Goal: Task Accomplishment & Management: Manage account settings

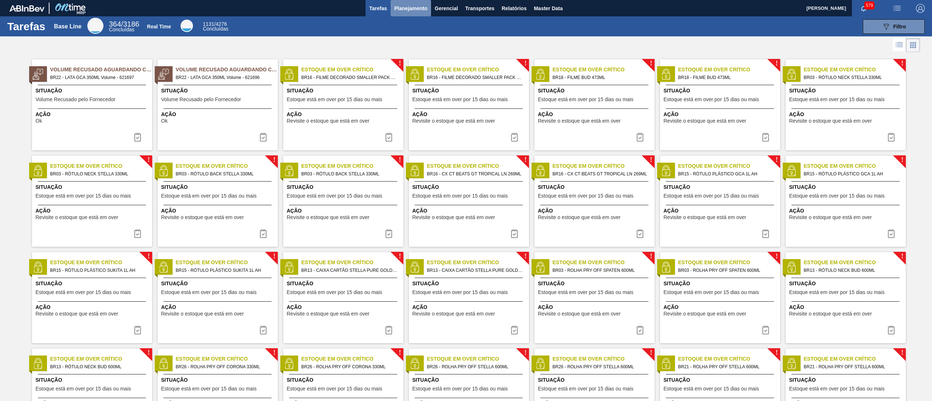
click at [413, 10] on span "Planejamento" at bounding box center [410, 8] width 33 height 9
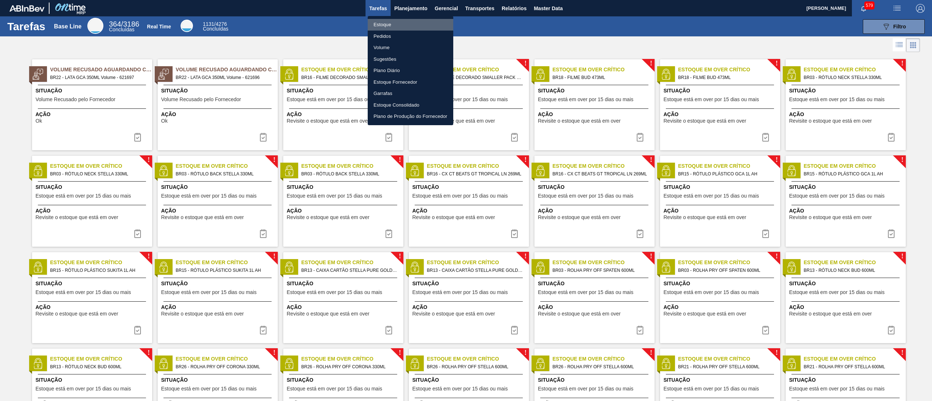
click at [403, 20] on li "Estoque" at bounding box center [411, 25] width 86 height 12
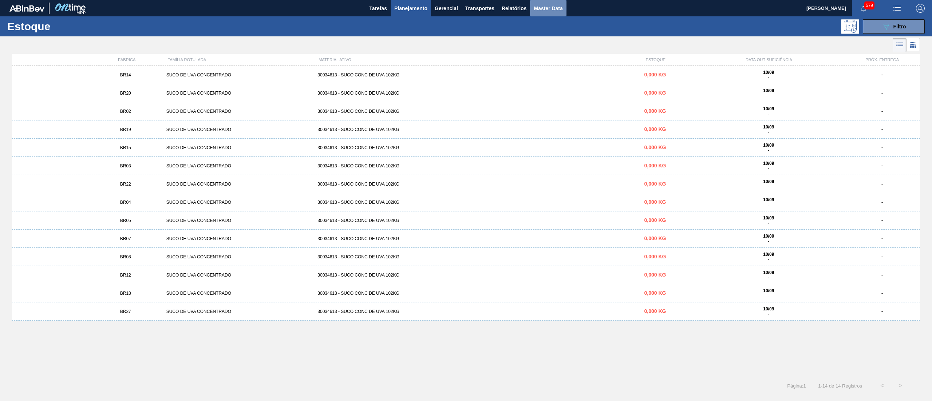
click at [548, 7] on span "Master Data" at bounding box center [548, 8] width 29 height 9
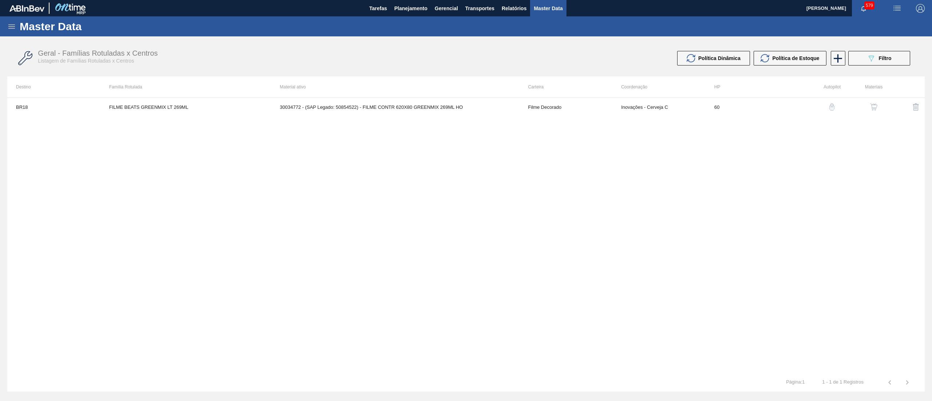
click at [10, 23] on icon at bounding box center [11, 26] width 9 height 9
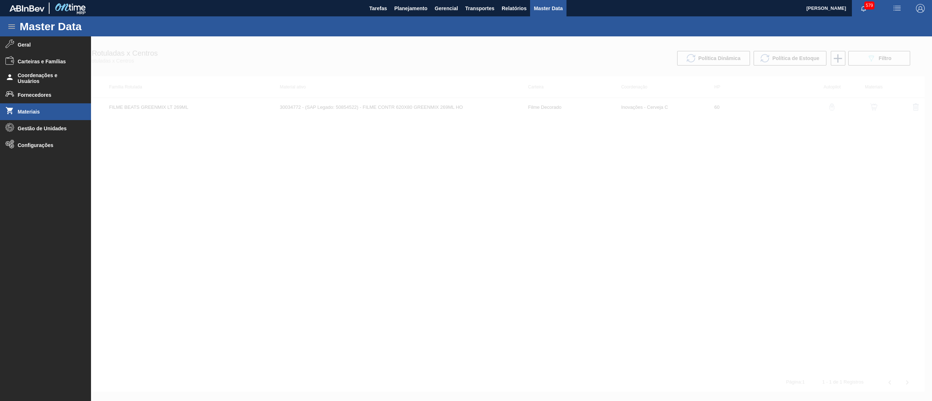
click at [37, 106] on li "Materiais" at bounding box center [45, 111] width 91 height 17
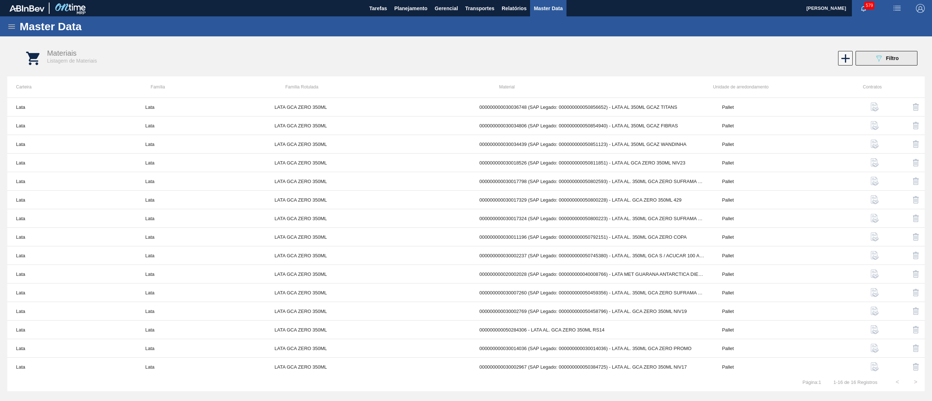
click at [885, 62] on div "089F7B8B-B2A5-4AFE-B5C0-19BA573D28AC Filtro" at bounding box center [886, 58] width 24 height 9
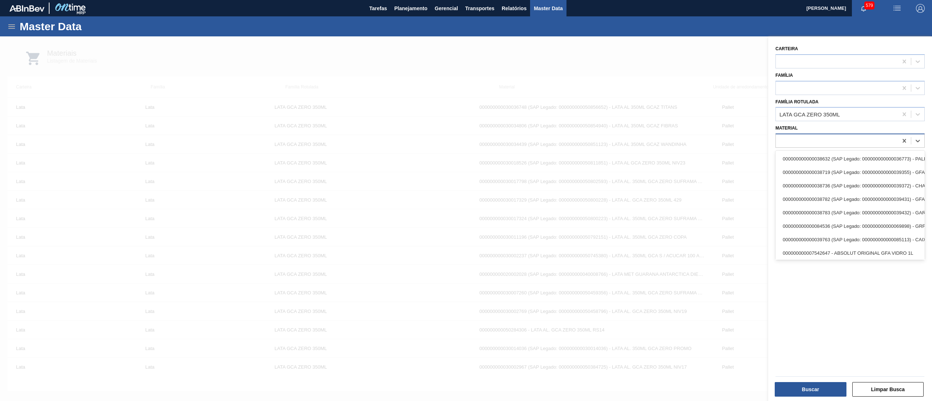
drag, startPoint x: 817, startPoint y: 144, endPoint x: 818, endPoint y: 135, distance: 8.5
click at [817, 138] on div at bounding box center [837, 141] width 122 height 11
paste input "30034560"
type input "30034560"
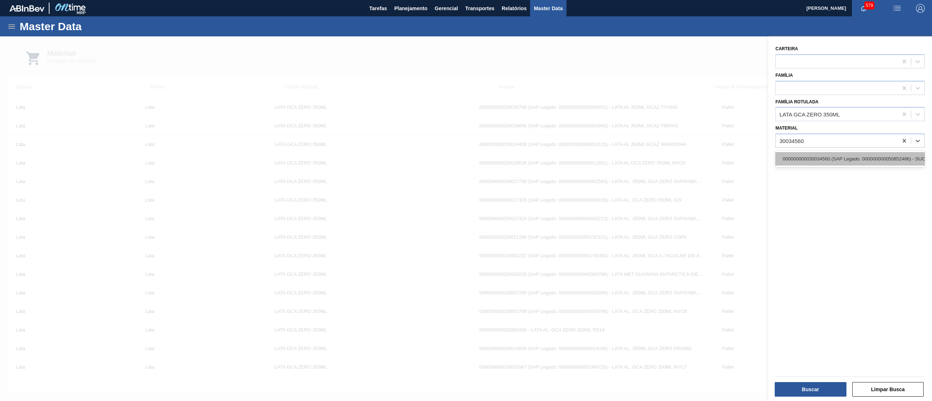
click at [841, 156] on div "000000000030034560 (SAP Legado: 000000000050852486) - SUCO LIMAO TAHITI CLAR 39…" at bounding box center [849, 158] width 149 height 13
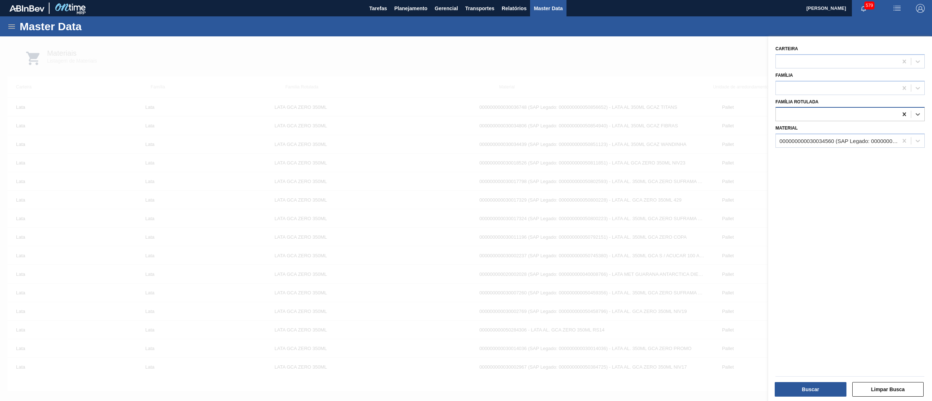
click at [904, 115] on icon at bounding box center [903, 114] width 7 height 7
click at [804, 397] on button "Buscar" at bounding box center [810, 389] width 72 height 15
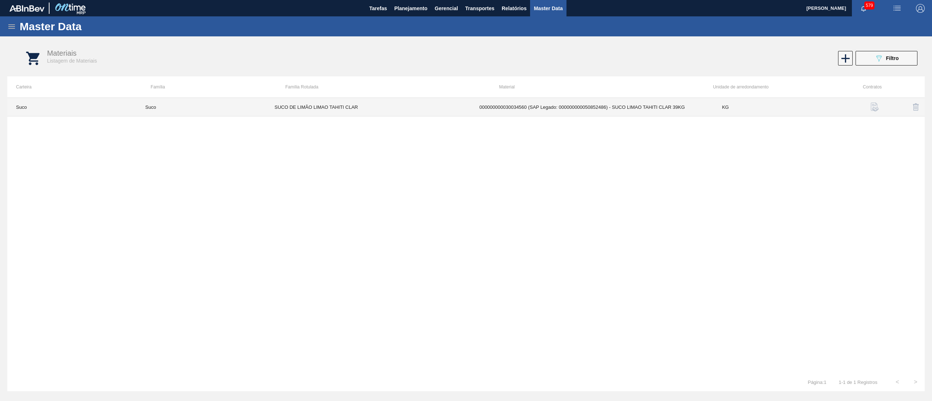
click at [338, 111] on td "SUCO DE LIMÃO LIMAO TAHITI CLAR" at bounding box center [368, 107] width 205 height 19
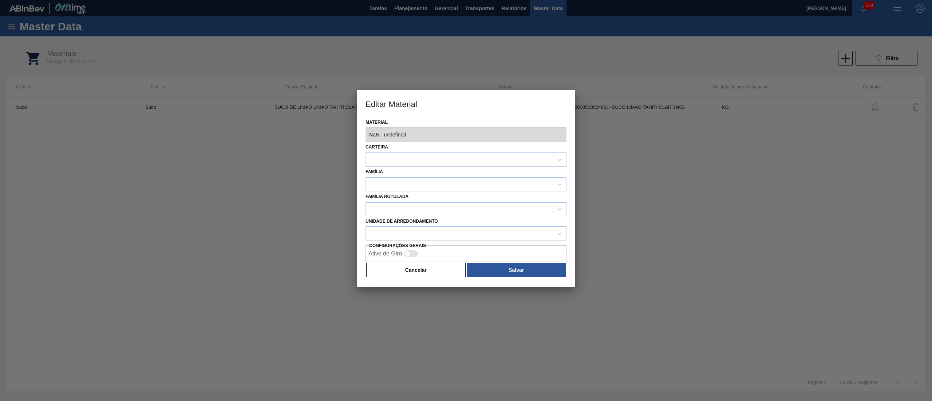
type input "30034560 - 000000000030034560 (SAP Legado: 000000000050852486) - SUCO LIMAO TAH…"
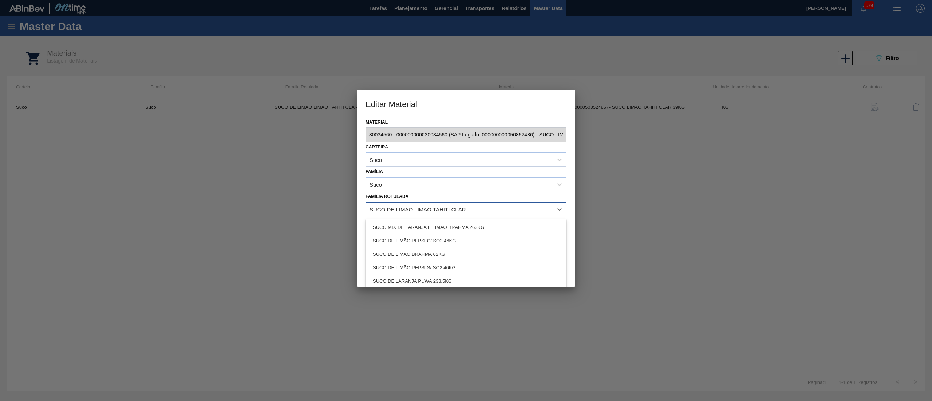
drag, startPoint x: 466, startPoint y: 208, endPoint x: 445, endPoint y: 214, distance: 22.0
click at [301, 190] on div "Editar Material Material 30034560 - 000000000030034560 (SAP Legado: 00000000005…" at bounding box center [466, 200] width 932 height 401
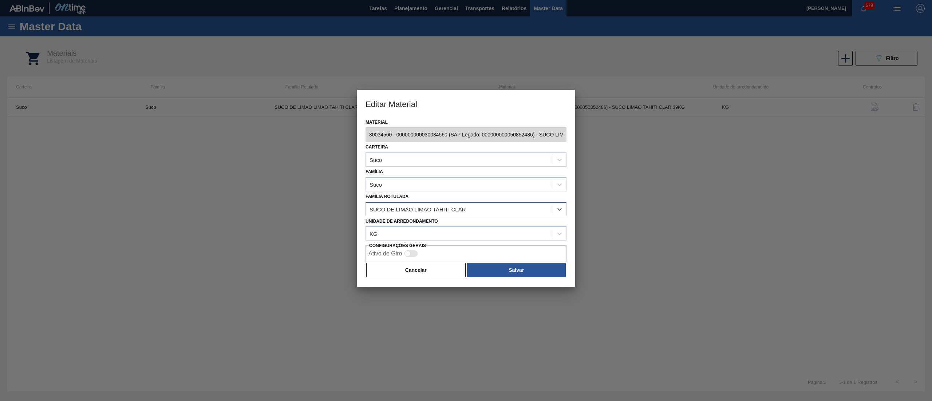
click at [451, 211] on div "SUCO DE LIMÃO LIMAO TAHITI CLAR" at bounding box center [417, 209] width 96 height 6
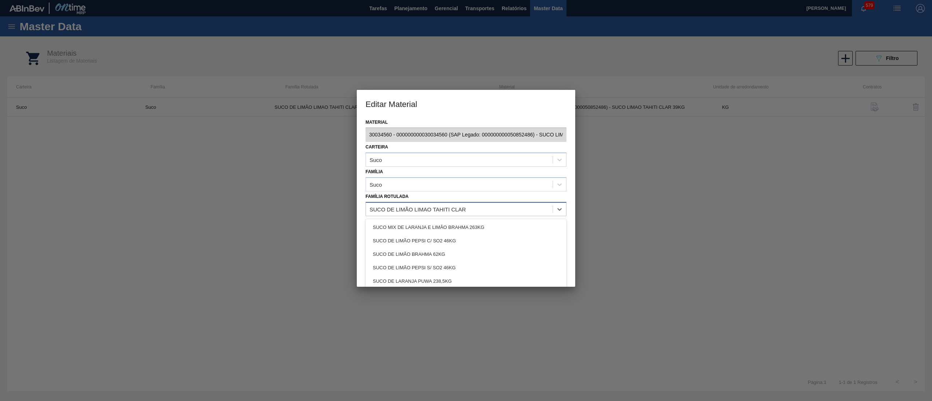
click at [467, 211] on div "SUCO DE LIMÃO LIMAO TAHITI CLAR" at bounding box center [459, 209] width 187 height 11
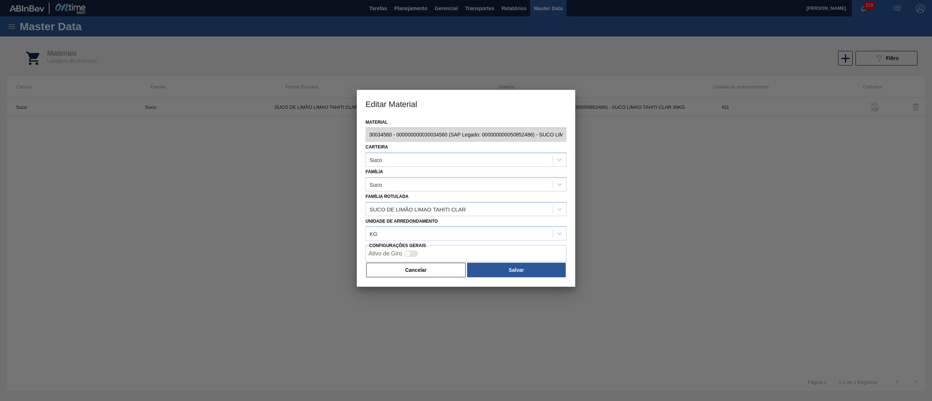
drag, startPoint x: 467, startPoint y: 211, endPoint x: 319, endPoint y: 298, distance: 172.1
click at [303, 302] on div at bounding box center [466, 200] width 932 height 401
click at [432, 267] on button "Cancelar" at bounding box center [415, 270] width 99 height 15
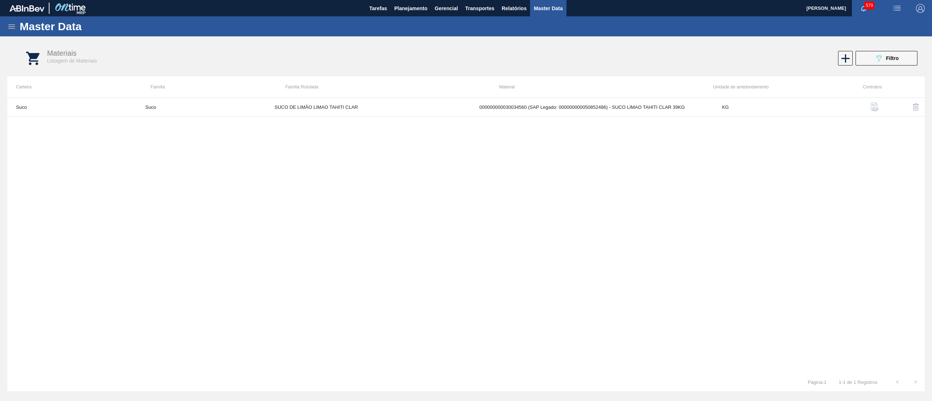
click at [6, 21] on div "Master Data" at bounding box center [466, 26] width 932 height 20
click at [11, 24] on icon at bounding box center [11, 26] width 7 height 4
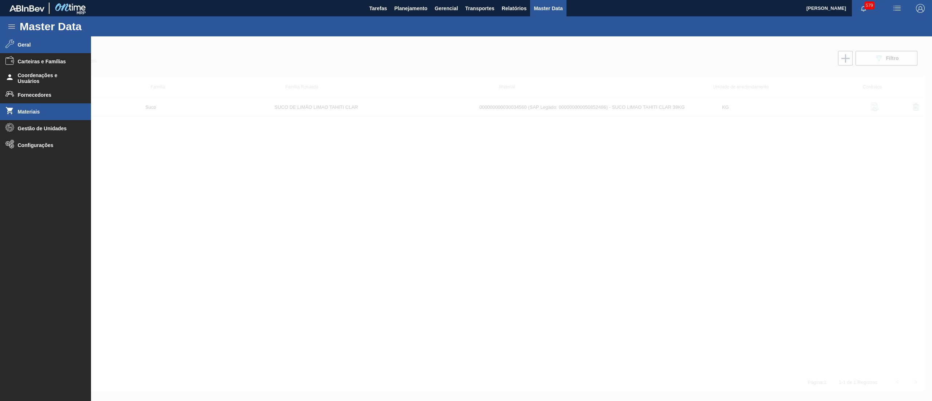
click at [51, 47] on span "Geral" at bounding box center [48, 45] width 60 height 6
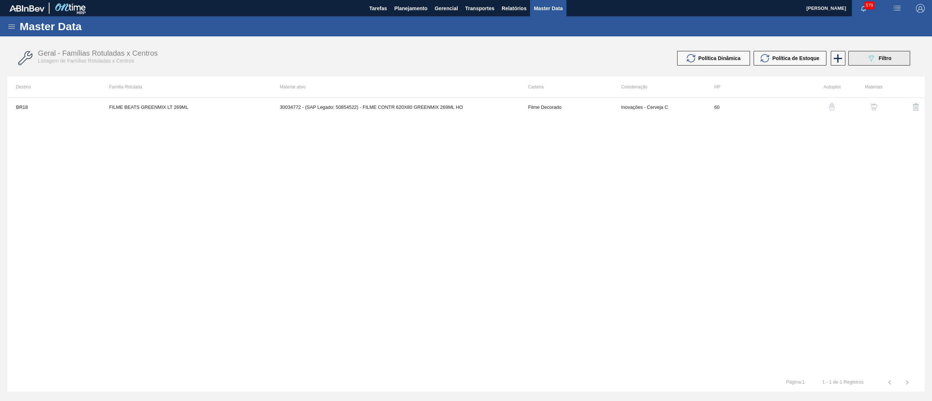
click at [882, 52] on button "089F7B8B-B2A5-4AFE-B5C0-19BA573D28AC Filtro" at bounding box center [879, 58] width 62 height 15
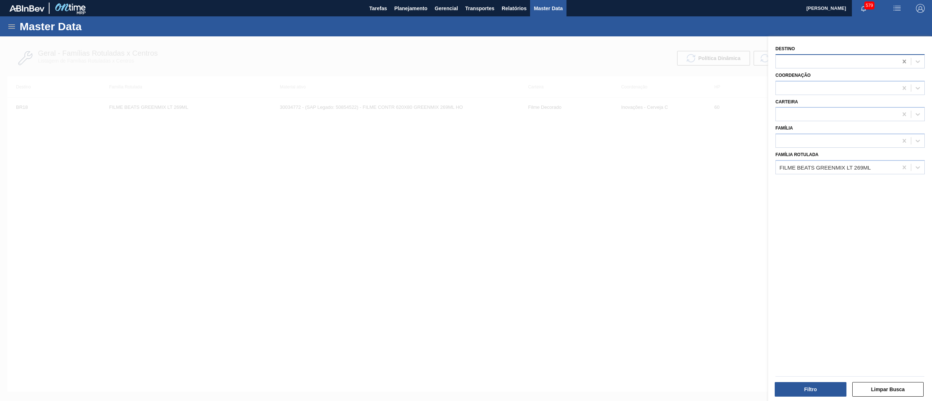
click at [901, 62] on icon at bounding box center [903, 61] width 7 height 7
click at [900, 164] on icon at bounding box center [903, 167] width 7 height 7
drag, startPoint x: 683, startPoint y: 171, endPoint x: 714, endPoint y: 86, distance: 91.2
click at [683, 169] on div at bounding box center [466, 236] width 932 height 401
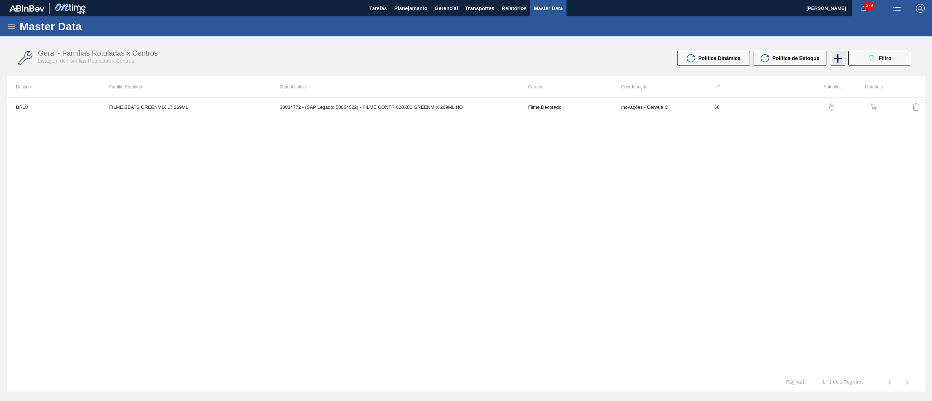
click at [833, 59] on icon at bounding box center [837, 58] width 14 height 14
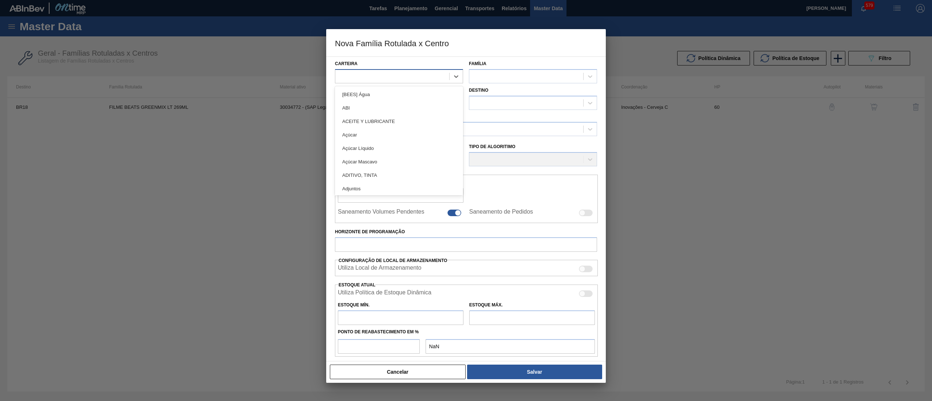
click at [371, 80] on div at bounding box center [392, 76] width 114 height 11
type input "suc"
drag, startPoint x: 376, startPoint y: 108, endPoint x: 421, endPoint y: 102, distance: 46.0
click at [378, 108] on div "Suco" at bounding box center [399, 107] width 128 height 13
click at [508, 78] on div at bounding box center [526, 76] width 114 height 11
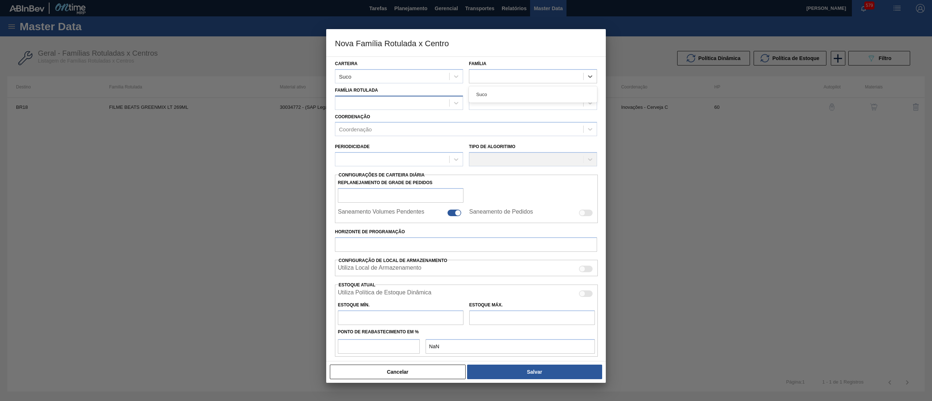
drag, startPoint x: 503, startPoint y: 98, endPoint x: 423, endPoint y: 100, distance: 80.1
click at [501, 98] on div "Suco" at bounding box center [533, 94] width 128 height 13
click at [405, 101] on div at bounding box center [392, 103] width 114 height 11
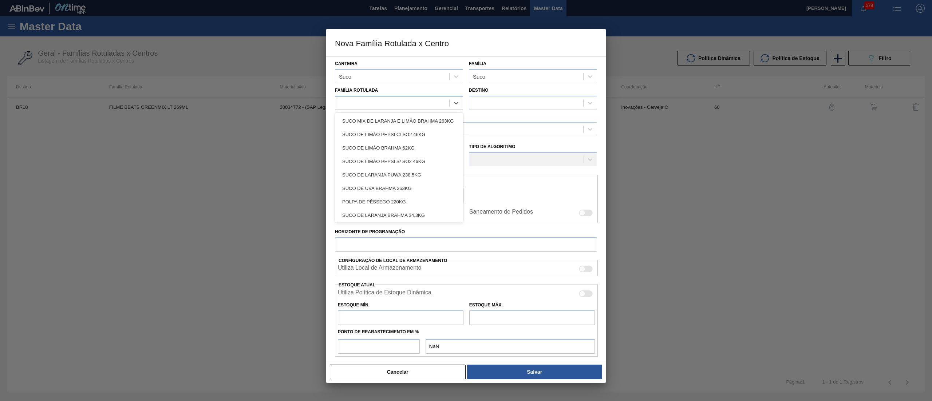
paste Rotulada "TAHITI CLAR"
type Rotulada "TAHITI CLAR"
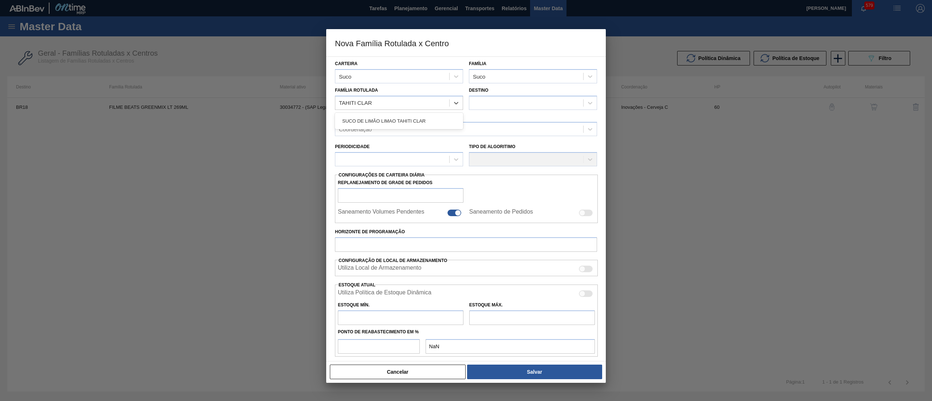
click at [406, 113] on div "SUCO DE LIMÃO LIMAO TAHITI CLAR" at bounding box center [399, 121] width 128 height 16
drag, startPoint x: 408, startPoint y: 120, endPoint x: 503, endPoint y: 111, distance: 95.5
click at [412, 120] on div "SUCO DE LIMÃO LIMAO TAHITI CLAR" at bounding box center [399, 120] width 128 height 13
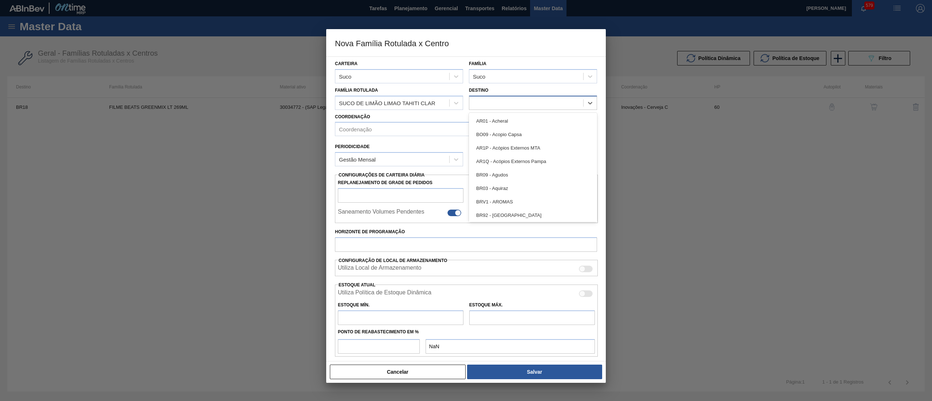
click at [536, 101] on div at bounding box center [526, 103] width 114 height 11
checkbox input "false"
type input "15"
click at [506, 102] on div "15" at bounding box center [526, 103] width 114 height 11
click at [506, 102] on div at bounding box center [526, 103] width 114 height 11
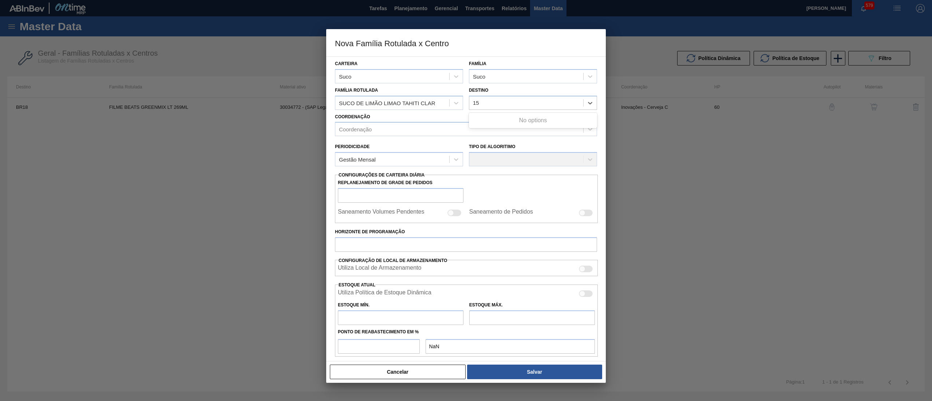
type input "15"
click at [507, 93] on div "Destino Use Up and Down to choose options, press Enter to select the currently …" at bounding box center [533, 97] width 128 height 25
click at [408, 376] on button "Cancelar" at bounding box center [398, 372] width 136 height 15
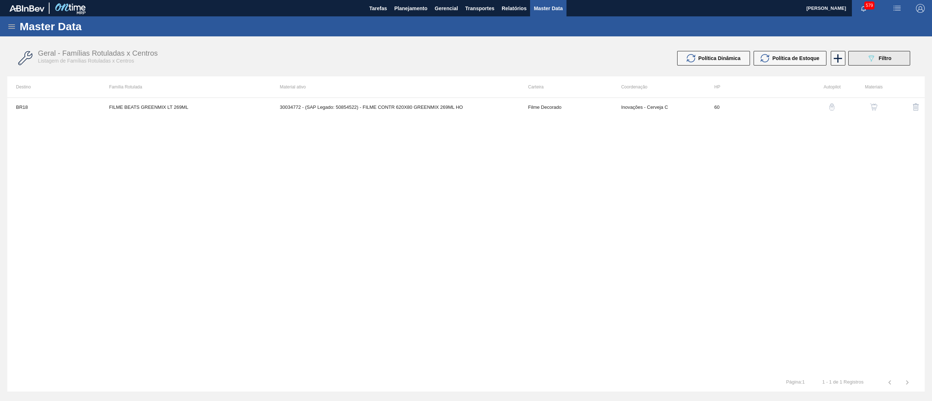
click at [882, 55] on span "Filtro" at bounding box center [884, 58] width 13 height 6
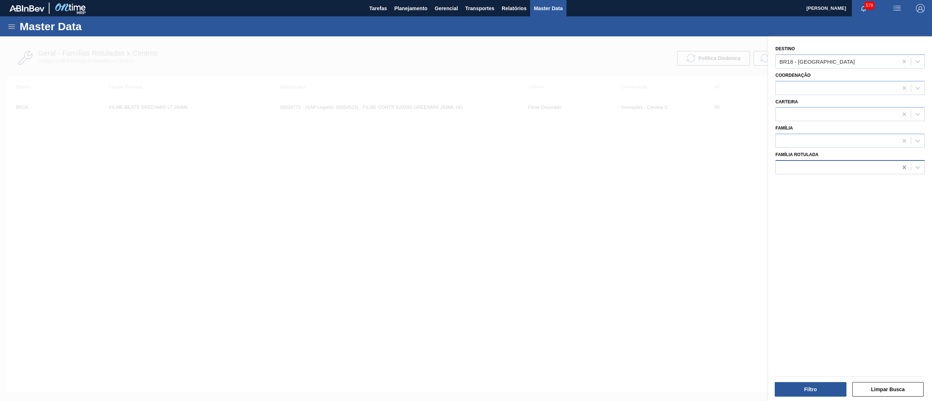
click at [901, 164] on icon at bounding box center [903, 167] width 7 height 7
paste Rotulada "TAHITI CLAR"
type Rotulada "TAHITI CLAR"
drag, startPoint x: 877, startPoint y: 182, endPoint x: 866, endPoint y: 124, distance: 58.5
click at [876, 179] on div "SUCO DE LIMÃO LIMAO TAHITI CLAR" at bounding box center [849, 185] width 149 height 13
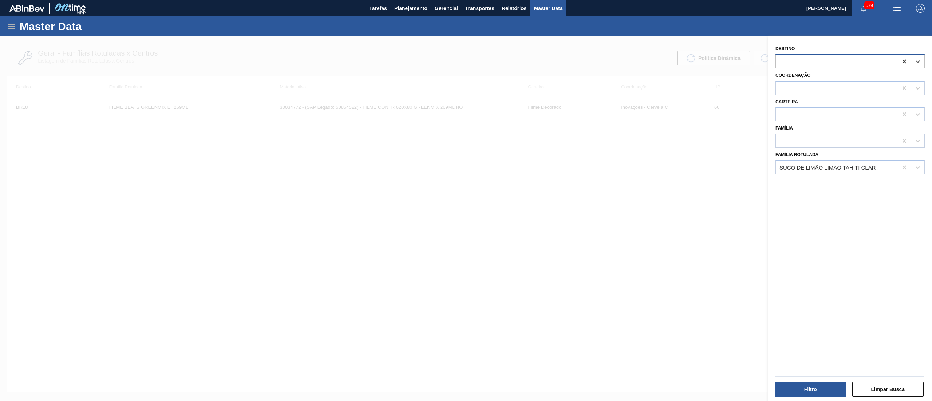
click at [900, 62] on icon at bounding box center [903, 61] width 7 height 7
click at [816, 387] on button "Filtro" at bounding box center [810, 389] width 72 height 15
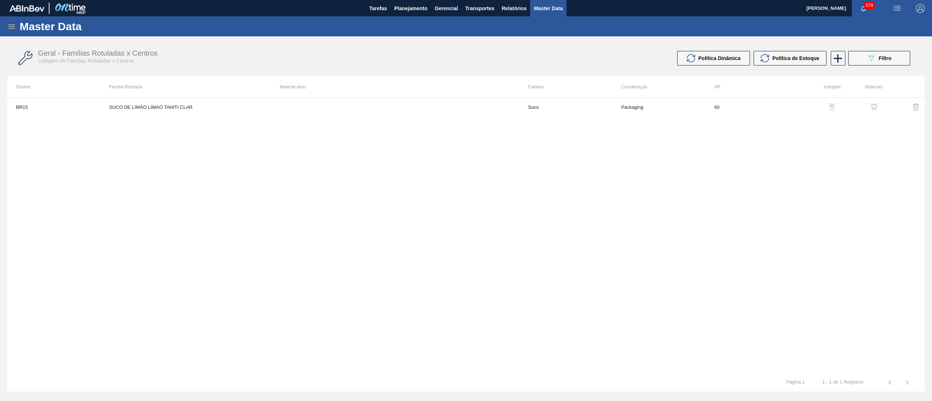
click at [874, 105] on img "button" at bounding box center [873, 106] width 7 height 7
click at [837, 61] on icon at bounding box center [841, 58] width 14 height 14
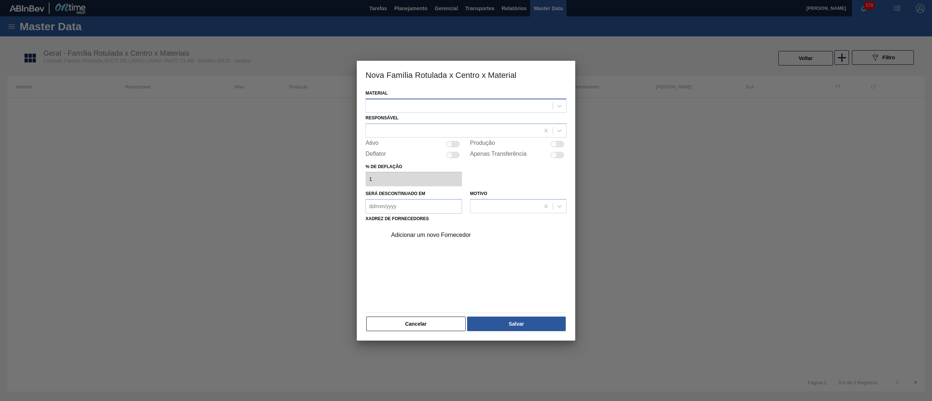
click at [449, 106] on div at bounding box center [459, 105] width 187 height 11
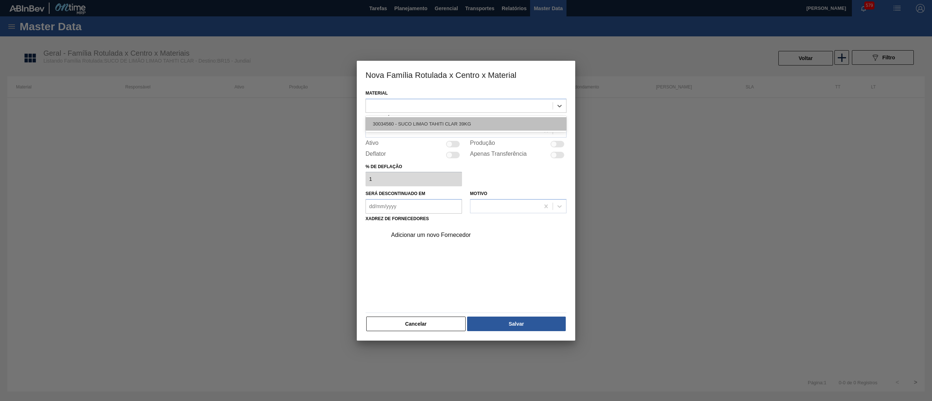
click at [456, 122] on div "30034560 - SUCO LIMAO TAHITI CLAR 39KG" at bounding box center [465, 123] width 201 height 13
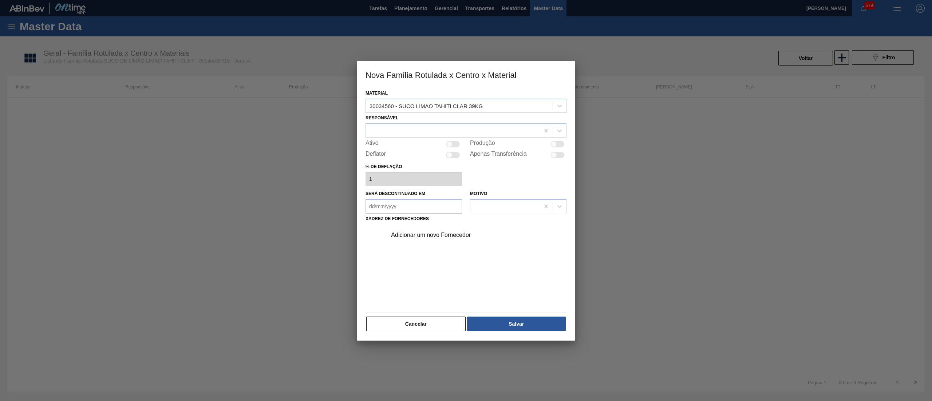
click at [456, 122] on div "Responsável" at bounding box center [465, 125] width 201 height 25
click at [444, 127] on div at bounding box center [453, 130] width 174 height 11
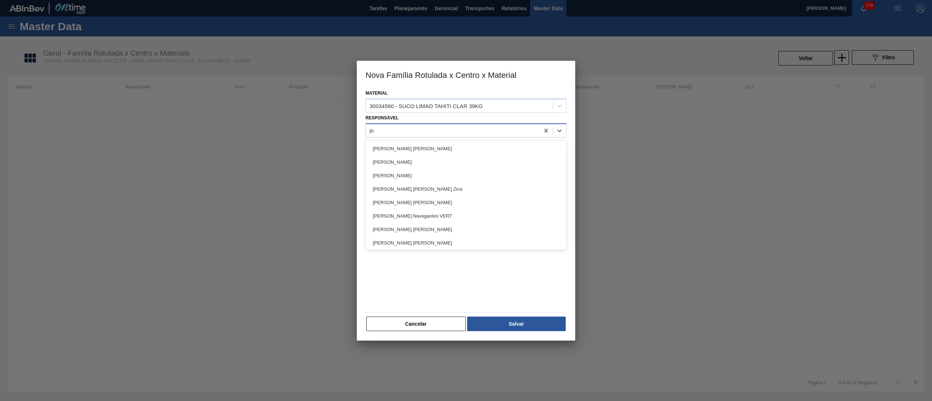
type input "[PERSON_NAME]"
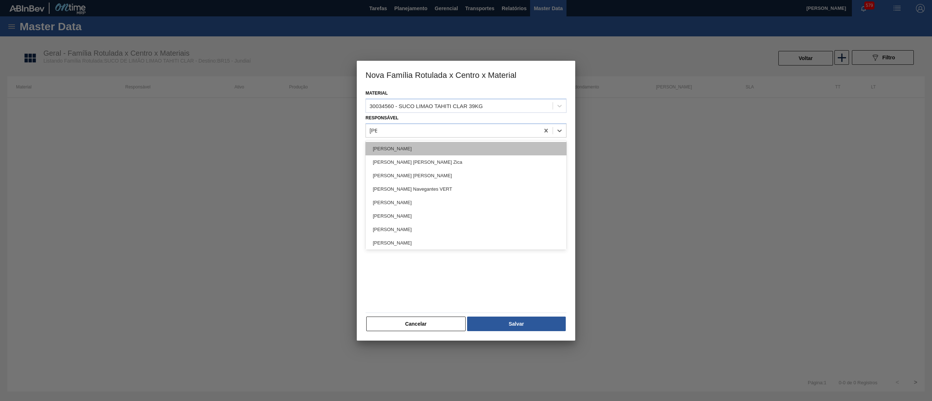
click at [432, 152] on div "[PERSON_NAME]" at bounding box center [465, 148] width 201 height 13
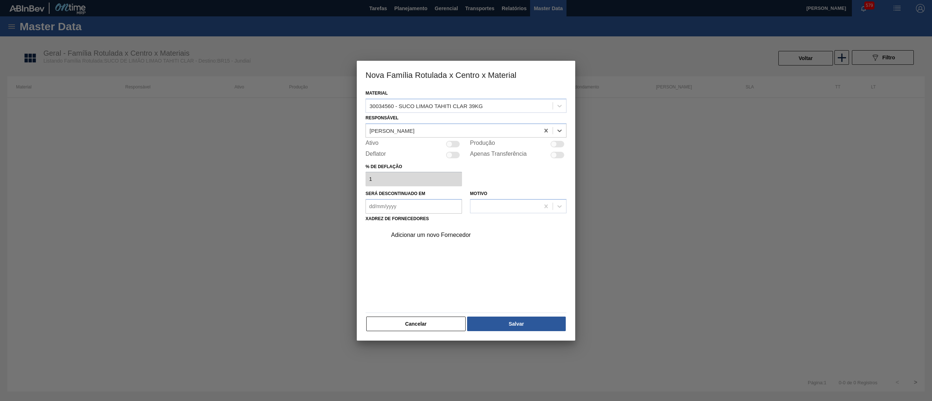
click at [457, 143] on div at bounding box center [453, 144] width 14 height 7
checkbox input "true"
click at [425, 239] on div "Adicionar um novo Fornecedor" at bounding box center [474, 235] width 184 height 18
click at [424, 235] on div "Adicionar um novo Fornecedor" at bounding box center [462, 235] width 143 height 7
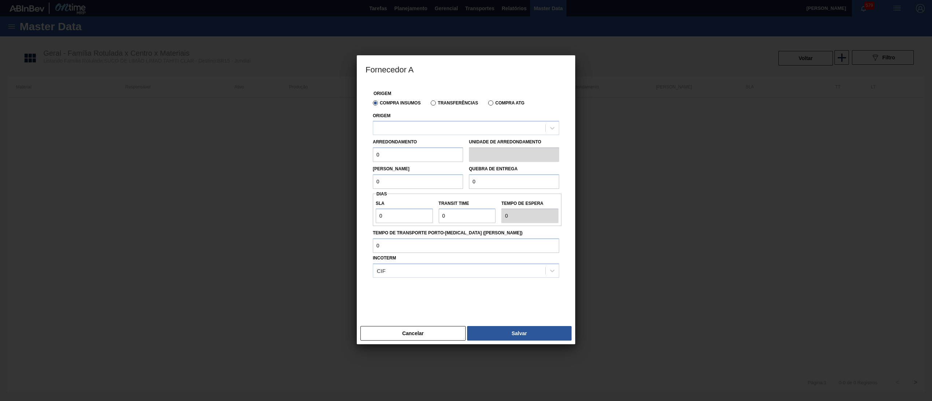
click at [423, 137] on div "Arredondamento 0" at bounding box center [418, 149] width 90 height 25
click at [423, 129] on div at bounding box center [459, 128] width 172 height 11
click at [430, 144] on div "10281666 - CITRUS JUICE NOVO - ITAJOBI" at bounding box center [466, 145] width 186 height 13
drag, startPoint x: 409, startPoint y: 158, endPoint x: 312, endPoint y: 146, distance: 98.2
click at [312, 146] on div "Fornecedor A Origem Compra Insumos Transferências Compra ATG Origem 10281666 - …" at bounding box center [466, 200] width 932 height 401
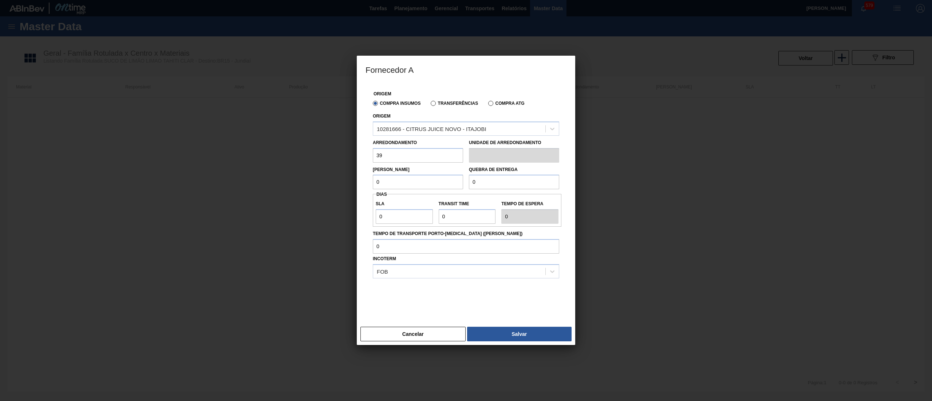
type input "39"
drag, startPoint x: 421, startPoint y: 184, endPoint x: 320, endPoint y: 176, distance: 101.2
click at [320, 176] on div "Fornecedor A Origem Compra Insumos Transferências Compra ATG Origem 10281666 - …" at bounding box center [466, 200] width 932 height 401
type input "39"
drag, startPoint x: 485, startPoint y: 184, endPoint x: 419, endPoint y: 181, distance: 66.3
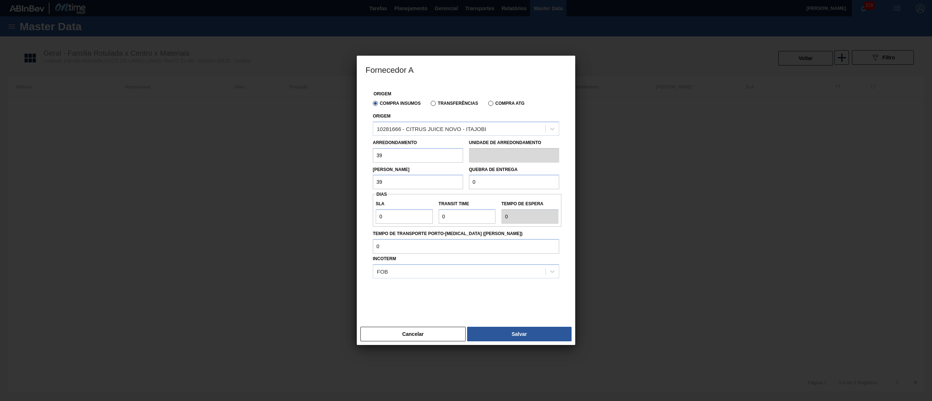
click at [419, 181] on div "[PERSON_NAME] 39 Quebra de entrega 0" at bounding box center [466, 176] width 192 height 27
paste input "1.56"
type input "1.560"
drag, startPoint x: 364, startPoint y: 216, endPoint x: 353, endPoint y: 216, distance: 11.6
click at [353, 216] on div "Fornecedor A Origem Compra Insumos Transferências Compra ATG Origem 10281666 - …" at bounding box center [466, 200] width 932 height 401
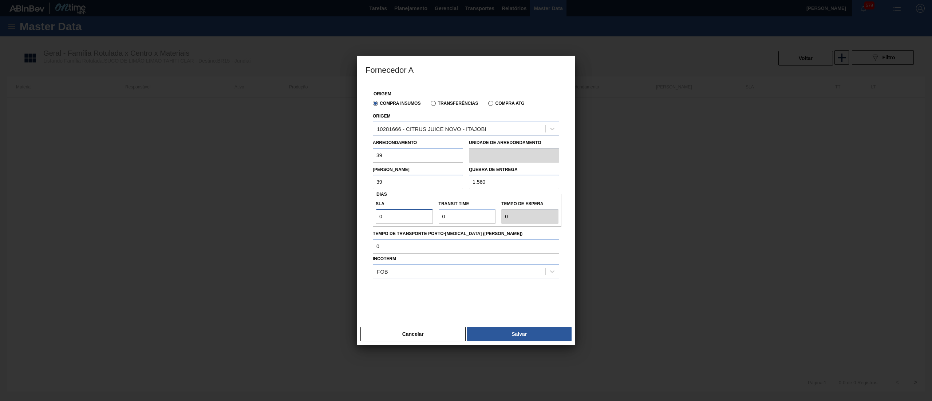
type input "3"
type input "30"
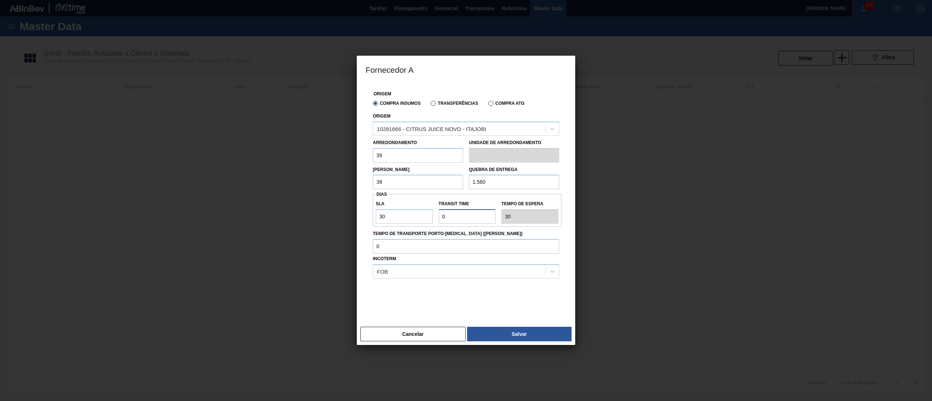
drag, startPoint x: 457, startPoint y: 217, endPoint x: 420, endPoint y: 209, distance: 38.7
click at [420, 209] on div "SLA 30 Transit Time Tempo de espera 30" at bounding box center [467, 210] width 189 height 27
type input "3"
type input "33"
drag, startPoint x: 458, startPoint y: 218, endPoint x: 399, endPoint y: 215, distance: 58.6
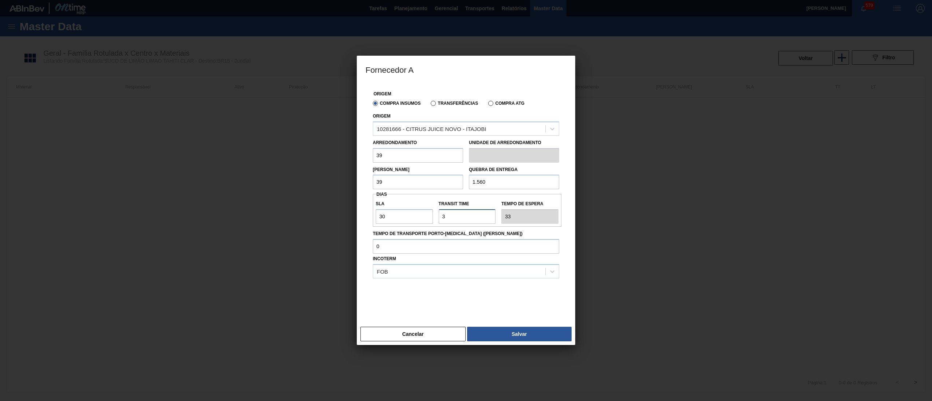
click at [399, 215] on div "SLA 30 Transit Time Tempo de espera 33" at bounding box center [467, 210] width 189 height 27
type input "2"
type input "32"
type input "2"
click at [515, 329] on button "Salvar" at bounding box center [519, 334] width 104 height 15
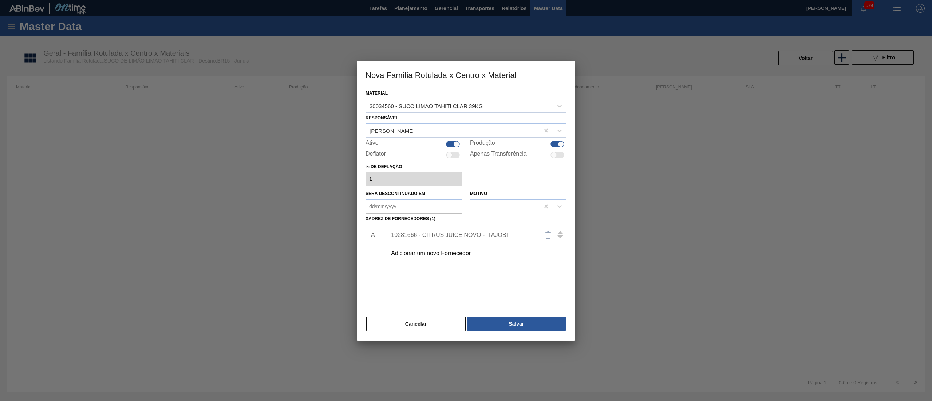
click at [515, 329] on button "Salvar" at bounding box center [516, 324] width 99 height 15
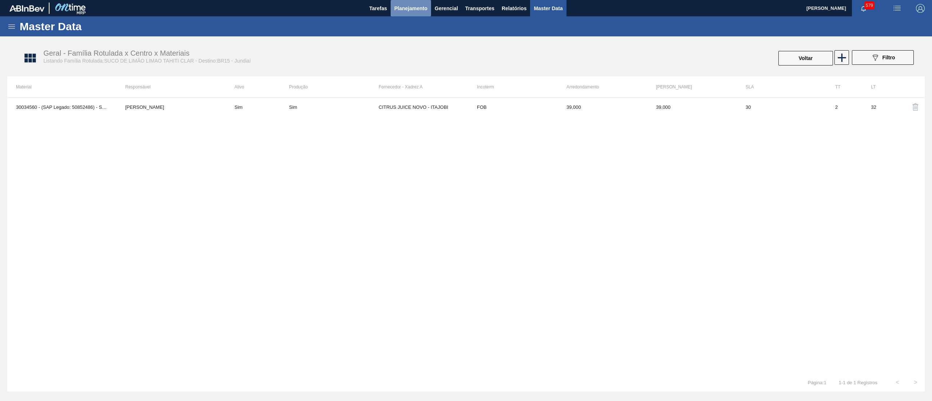
click at [408, 8] on span "Planejamento" at bounding box center [410, 8] width 33 height 9
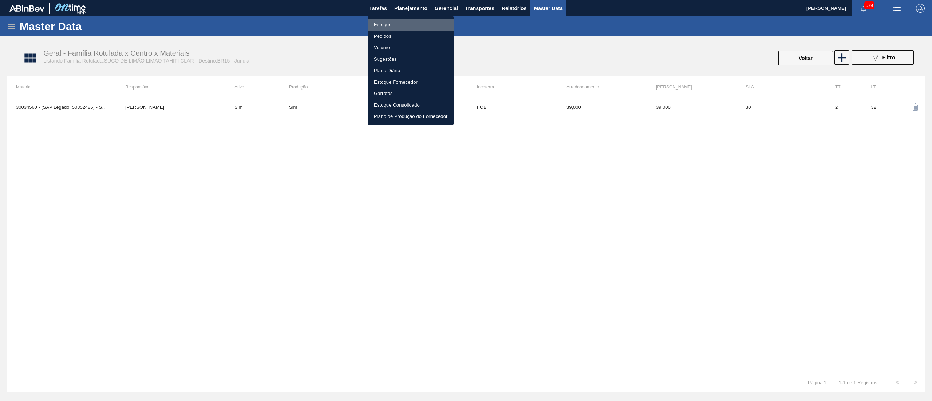
click at [401, 21] on li "Estoque" at bounding box center [411, 25] width 86 height 12
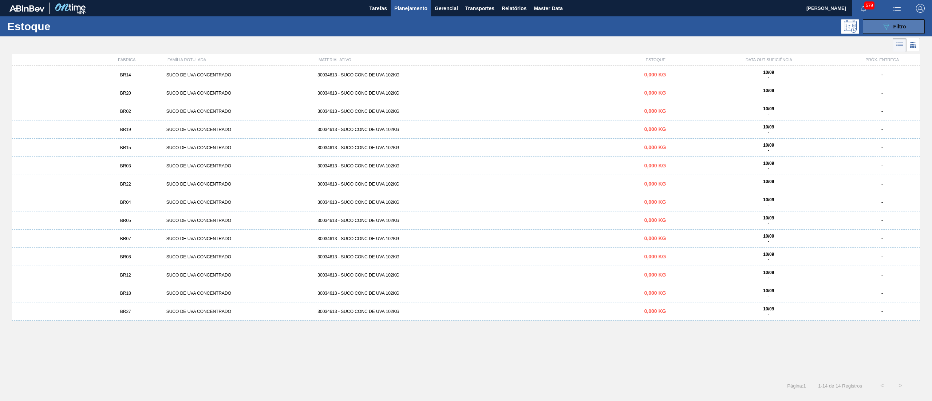
click at [880, 23] on button "089F7B8B-B2A5-4AFE-B5C0-19BA573D28AC Filtro" at bounding box center [893, 26] width 62 height 15
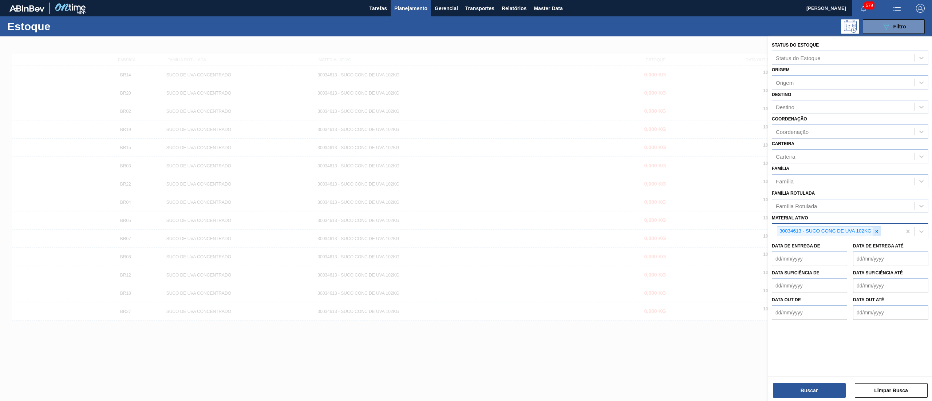
click at [874, 230] on icon at bounding box center [876, 231] width 5 height 5
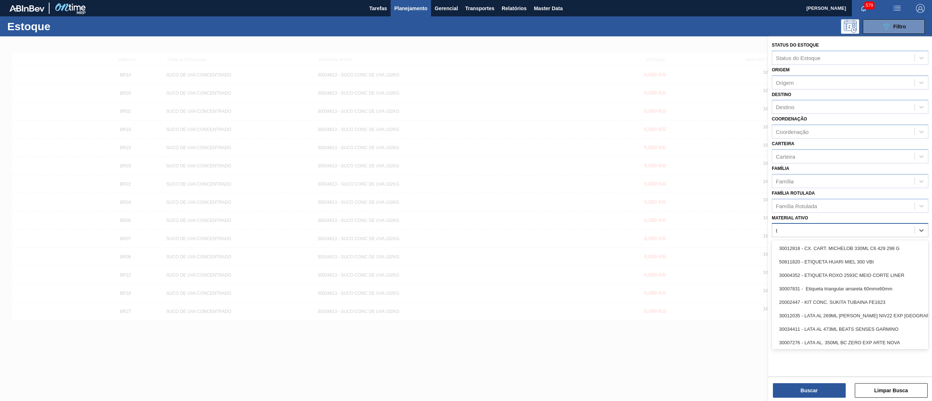
type ativo "th"
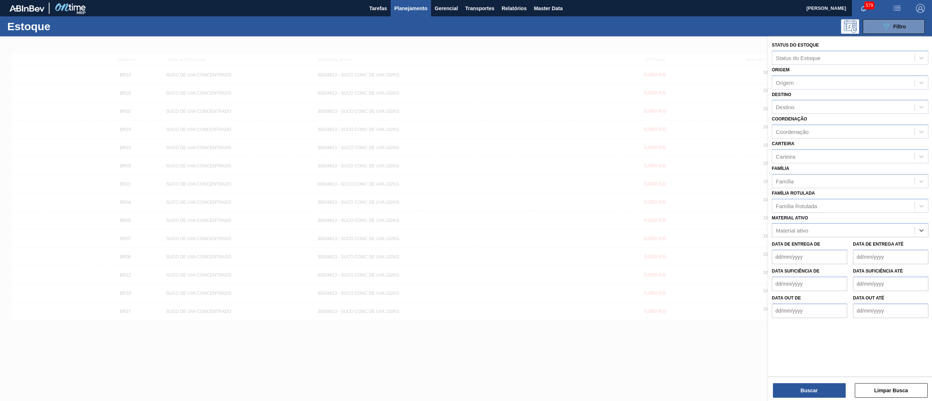
drag, startPoint x: 826, startPoint y: 228, endPoint x: 721, endPoint y: 229, distance: 105.5
click at [768, 229] on div "Status do Estoque Status do Estoque Origem Origem Destino Destino Coordenação C…" at bounding box center [850, 236] width 164 height 401
click at [801, 208] on div "Família Rotulada" at bounding box center [843, 206] width 142 height 11
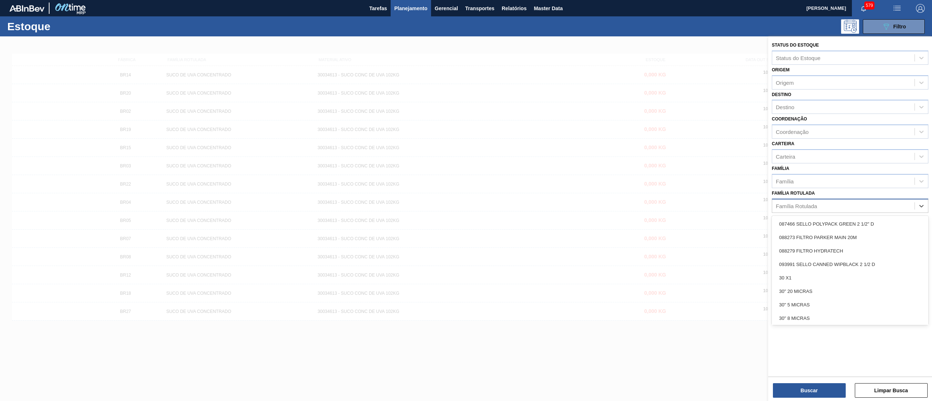
paste Rotulada "TAHITI CLAR"
type Rotulada "TAHITI CLAR"
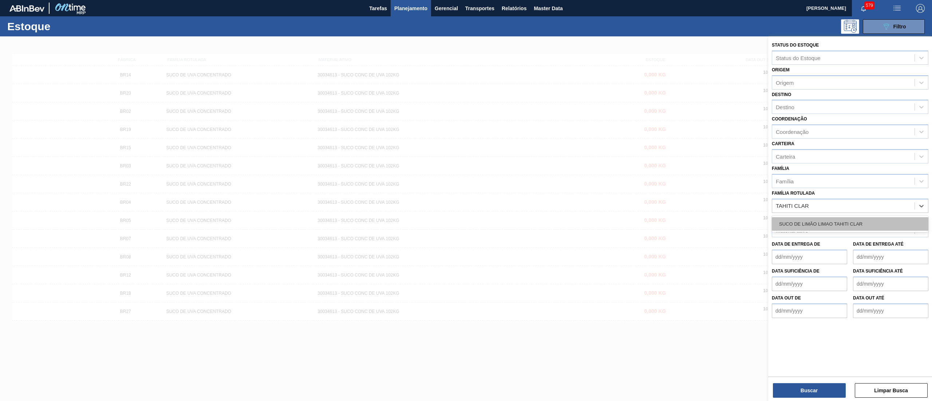
click at [807, 221] on div "SUCO DE LIMÃO LIMAO TAHITI CLAR" at bounding box center [850, 223] width 156 height 13
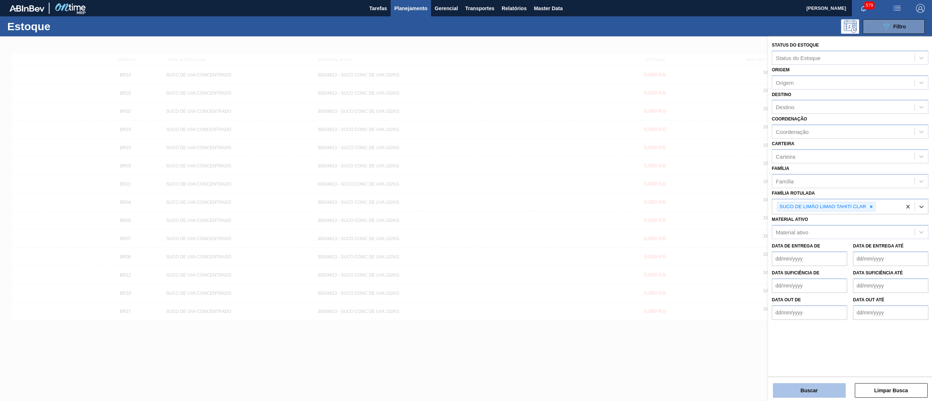
click at [788, 390] on button "Buscar" at bounding box center [809, 390] width 73 height 15
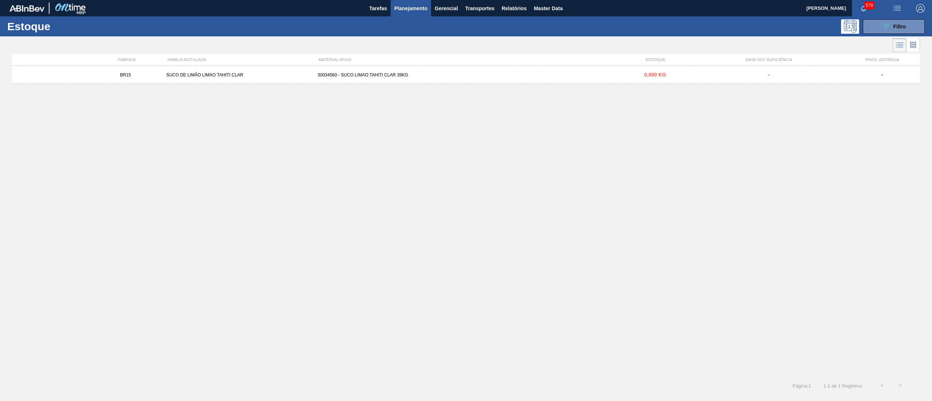
click at [492, 71] on div "BR15 SUCO DE LIMÃO LIMAO TAHITI CLAR 30034560 - SUCO LIMAO TAHITI CLAR 39KG 0,0…" at bounding box center [466, 75] width 908 height 18
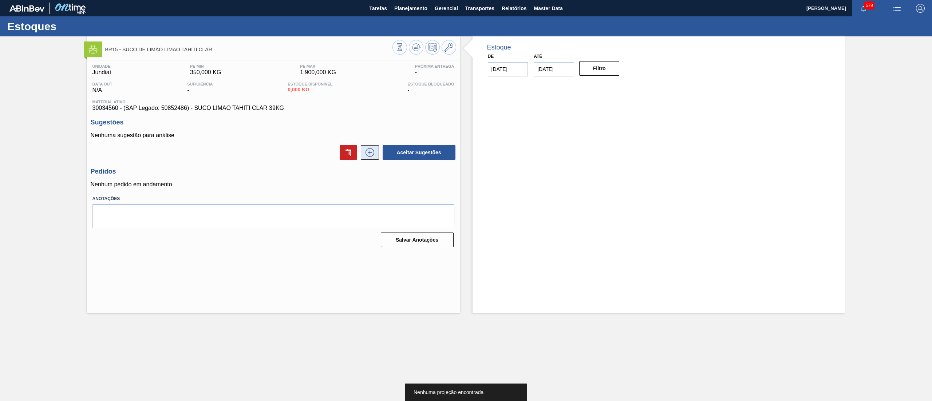
click at [374, 152] on icon at bounding box center [370, 152] width 12 height 9
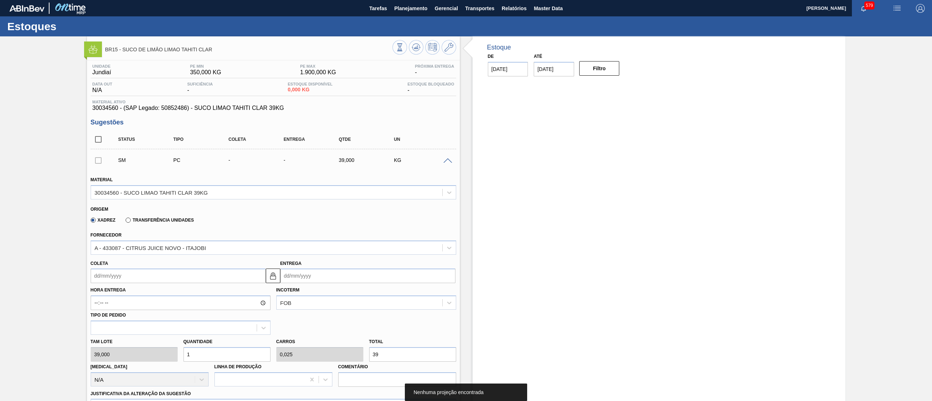
click at [217, 279] on input "Coleta" at bounding box center [178, 276] width 175 height 15
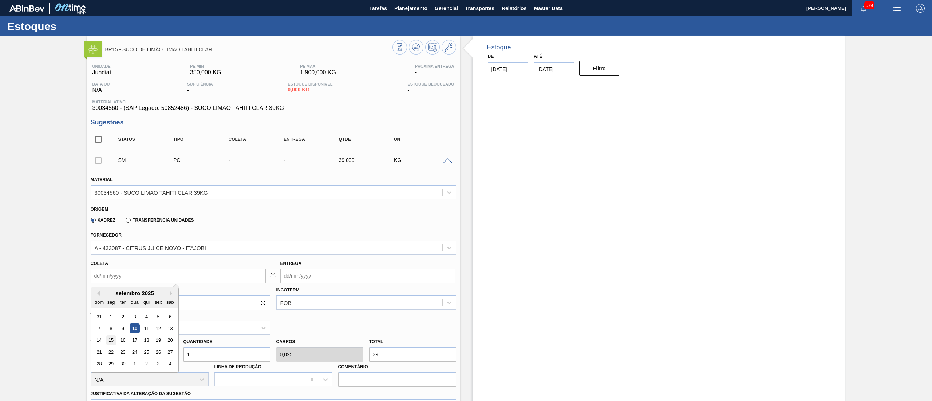
click at [114, 341] on div "15" at bounding box center [111, 341] width 10 height 10
type input "[DATE]"
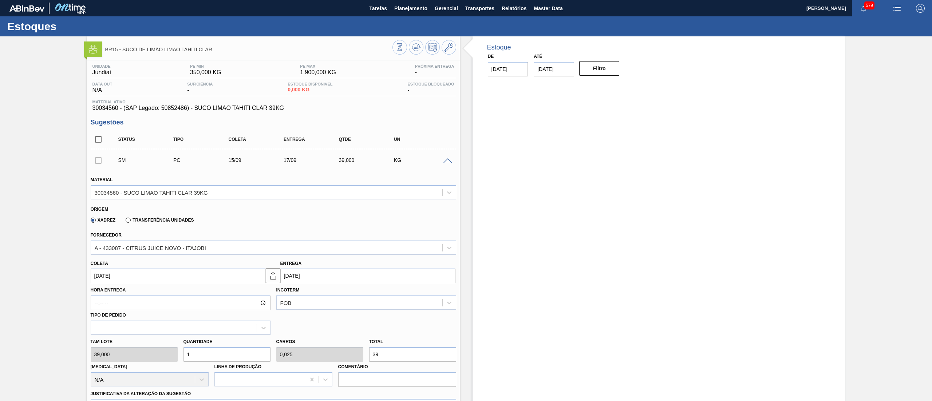
drag, startPoint x: 195, startPoint y: 357, endPoint x: 181, endPoint y: 354, distance: 14.7
click at [181, 354] on div "Quantidade 1" at bounding box center [227, 349] width 93 height 25
type input "12"
type input "0,3"
type input "468"
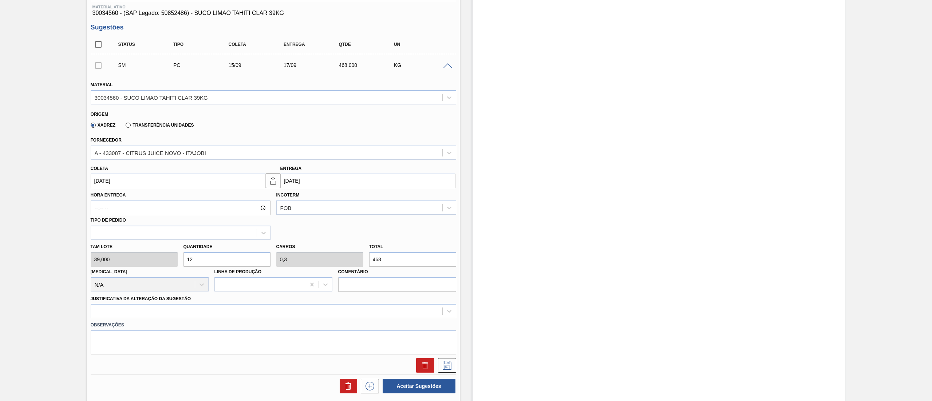
scroll to position [105, 0]
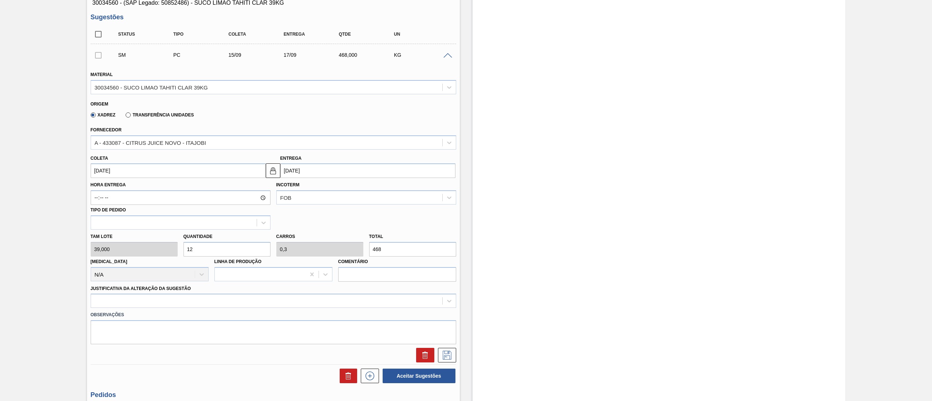
click at [161, 245] on div "[PERSON_NAME] 39,000 Quantidade 12 Carros 0,3 Total 468 [MEDICAL_DATA] N/A Linh…" at bounding box center [273, 256] width 371 height 52
type input "2"
type input "0,05"
type input "78"
type input "20"
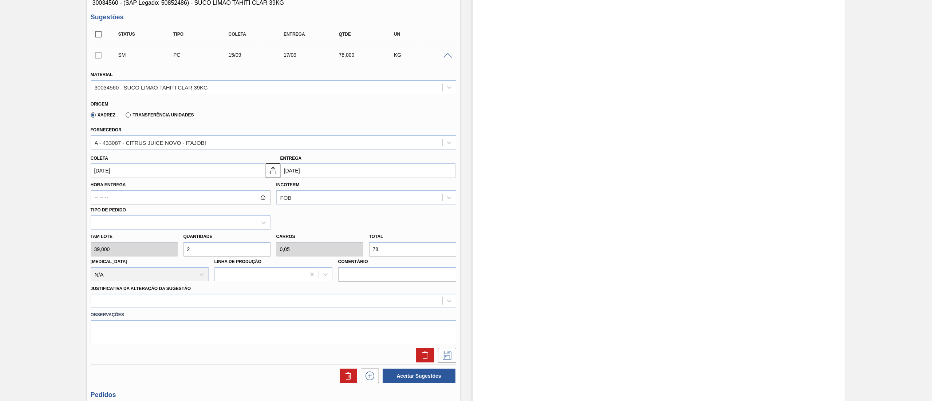
type input "0,5"
type input "780"
drag, startPoint x: 204, startPoint y: 250, endPoint x: 187, endPoint y: 249, distance: 17.2
click at [187, 249] on input "20" at bounding box center [226, 249] width 87 height 15
type input "1"
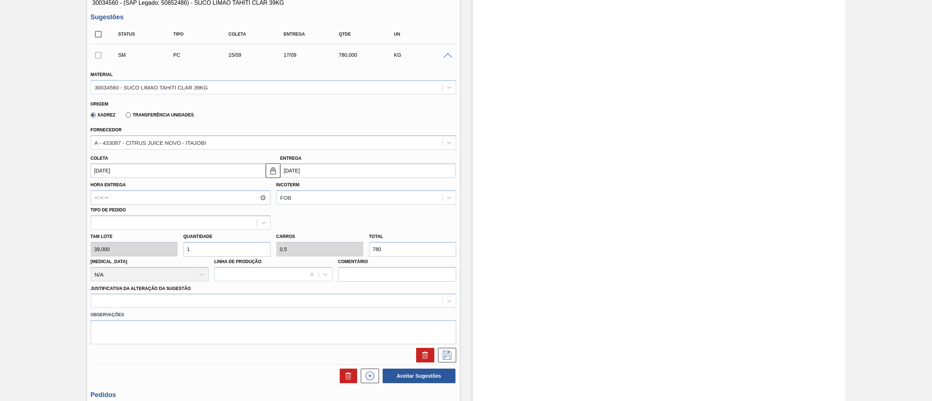
type input "0,025"
type input "39"
type input "15"
type input "0,375"
type input "585"
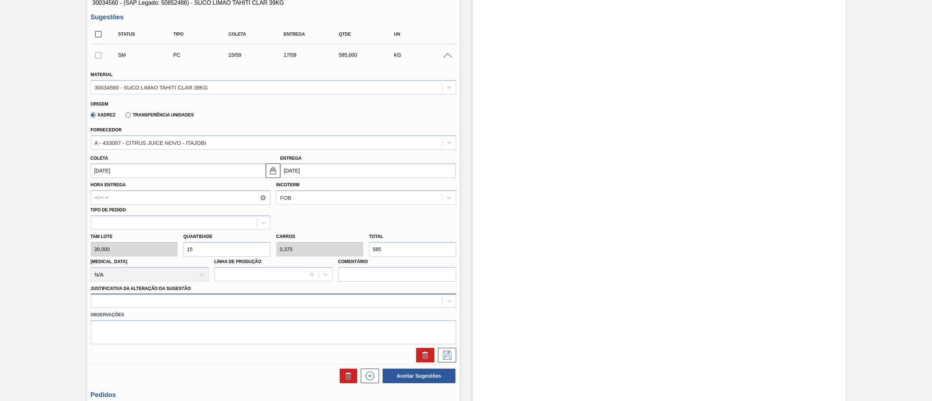
type input "15"
click at [128, 303] on div at bounding box center [273, 301] width 365 height 14
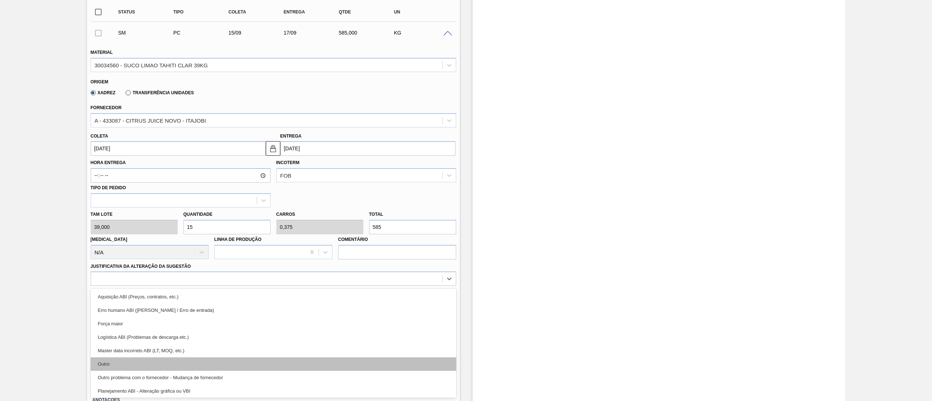
click at [126, 363] on div "Outro" at bounding box center [273, 363] width 365 height 13
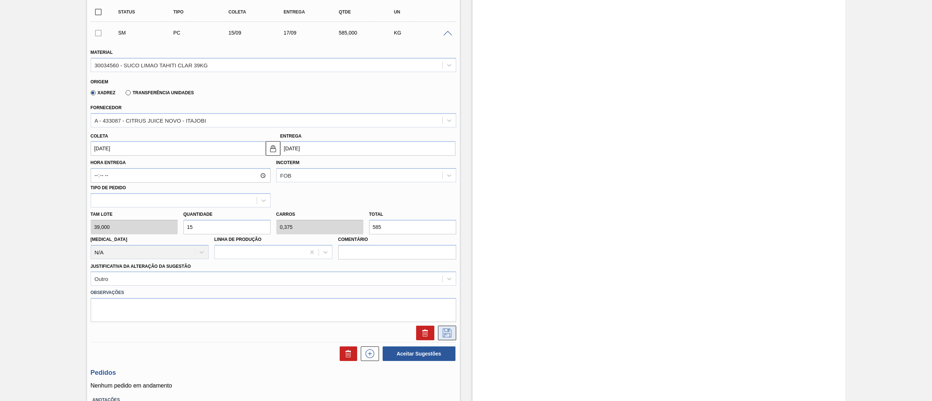
click at [447, 333] on icon at bounding box center [447, 333] width 12 height 9
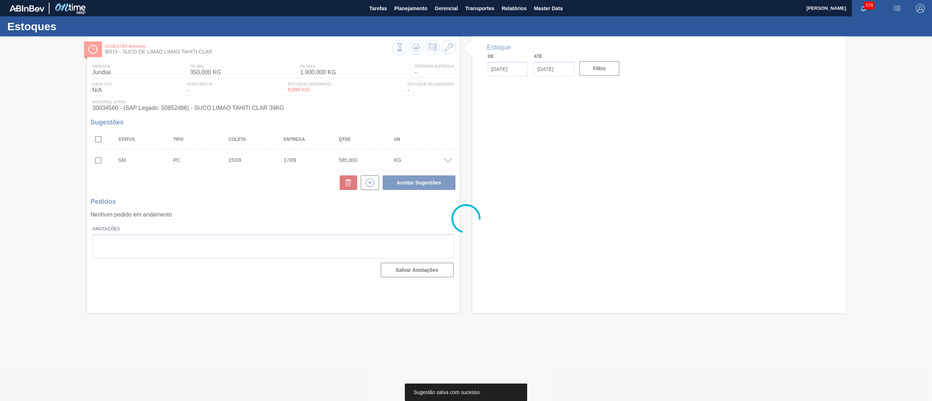
scroll to position [0, 0]
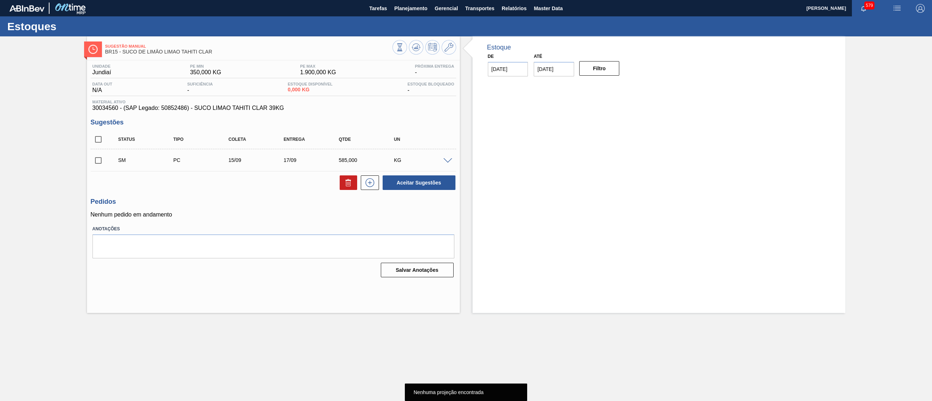
click at [99, 163] on input "checkbox" at bounding box center [98, 160] width 15 height 15
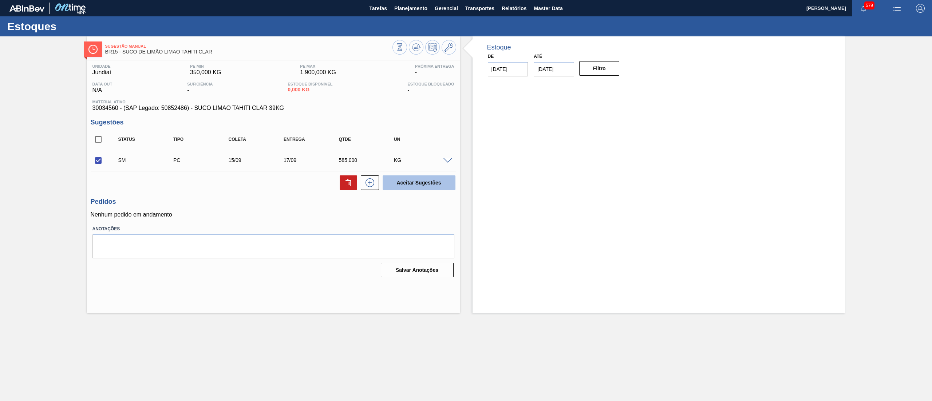
click at [403, 182] on button "Aceitar Sugestões" at bounding box center [418, 182] width 73 height 15
checkbox input "false"
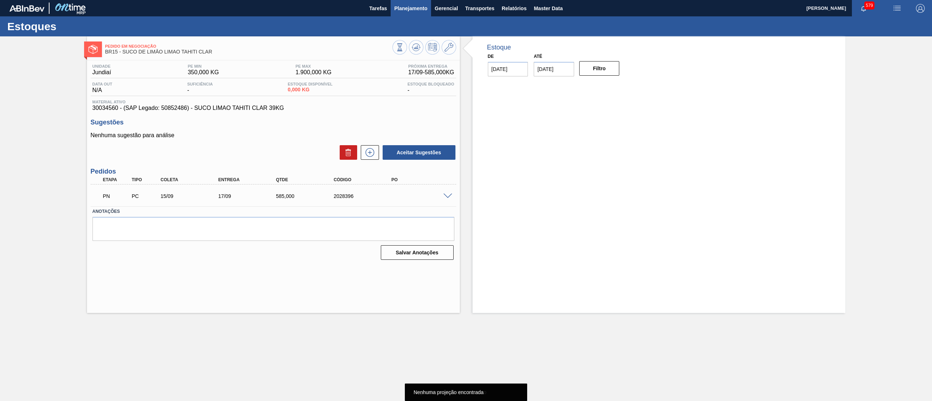
click at [425, 11] on span "Planejamento" at bounding box center [410, 8] width 33 height 9
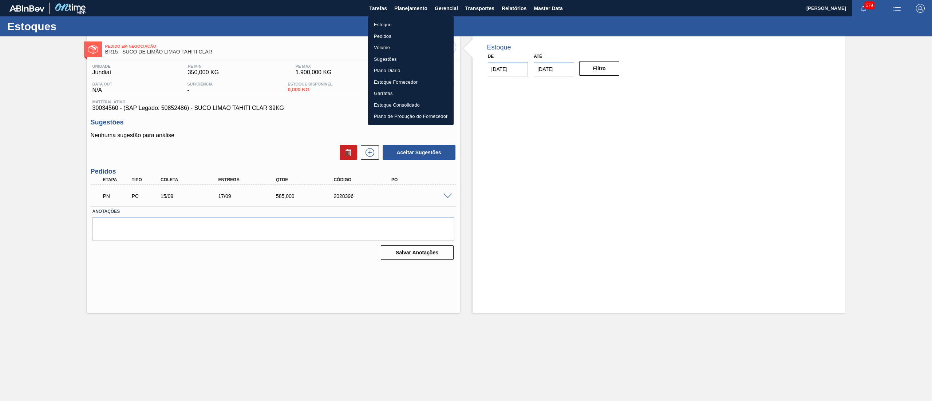
click at [384, 24] on li "Estoque" at bounding box center [411, 25] width 86 height 12
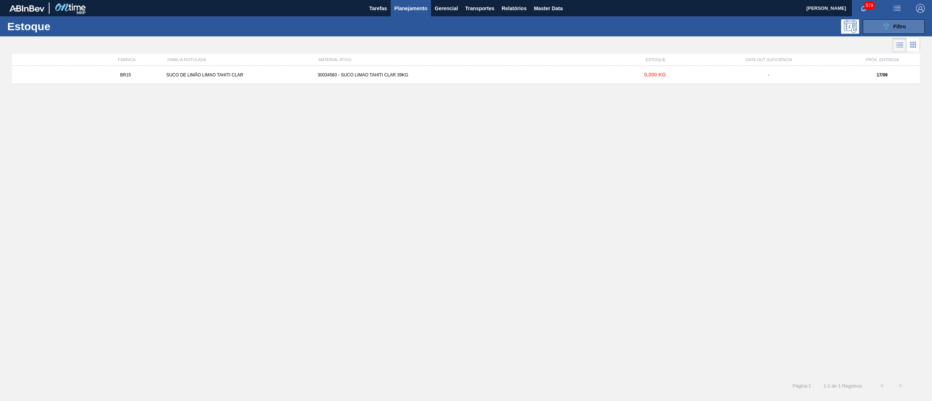
click at [899, 24] on span "Filtro" at bounding box center [899, 27] width 13 height 6
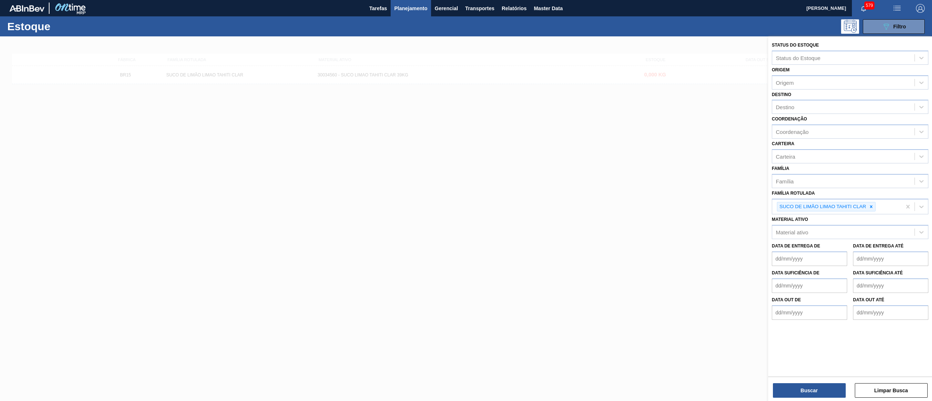
drag, startPoint x: 706, startPoint y: 94, endPoint x: 569, endPoint y: 37, distance: 148.3
click at [701, 94] on div at bounding box center [466, 236] width 932 height 401
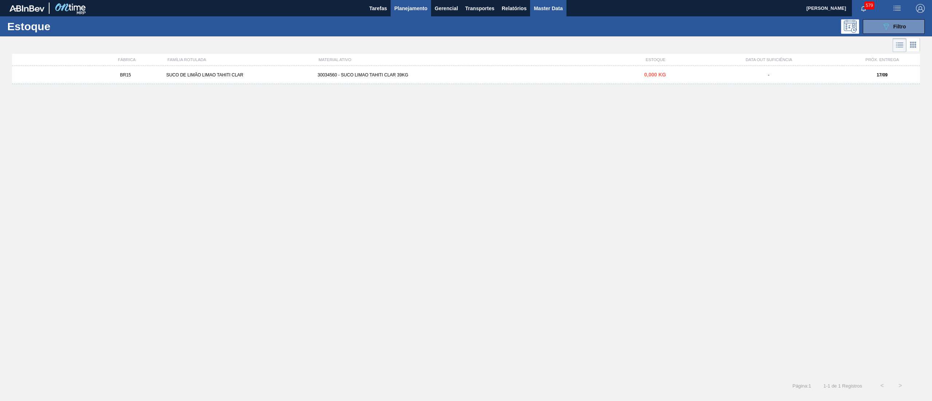
click at [544, 13] on button "Master Data" at bounding box center [548, 8] width 36 height 16
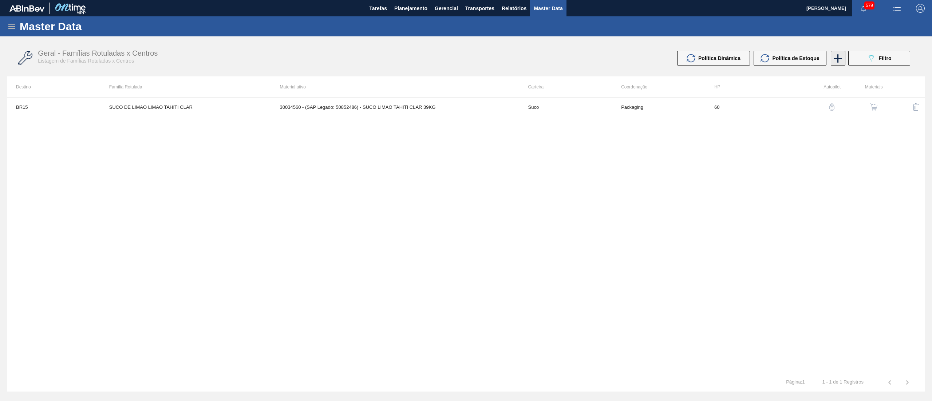
click at [835, 60] on icon at bounding box center [837, 58] width 14 height 14
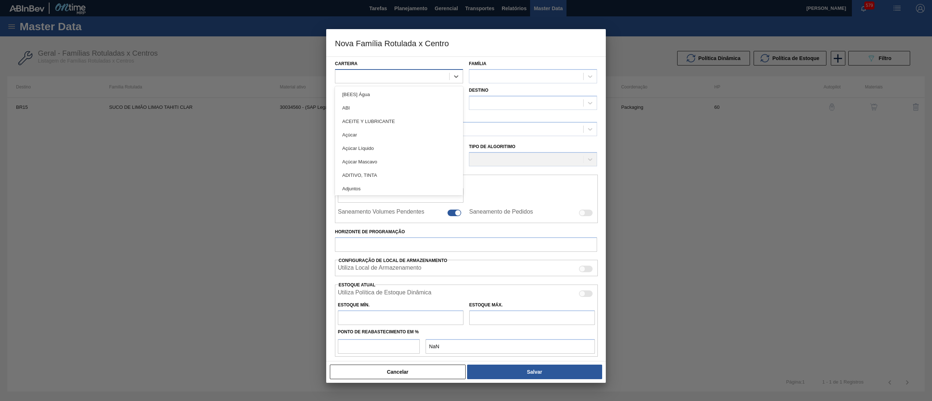
click at [392, 82] on div at bounding box center [399, 76] width 128 height 14
type input "suc"
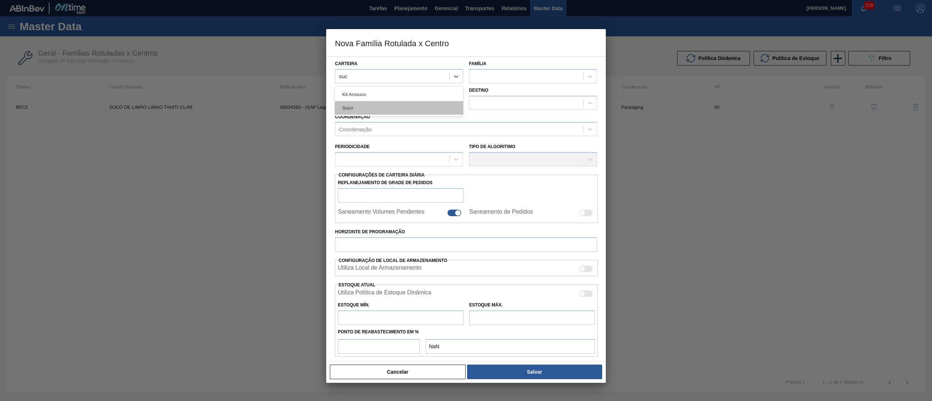
click at [384, 103] on div "Suco" at bounding box center [399, 107] width 128 height 13
click at [486, 81] on div at bounding box center [526, 76] width 114 height 11
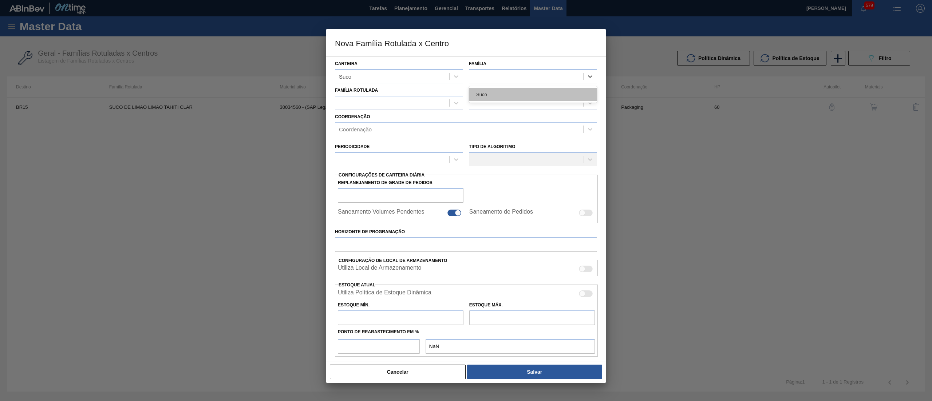
click at [488, 98] on div "Suco" at bounding box center [533, 94] width 128 height 13
click at [417, 102] on div at bounding box center [392, 103] width 114 height 11
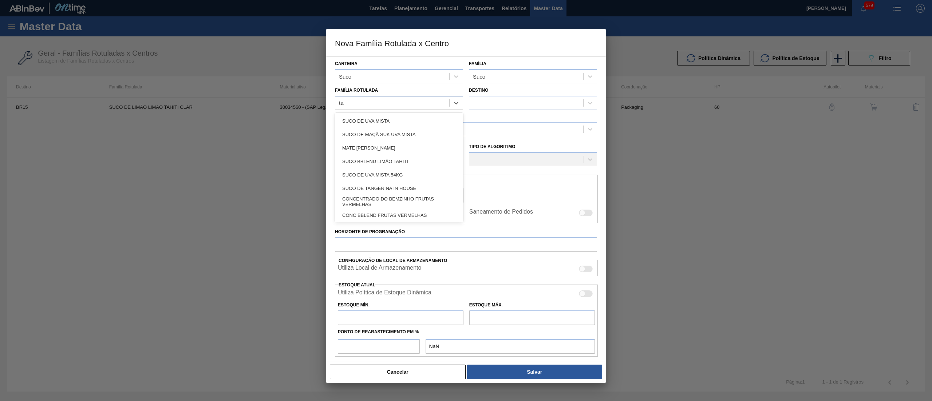
type Rotulada "tah"
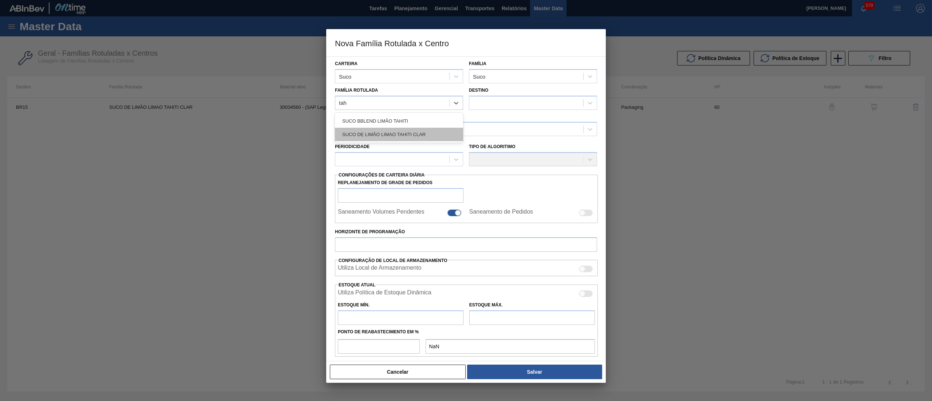
click at [405, 138] on div "SUCO DE LIMÃO LIMAO TAHITI CLAR" at bounding box center [399, 134] width 128 height 13
checkbox input "false"
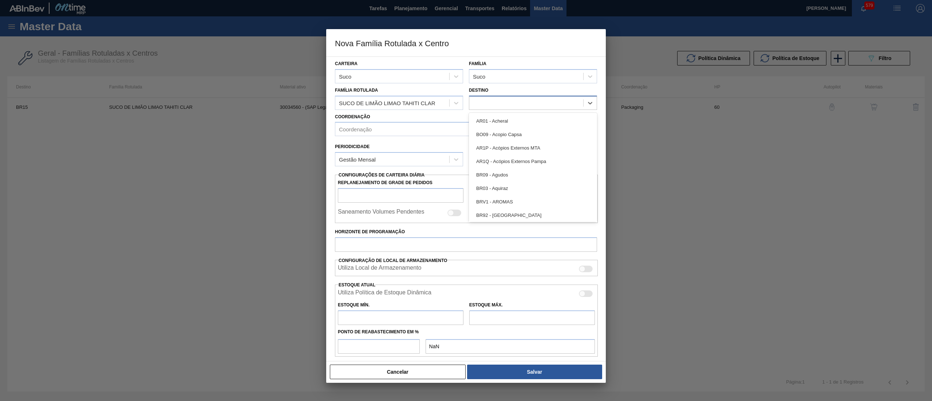
click at [489, 104] on div at bounding box center [526, 103] width 114 height 11
type input "22"
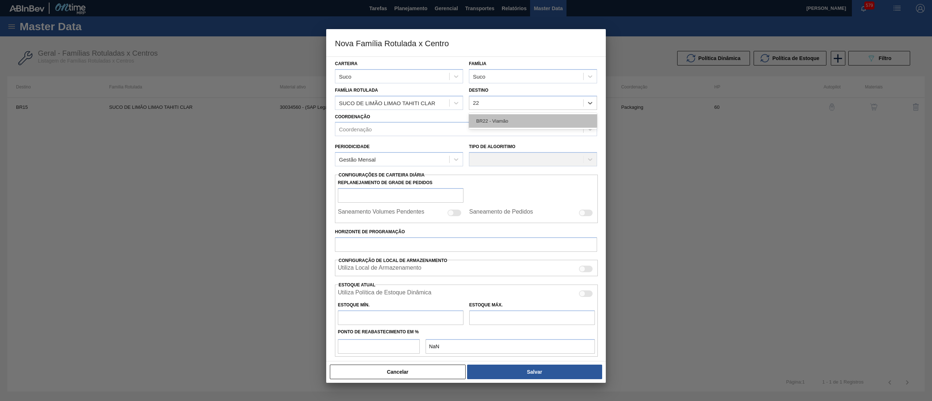
click at [508, 119] on div "BR22 - Viamão" at bounding box center [533, 120] width 128 height 13
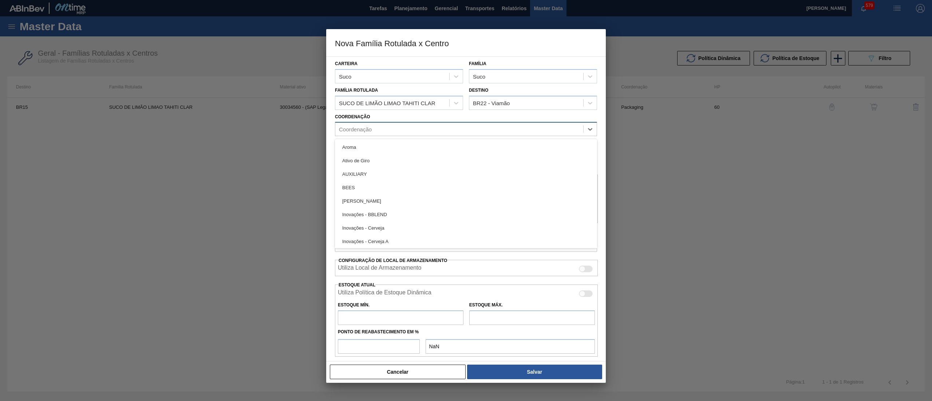
click at [387, 133] on div "Coordenação" at bounding box center [459, 129] width 248 height 11
type input "ref"
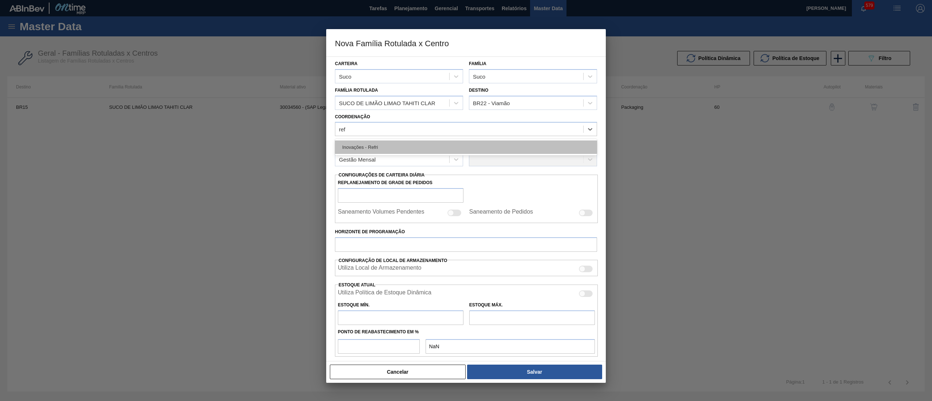
click at [386, 148] on div "Inovações - Refri" at bounding box center [466, 146] width 262 height 13
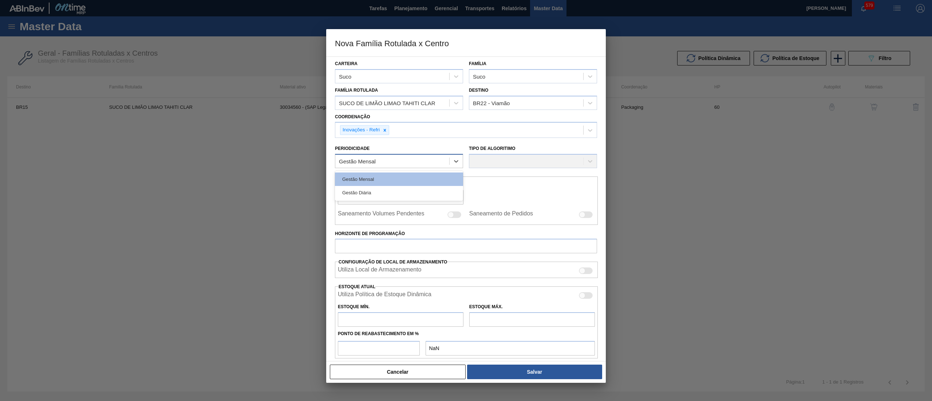
click at [389, 162] on div "Gestão Mensal" at bounding box center [392, 161] width 114 height 11
click at [391, 179] on div "Gestão Mensal" at bounding box center [399, 178] width 128 height 13
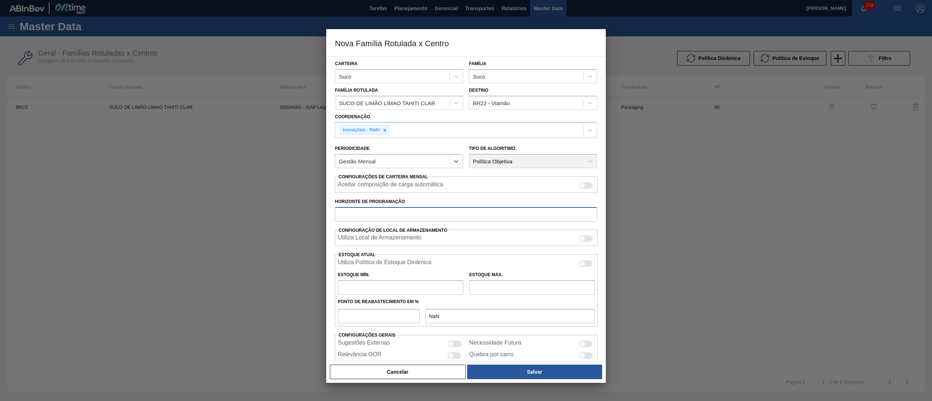
click at [384, 218] on input "Horizonte de Programação" at bounding box center [466, 214] width 262 height 15
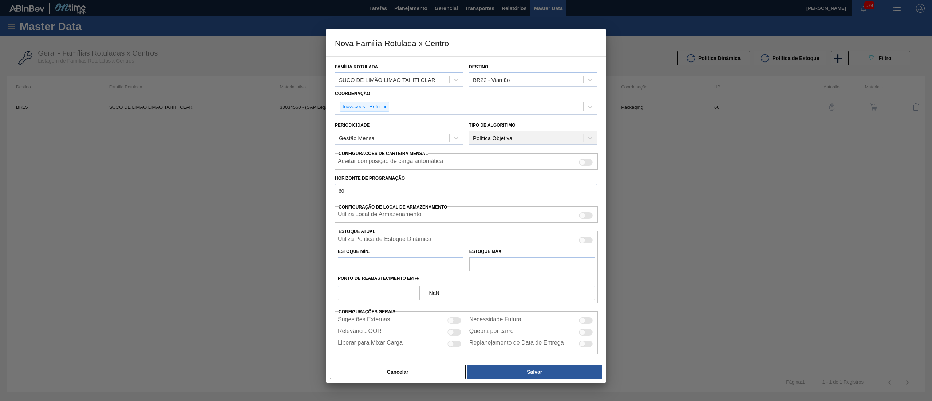
scroll to position [29, 0]
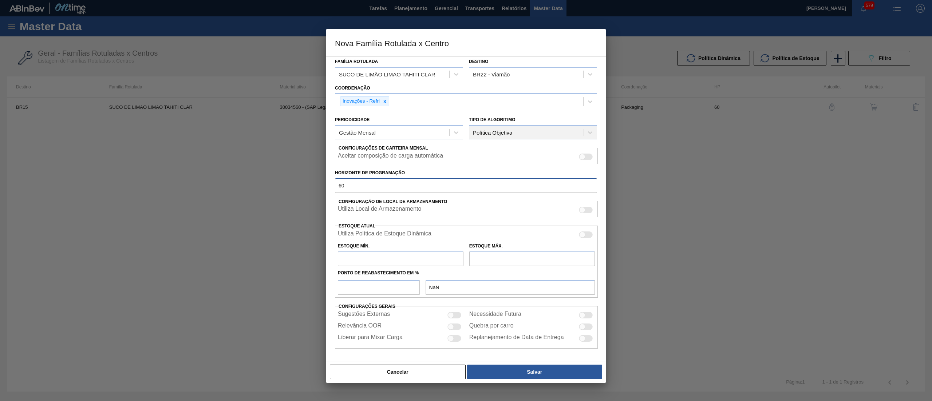
type input "60"
click at [370, 288] on input "number" at bounding box center [379, 287] width 82 height 15
type input "5"
type input "0,000"
type input "50"
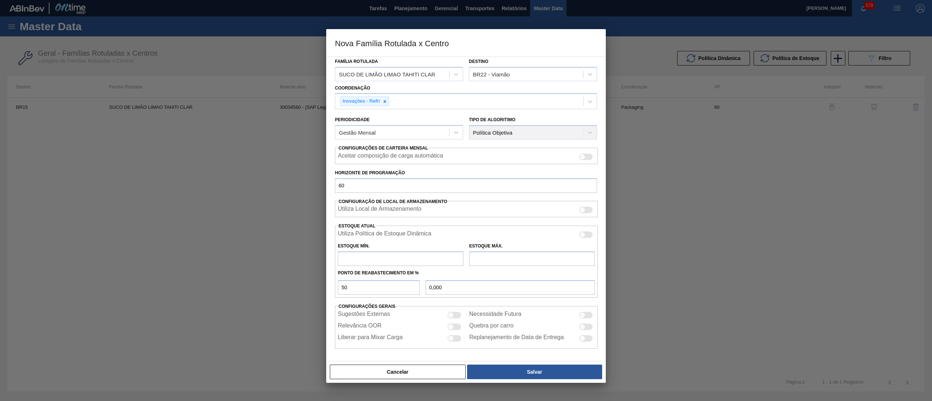
click at [391, 262] on input "text" at bounding box center [401, 258] width 126 height 15
type input "320"
type input "160,000"
click at [495, 260] on input "text" at bounding box center [532, 258] width 126 height 15
drag, startPoint x: 400, startPoint y: 265, endPoint x: 297, endPoint y: 255, distance: 103.1
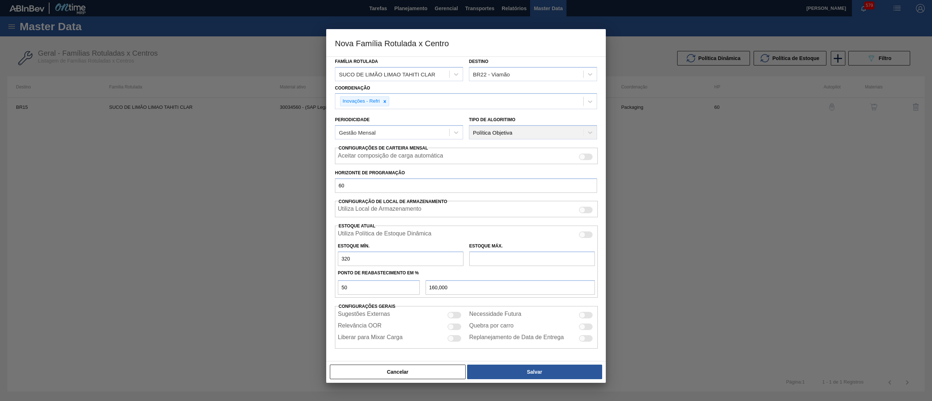
click at [297, 255] on div "Nova Família Rotulada x Centro Carteira Suco Família Suco Família Rotulada SUCO…" at bounding box center [466, 200] width 932 height 401
type input "0,000"
drag, startPoint x: 308, startPoint y: 280, endPoint x: 281, endPoint y: 278, distance: 26.7
click at [281, 278] on div "Nova Família Rotulada x Centro Carteira Suco Família Suco Família Rotulada SUCO…" at bounding box center [466, 200] width 932 height 401
click at [499, 366] on button "Salvar" at bounding box center [534, 372] width 135 height 15
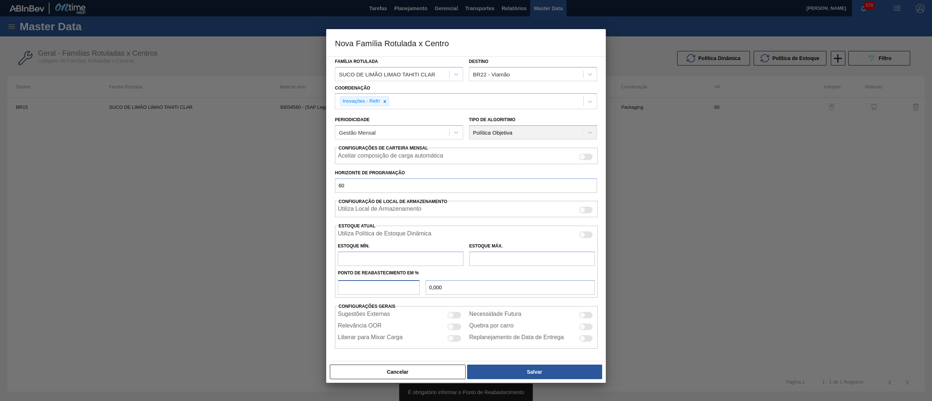
click at [371, 289] on input "number" at bounding box center [379, 287] width 82 height 15
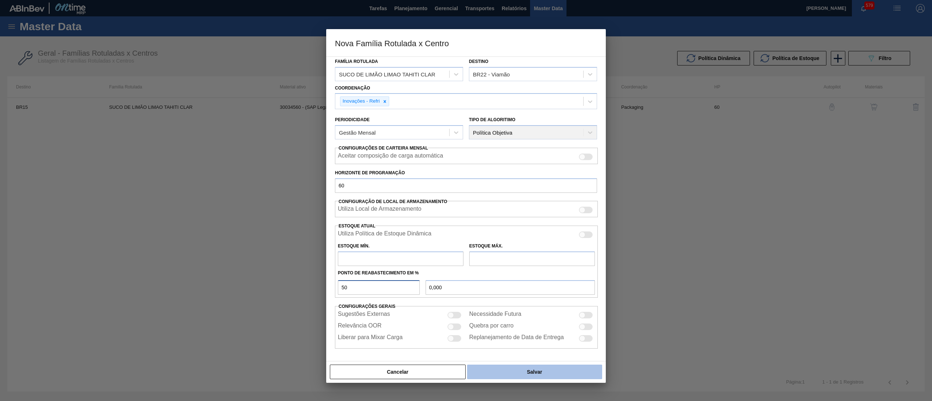
type input "50"
click at [505, 365] on button "Salvar" at bounding box center [534, 372] width 135 height 15
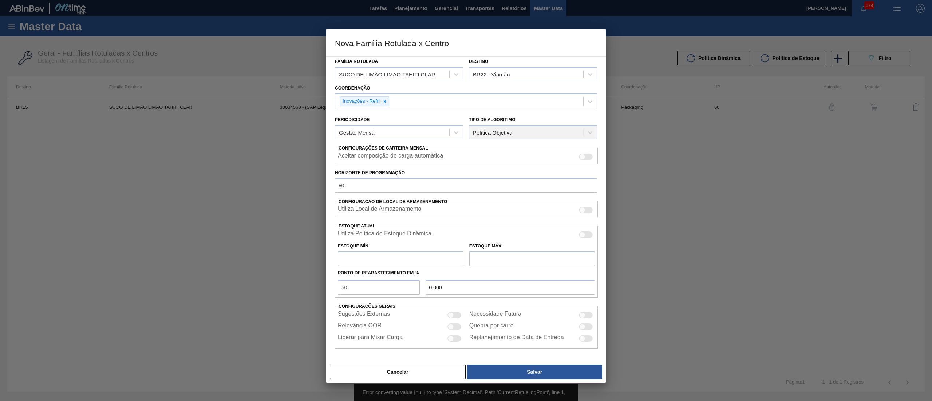
click at [386, 258] on input "text" at bounding box center [401, 258] width 126 height 15
type input "320"
type input "160,000"
click at [511, 253] on input "text" at bounding box center [532, 258] width 126 height 15
type input "2.500"
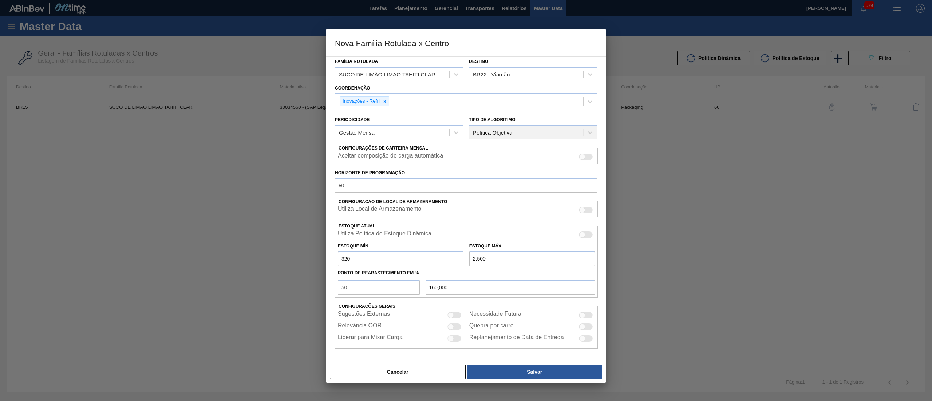
type input "1.410,000"
click at [561, 372] on button "Salvar" at bounding box center [534, 372] width 135 height 15
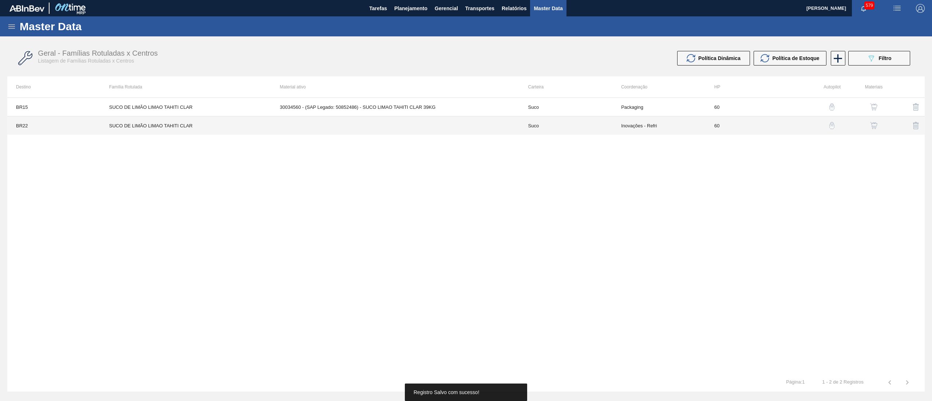
click at [654, 129] on td "Inovações - Refri" at bounding box center [658, 125] width 93 height 19
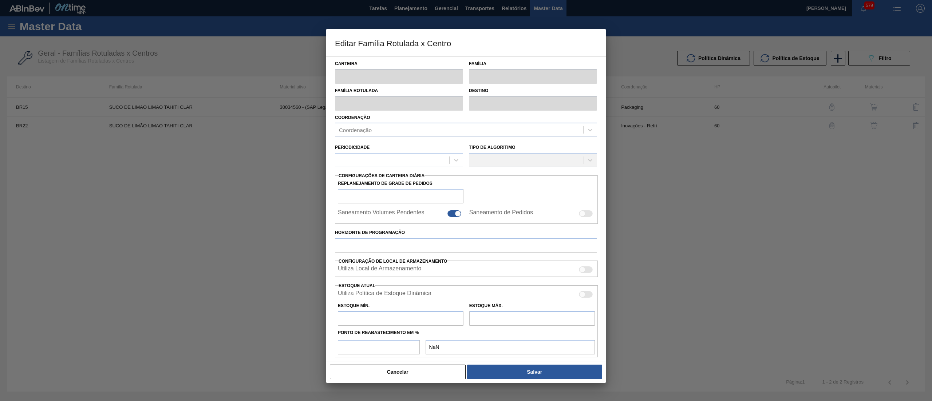
type input "Suco"
type input "SUCO DE LIMÃO LIMAO TAHITI CLAR"
type input "BR22 - Viamão"
type input "60"
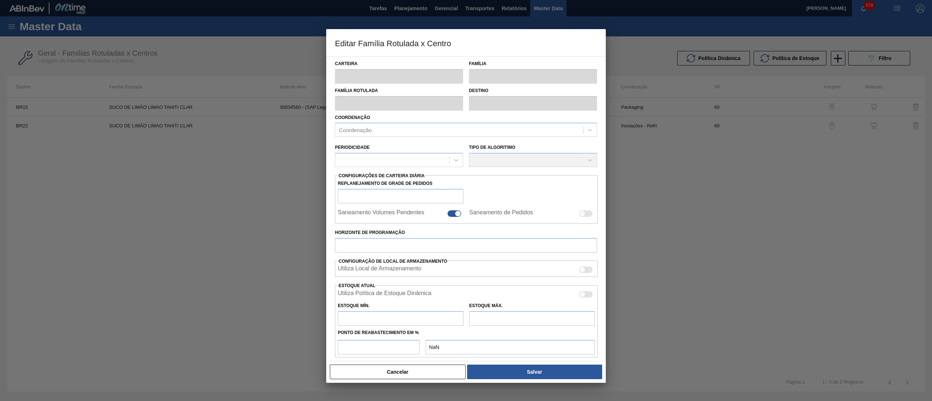
type input "320"
type input "2.500"
type input "50"
type input "1.410,000"
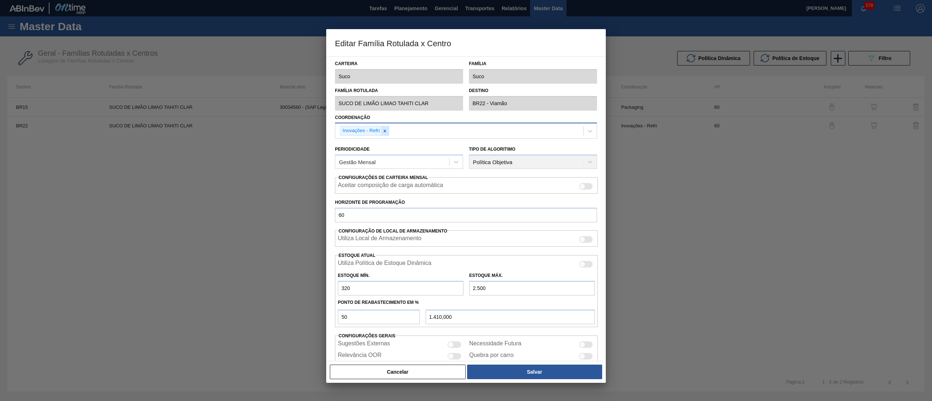
click at [384, 132] on icon at bounding box center [384, 130] width 5 height 5
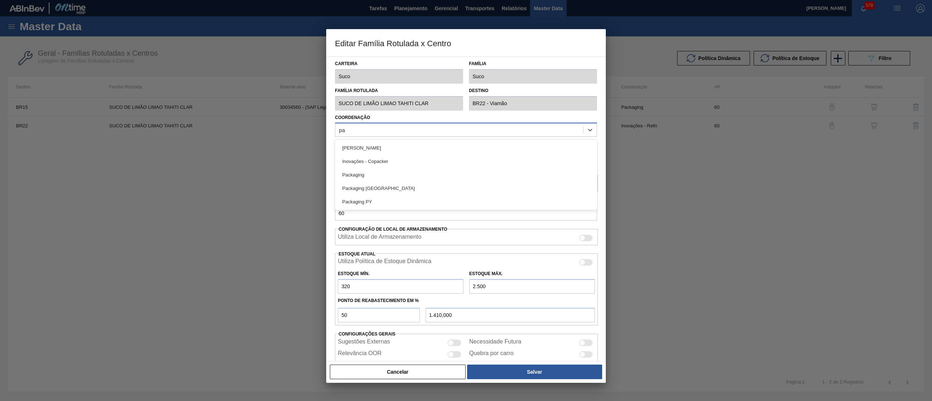
type input "pac"
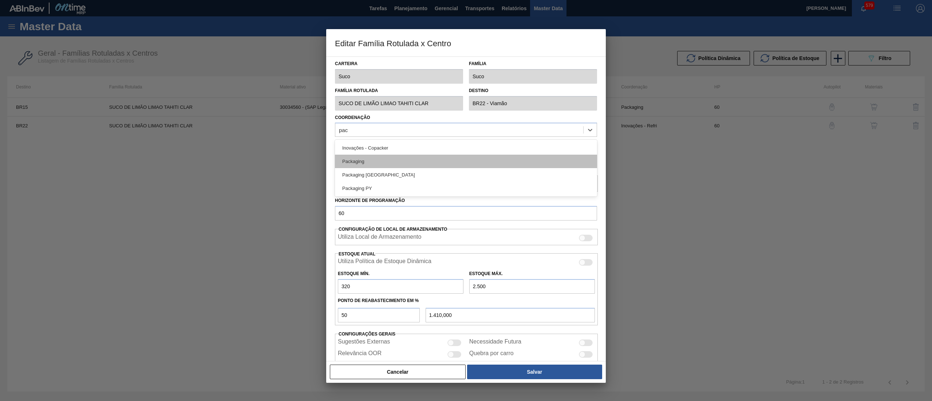
click at [402, 159] on div "Packaging" at bounding box center [466, 161] width 262 height 13
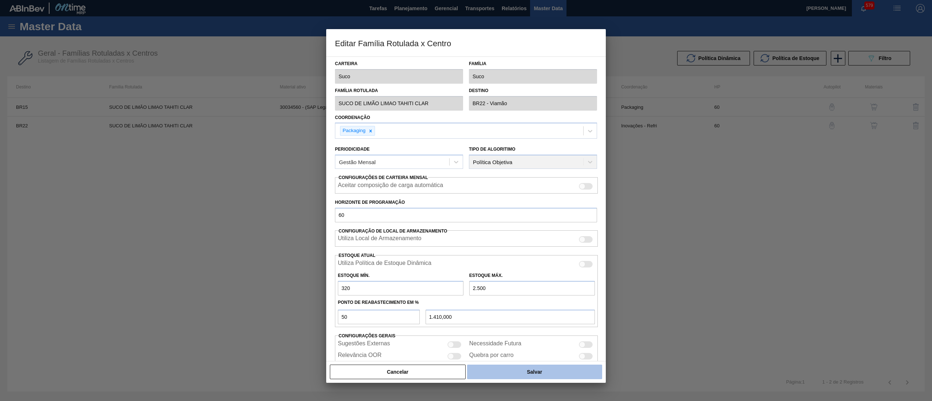
click at [556, 370] on button "Salvar" at bounding box center [534, 372] width 135 height 15
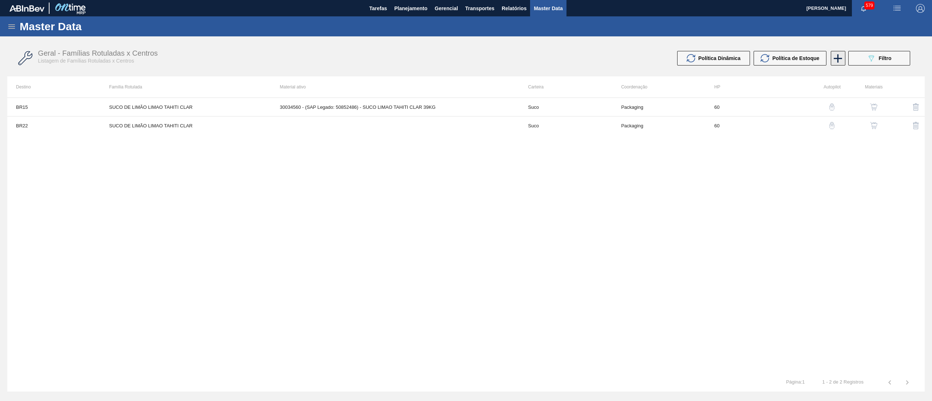
click at [837, 62] on icon at bounding box center [838, 58] width 8 height 8
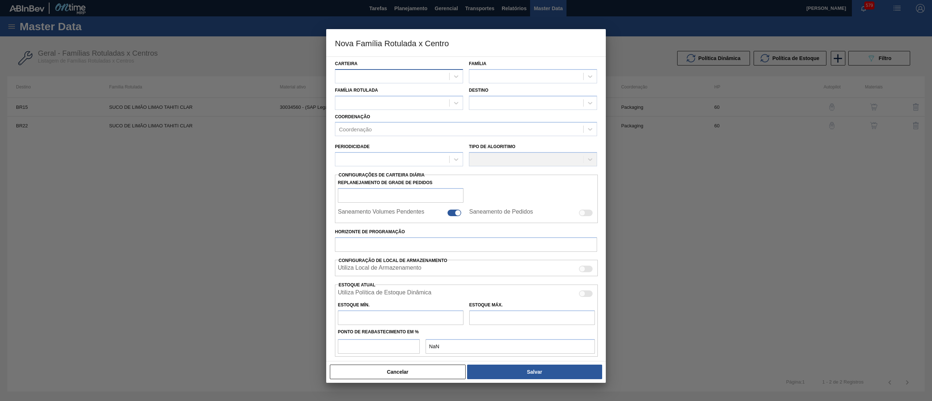
click at [405, 75] on div at bounding box center [392, 76] width 114 height 11
drag, startPoint x: 385, startPoint y: 103, endPoint x: 452, endPoint y: 90, distance: 67.9
click at [400, 97] on div "Kit Arosuco Suco" at bounding box center [399, 101] width 128 height 30
type input "suc"
click at [528, 76] on div at bounding box center [526, 76] width 114 height 11
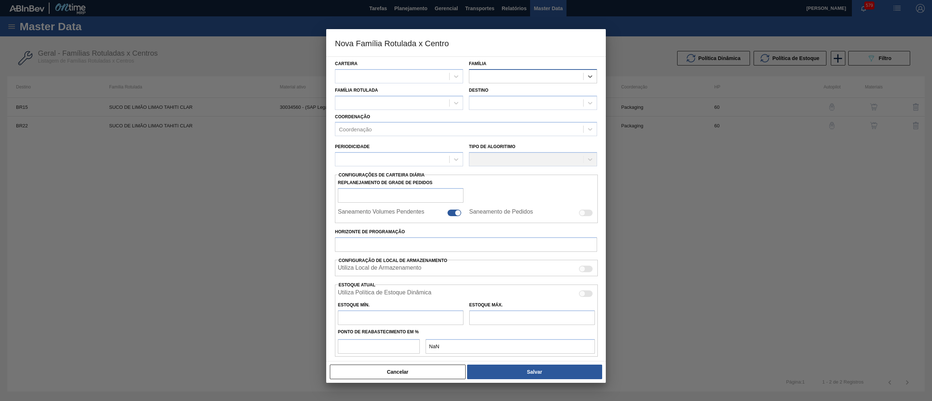
click at [497, 76] on div at bounding box center [526, 76] width 114 height 11
drag, startPoint x: 450, startPoint y: 78, endPoint x: 444, endPoint y: 78, distance: 5.5
click at [446, 78] on div at bounding box center [399, 76] width 128 height 14
type input "suc"
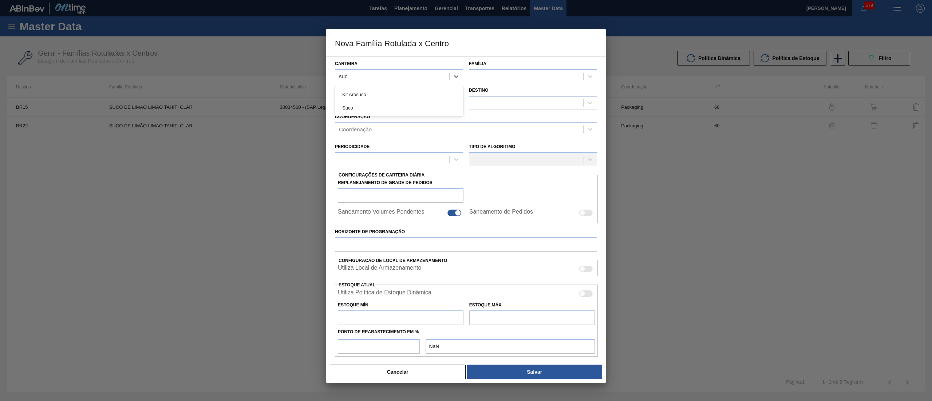
drag, startPoint x: 406, startPoint y: 108, endPoint x: 479, endPoint y: 99, distance: 73.1
click at [415, 106] on div "Suco" at bounding box center [399, 107] width 128 height 13
click at [487, 80] on div at bounding box center [526, 76] width 114 height 11
click at [484, 93] on div "Suco" at bounding box center [533, 94] width 128 height 13
click at [408, 100] on div at bounding box center [392, 103] width 114 height 11
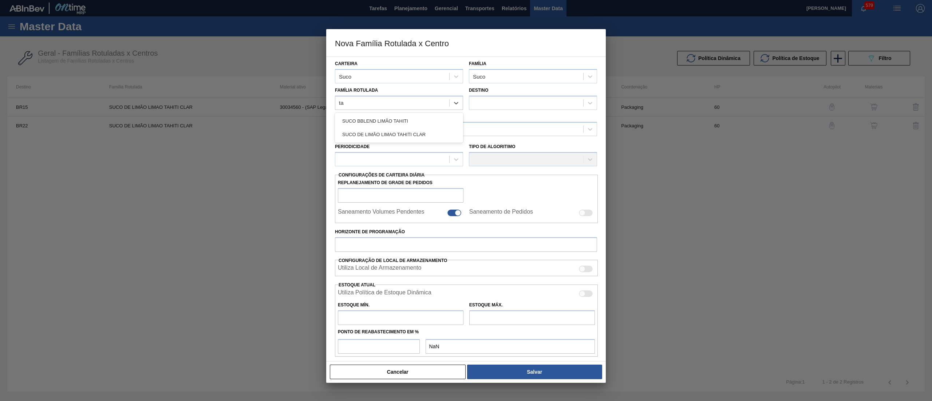
type Rotulada "tah"
click at [427, 135] on div "SUCO DE LIMÃO LIMAO TAHITI CLAR" at bounding box center [399, 134] width 128 height 13
checkbox input "false"
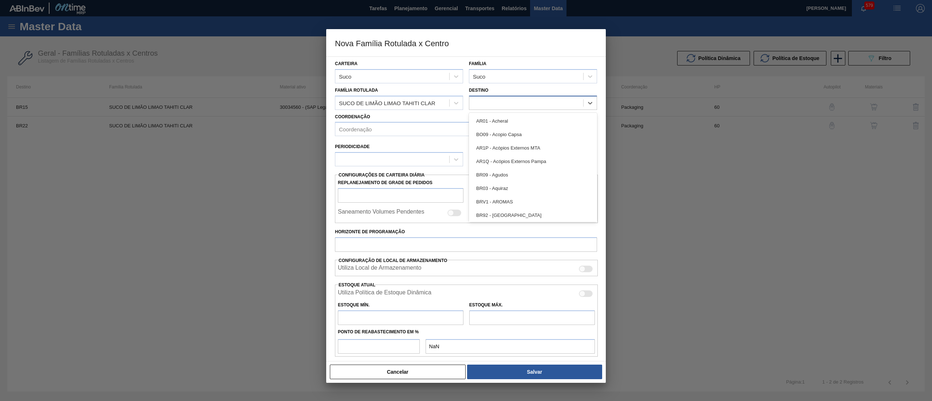
click at [492, 102] on div at bounding box center [526, 103] width 114 height 11
type input "12"
drag, startPoint x: 516, startPoint y: 120, endPoint x: 501, endPoint y: 127, distance: 16.1
click at [516, 121] on div "BR12 - Cebrasa" at bounding box center [533, 120] width 128 height 13
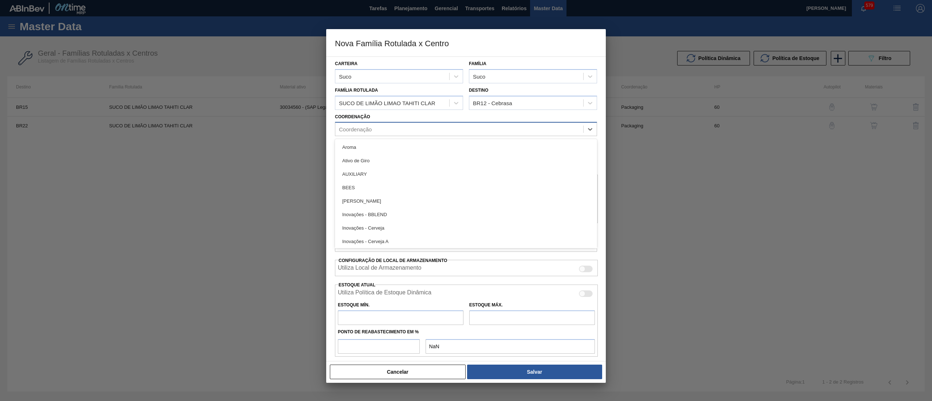
click at [440, 135] on div "Coordenação" at bounding box center [466, 129] width 262 height 14
type input "pac"
click at [405, 164] on div "Packaging" at bounding box center [466, 160] width 262 height 13
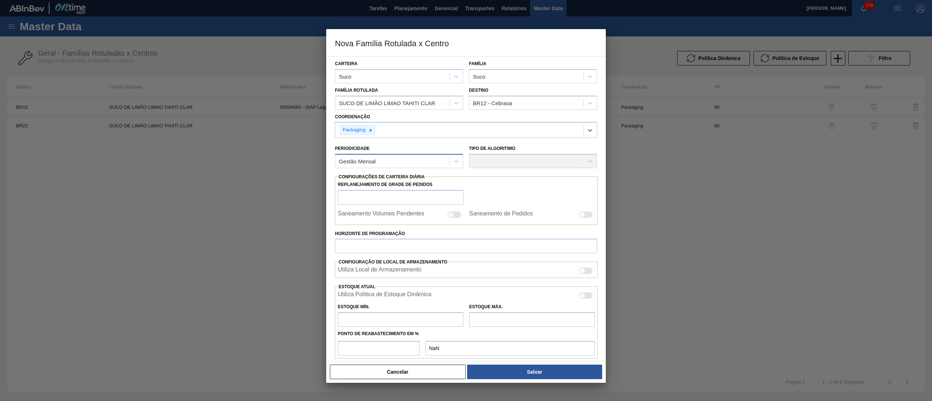
click at [405, 160] on div "Gestão Mensal" at bounding box center [392, 161] width 114 height 11
click at [393, 179] on div "Gestão Mensal" at bounding box center [399, 178] width 128 height 13
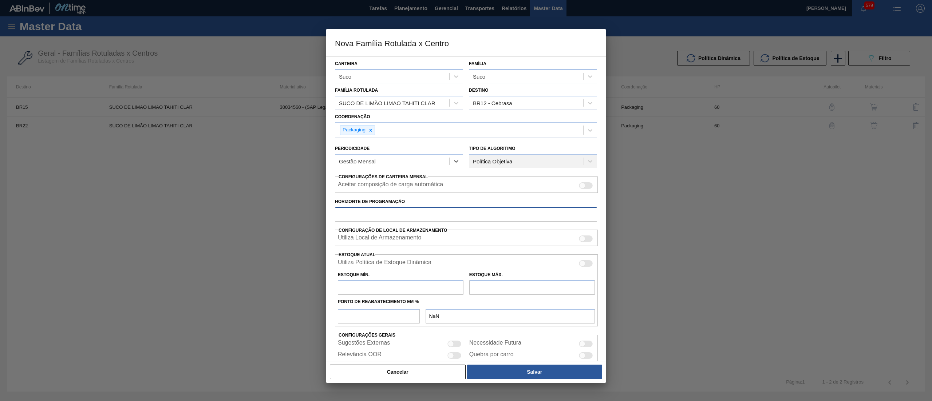
click at [386, 215] on input "Horizonte de Programação" at bounding box center [466, 214] width 262 height 15
type input "60"
click at [405, 289] on input "text" at bounding box center [401, 287] width 126 height 15
type input "320"
type input "320,000"
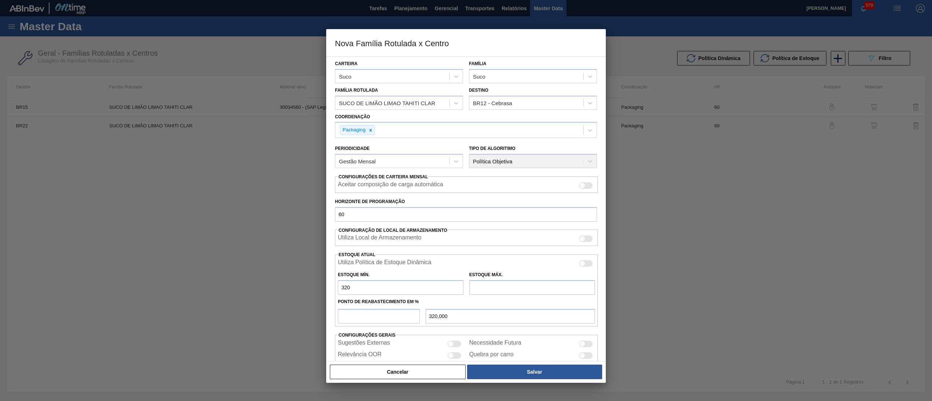
click at [491, 282] on input "text" at bounding box center [532, 287] width 126 height 15
type input "2.500"
click at [375, 317] on input "number" at bounding box center [379, 316] width 82 height 15
type input "5"
type input "429,000"
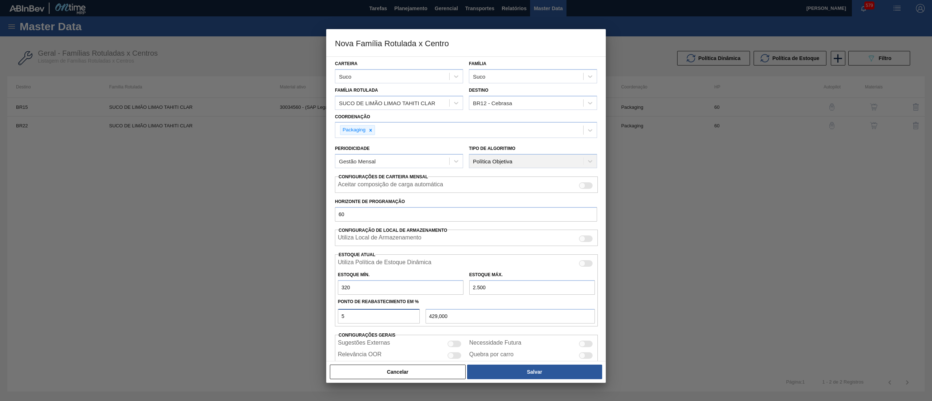
type input "50"
type input "1.410,000"
type input "50"
click at [524, 370] on button "Salvar" at bounding box center [534, 372] width 135 height 15
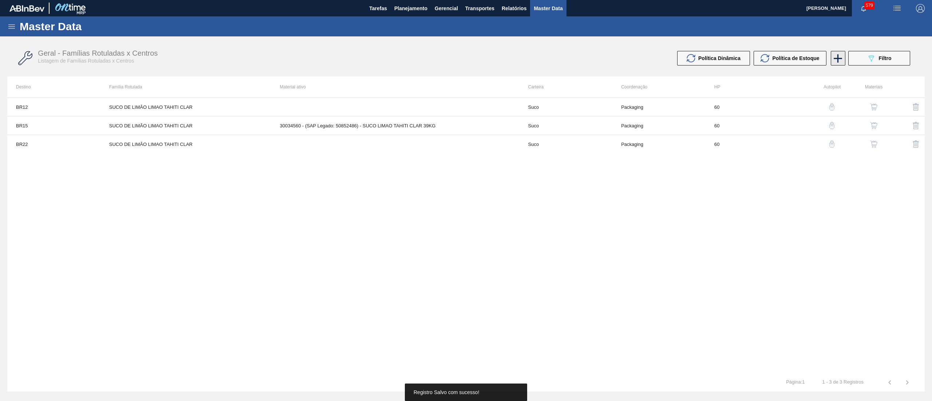
click at [836, 60] on icon at bounding box center [837, 58] width 14 height 14
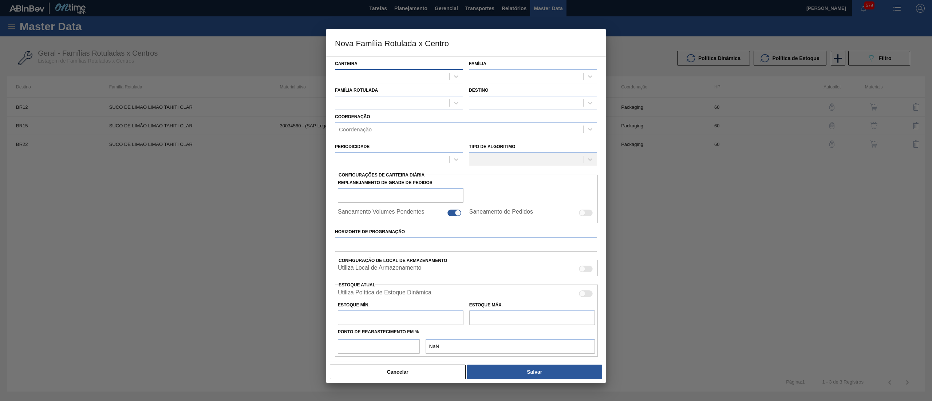
click at [385, 81] on div at bounding box center [392, 76] width 114 height 11
type input "suc"
drag, startPoint x: 389, startPoint y: 103, endPoint x: 467, endPoint y: 95, distance: 77.9
click at [390, 103] on div "Suco" at bounding box center [399, 107] width 128 height 13
click at [503, 74] on div at bounding box center [526, 76] width 114 height 11
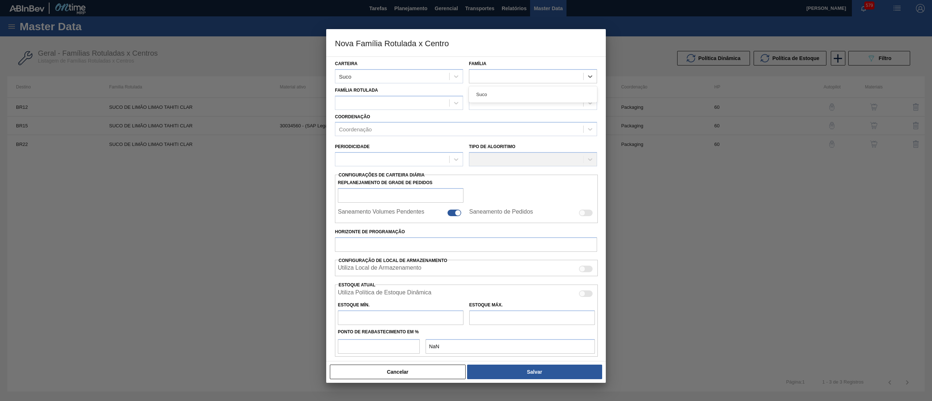
click at [497, 87] on div "Suco" at bounding box center [533, 94] width 128 height 16
click at [496, 89] on div "Suco" at bounding box center [533, 94] width 128 height 13
click at [427, 103] on div at bounding box center [392, 103] width 114 height 11
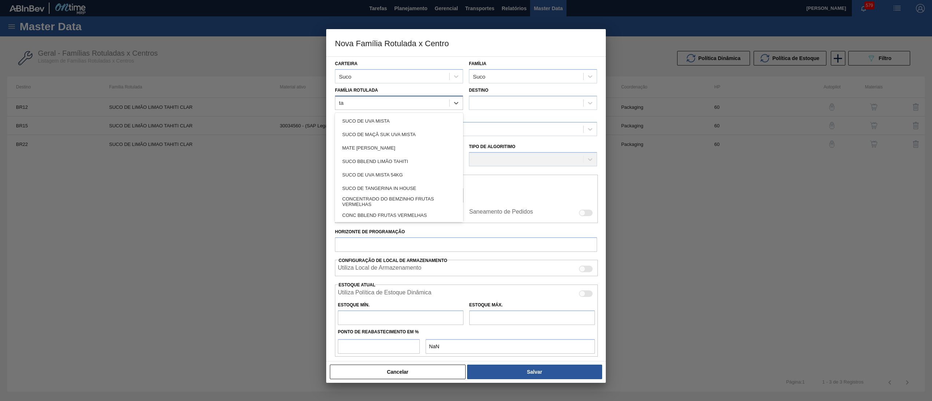
type Rotulada "tah"
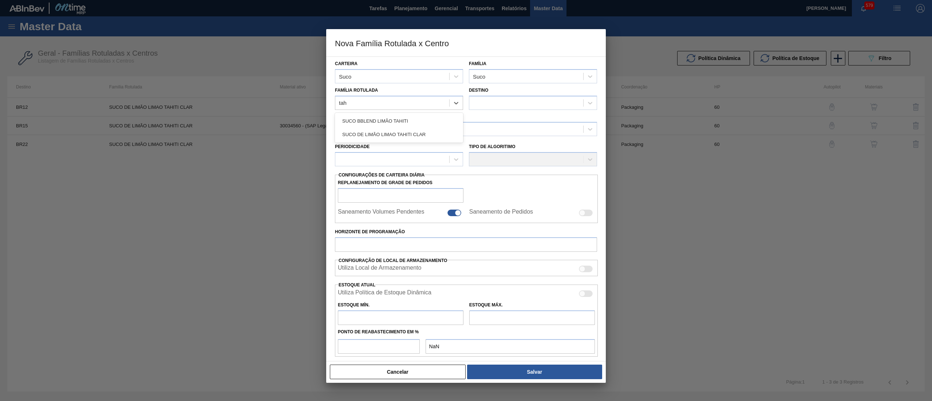
click at [417, 141] on div "SUCO BBLEND LIMÃO TAHITI SUCO DE LIMÃO LIMAO TAHITI CLAR" at bounding box center [399, 128] width 128 height 30
click at [418, 134] on div "SUCO DE LIMÃO LIMAO TAHITI CLAR" at bounding box center [399, 134] width 128 height 13
checkbox input "false"
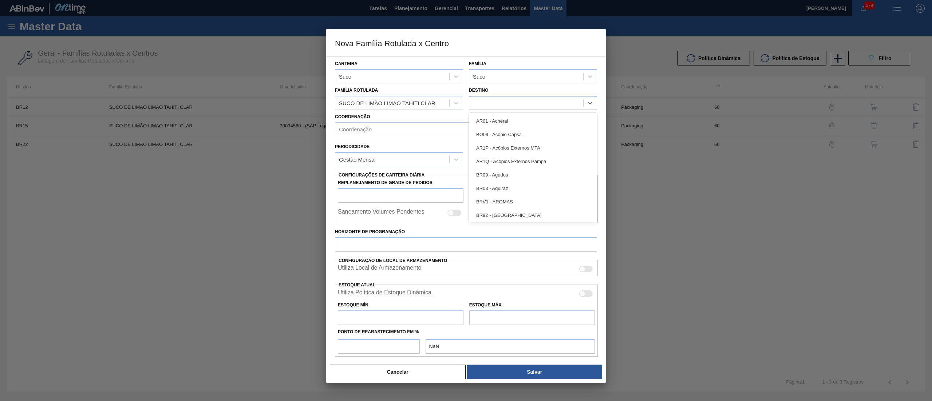
click at [488, 103] on div at bounding box center [526, 103] width 114 height 11
type input "19"
drag, startPoint x: 499, startPoint y: 118, endPoint x: 493, endPoint y: 118, distance: 6.6
click at [499, 116] on div "BR19 - [GEOGRAPHIC_DATA]" at bounding box center [533, 120] width 128 height 13
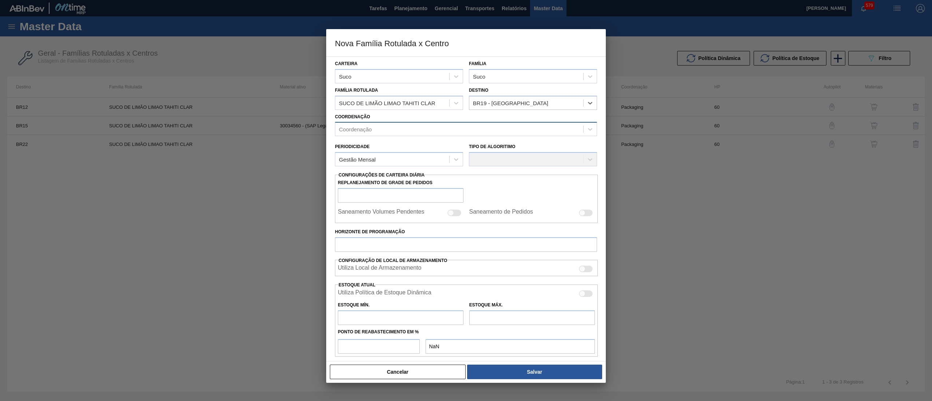
click at [419, 135] on div "Coordenação" at bounding box center [466, 129] width 262 height 14
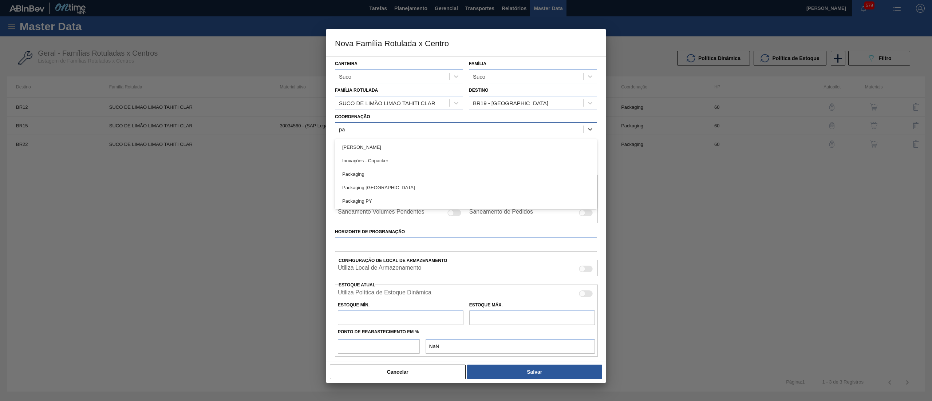
type input "pac"
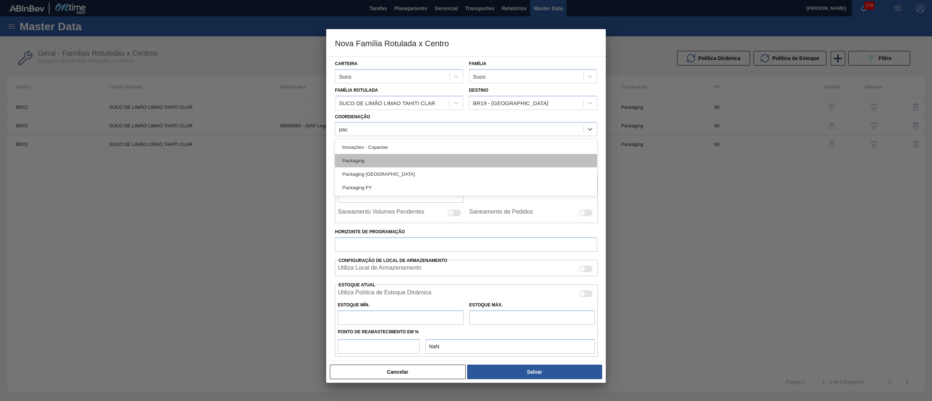
click at [418, 164] on div "Packaging" at bounding box center [466, 160] width 262 height 13
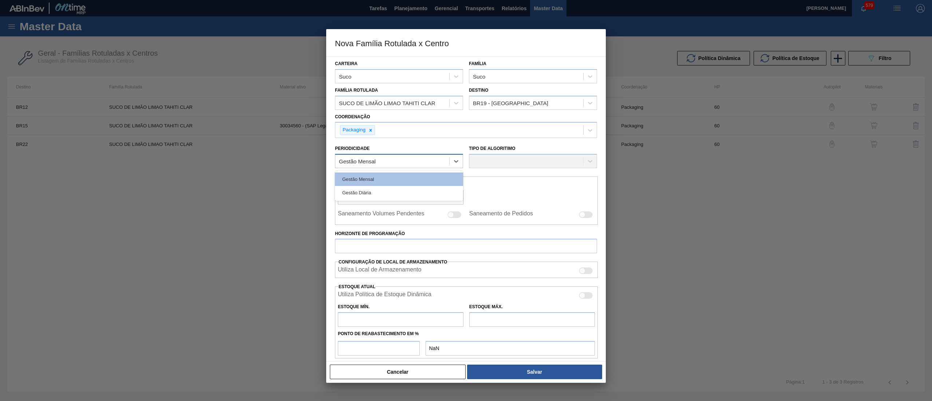
click at [415, 163] on div "Gestão Mensal" at bounding box center [392, 161] width 114 height 11
click at [402, 174] on div "Gestão Mensal" at bounding box center [399, 178] width 128 height 13
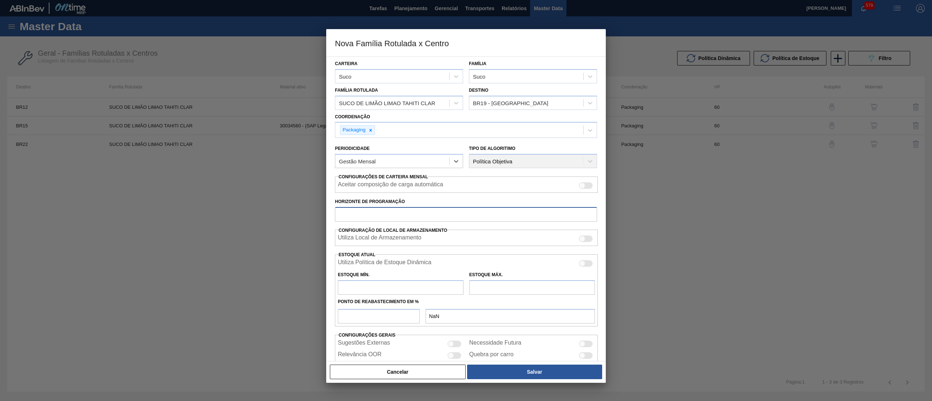
click at [392, 214] on input "Horizonte de Programação" at bounding box center [466, 214] width 262 height 15
type input "60"
click at [399, 285] on input "text" at bounding box center [401, 287] width 126 height 15
type input "320"
type input "320,000"
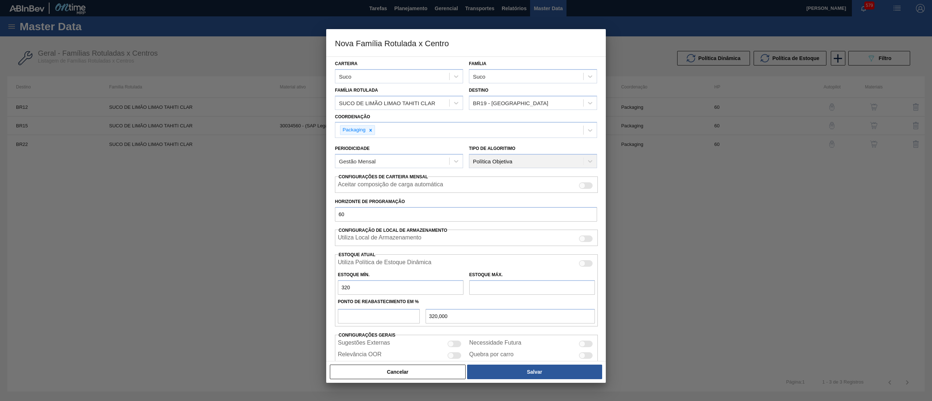
click at [501, 288] on input "text" at bounding box center [532, 287] width 126 height 15
type input "2.804"
drag, startPoint x: 363, startPoint y: 286, endPoint x: 298, endPoint y: 282, distance: 64.9
click at [298, 282] on div "Nova Família Rotulada x Centro Carteira Suco Família Suco Família Rotulada SUCO…" at bounding box center [466, 200] width 932 height 401
type input "1"
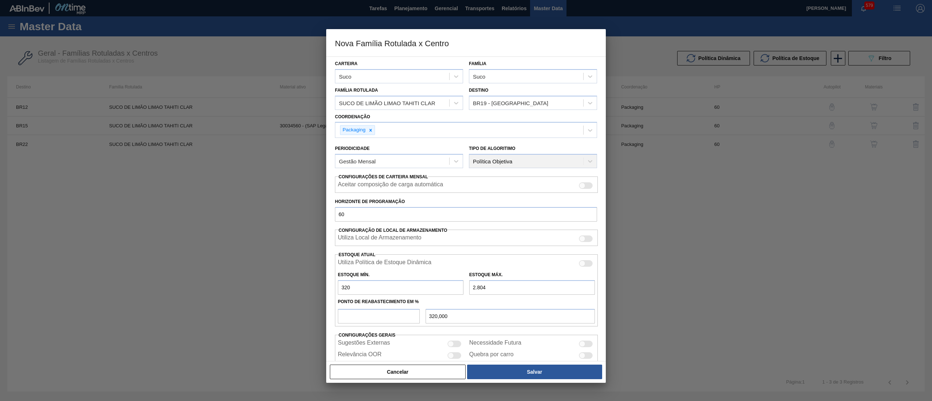
type input "1,000"
type input "18"
type input "18,000"
type input "180"
type input "180,000"
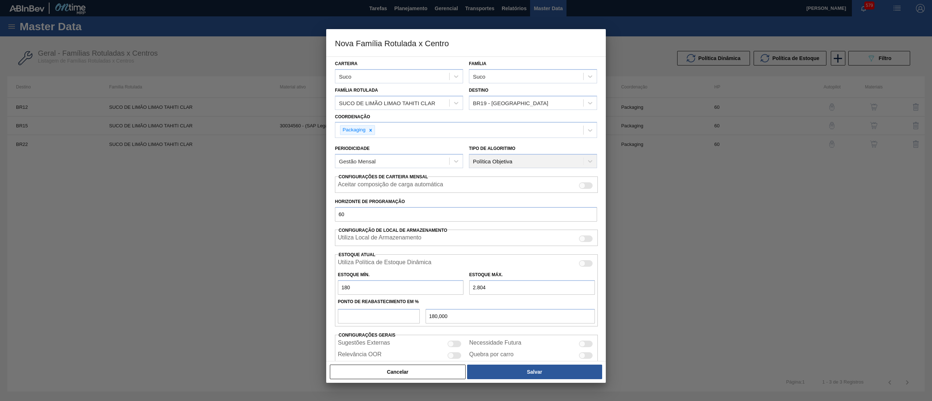
type input "180"
click at [368, 316] on input "number" at bounding box center [379, 316] width 82 height 15
type input "5"
type input "311,200"
type input "50"
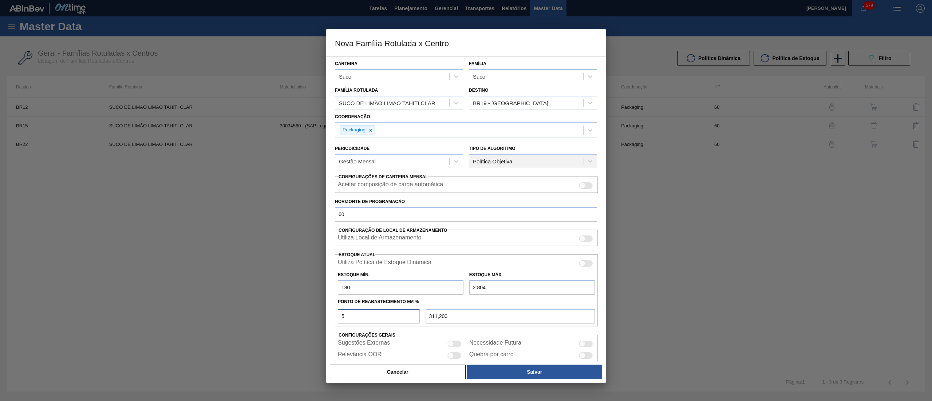
type input "1.492,000"
type input "50"
click at [501, 373] on button "Salvar" at bounding box center [534, 372] width 135 height 15
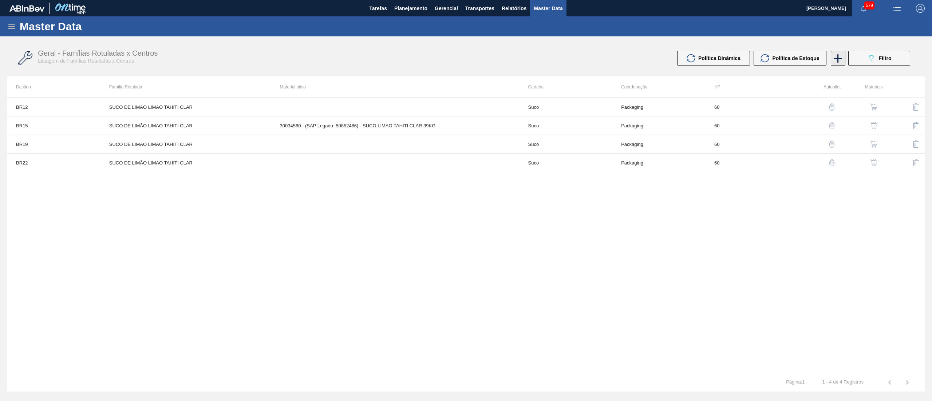
click at [837, 60] on icon at bounding box center [837, 58] width 14 height 14
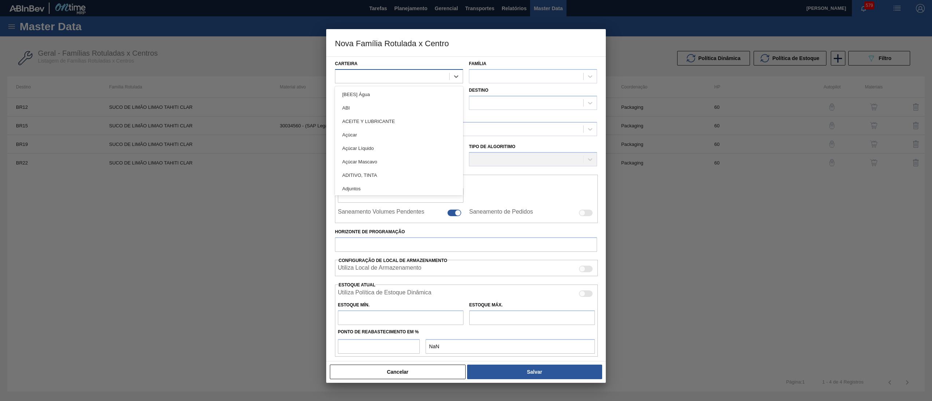
click at [386, 80] on div at bounding box center [392, 76] width 114 height 11
type input "suc"
drag, startPoint x: 399, startPoint y: 101, endPoint x: 479, endPoint y: 97, distance: 80.2
click at [401, 102] on div "Suco" at bounding box center [399, 107] width 128 height 13
click at [529, 76] on div at bounding box center [526, 76] width 114 height 11
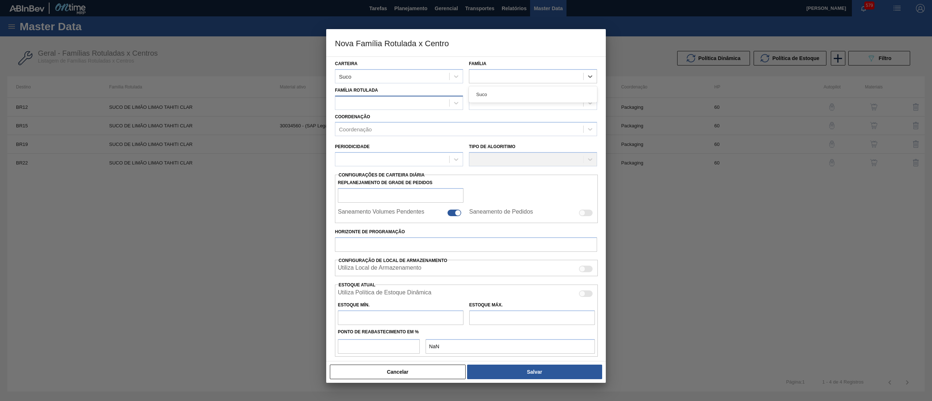
drag, startPoint x: 522, startPoint y: 91, endPoint x: 433, endPoint y: 106, distance: 90.4
click at [520, 92] on div "Suco" at bounding box center [533, 94] width 128 height 13
click at [401, 100] on div at bounding box center [392, 103] width 114 height 11
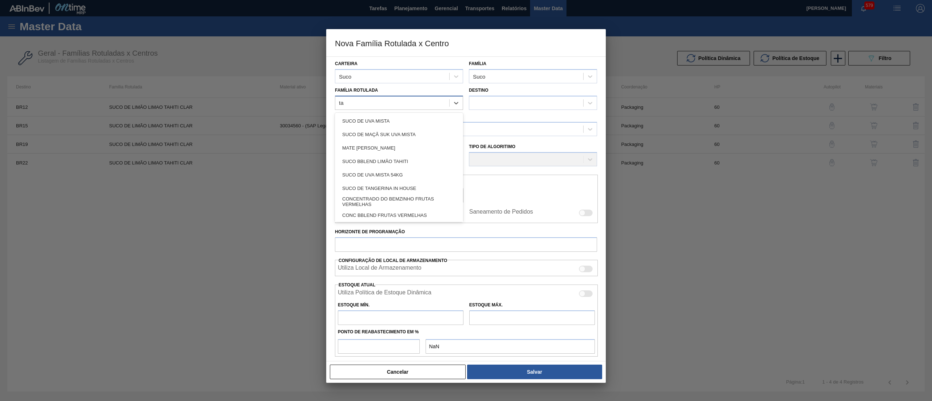
type Rotulada "tah"
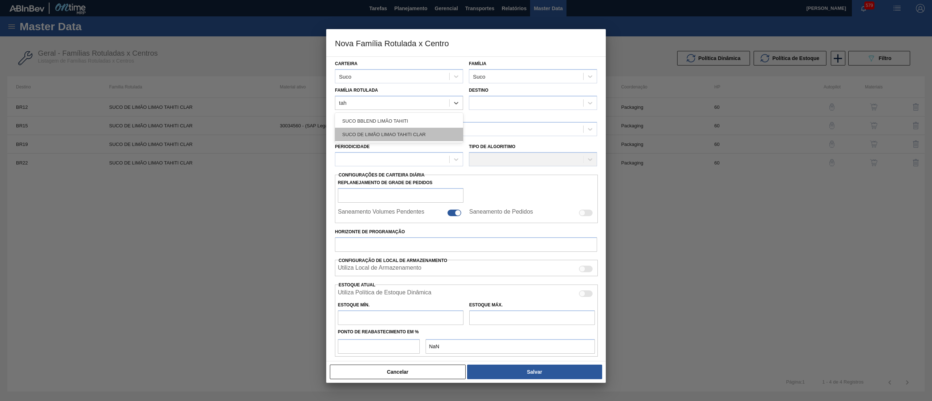
click at [400, 128] on div "SUCO DE LIMÃO LIMAO TAHITI CLAR" at bounding box center [399, 134] width 128 height 13
checkbox input "false"
drag, startPoint x: 500, startPoint y: 334, endPoint x: 500, endPoint y: 341, distance: 7.3
drag, startPoint x: 500, startPoint y: 341, endPoint x: 437, endPoint y: 269, distance: 95.9
click at [437, 269] on div "Utiliza Local de Armazenamento" at bounding box center [466, 269] width 257 height 9
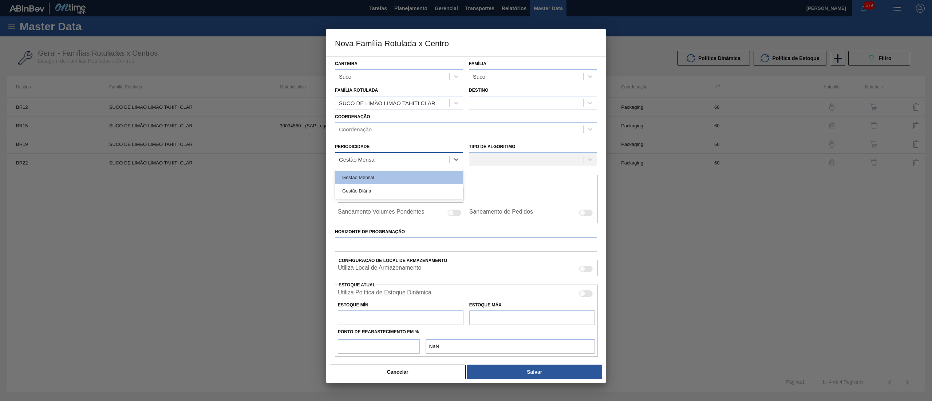
click at [405, 155] on div "Gestão Mensal" at bounding box center [392, 159] width 114 height 11
click at [386, 179] on div "Gestão Mensal" at bounding box center [399, 177] width 128 height 13
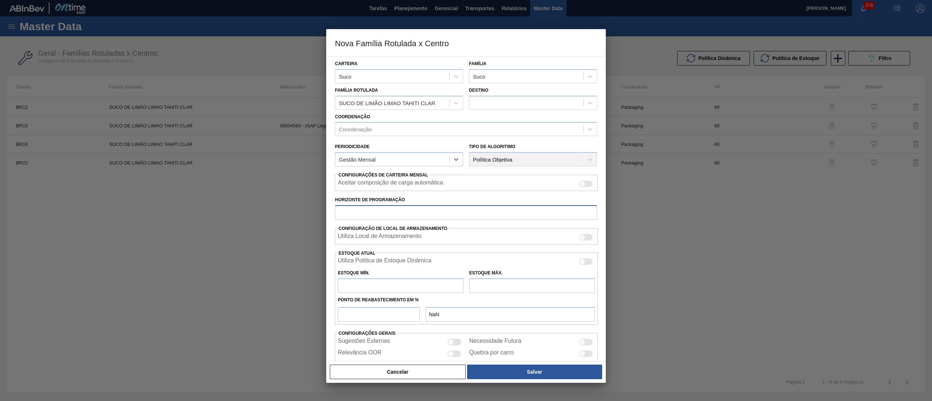
click at [389, 217] on input "Horizonte de Programação" at bounding box center [466, 212] width 262 height 15
type input "60"
click at [497, 100] on div at bounding box center [526, 103] width 114 height 11
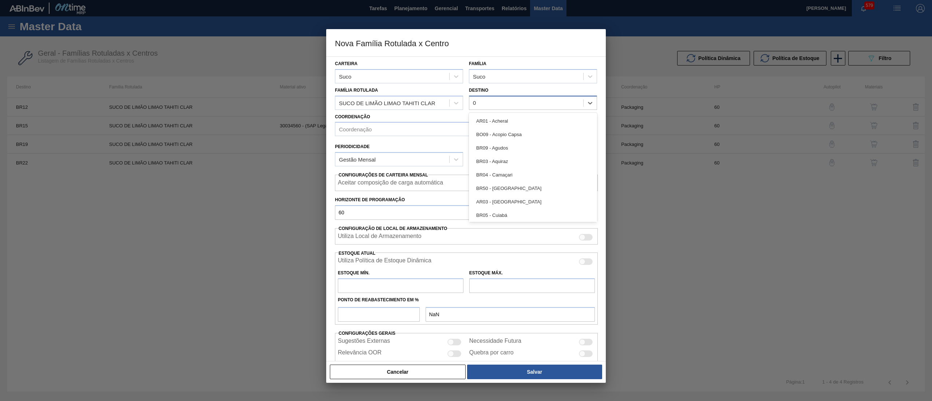
type input "04"
click at [507, 116] on div "BR04 - Camaçari" at bounding box center [533, 120] width 128 height 13
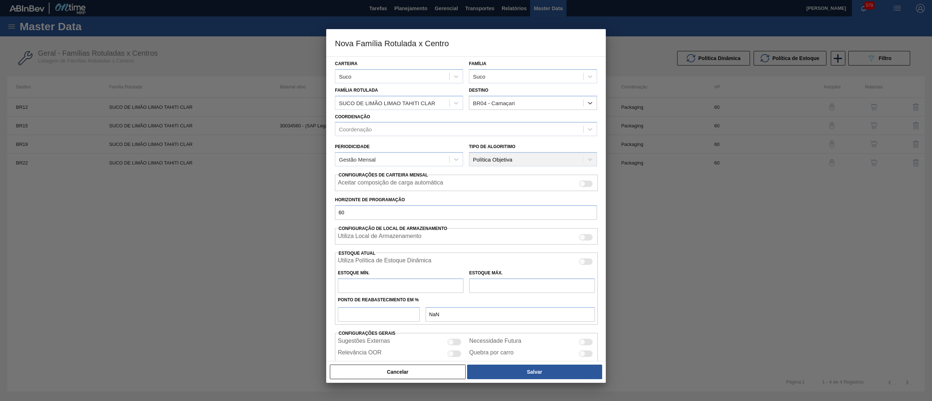
scroll to position [27, 0]
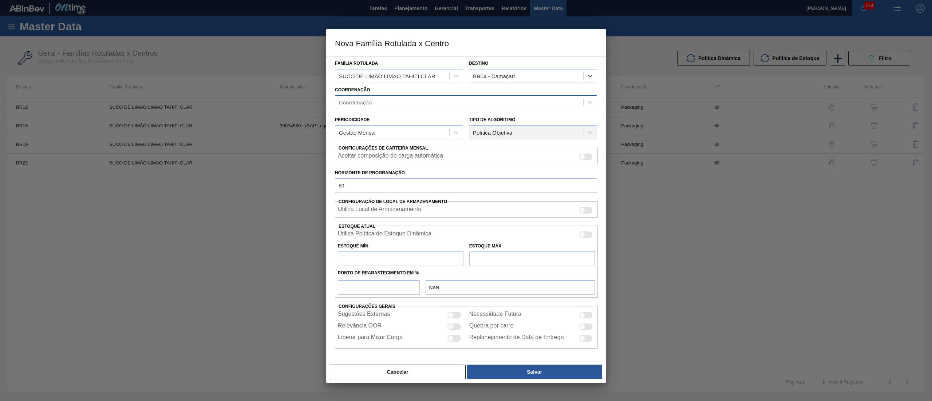
click at [373, 103] on div "Coordenação" at bounding box center [459, 102] width 248 height 11
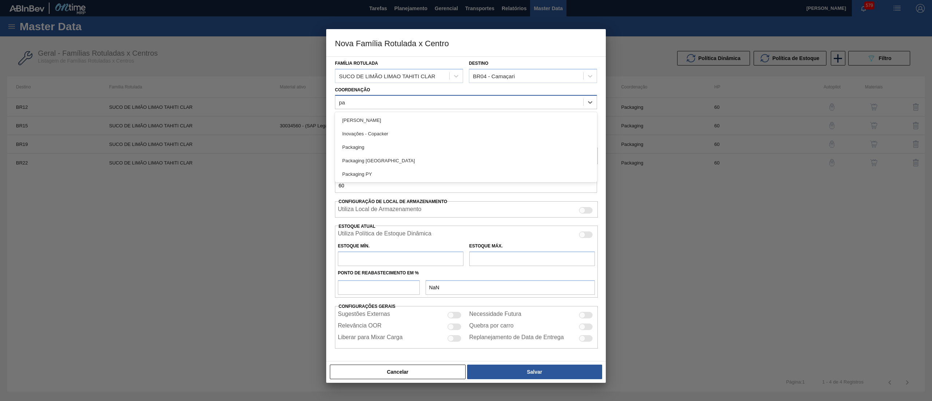
type input "pac"
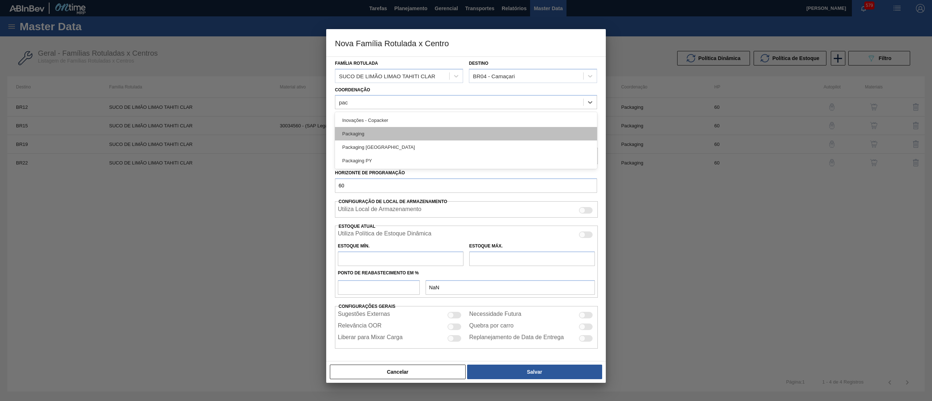
click at [378, 132] on div "Packaging" at bounding box center [466, 133] width 262 height 13
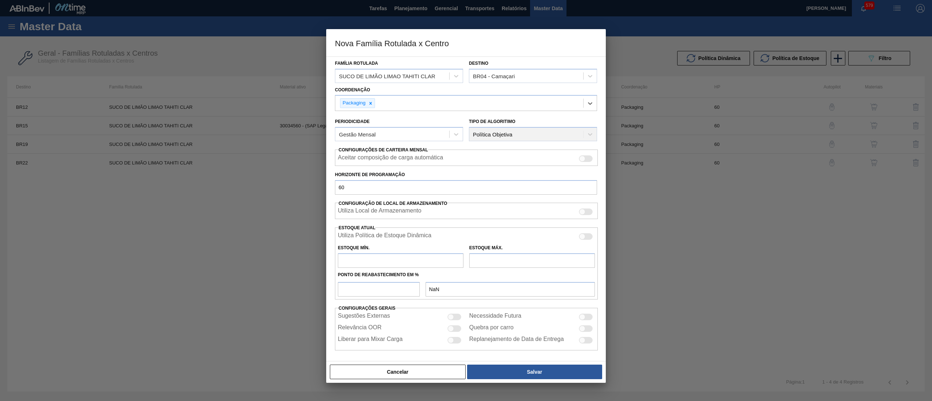
click at [383, 263] on input "text" at bounding box center [401, 260] width 126 height 15
type input "142"
type input "142,000"
click at [503, 258] on input "text" at bounding box center [532, 260] width 126 height 15
type input "1.468"
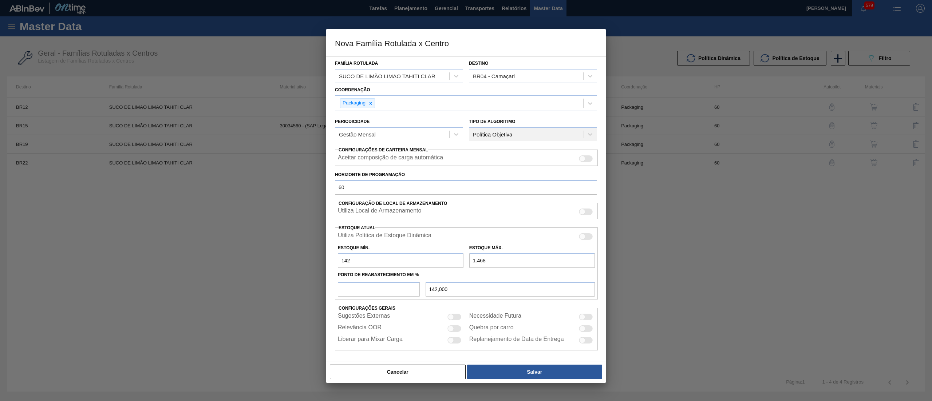
click at [350, 279] on div "Ponto de Reabastecimento em %" at bounding box center [466, 275] width 263 height 11
click at [354, 290] on input "number" at bounding box center [379, 289] width 82 height 15
type input "5"
type input "208,300"
type input "50"
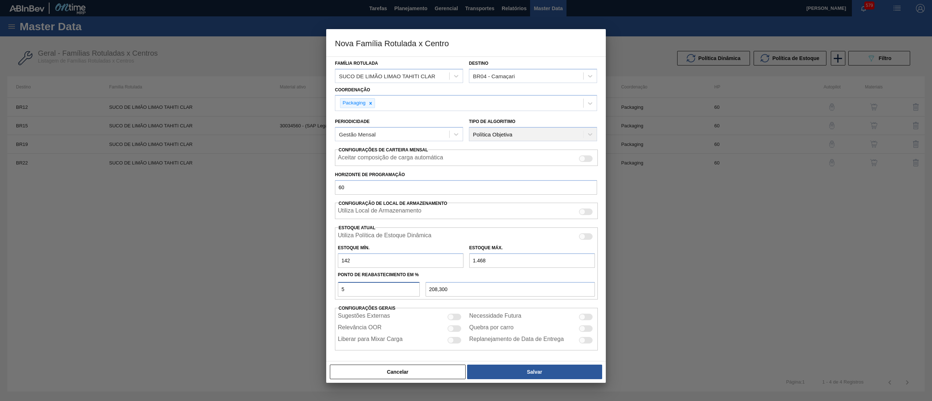
type input "805,000"
type input "50"
click at [535, 375] on button "Salvar" at bounding box center [534, 372] width 135 height 15
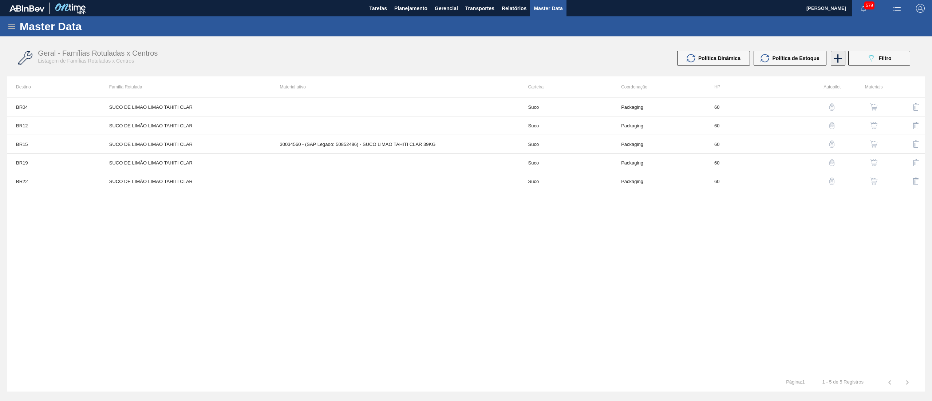
click at [840, 61] on icon at bounding box center [837, 58] width 14 height 14
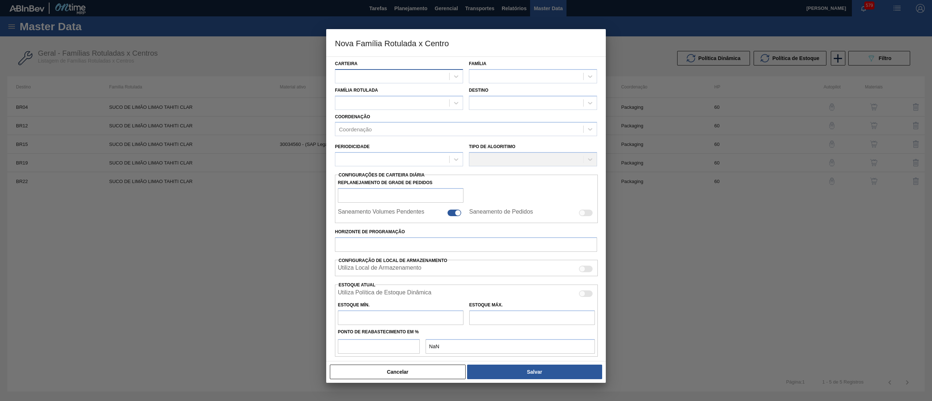
click at [422, 76] on div at bounding box center [392, 76] width 114 height 11
type input "suc"
click at [396, 110] on div "Suco" at bounding box center [399, 107] width 128 height 13
click at [482, 76] on div at bounding box center [526, 76] width 114 height 11
click at [482, 92] on div "Suco" at bounding box center [533, 94] width 128 height 13
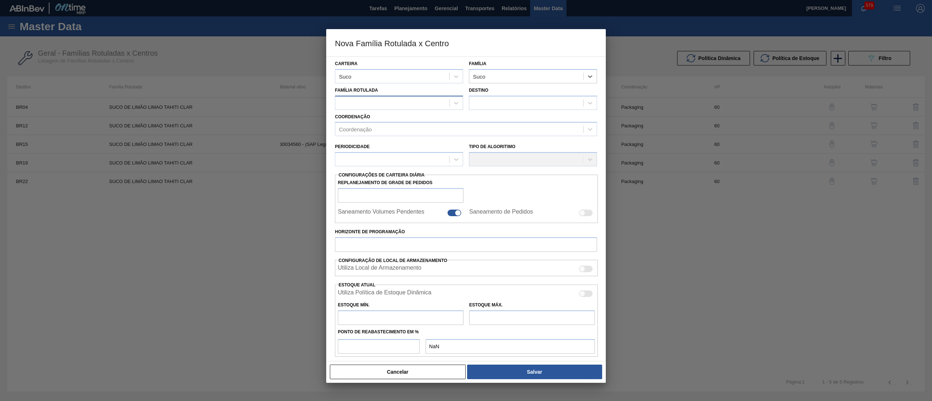
click at [417, 108] on div at bounding box center [399, 103] width 128 height 14
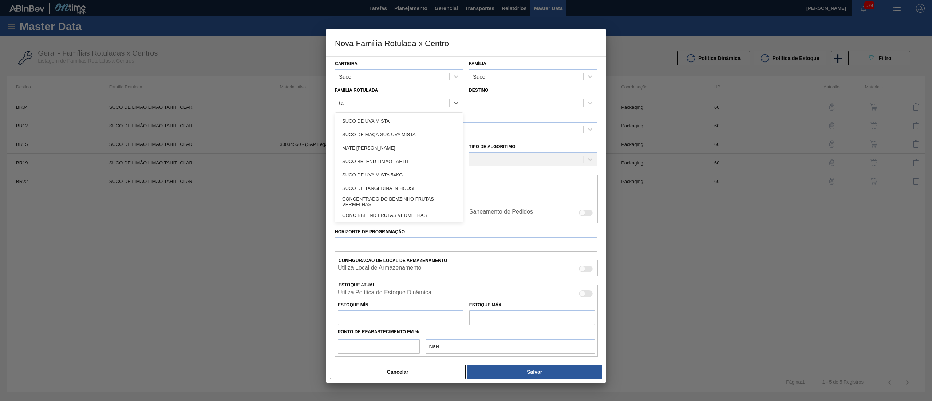
type Rotulada "tah"
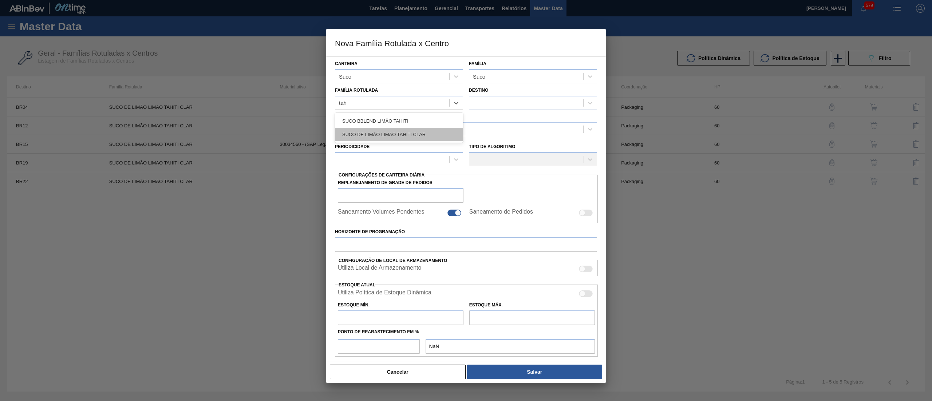
click at [408, 131] on div "SUCO DE LIMÃO LIMAO TAHITI CLAR" at bounding box center [399, 134] width 128 height 13
checkbox input "false"
click at [502, 106] on div at bounding box center [526, 103] width 114 height 11
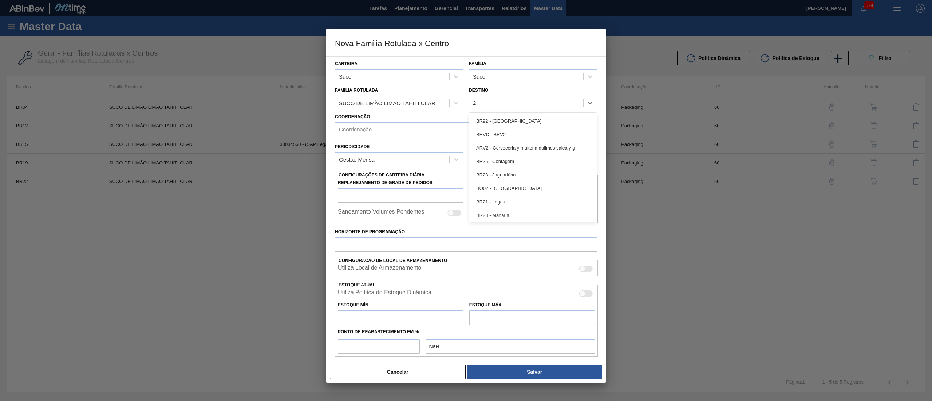
type input "20"
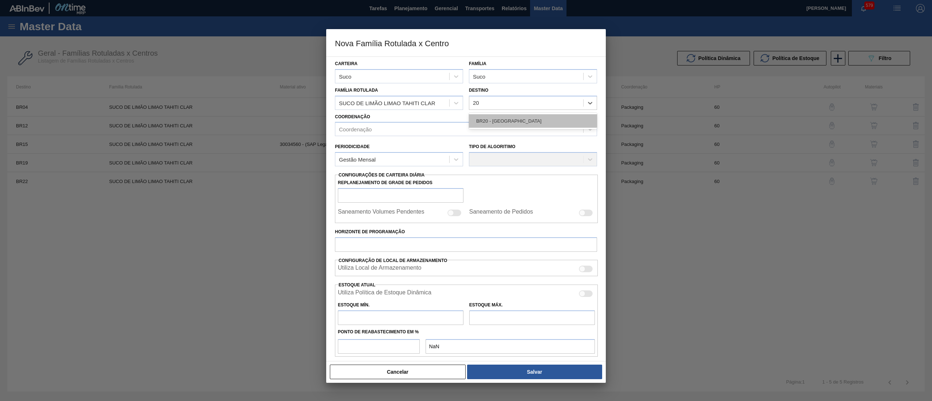
click at [503, 118] on div "BR20 - [GEOGRAPHIC_DATA]" at bounding box center [533, 120] width 128 height 13
click at [452, 132] on div "Coordenação" at bounding box center [459, 129] width 248 height 11
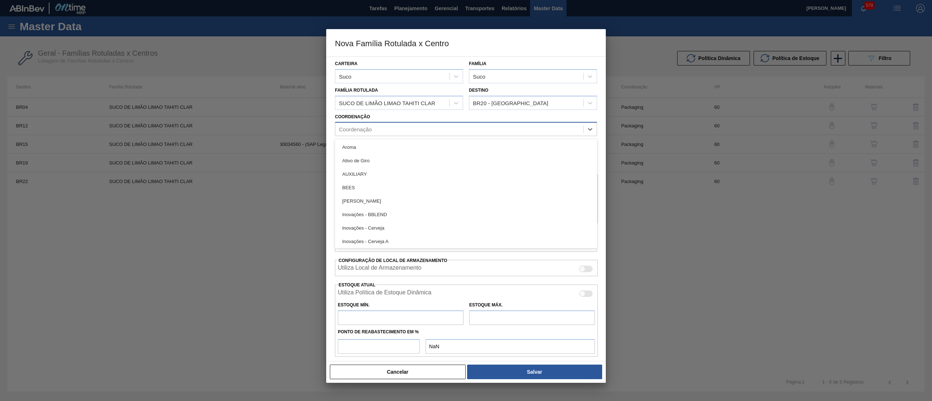
type input "o"
type input "pac"
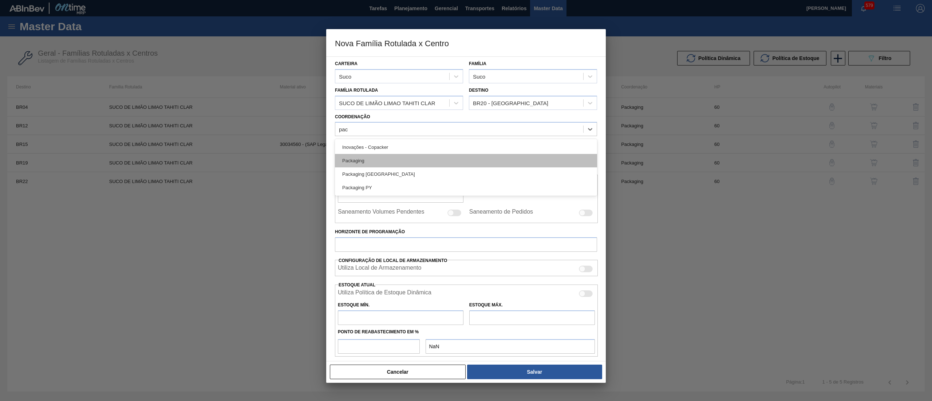
click at [417, 159] on div "Packaging" at bounding box center [466, 160] width 262 height 13
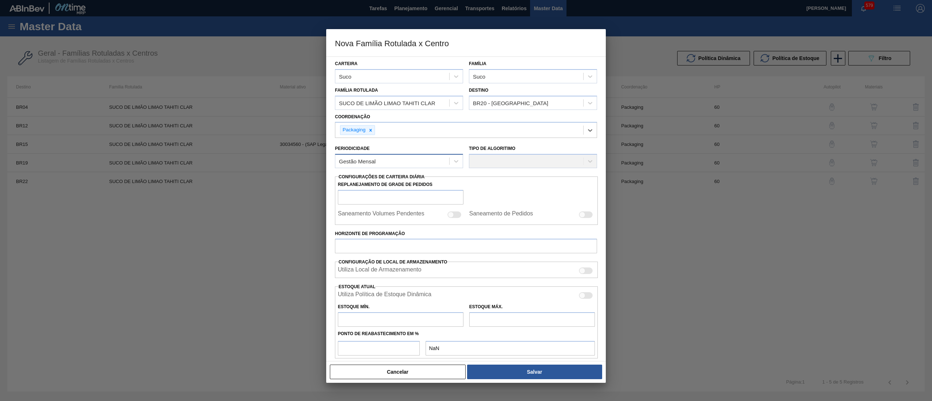
click at [405, 159] on div "Gestão Mensal" at bounding box center [392, 161] width 114 height 11
click at [397, 182] on div "Gestão Mensal" at bounding box center [399, 178] width 128 height 13
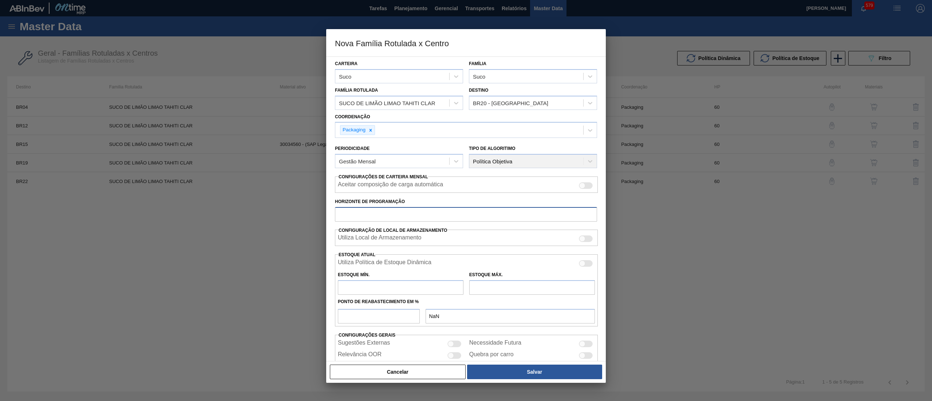
click at [390, 218] on input "Horizonte de Programação" at bounding box center [466, 214] width 262 height 15
type input "60"
click at [362, 293] on input "text" at bounding box center [401, 287] width 126 height 15
type input "142"
type input "142,000"
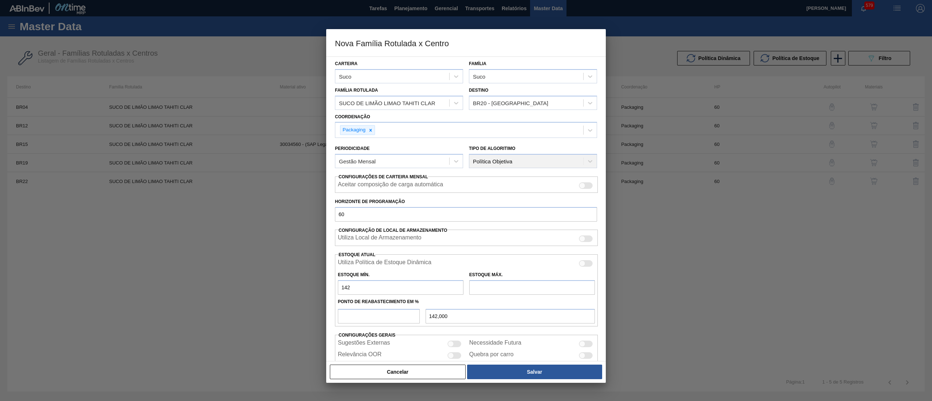
click at [503, 278] on div "Estoque Máx." at bounding box center [532, 282] width 126 height 25
click at [503, 281] on input "text" at bounding box center [532, 287] width 126 height 15
type input "2.524"
click at [371, 318] on input "number" at bounding box center [379, 316] width 82 height 15
type input "5"
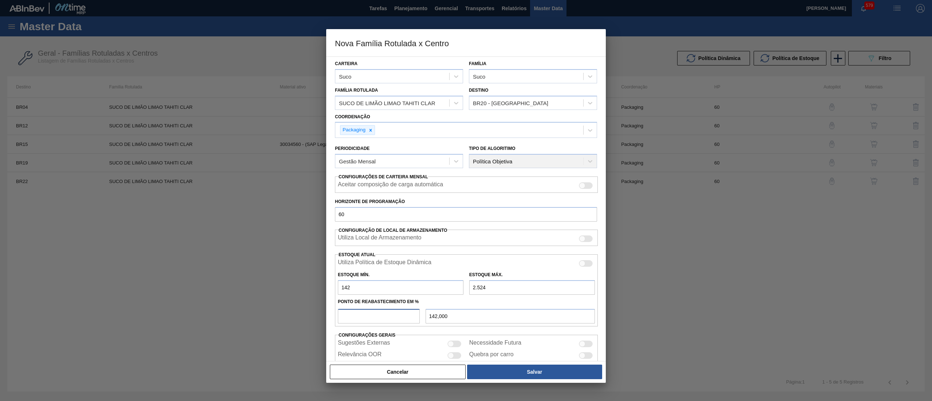
type input "261,100"
type input "50"
type input "1.333,000"
type input "50"
click at [524, 365] on button "Salvar" at bounding box center [534, 372] width 135 height 15
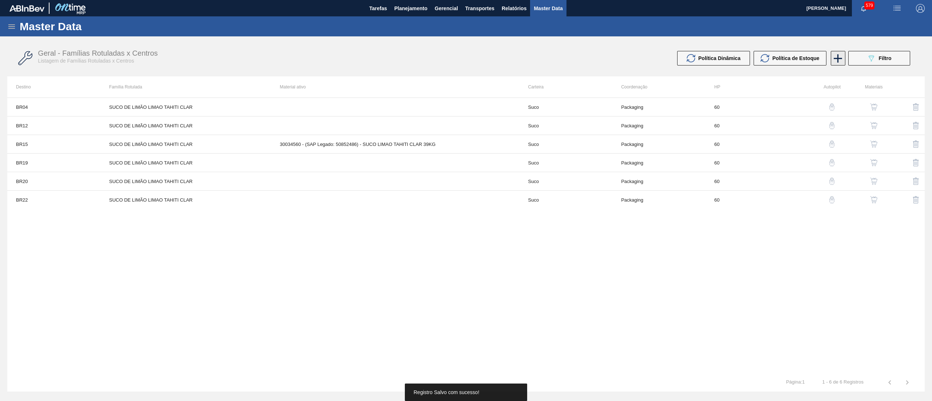
click at [836, 56] on icon at bounding box center [837, 58] width 14 height 14
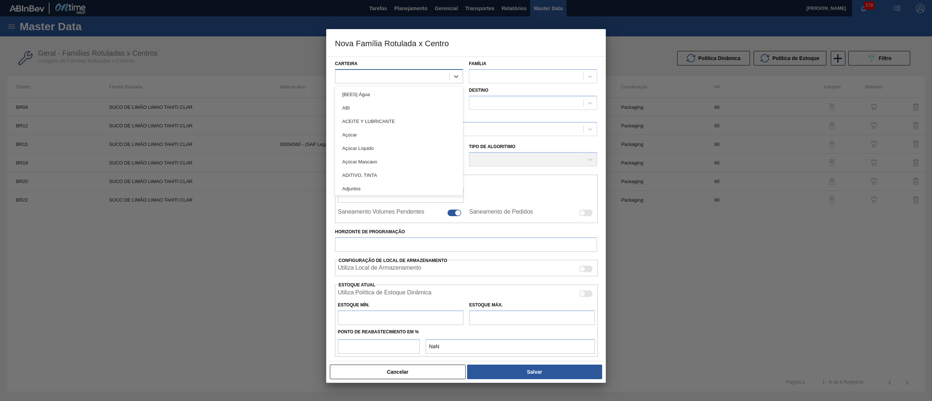
click at [413, 78] on div at bounding box center [392, 76] width 114 height 11
type input "suc"
drag, startPoint x: 382, startPoint y: 108, endPoint x: 408, endPoint y: 107, distance: 26.6
click at [383, 109] on div "Suco" at bounding box center [399, 107] width 128 height 13
click at [489, 77] on div at bounding box center [526, 76] width 114 height 11
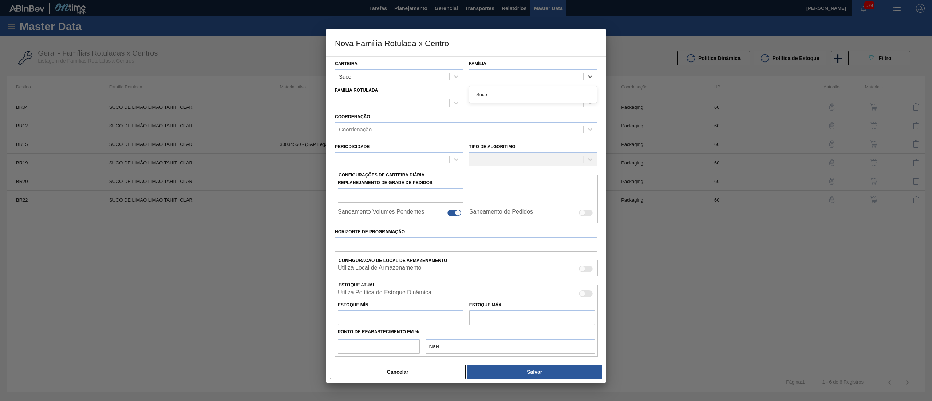
drag, startPoint x: 491, startPoint y: 96, endPoint x: 411, endPoint y: 102, distance: 79.5
click at [485, 96] on div "Suco" at bounding box center [533, 94] width 128 height 13
click at [408, 101] on div at bounding box center [392, 103] width 114 height 11
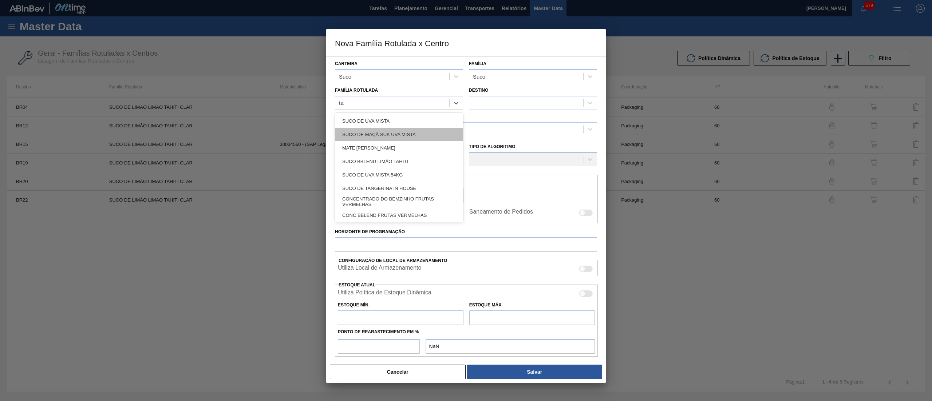
type Rotulada "tah"
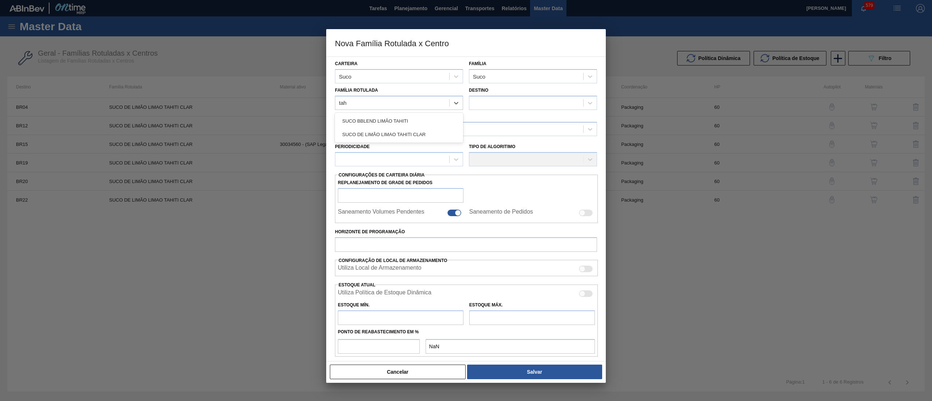
drag, startPoint x: 406, startPoint y: 139, endPoint x: 424, endPoint y: 138, distance: 17.5
click at [412, 140] on div "SUCO DE LIMÃO LIMAO TAHITI CLAR" at bounding box center [399, 134] width 128 height 13
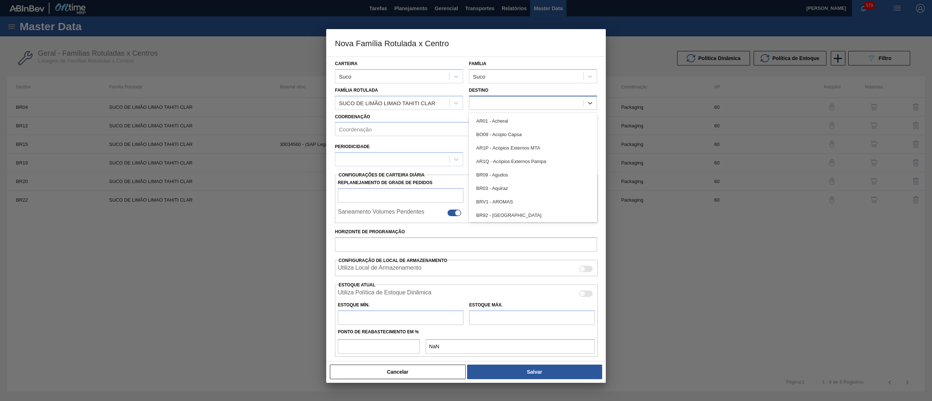
click at [500, 103] on div at bounding box center [526, 103] width 114 height 11
checkbox input "false"
click at [500, 102] on div at bounding box center [526, 103] width 114 height 11
type input "14"
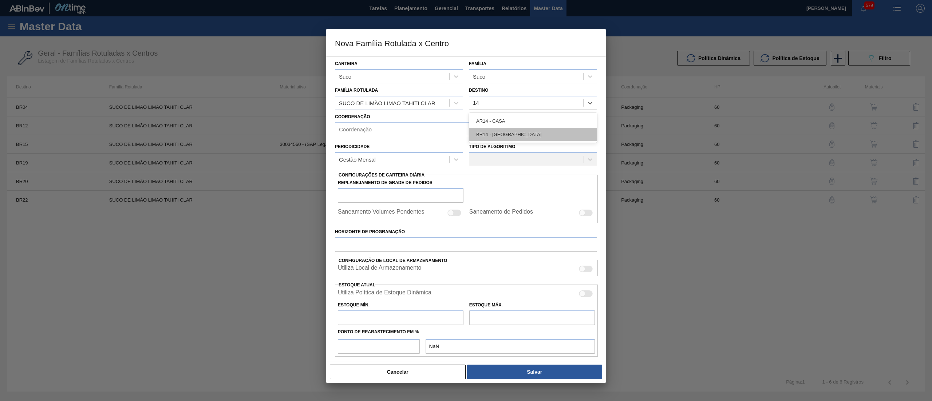
click at [502, 131] on div "BR14 - [GEOGRAPHIC_DATA]" at bounding box center [533, 134] width 128 height 13
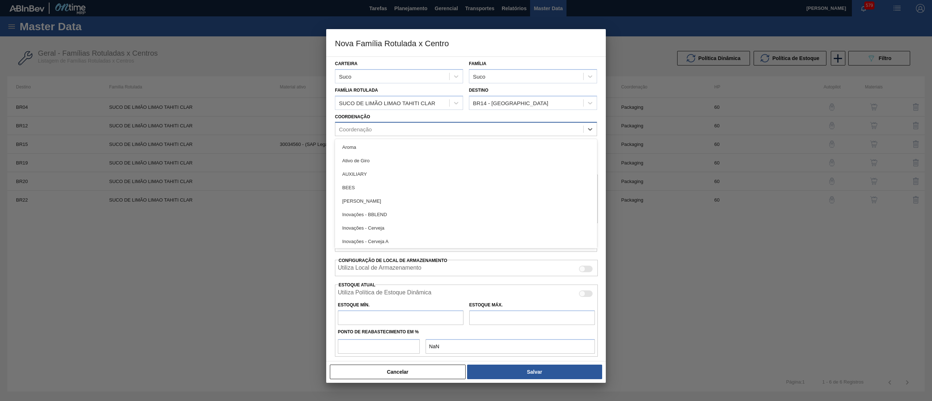
click at [411, 130] on div "Coordenação" at bounding box center [459, 129] width 248 height 11
type input "pac"
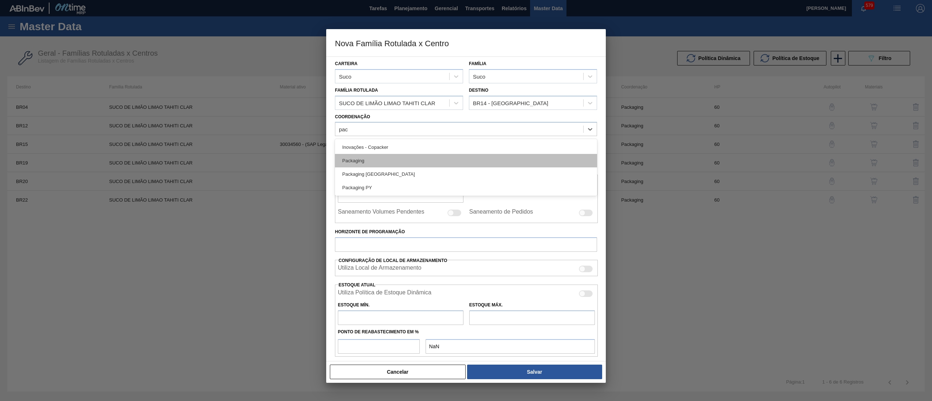
click at [415, 162] on div "Packaging" at bounding box center [466, 160] width 262 height 13
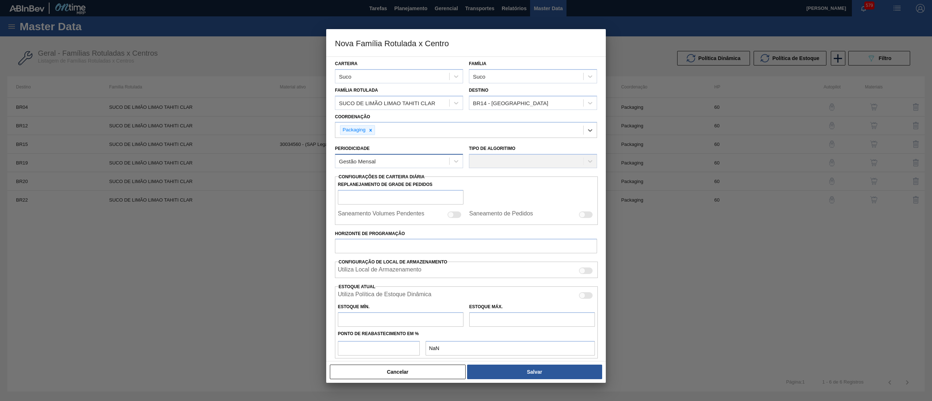
click at [400, 160] on div "Gestão Mensal" at bounding box center [392, 161] width 114 height 11
click at [394, 174] on div "Gestão Mensal" at bounding box center [399, 178] width 128 height 13
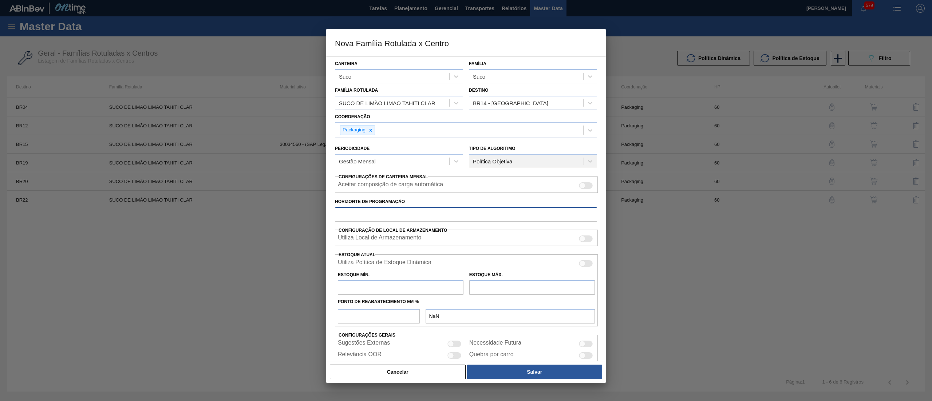
click at [390, 215] on input "Horizonte de Programação" at bounding box center [466, 214] width 262 height 15
type input "60"
click at [391, 292] on input "text" at bounding box center [401, 287] width 126 height 15
type input "320"
type input "320,000"
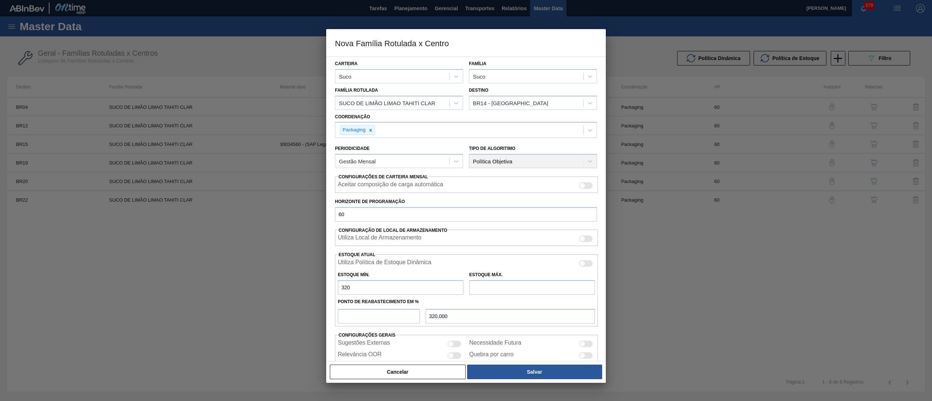
click at [508, 284] on input "text" at bounding box center [532, 287] width 126 height 15
type input "3.963"
click at [367, 323] on input "number" at bounding box center [379, 316] width 82 height 15
type input "3"
type input "429,290"
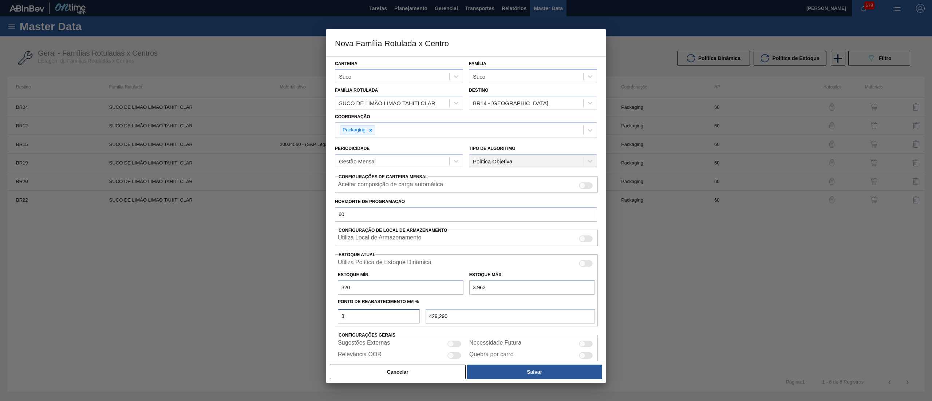
type input "320,000"
type input "5"
type input "502,150"
type input "50"
type input "2.141,500"
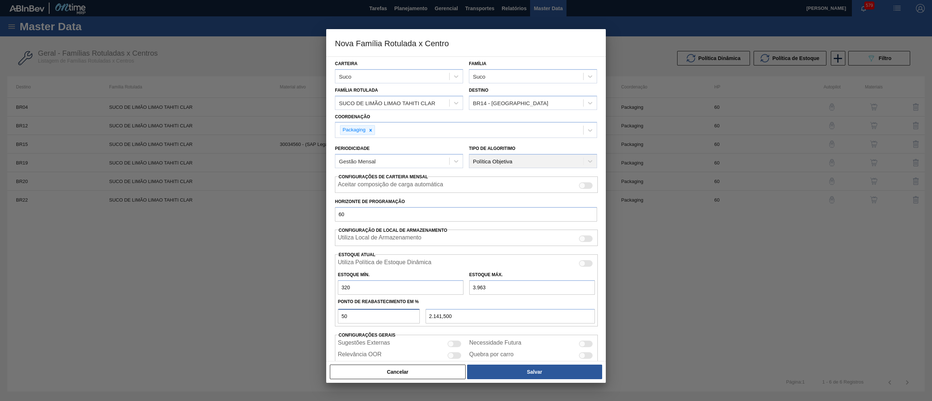
type input "49"
type input "2.105,070"
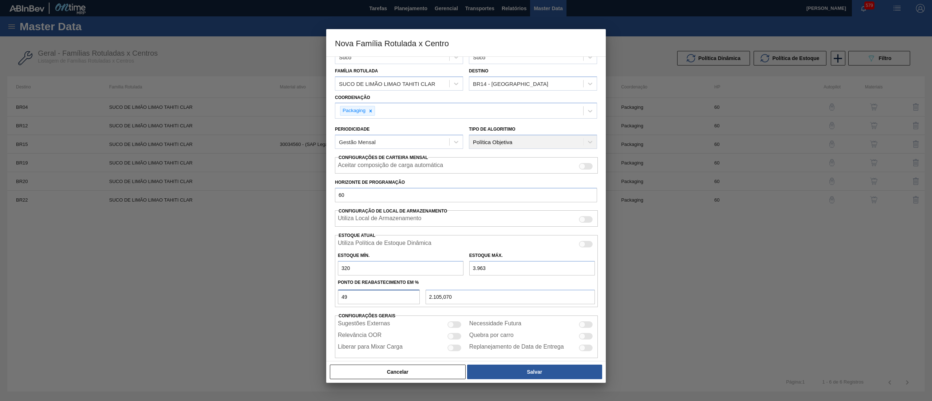
scroll to position [29, 0]
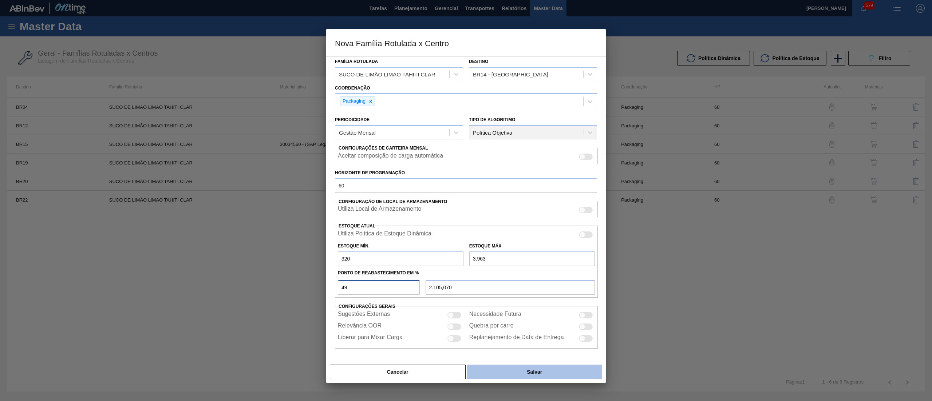
type input "49"
click at [509, 365] on button "Salvar" at bounding box center [534, 372] width 135 height 15
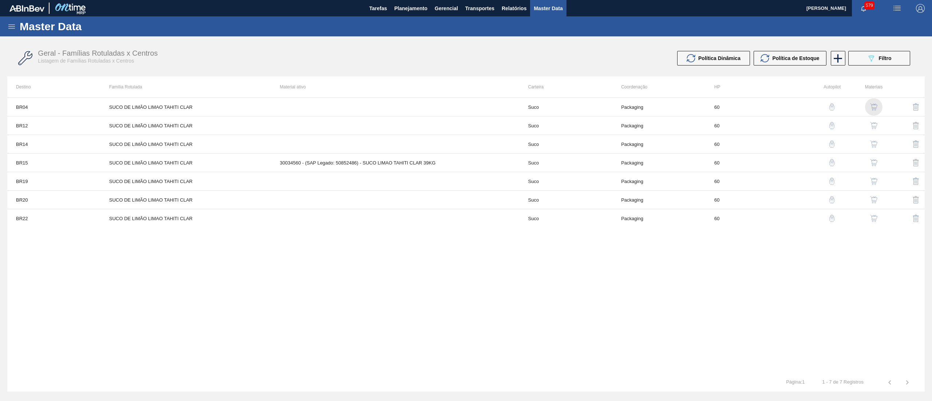
click at [876, 103] on img "button" at bounding box center [873, 106] width 7 height 7
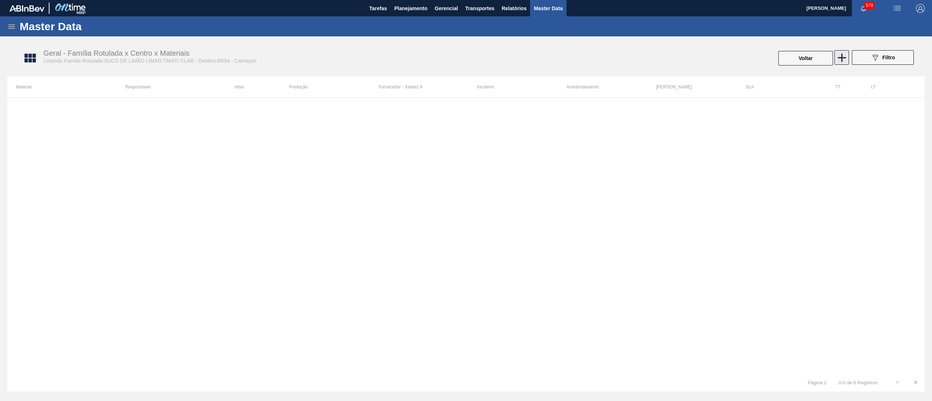
click at [843, 57] on icon at bounding box center [841, 57] width 8 height 8
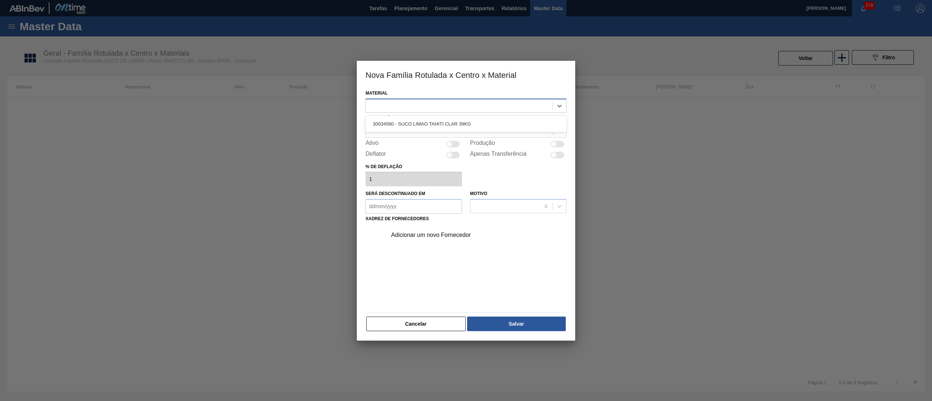
click at [453, 102] on div at bounding box center [459, 105] width 187 height 11
click at [449, 124] on div "30034560 - SUCO LIMAO TAHITI CLAR 39KG" at bounding box center [465, 123] width 201 height 13
click at [444, 126] on div at bounding box center [453, 130] width 174 height 11
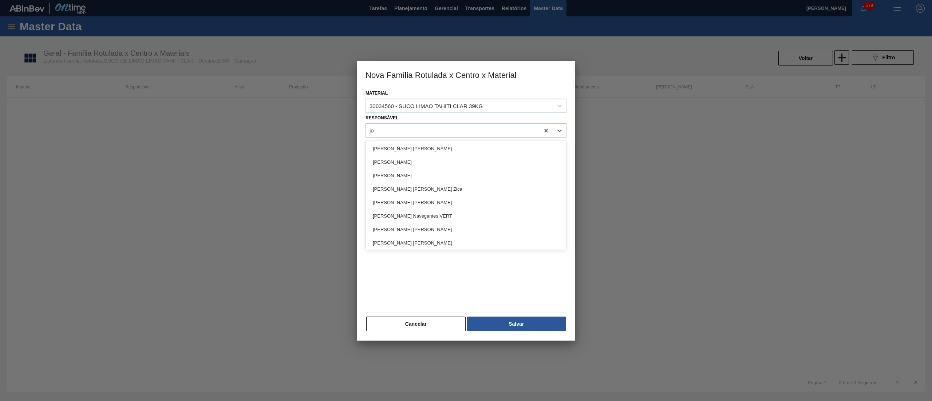
type input "[PERSON_NAME]"
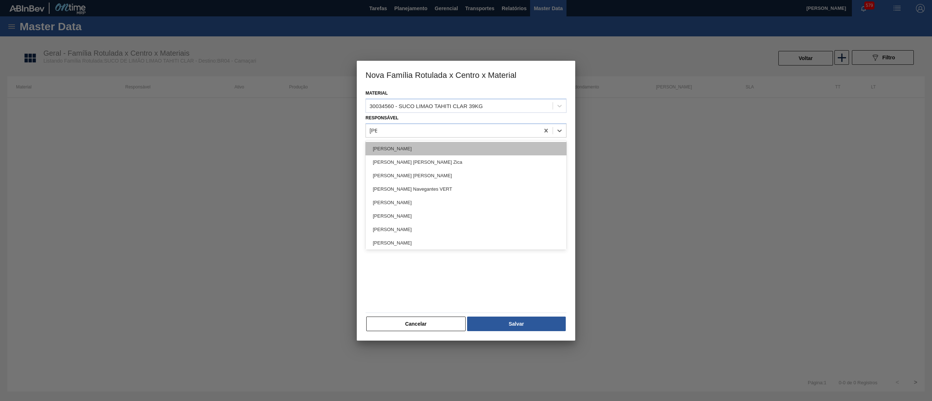
click at [419, 152] on div "[PERSON_NAME]" at bounding box center [465, 148] width 201 height 13
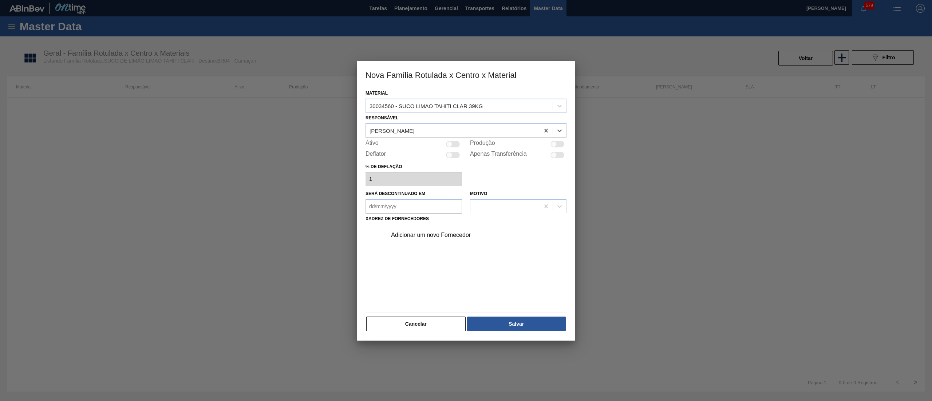
click at [453, 147] on div "Ativo" at bounding box center [413, 144] width 96 height 9
click at [453, 144] on div at bounding box center [453, 144] width 14 height 7
checkbox input "true"
click at [443, 229] on div "Adicionar um novo Fornecedor" at bounding box center [474, 235] width 184 height 18
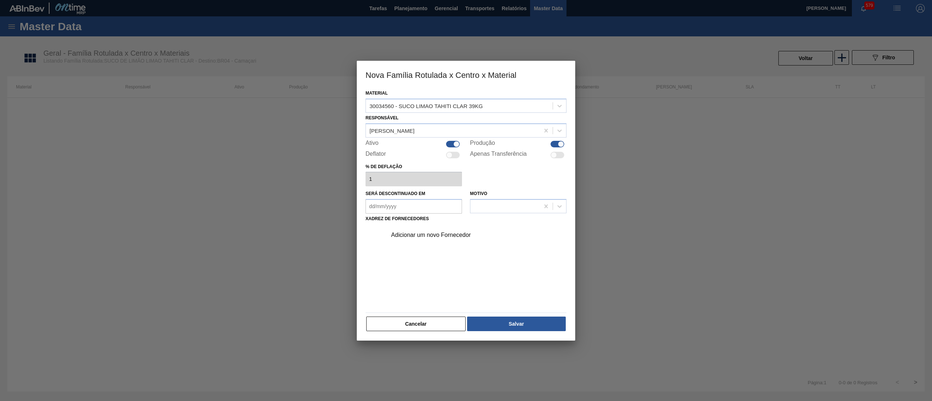
click at [443, 233] on div "Adicionar um novo Fornecedor" at bounding box center [462, 235] width 143 height 7
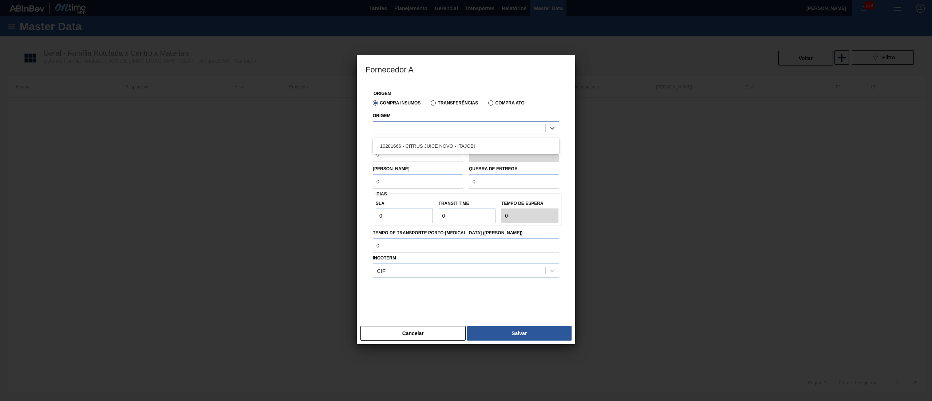
click at [441, 127] on div at bounding box center [459, 128] width 172 height 11
click at [431, 147] on div "10281666 - CITRUS JUICE NOVO - ITAJOBI" at bounding box center [466, 145] width 186 height 13
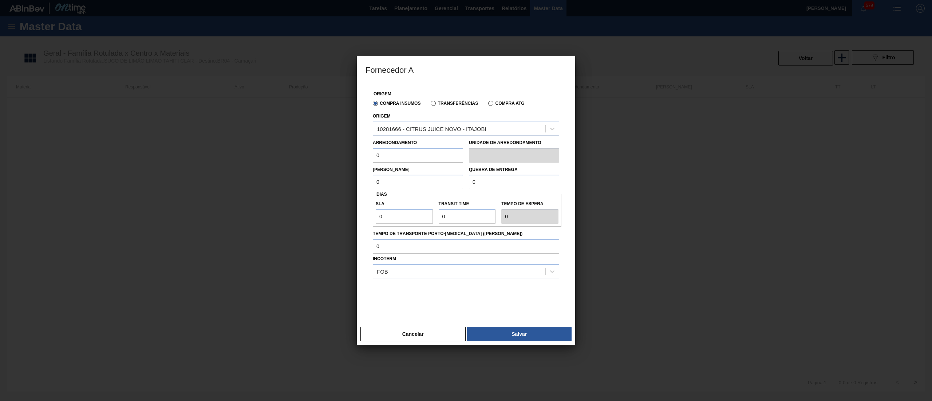
drag, startPoint x: 383, startPoint y: 155, endPoint x: 346, endPoint y: 153, distance: 37.5
click at [346, 153] on div "Fornecedor A Origem Compra Insumos Transferências Compra ATG Origem 10281666 - …" at bounding box center [466, 200] width 932 height 401
drag, startPoint x: 379, startPoint y: 154, endPoint x: 315, endPoint y: 154, distance: 64.0
click at [315, 154] on div "Fornecedor A Origem Compra Insumos Transferências Compra ATG Origem 10281666 - …" at bounding box center [466, 200] width 932 height 401
type input "39"
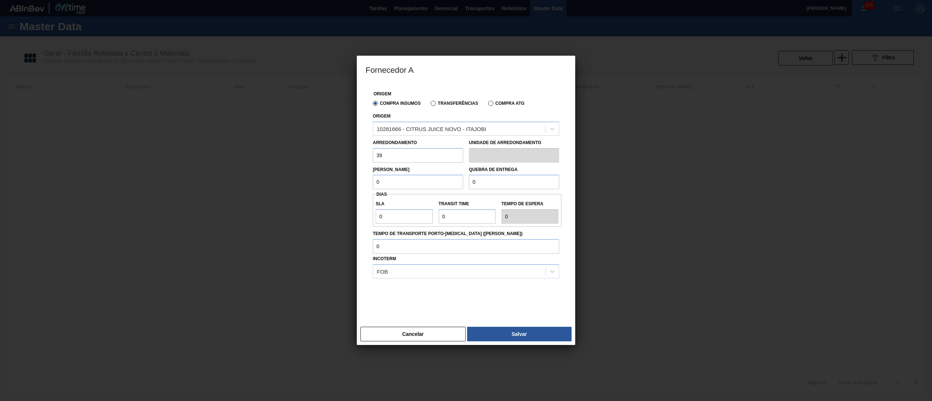
drag, startPoint x: 411, startPoint y: 188, endPoint x: 324, endPoint y: 180, distance: 87.3
click at [324, 180] on div "Fornecedor A Origem Compra Insumos Transferências Compra ATG Origem 10281666 - …" at bounding box center [466, 200] width 932 height 401
paste input "39"
type input "39"
drag, startPoint x: 404, startPoint y: 211, endPoint x: 323, endPoint y: 211, distance: 80.4
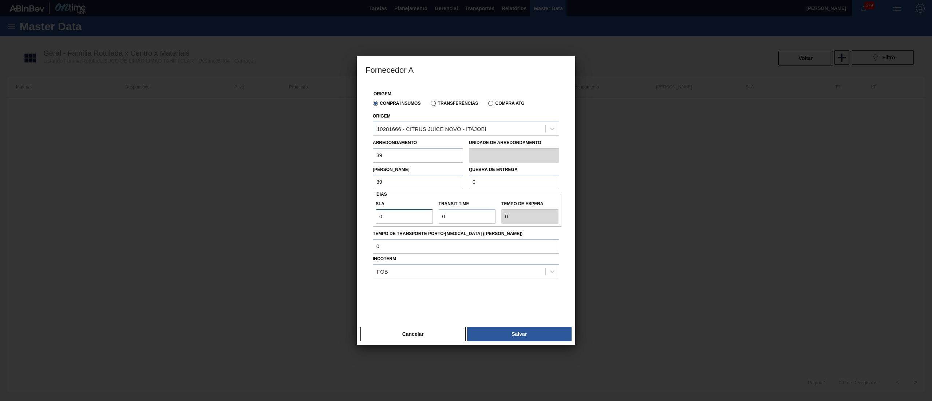
click at [323, 211] on div "Fornecedor A Origem Compra Insumos Transferências Compra ATG Origem 10281666 - …" at bounding box center [466, 200] width 932 height 401
type input "3"
drag, startPoint x: 443, startPoint y: 214, endPoint x: 389, endPoint y: 211, distance: 53.2
click at [389, 211] on div "SLA 30 Transit Time Tempo de espera 30" at bounding box center [467, 210] width 189 height 27
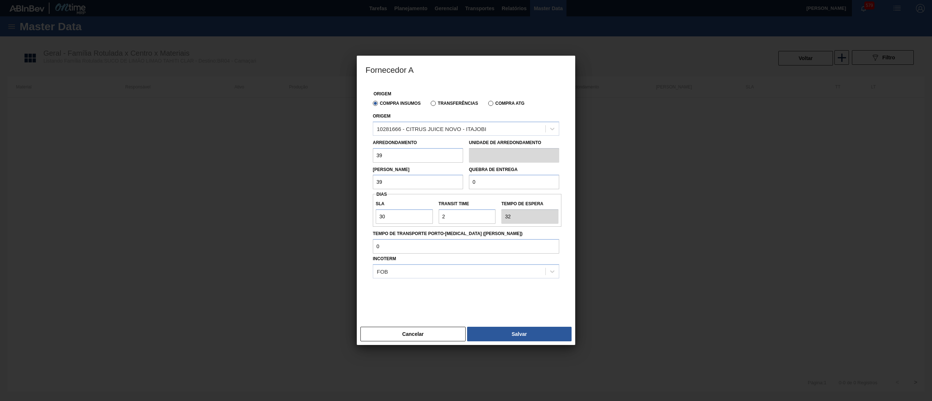
drag, startPoint x: 497, startPoint y: 180, endPoint x: 378, endPoint y: 181, distance: 119.0
click at [378, 181] on div "[PERSON_NAME] 39 Quebra de entrega 0" at bounding box center [466, 176] width 192 height 27
paste input "1.56"
click at [513, 337] on button "Salvar" at bounding box center [519, 334] width 104 height 15
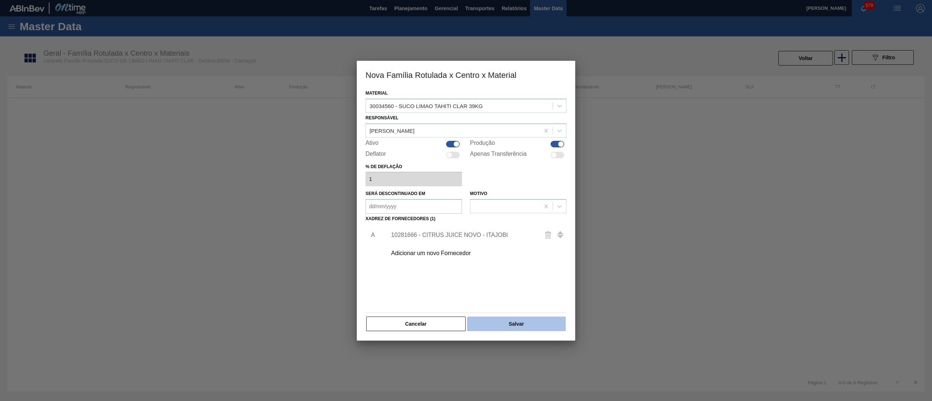
click at [535, 323] on button "Salvar" at bounding box center [516, 324] width 99 height 15
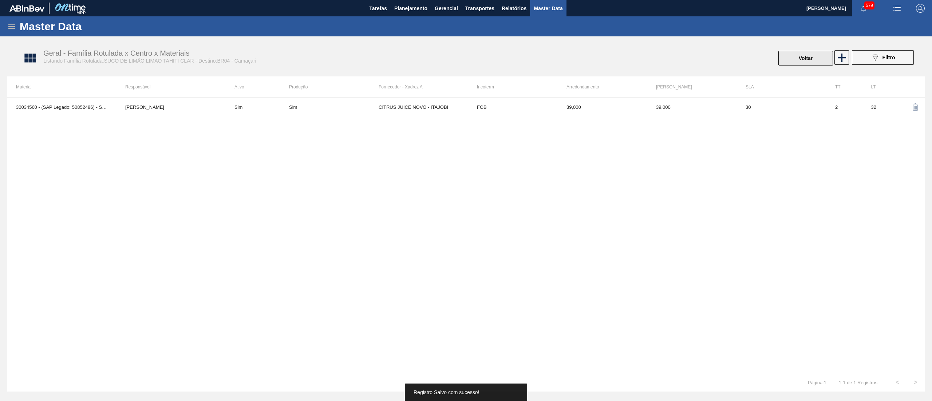
click at [815, 59] on button "Voltar" at bounding box center [805, 58] width 55 height 15
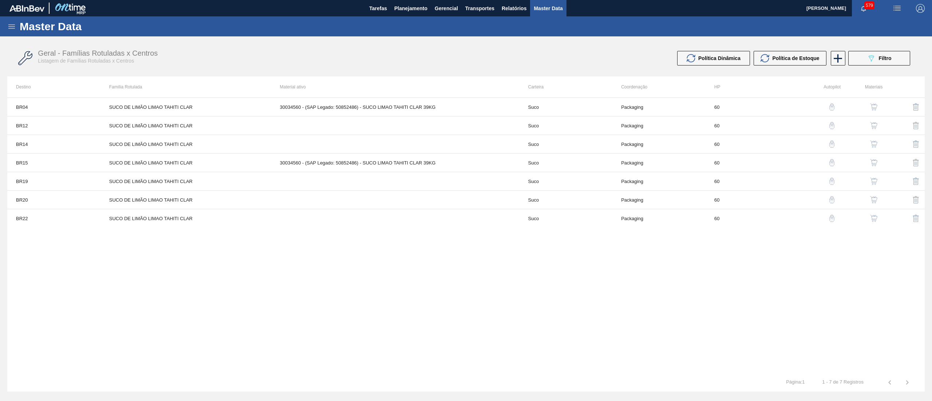
click at [876, 120] on button "button" at bounding box center [873, 125] width 17 height 17
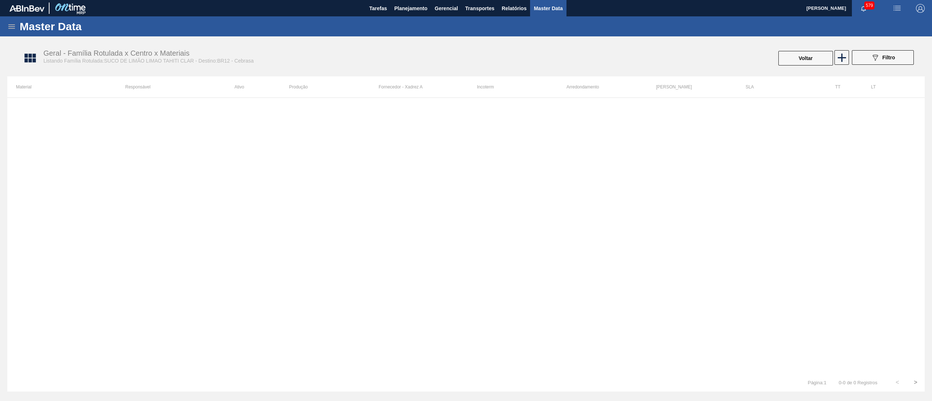
click at [848, 59] on div "089F7B8B-B2A5-4AFE-B5C0-19BA573D28AC Filtro" at bounding box center [882, 58] width 69 height 16
click at [844, 58] on icon at bounding box center [841, 57] width 8 height 8
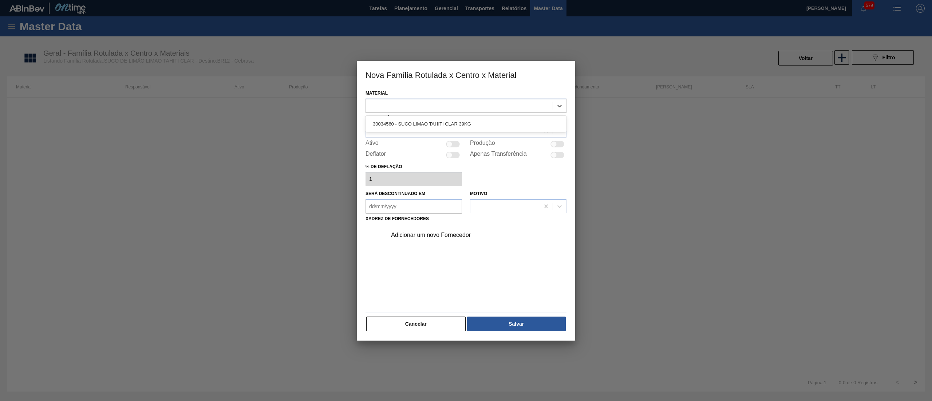
click at [489, 104] on div at bounding box center [459, 105] width 187 height 11
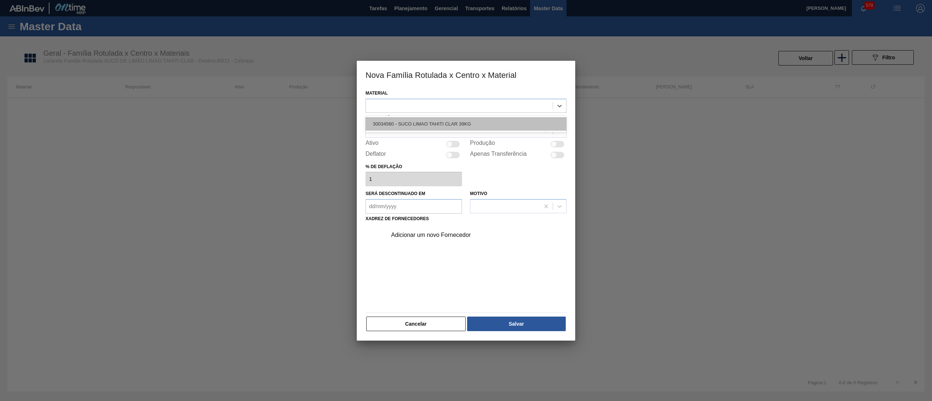
click at [426, 127] on div "30034560 - SUCO LIMAO TAHITI CLAR 39KG" at bounding box center [465, 123] width 201 height 13
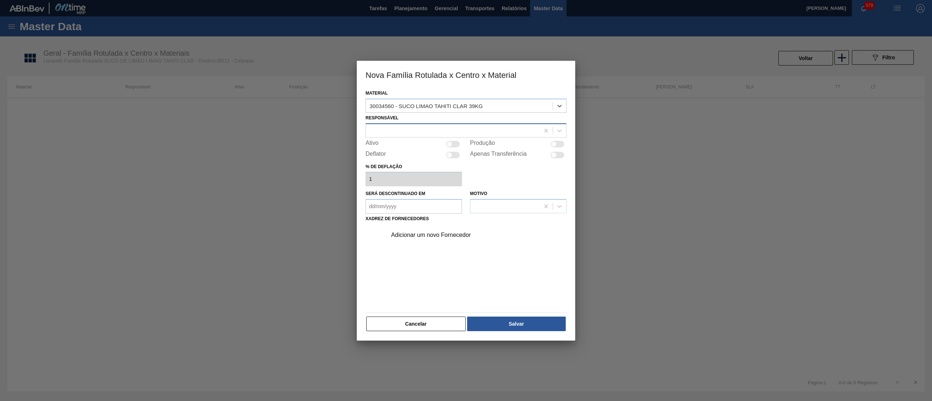
click at [421, 127] on div at bounding box center [453, 130] width 174 height 11
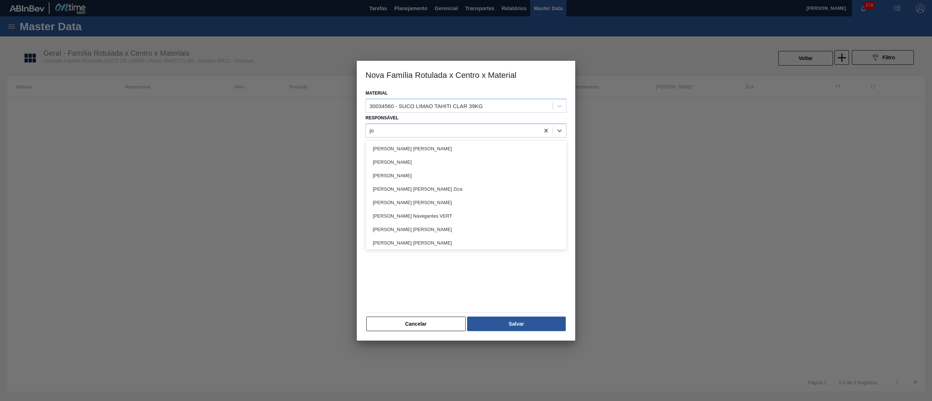
click at [421, 166] on div "[PERSON_NAME]" at bounding box center [465, 161] width 201 height 13
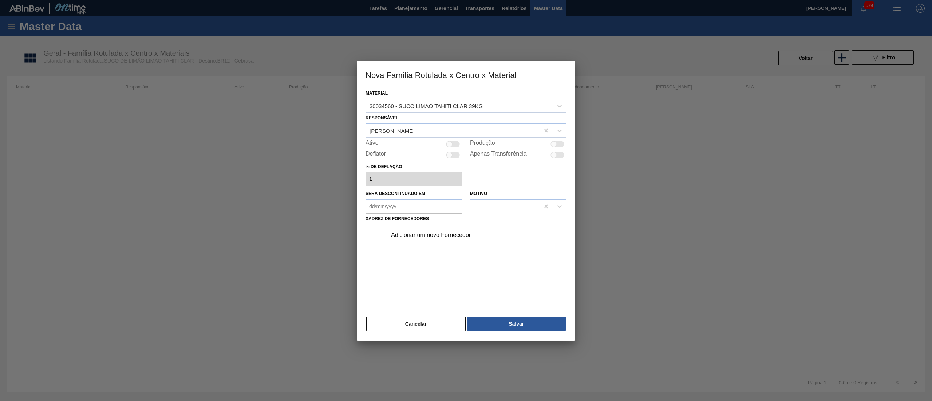
click at [453, 147] on div at bounding box center [453, 144] width 14 height 7
click at [416, 232] on div "Adicionar um novo Fornecedor" at bounding box center [462, 235] width 143 height 7
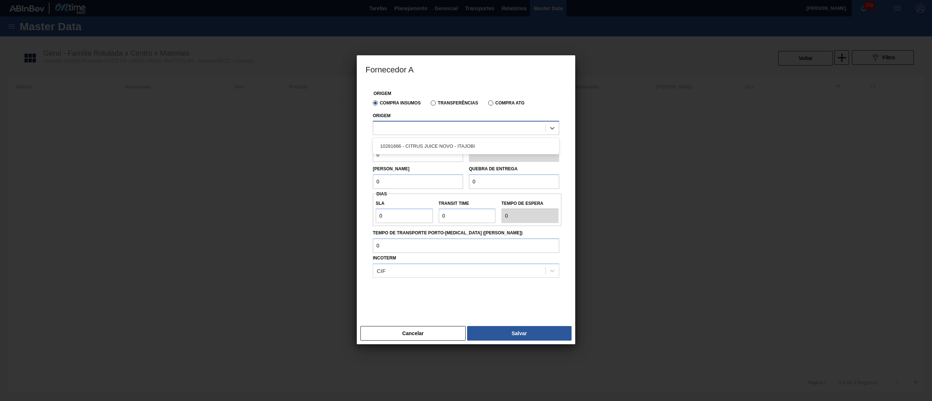
click at [411, 131] on div at bounding box center [459, 128] width 172 height 11
click at [409, 144] on div "10281666 - CITRUS JUICE NOVO - ITAJOBI" at bounding box center [466, 145] width 186 height 13
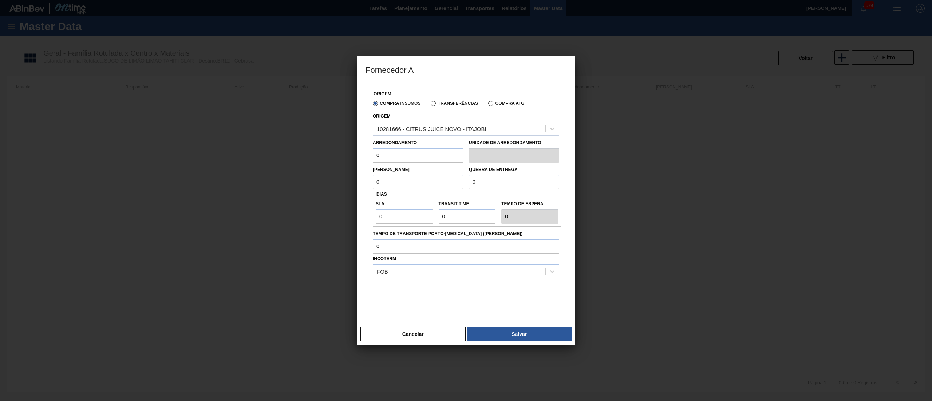
click at [401, 151] on input "0" at bounding box center [418, 155] width 90 height 15
drag, startPoint x: 494, startPoint y: 173, endPoint x: 473, endPoint y: 181, distance: 22.0
click at [462, 177] on div "Lote Mínimo 0 Quebra de entrega 0" at bounding box center [466, 176] width 192 height 27
drag, startPoint x: 488, startPoint y: 183, endPoint x: 418, endPoint y: 178, distance: 70.8
click at [418, 178] on div "Lote Mínimo 0 Quebra de entrega 0" at bounding box center [466, 176] width 192 height 27
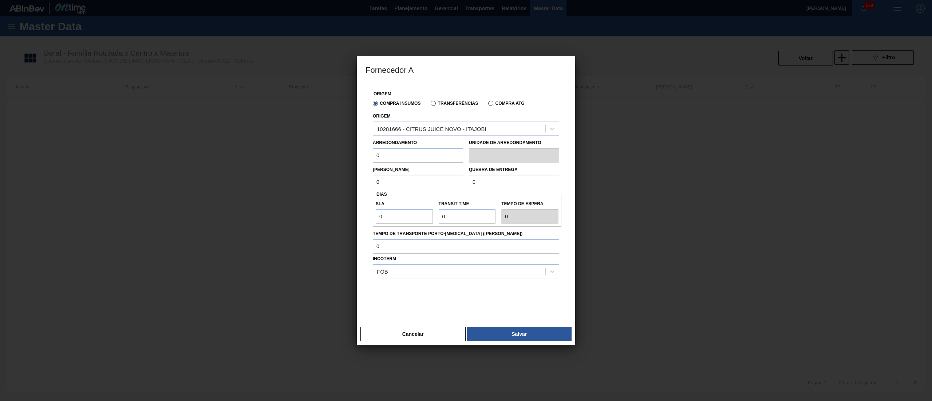
paste input "1.56"
drag, startPoint x: 389, startPoint y: 153, endPoint x: 328, endPoint y: 151, distance: 61.2
click at [328, 151] on div "Fornecedor A Origem Compra Insumos Transferências Compra ATG Origem 10281666 - …" at bounding box center [466, 200] width 932 height 401
drag, startPoint x: 390, startPoint y: 177, endPoint x: 343, endPoint y: 177, distance: 47.7
click at [343, 177] on div "Fornecedor A Origem Compra Insumos Transferências Compra ATG Origem 10281666 - …" at bounding box center [466, 200] width 932 height 401
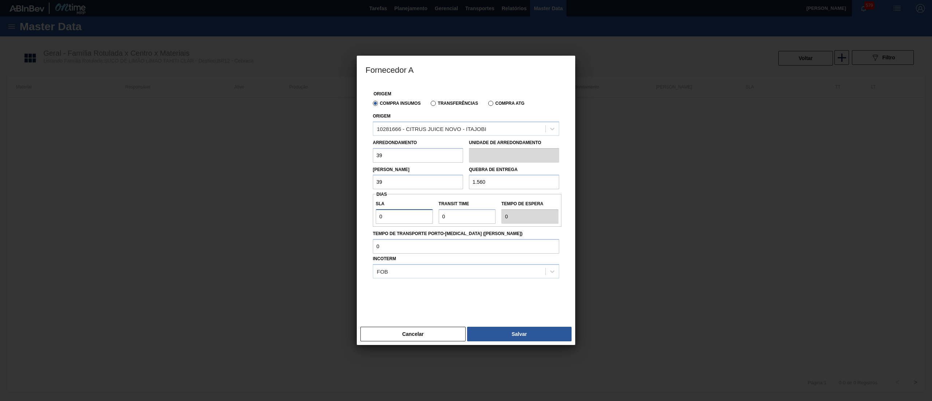
drag, startPoint x: 401, startPoint y: 218, endPoint x: 347, endPoint y: 213, distance: 54.5
click at [347, 213] on div "Fornecedor A Origem Compra Insumos Transferências Compra ATG Origem 10281666 - …" at bounding box center [466, 200] width 932 height 401
drag, startPoint x: 456, startPoint y: 221, endPoint x: 413, endPoint y: 220, distance: 42.9
click at [413, 220] on div "SLA 30 Transit Time Tempo de espera 30" at bounding box center [467, 210] width 189 height 27
click at [488, 333] on button "Salvar" at bounding box center [519, 334] width 104 height 15
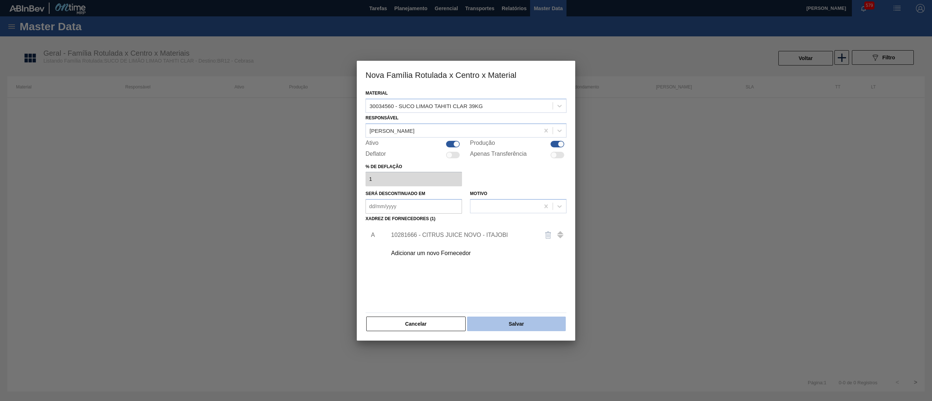
click at [510, 326] on button "Salvar" at bounding box center [516, 324] width 99 height 15
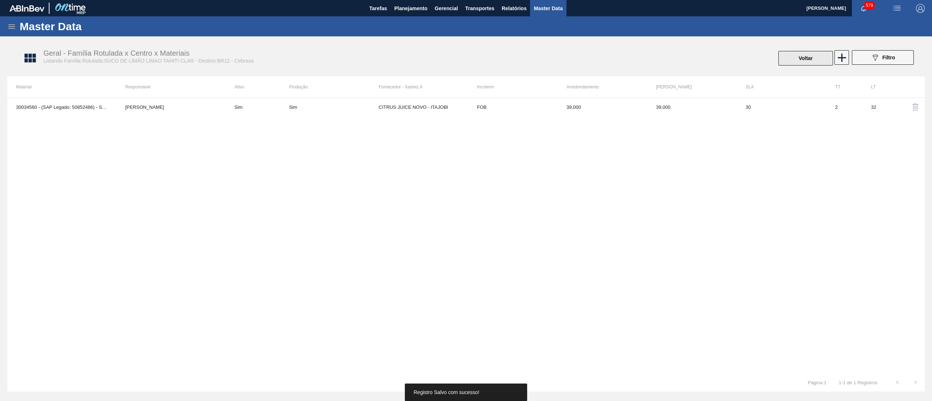
click at [807, 56] on button "Voltar" at bounding box center [805, 58] width 55 height 15
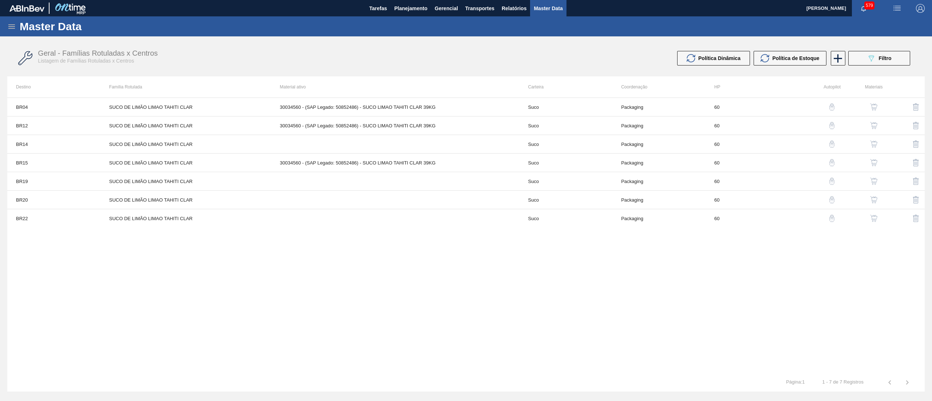
click at [872, 143] on img "button" at bounding box center [873, 143] width 7 height 7
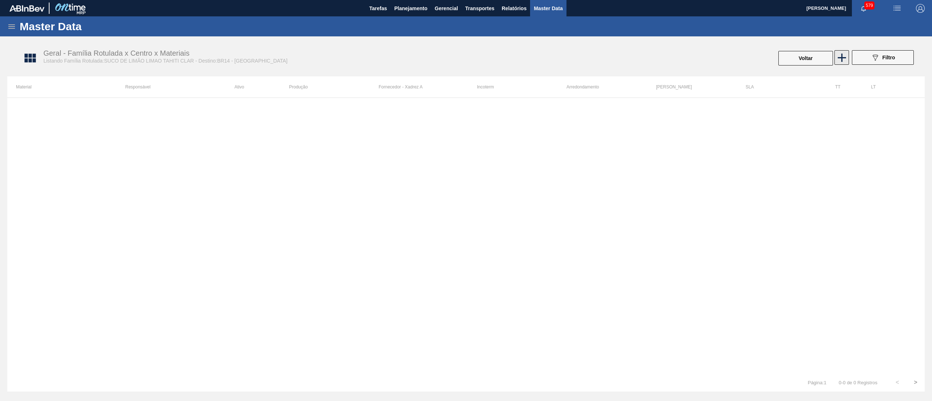
click at [839, 59] on icon at bounding box center [841, 58] width 14 height 14
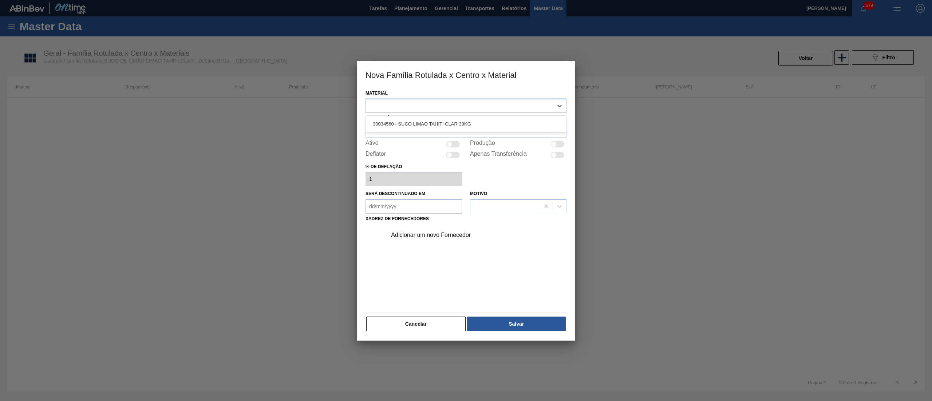
click at [440, 103] on div at bounding box center [459, 105] width 187 height 11
drag, startPoint x: 430, startPoint y: 122, endPoint x: 425, endPoint y: 122, distance: 4.7
click at [428, 122] on div "30034560 - SUCO LIMAO TAHITI CLAR 39KG" at bounding box center [465, 123] width 201 height 13
click at [412, 124] on div at bounding box center [465, 130] width 201 height 14
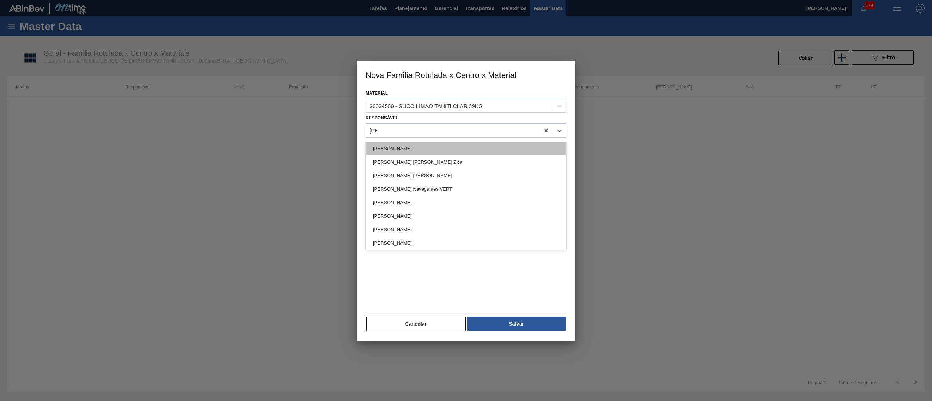
click at [417, 144] on div "[PERSON_NAME]" at bounding box center [465, 148] width 201 height 13
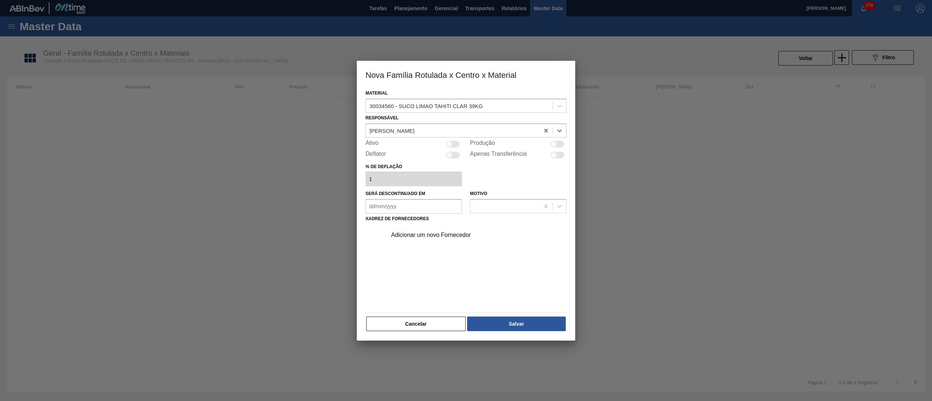
click at [456, 145] on div at bounding box center [453, 144] width 14 height 7
click at [434, 232] on div "Adicionar um novo Fornecedor" at bounding box center [462, 235] width 143 height 7
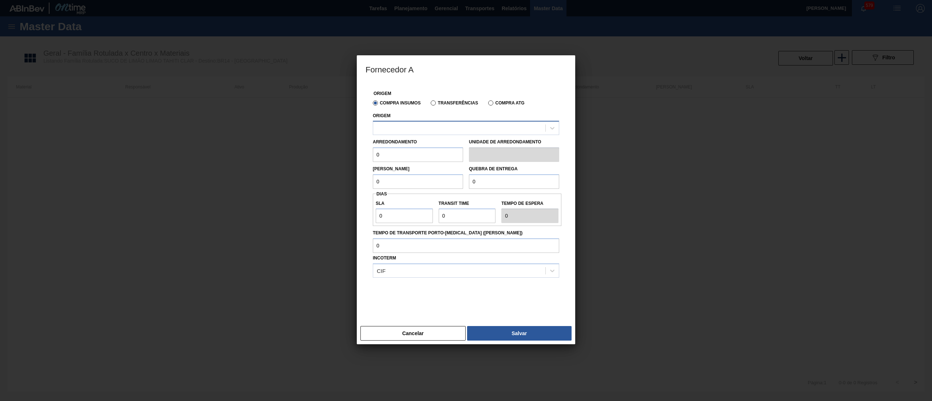
click at [424, 129] on div at bounding box center [459, 128] width 172 height 11
click at [420, 148] on div "10281666 - CITRUS JUICE NOVO - ITAJOBI" at bounding box center [466, 145] width 186 height 13
click at [326, 148] on div "Fornecedor A Origem Compra Insumos Transferências Compra ATG Origem 10281666 - …" at bounding box center [466, 200] width 932 height 401
drag, startPoint x: 389, startPoint y: 183, endPoint x: 346, endPoint y: 178, distance: 43.0
click at [346, 178] on div "Fornecedor A Origem Compra Insumos Transferências Compra ATG Origem 10281666 - …" at bounding box center [466, 200] width 932 height 401
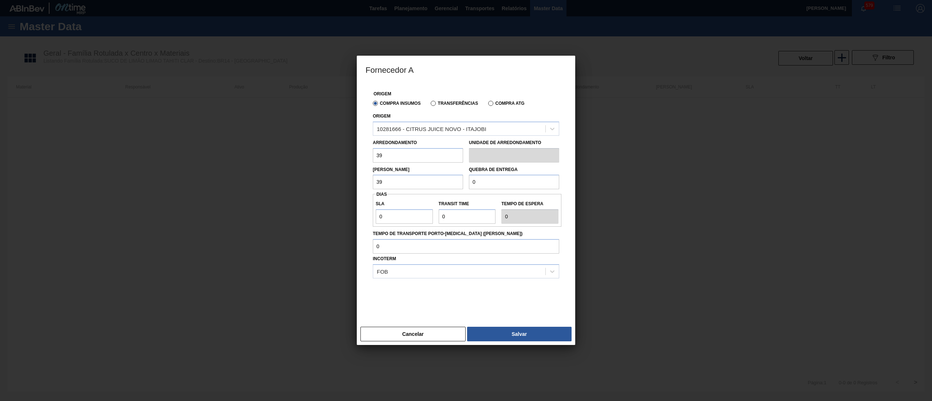
drag, startPoint x: 484, startPoint y: 180, endPoint x: 410, endPoint y: 175, distance: 74.1
click at [410, 175] on div "[PERSON_NAME] 39 Quebra de entrega 0" at bounding box center [466, 176] width 192 height 27
paste input "1.56"
drag, startPoint x: 405, startPoint y: 213, endPoint x: 334, endPoint y: 202, distance: 71.7
click at [334, 202] on div "Fornecedor A Origem Compra Insumos Transferências Compra ATG Origem 10281666 - …" at bounding box center [466, 200] width 932 height 401
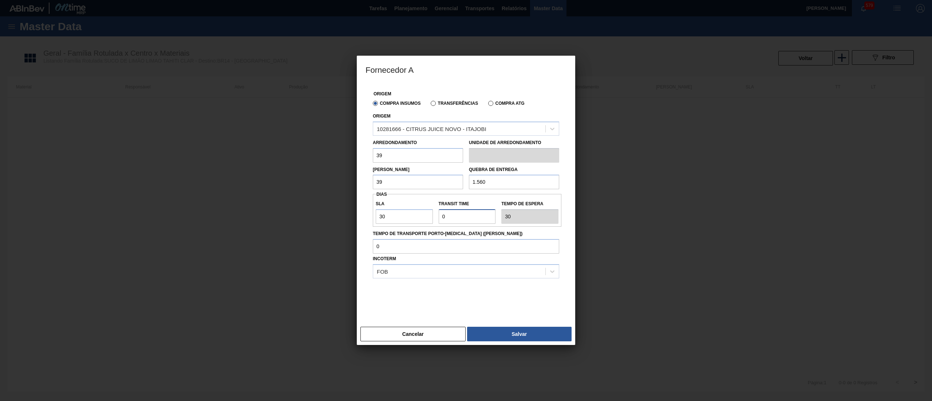
drag, startPoint x: 453, startPoint y: 214, endPoint x: 381, endPoint y: 208, distance: 72.3
click at [381, 208] on div "SLA 30 Transit Time Tempo de espera 30" at bounding box center [467, 210] width 189 height 27
click at [505, 336] on button "Salvar" at bounding box center [519, 334] width 104 height 15
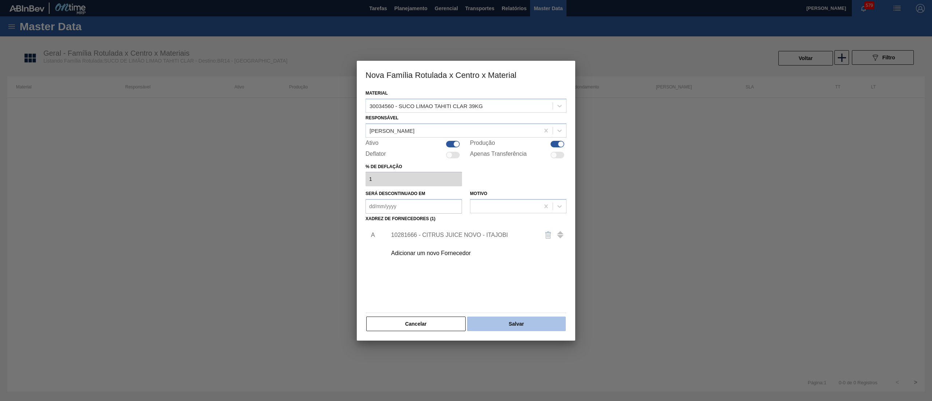
click at [513, 324] on button "Salvar" at bounding box center [516, 324] width 99 height 15
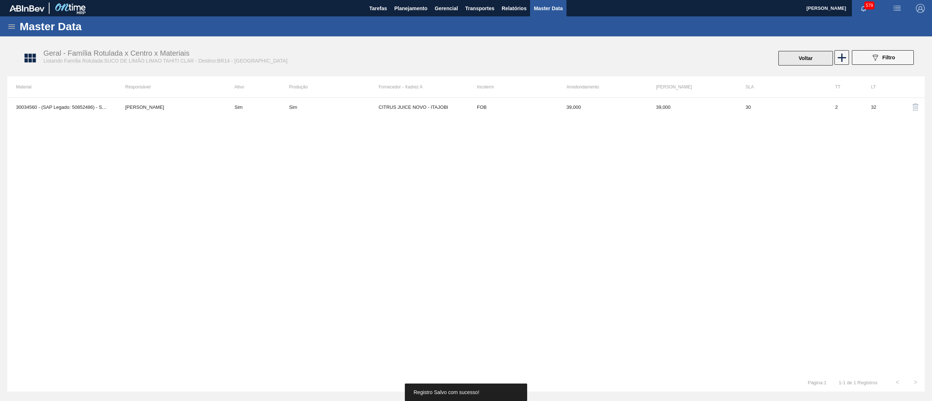
click at [790, 64] on button "Voltar" at bounding box center [805, 58] width 55 height 15
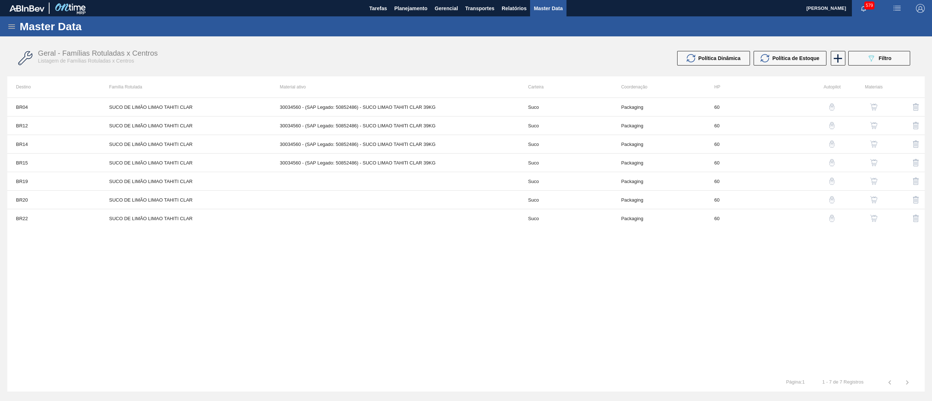
click at [872, 177] on button "button" at bounding box center [873, 180] width 17 height 17
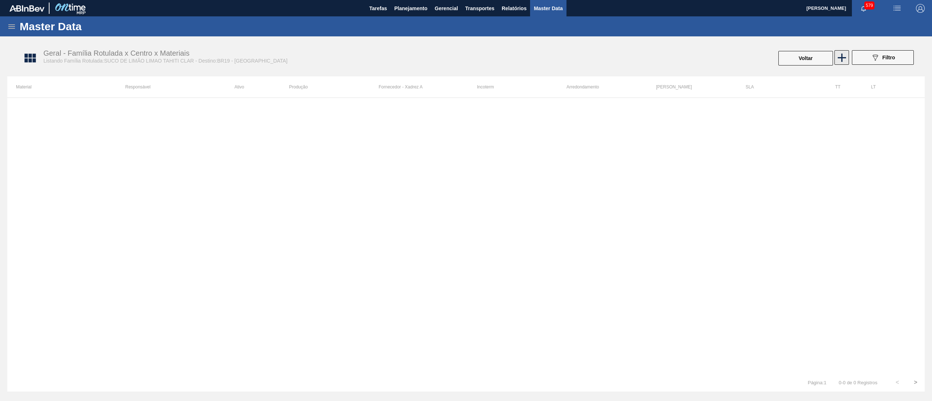
click at [840, 60] on icon at bounding box center [841, 58] width 14 height 14
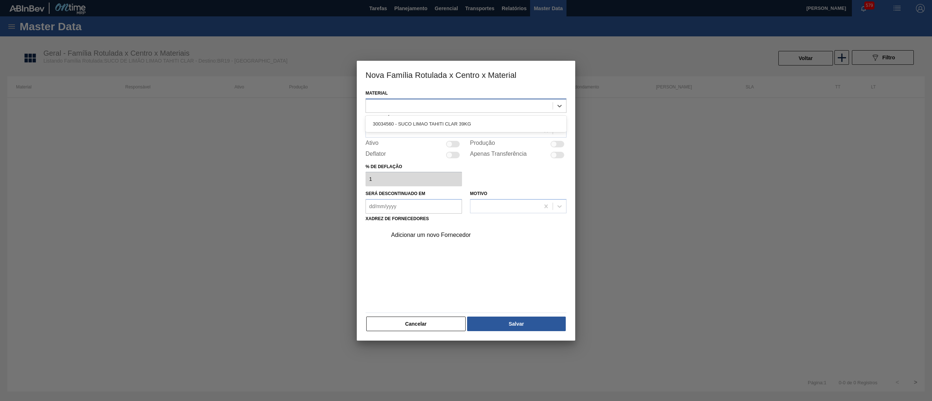
click at [450, 110] on div at bounding box center [459, 105] width 187 height 11
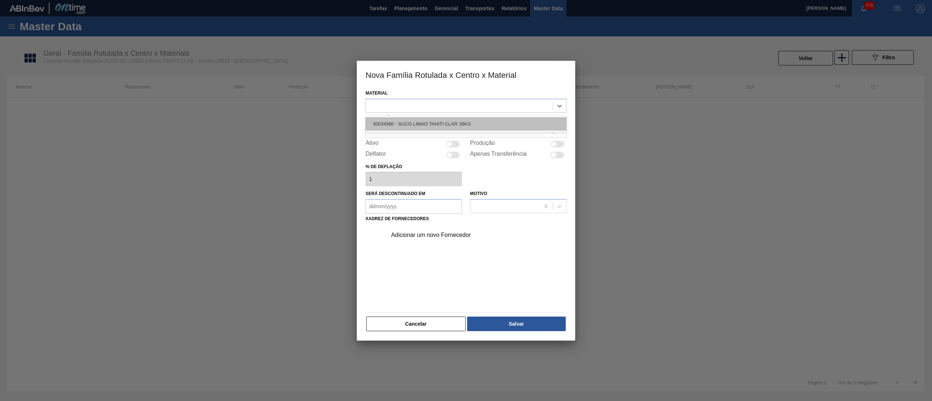
click at [439, 118] on div "30034560 - SUCO LIMAO TAHITI CLAR 39KG" at bounding box center [465, 123] width 201 height 13
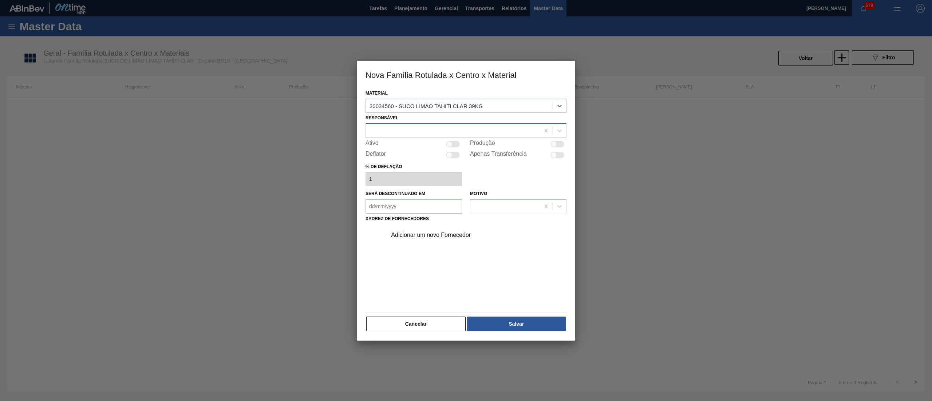
click at [413, 129] on div at bounding box center [453, 130] width 174 height 11
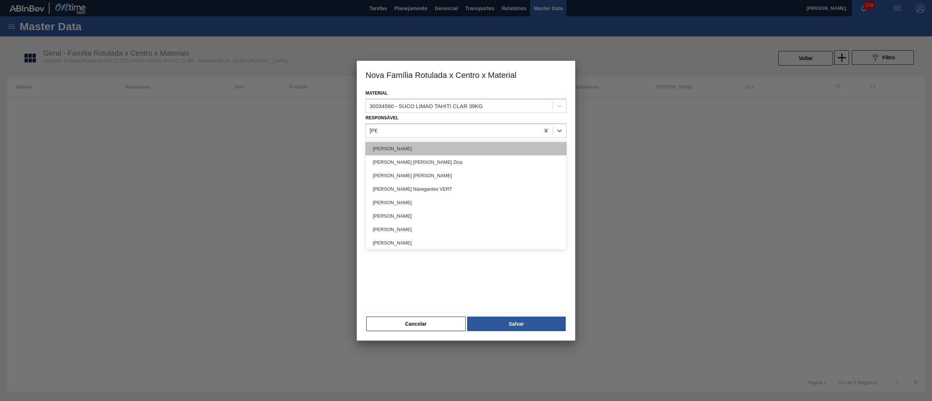
click at [414, 146] on div "[PERSON_NAME]" at bounding box center [465, 148] width 201 height 13
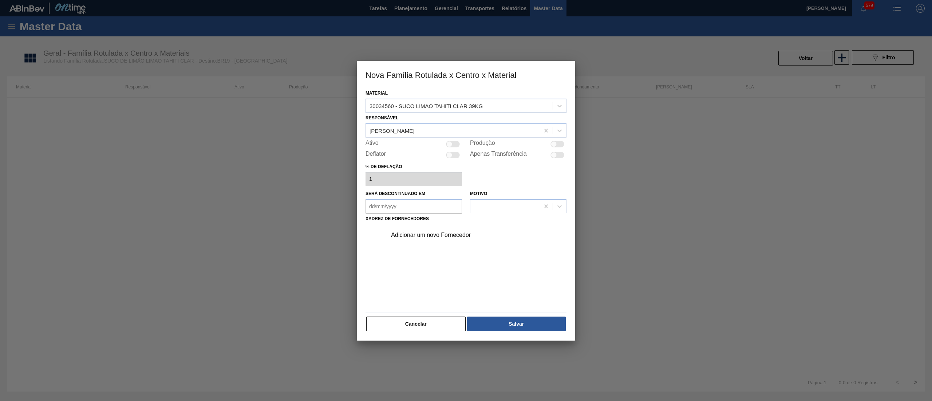
click at [455, 141] on div at bounding box center [453, 144] width 14 height 7
click at [432, 234] on div "Adicionar um novo Fornecedor" at bounding box center [462, 235] width 143 height 7
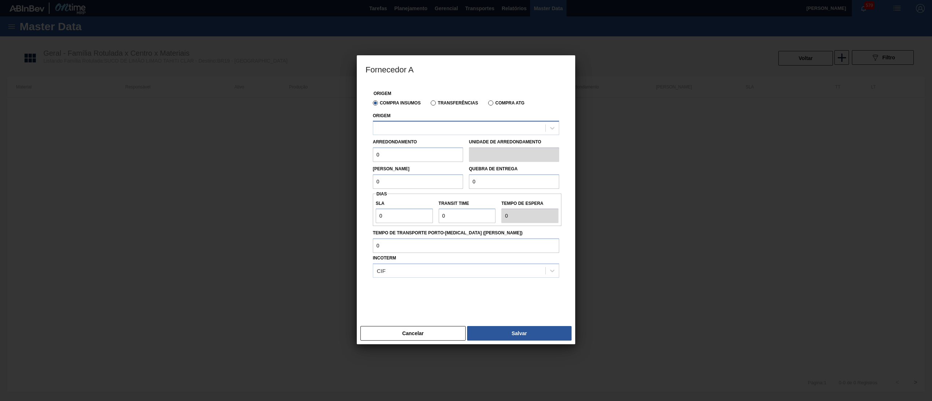
click at [405, 124] on div at bounding box center [459, 128] width 172 height 11
click at [403, 148] on div "10281666 - CITRUS JUICE NOVO - ITAJOBI" at bounding box center [466, 145] width 186 height 13
drag, startPoint x: 395, startPoint y: 151, endPoint x: 317, endPoint y: 136, distance: 79.2
click at [317, 136] on div "Fornecedor A Origem Compra Insumos Transferências Compra ATG Origem 10281666 - …" at bounding box center [466, 200] width 932 height 401
drag, startPoint x: 366, startPoint y: 151, endPoint x: 328, endPoint y: 145, distance: 37.9
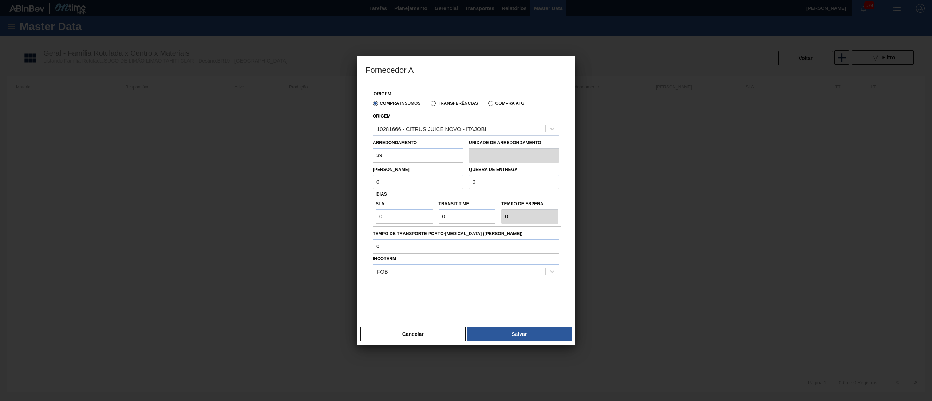
click at [328, 145] on div "Fornecedor A Origem Compra Insumos Transferências Compra ATG Origem 10281666 - …" at bounding box center [466, 200] width 932 height 401
drag, startPoint x: 478, startPoint y: 185, endPoint x: 431, endPoint y: 182, distance: 47.1
click at [431, 182] on div "Lote Mínimo 0 Quebra de entrega 0" at bounding box center [466, 176] width 192 height 27
paste input "1.56"
drag, startPoint x: 413, startPoint y: 187, endPoint x: 388, endPoint y: 186, distance: 24.8
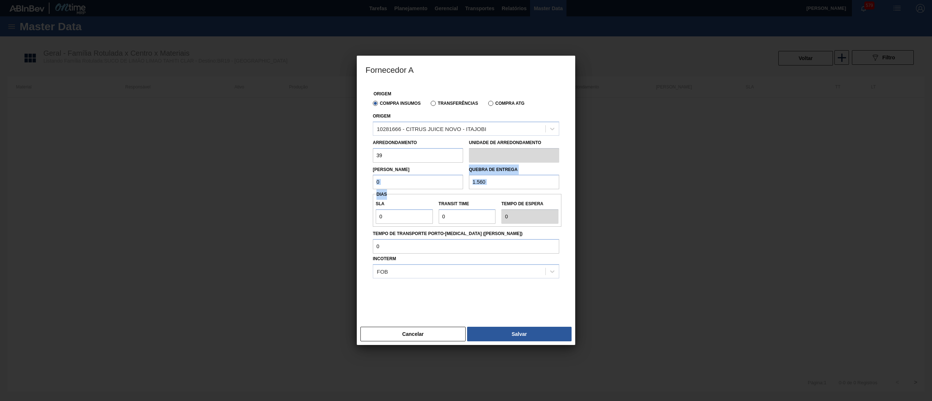
click at [388, 186] on div "Origem Compra Insumos Transferências Compra ATG Origem 10281666 - CITRUS JUICE …" at bounding box center [465, 199] width 201 height 232
drag, startPoint x: 398, startPoint y: 186, endPoint x: 319, endPoint y: 179, distance: 79.3
click at [320, 178] on div "Fornecedor A Origem Compra Insumos Transferências Compra ATG Origem 10281666 - …" at bounding box center [466, 200] width 932 height 401
drag, startPoint x: 369, startPoint y: 214, endPoint x: 357, endPoint y: 214, distance: 12.0
click at [357, 214] on div "Origem Compra Insumos Transferências Compra ATG Origem 10281666 - CITRUS JUICE …" at bounding box center [466, 203] width 218 height 241
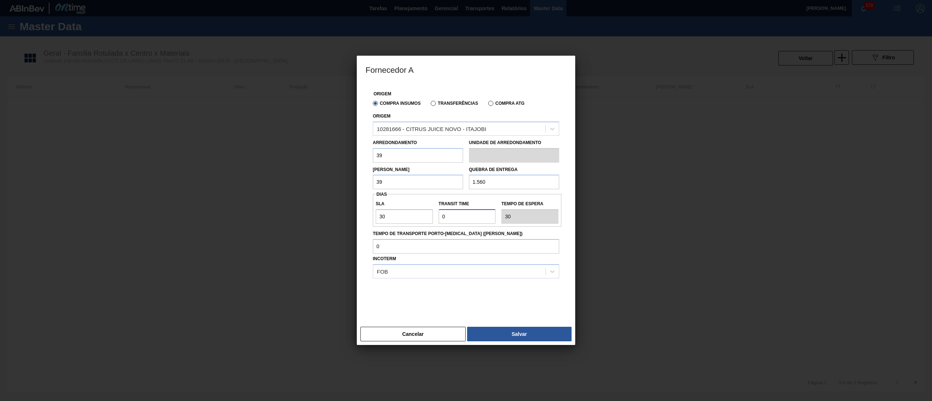
drag, startPoint x: 456, startPoint y: 218, endPoint x: 396, endPoint y: 212, distance: 59.6
click at [396, 212] on div "SLA 30 Transit Time Tempo de espera 30" at bounding box center [467, 210] width 189 height 27
click at [523, 332] on button "Salvar" at bounding box center [519, 334] width 104 height 15
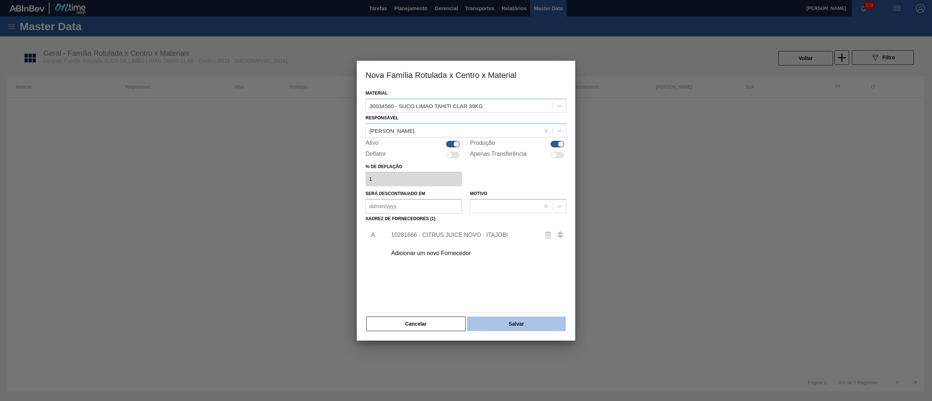
click at [526, 325] on button "Salvar" at bounding box center [516, 324] width 99 height 15
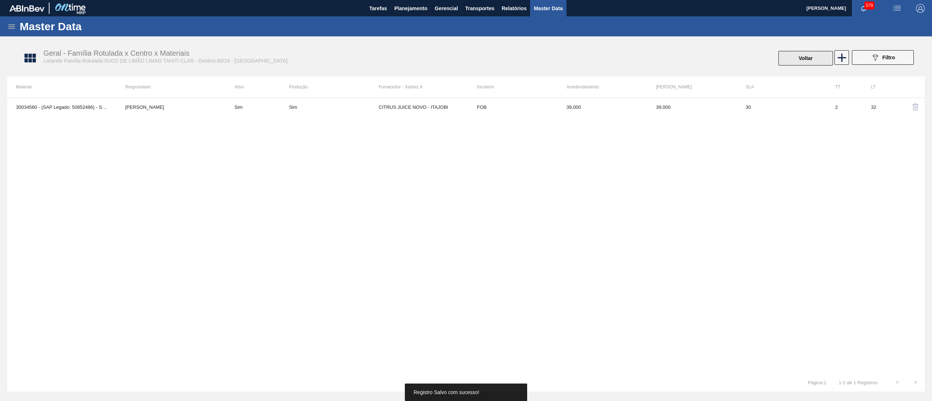
click at [813, 58] on button "Voltar" at bounding box center [805, 58] width 55 height 15
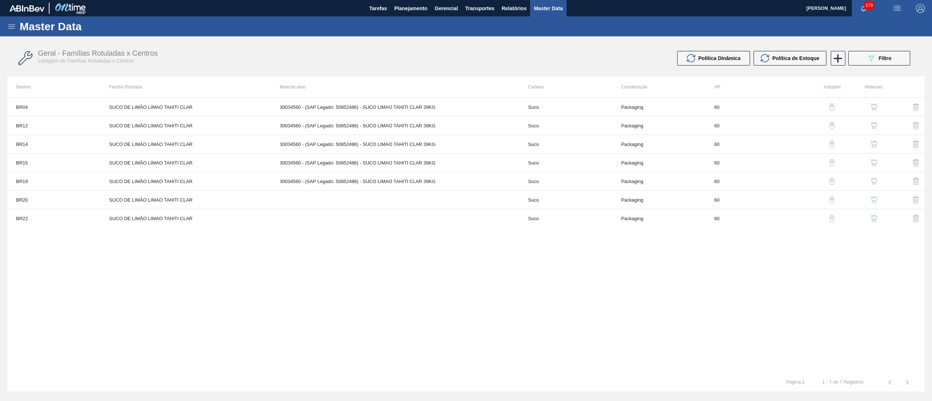
click at [873, 199] on img "button" at bounding box center [873, 199] width 7 height 7
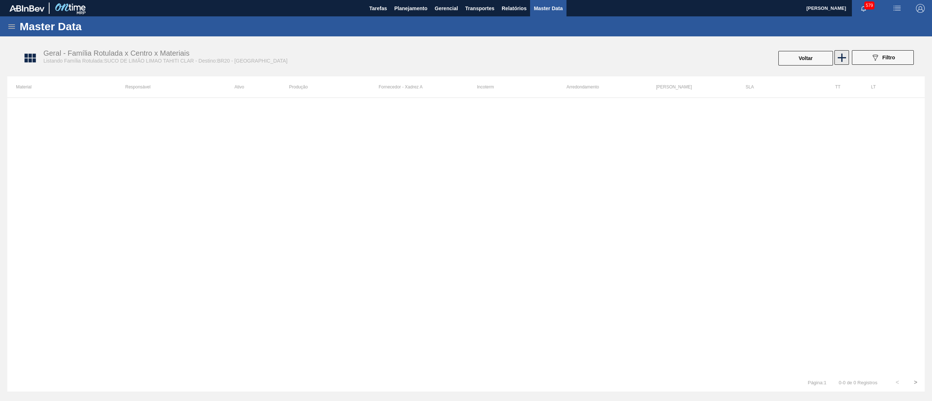
click at [846, 57] on icon at bounding box center [841, 58] width 14 height 14
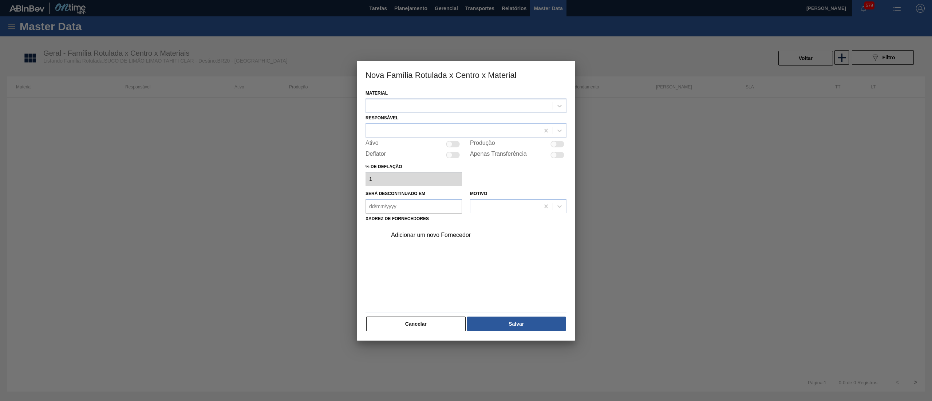
click at [487, 104] on div at bounding box center [459, 105] width 187 height 11
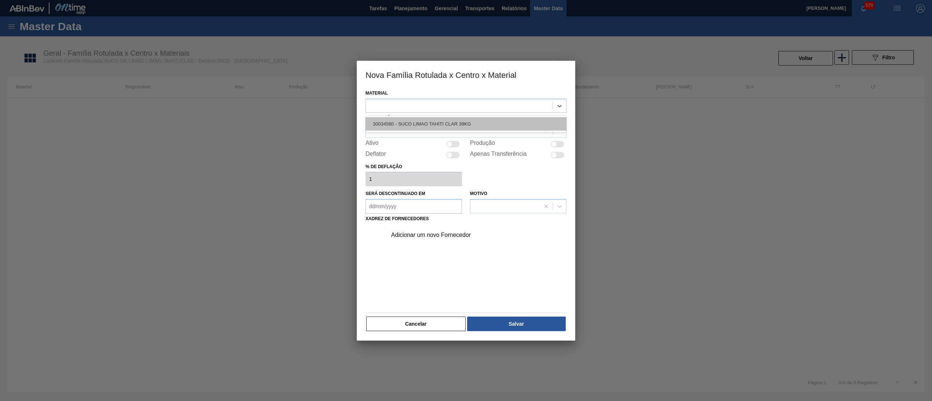
click at [464, 122] on div "30034560 - SUCO LIMAO TAHITI CLAR 39KG" at bounding box center [465, 123] width 201 height 13
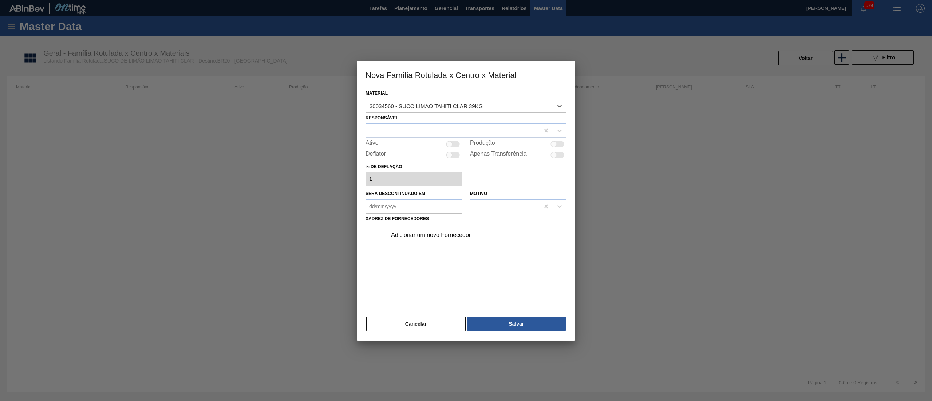
click at [440, 122] on div "Responsável" at bounding box center [465, 125] width 201 height 25
click at [442, 132] on div at bounding box center [453, 130] width 174 height 11
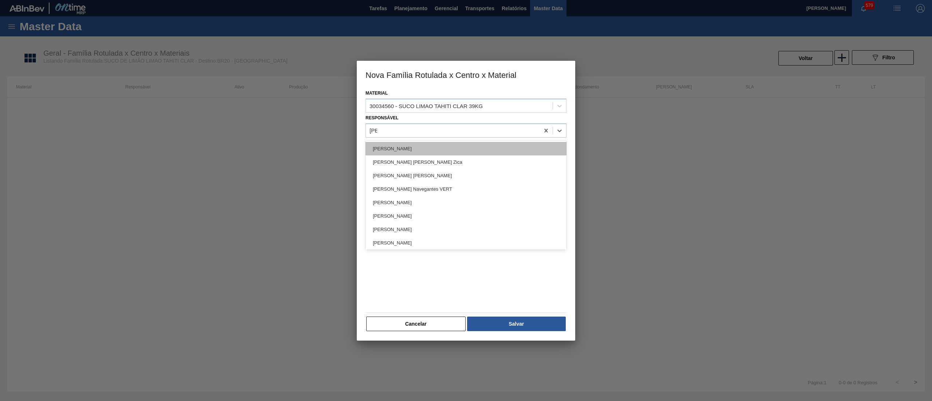
click at [440, 145] on div "[PERSON_NAME]" at bounding box center [465, 148] width 201 height 13
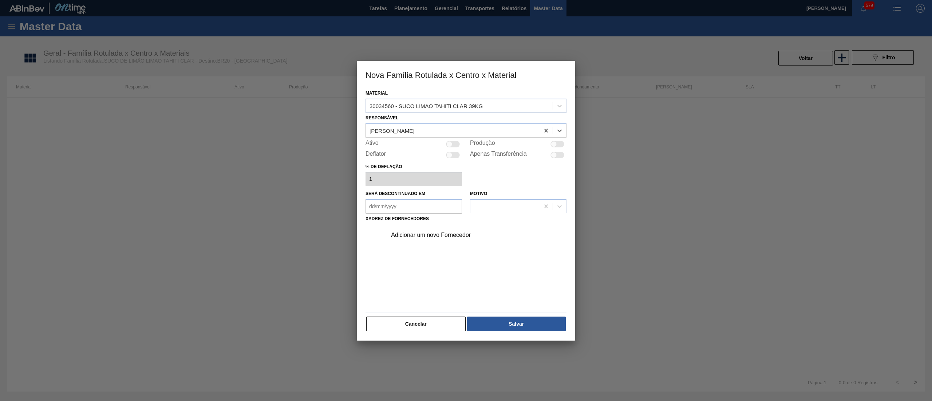
click at [448, 141] on div at bounding box center [453, 144] width 14 height 7
click at [433, 233] on div "Adicionar um novo Fornecedor" at bounding box center [462, 235] width 143 height 7
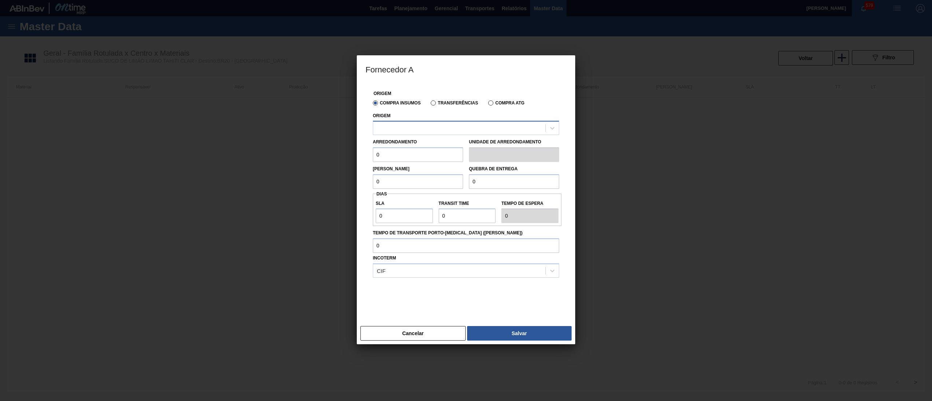
click at [402, 129] on div at bounding box center [459, 128] width 172 height 11
click at [402, 147] on div "10281666 - CITRUS JUICE NOVO - ITAJOBI" at bounding box center [466, 145] width 186 height 13
drag, startPoint x: 394, startPoint y: 154, endPoint x: 344, endPoint y: 144, distance: 51.2
click at [344, 144] on div "Fornecedor A Origem Compra Insumos Transferências Compra ATG Origem 10281666 - …" at bounding box center [466, 200] width 932 height 401
drag, startPoint x: 404, startPoint y: 183, endPoint x: 341, endPoint y: 171, distance: 63.7
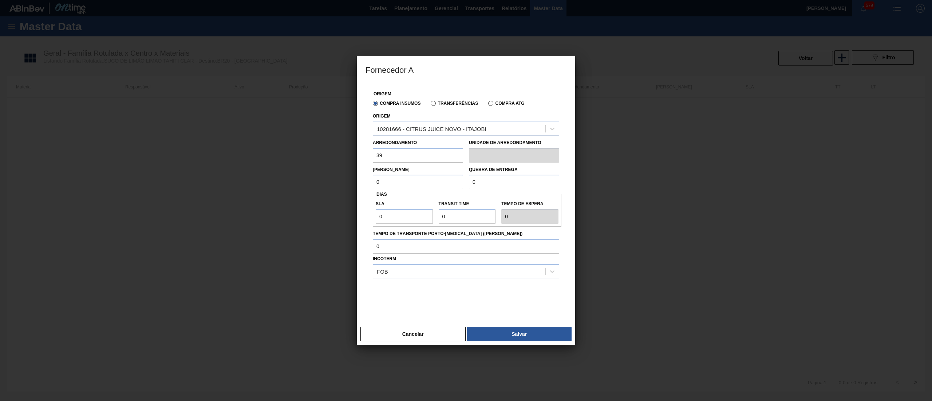
click at [341, 171] on div "Fornecedor A Origem Compra Insumos Transferências Compra ATG Origem 10281666 - …" at bounding box center [466, 200] width 932 height 401
drag, startPoint x: 475, startPoint y: 177, endPoint x: 437, endPoint y: 177, distance: 37.1
click at [437, 177] on div "[PERSON_NAME] 39 Quebra de entrega 0" at bounding box center [466, 176] width 192 height 27
paste input "1.56"
drag, startPoint x: 364, startPoint y: 217, endPoint x: 314, endPoint y: 218, distance: 49.9
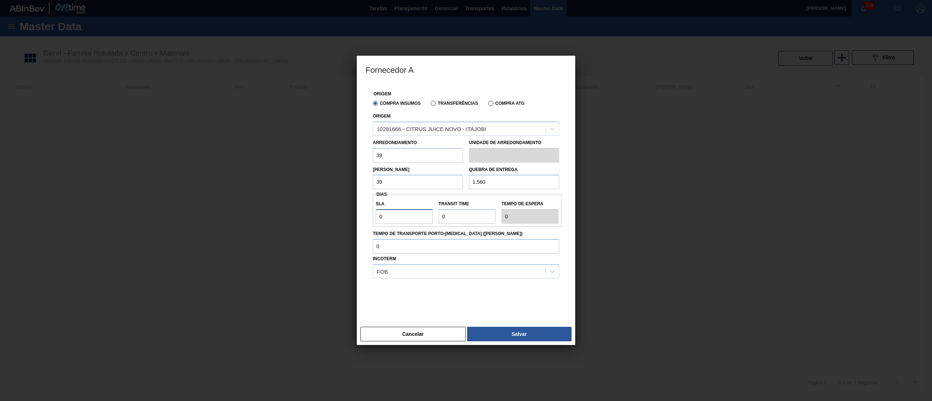
click at [314, 218] on div "Fornecedor A Origem Compra Insumos Transferências Compra ATG Origem 10281666 - …" at bounding box center [466, 200] width 932 height 401
drag, startPoint x: 448, startPoint y: 221, endPoint x: 405, endPoint y: 218, distance: 42.3
click at [405, 218] on div "SLA 30 Transit Time Tempo de espera 30" at bounding box center [467, 210] width 189 height 27
drag, startPoint x: 493, startPoint y: 335, endPoint x: 512, endPoint y: 324, distance: 21.0
click at [494, 336] on button "Salvar" at bounding box center [519, 334] width 104 height 15
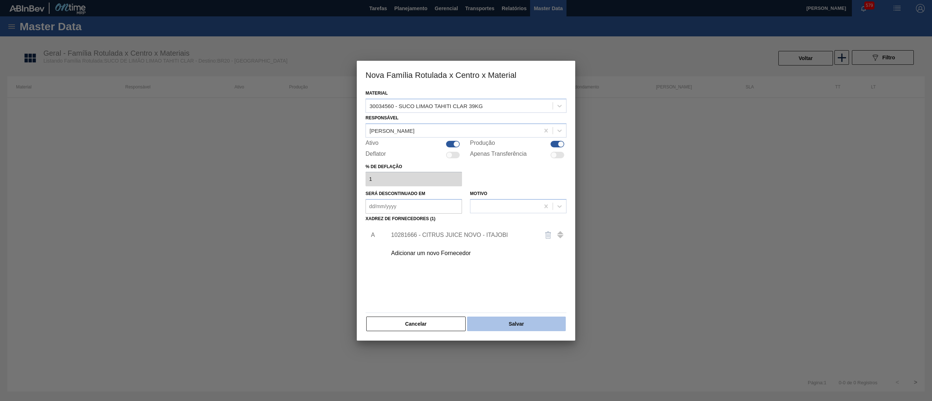
click at [514, 320] on button "Salvar" at bounding box center [516, 324] width 99 height 15
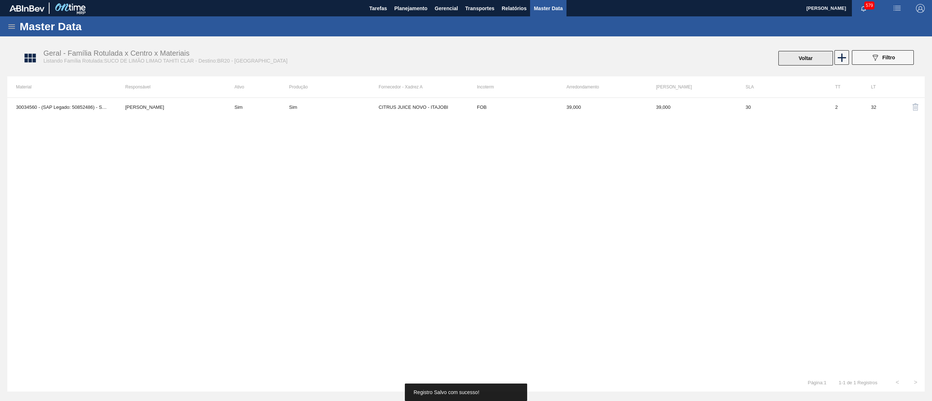
click at [803, 62] on button "Voltar" at bounding box center [805, 58] width 55 height 15
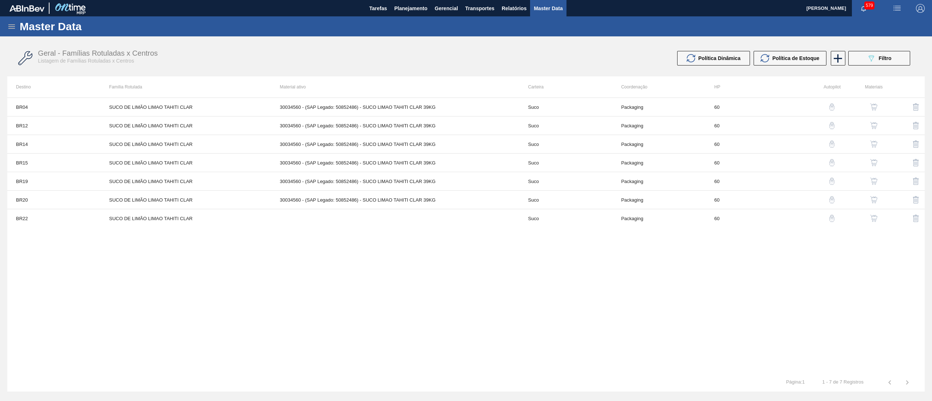
click at [871, 218] on img "button" at bounding box center [873, 218] width 7 height 7
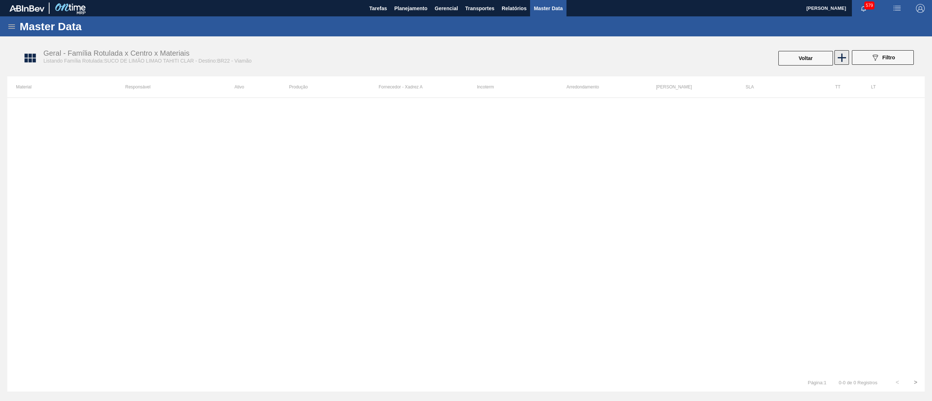
click at [842, 61] on icon at bounding box center [841, 58] width 14 height 14
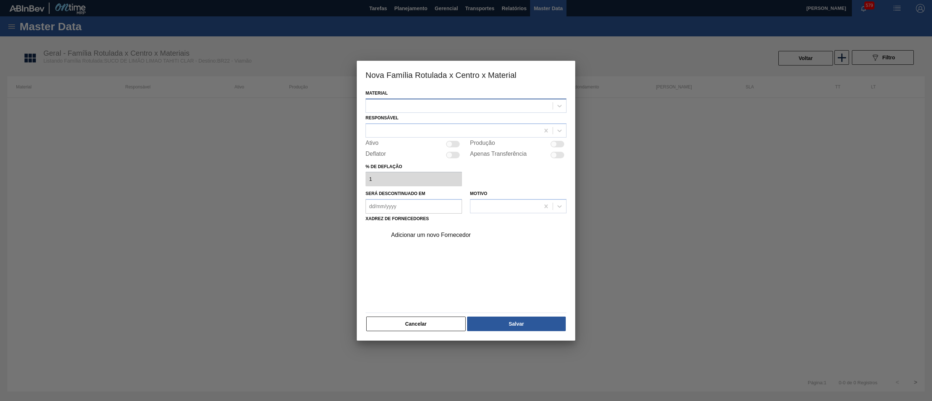
click at [465, 107] on div at bounding box center [459, 105] width 187 height 11
drag, startPoint x: 445, startPoint y: 121, endPoint x: 440, endPoint y: 124, distance: 6.2
click at [444, 122] on div "30034560 - SUCO LIMAO TAHITI CLAR 39KG" at bounding box center [465, 123] width 201 height 13
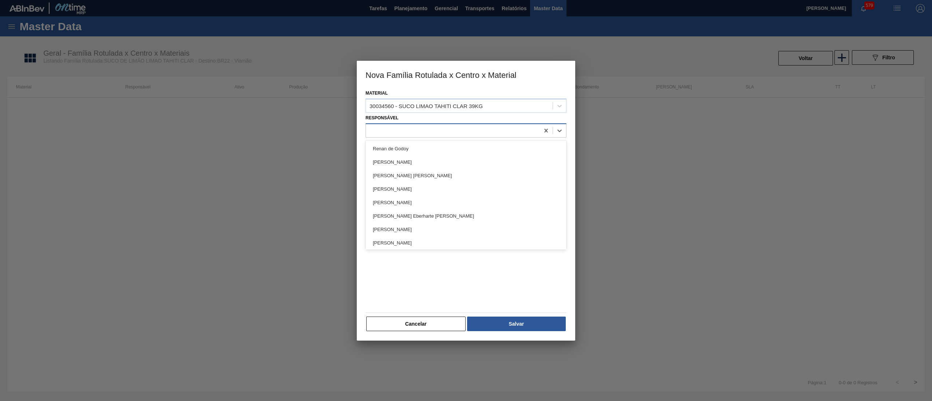
click at [428, 126] on div at bounding box center [453, 130] width 174 height 11
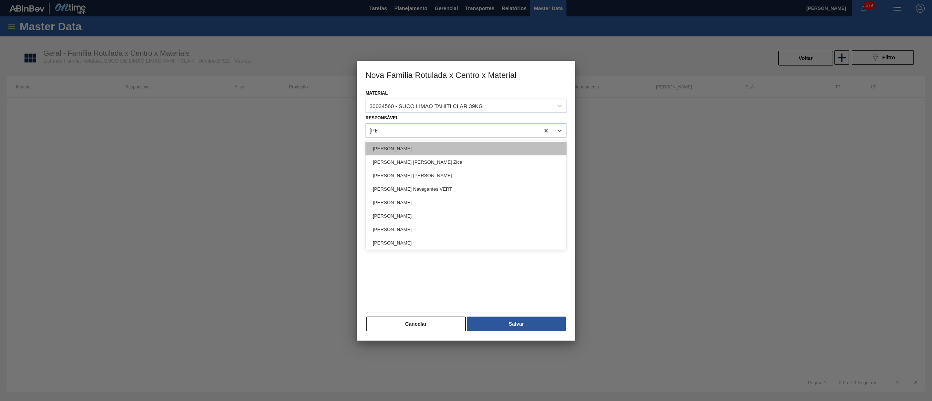
click at [416, 149] on div "[PERSON_NAME]" at bounding box center [465, 148] width 201 height 13
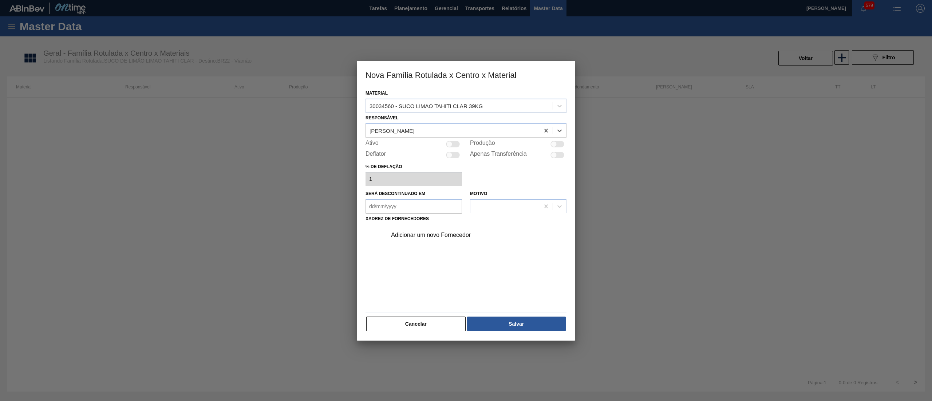
click at [455, 141] on div at bounding box center [453, 144] width 14 height 7
click at [408, 235] on div "Adicionar um novo Fornecedor" at bounding box center [462, 235] width 143 height 7
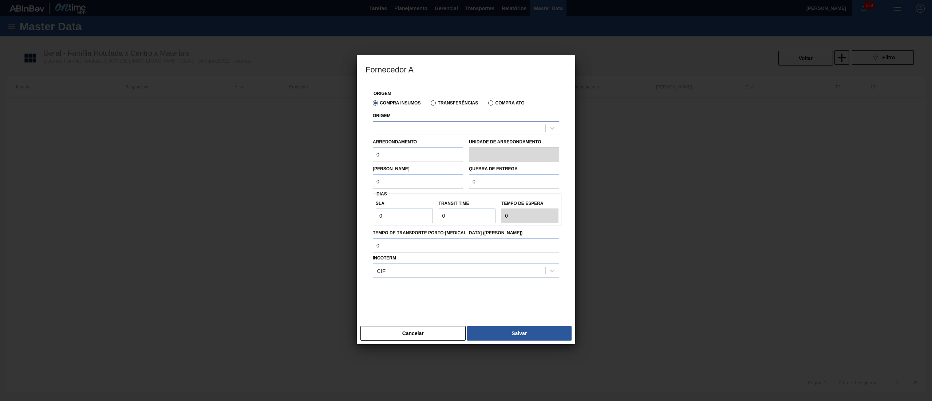
click at [412, 128] on div at bounding box center [459, 128] width 172 height 11
click at [407, 146] on div "10281666 - CITRUS JUICE NOVO - ITAJOBI" at bounding box center [466, 145] width 186 height 13
drag, startPoint x: 402, startPoint y: 155, endPoint x: 344, endPoint y: 148, distance: 58.2
click at [344, 148] on div "Fornecedor A Origem Compra Insumos Transferências Compra ATG Origem 10281666 - …" at bounding box center [466, 200] width 932 height 401
drag, startPoint x: 410, startPoint y: 183, endPoint x: 337, endPoint y: 181, distance: 73.2
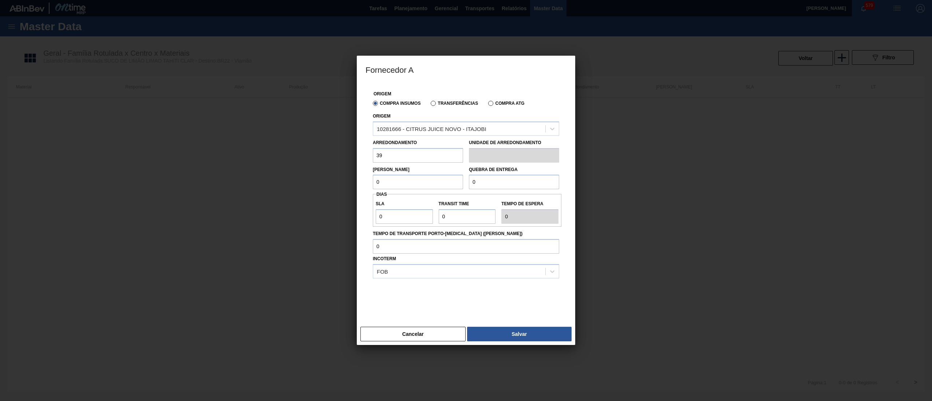
click at [337, 181] on div "Fornecedor A Origem Compra Insumos Transferências Compra ATG Origem 10281666 - …" at bounding box center [466, 200] width 932 height 401
drag, startPoint x: 493, startPoint y: 182, endPoint x: 421, endPoint y: 182, distance: 71.7
click at [421, 182] on div "[PERSON_NAME] 39 Quebra de entrega 0" at bounding box center [466, 176] width 192 height 27
paste input "1.56"
drag, startPoint x: 367, startPoint y: 210, endPoint x: 346, endPoint y: 207, distance: 21.7
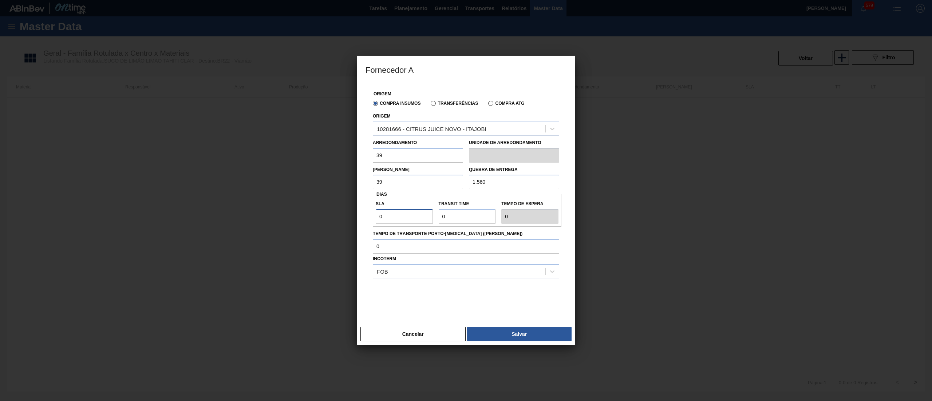
click at [346, 207] on div "Fornecedor A Origem Compra Insumos Transferências Compra ATG Origem 10281666 - …" at bounding box center [466, 200] width 932 height 401
drag, startPoint x: 472, startPoint y: 215, endPoint x: 388, endPoint y: 212, distance: 84.1
click at [388, 212] on div "SLA 30 Transit Time Tempo de espera 30" at bounding box center [467, 210] width 189 height 27
click at [406, 304] on div at bounding box center [466, 296] width 186 height 36
click at [481, 331] on button "Salvar" at bounding box center [519, 334] width 104 height 15
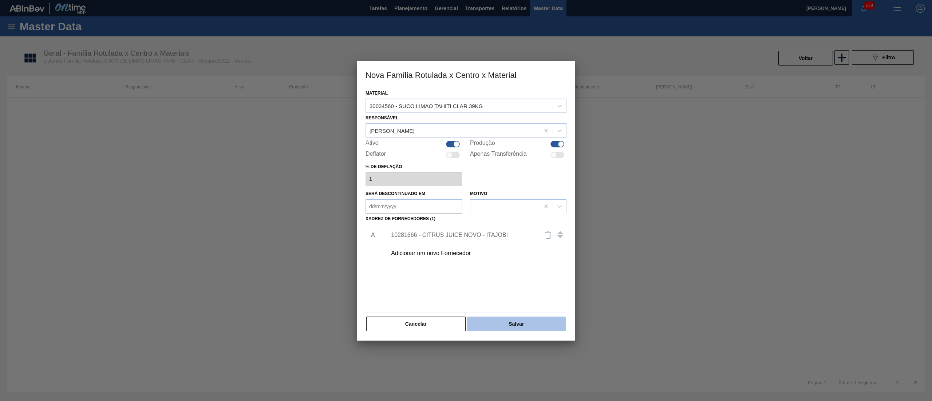
click at [519, 323] on button "Salvar" at bounding box center [516, 324] width 99 height 15
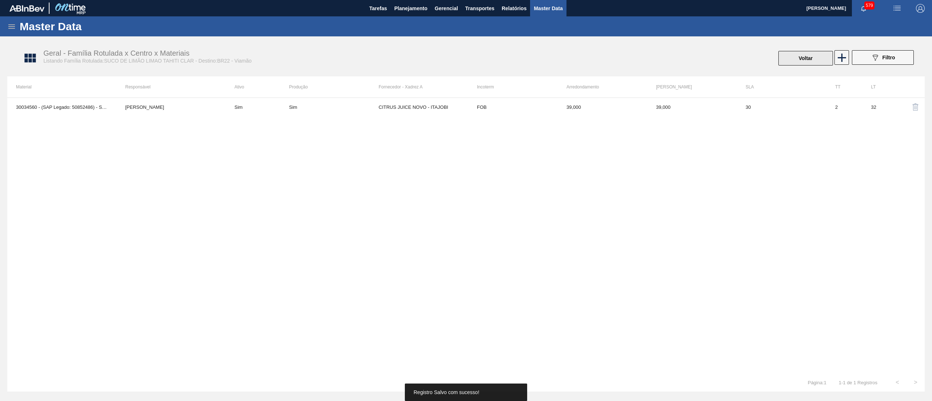
click at [809, 58] on button "Voltar" at bounding box center [805, 58] width 55 height 15
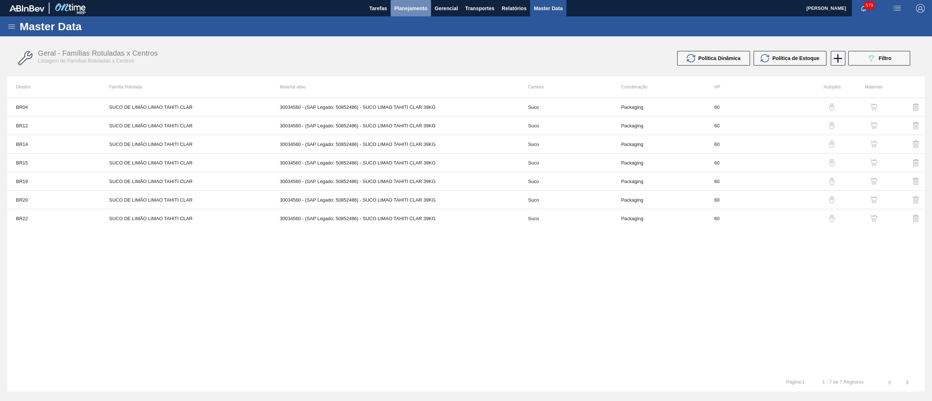
click at [412, 13] on button "Planejamento" at bounding box center [410, 8] width 40 height 16
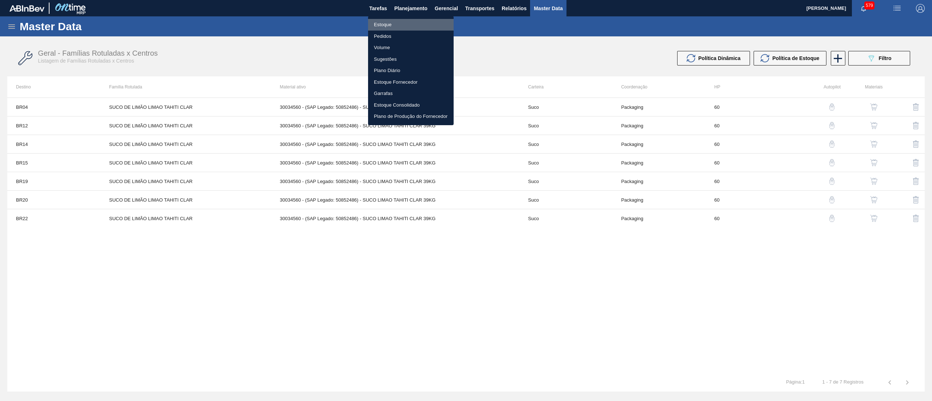
click at [406, 23] on li "Estoque" at bounding box center [411, 25] width 86 height 12
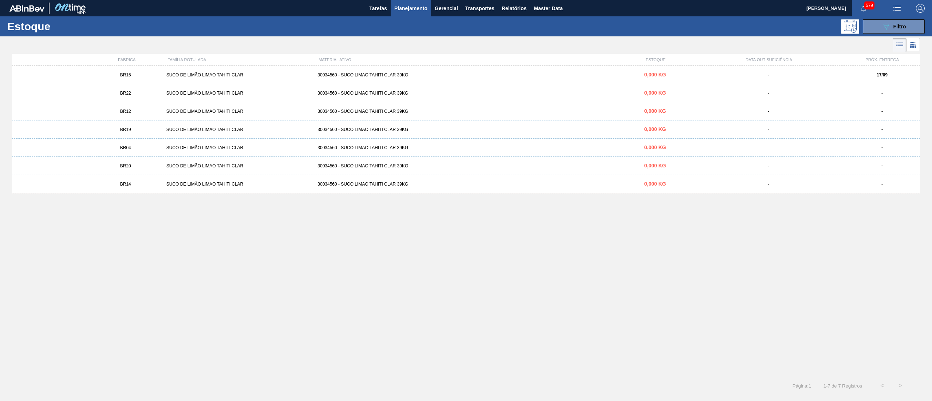
click at [610, 185] on div "30034560 - SUCO LIMAO TAHITI CLAR 39KG" at bounding box center [465, 184] width 302 height 5
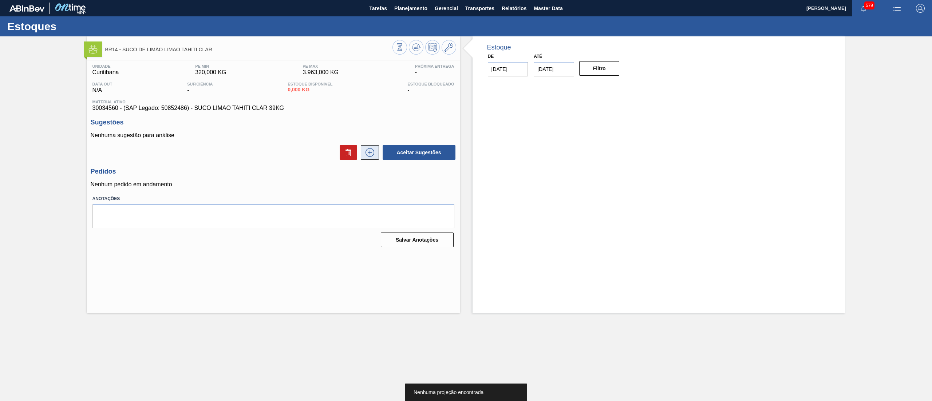
click at [370, 155] on icon at bounding box center [370, 152] width 12 height 9
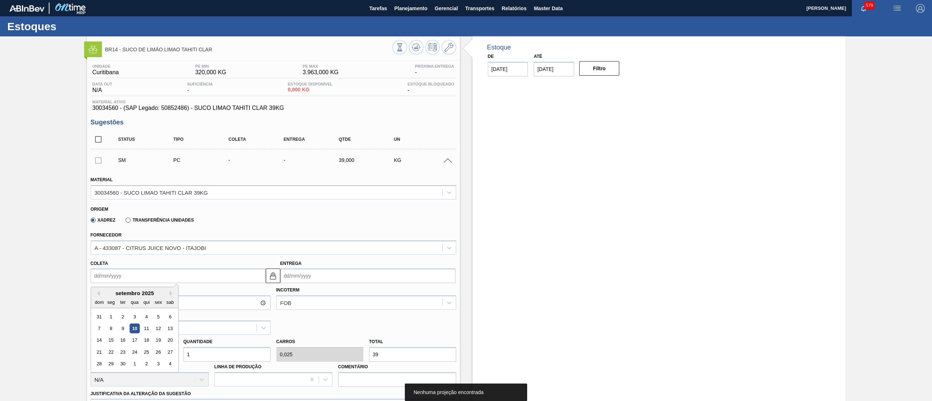
click at [149, 278] on input "Coleta" at bounding box center [178, 276] width 175 height 15
click at [108, 343] on div "15" at bounding box center [111, 341] width 10 height 10
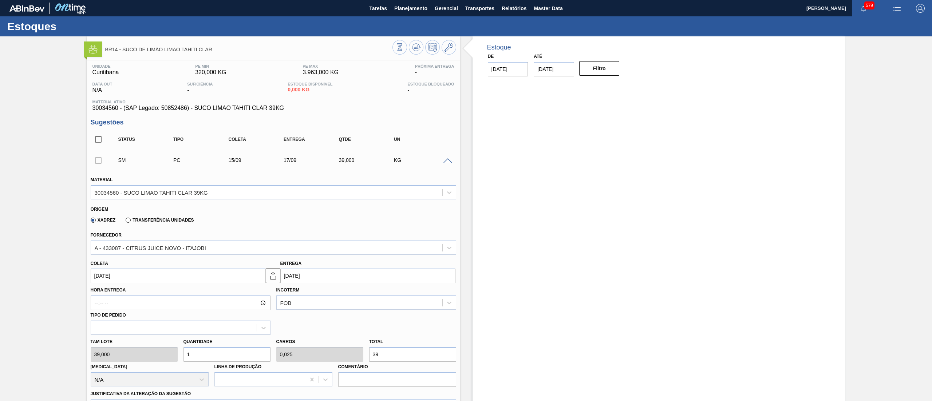
click at [152, 356] on div "[PERSON_NAME] 39,000 Quantidade 1 Carros 0,025 Total 39 [MEDICAL_DATA] N/A Linh…" at bounding box center [273, 361] width 371 height 52
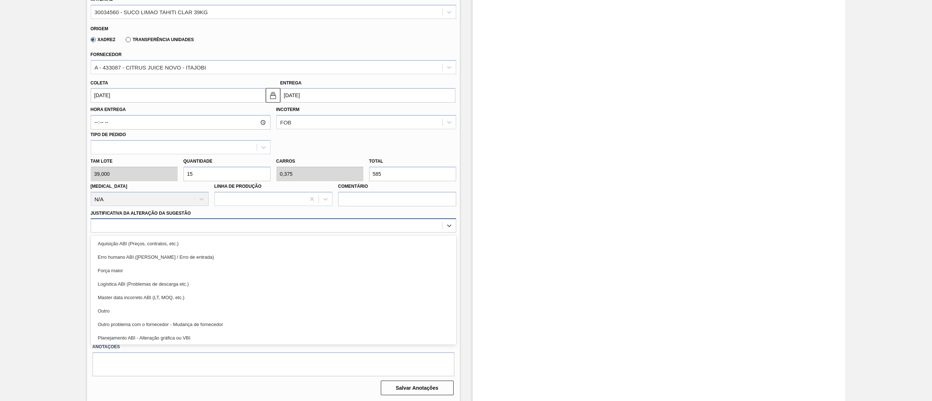
click at [145, 226] on div at bounding box center [266, 226] width 351 height 11
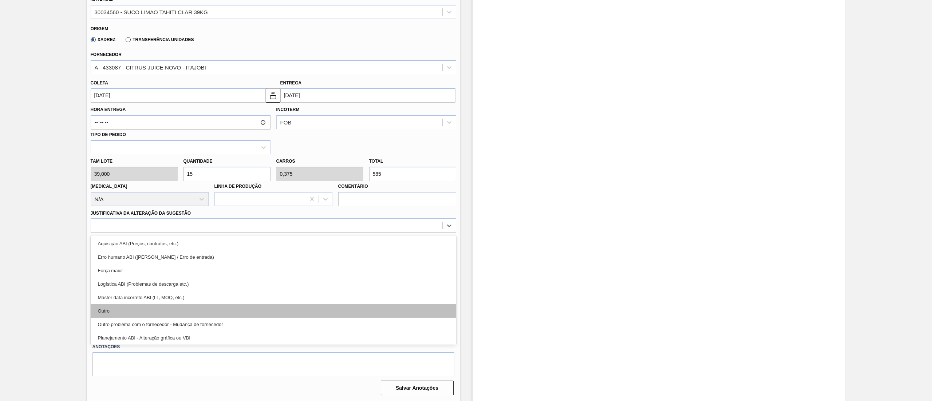
click at [122, 312] on div "Outro" at bounding box center [273, 310] width 365 height 13
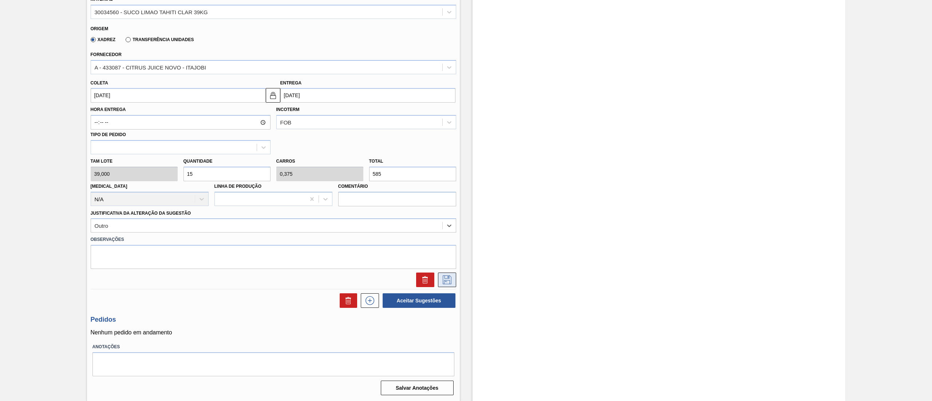
click at [445, 274] on button at bounding box center [447, 280] width 18 height 15
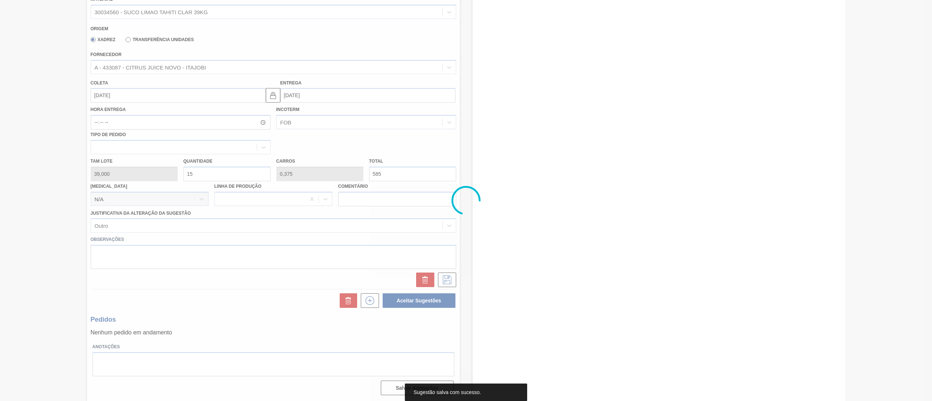
scroll to position [0, 0]
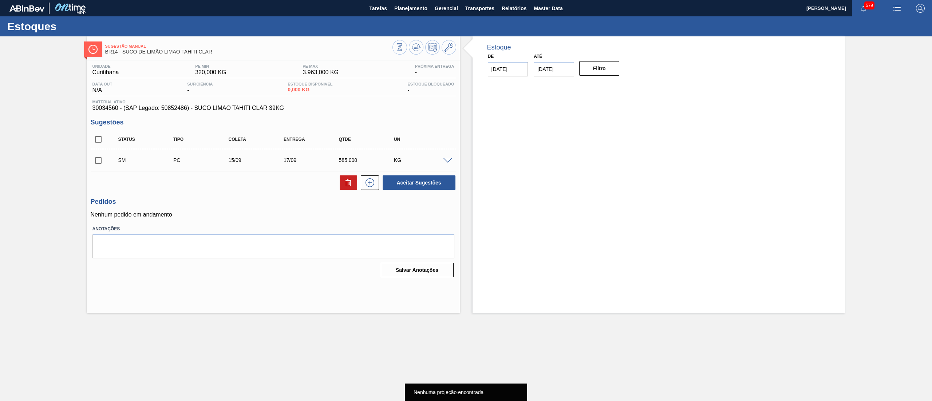
click at [96, 154] on input "checkbox" at bounding box center [98, 160] width 15 height 15
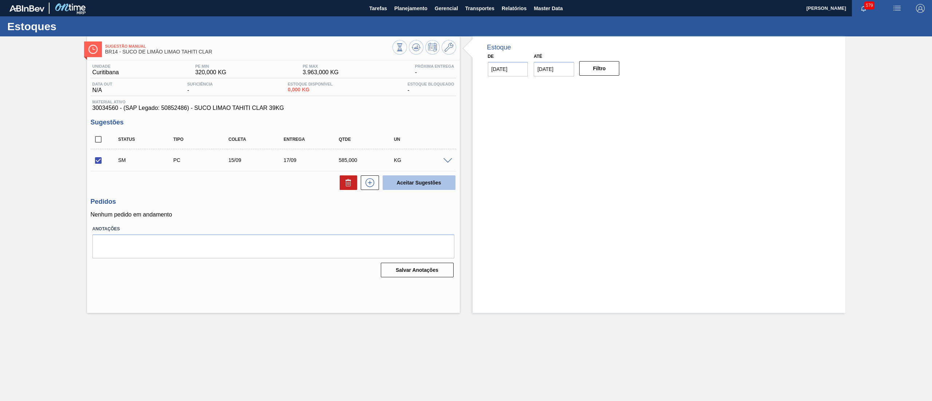
click at [429, 180] on button "Aceitar Sugestões" at bounding box center [418, 182] width 73 height 15
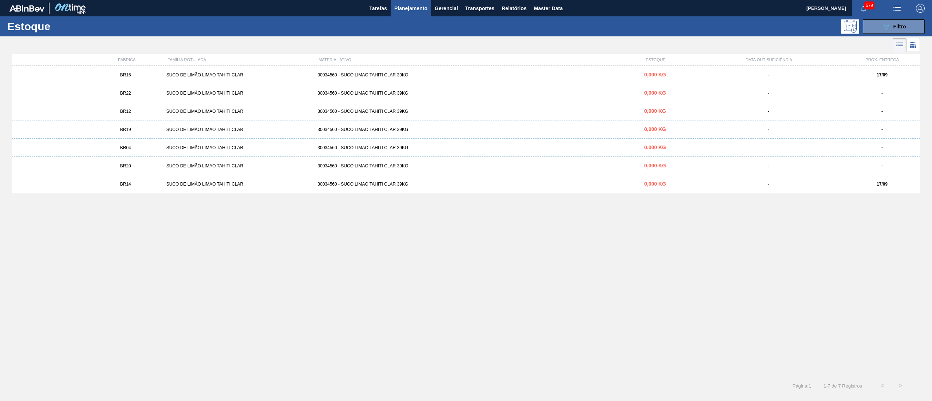
click at [402, 124] on div "BR19 SUCO DE LIMÃO LIMAO TAHITI CLAR 30034560 - SUCO LIMAO TAHITI CLAR 39KG 0,0…" at bounding box center [466, 129] width 908 height 18
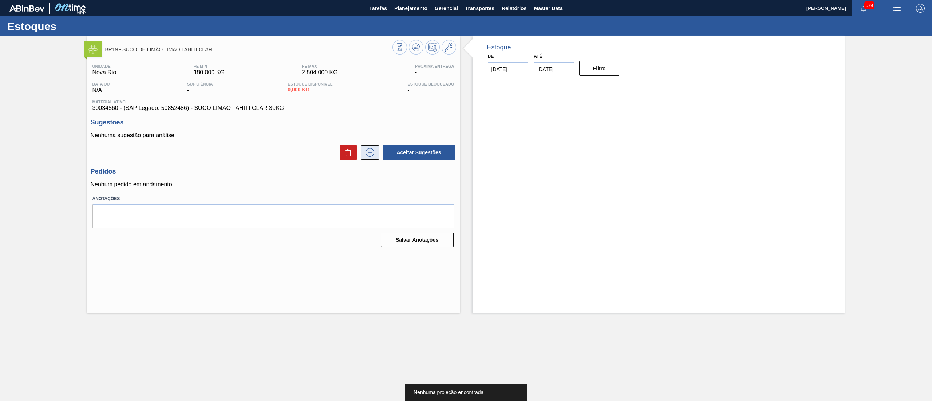
click at [370, 152] on icon at bounding box center [370, 152] width 4 height 0
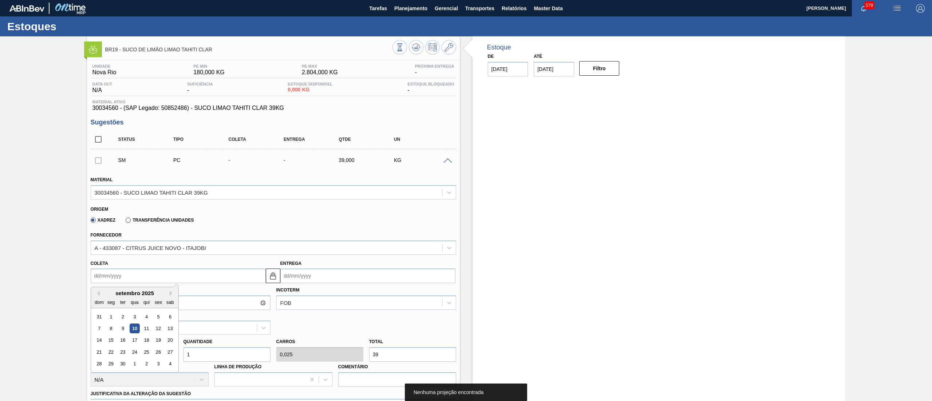
click at [140, 275] on input "Coleta" at bounding box center [178, 276] width 175 height 15
drag, startPoint x: 112, startPoint y: 339, endPoint x: 137, endPoint y: 342, distance: 25.3
click at [111, 340] on div "15" at bounding box center [111, 341] width 10 height 10
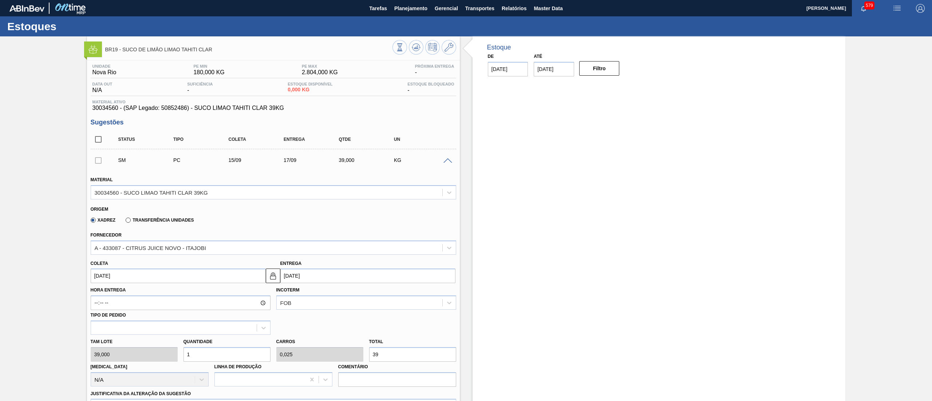
click at [140, 348] on div "[PERSON_NAME] 39,000 Quantidade 1 Carros 0,025 Total 39 [MEDICAL_DATA] N/A Linh…" at bounding box center [273, 361] width 371 height 52
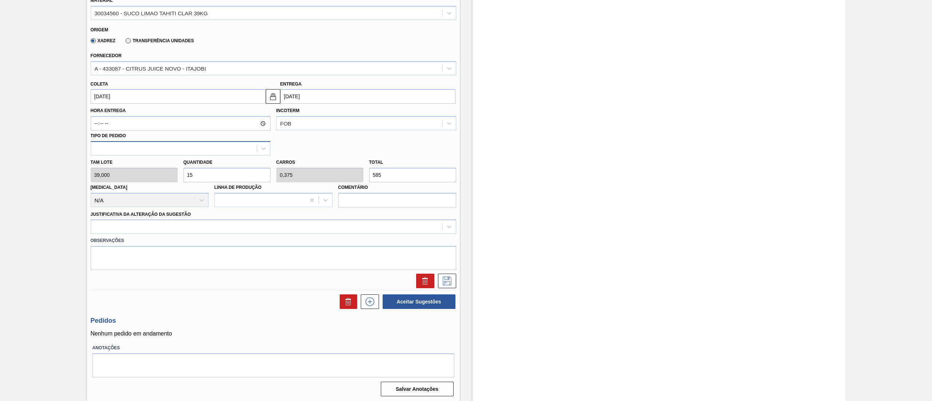
scroll to position [181, 0]
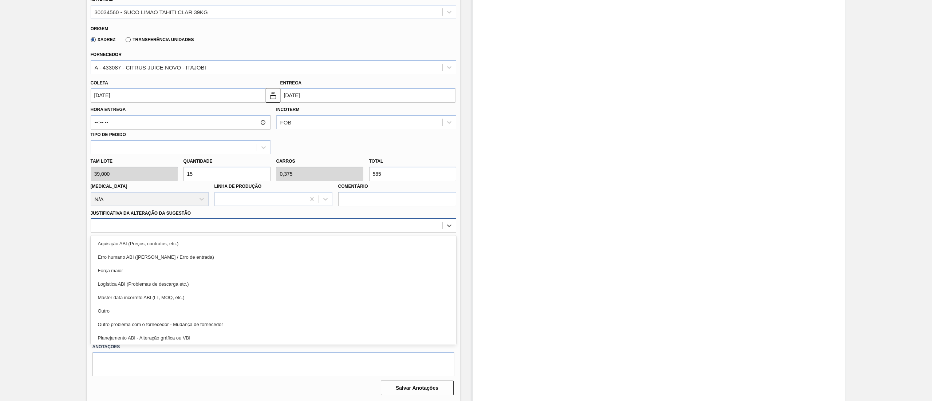
click at [136, 228] on div at bounding box center [266, 226] width 351 height 11
drag, startPoint x: 126, startPoint y: 313, endPoint x: 279, endPoint y: 277, distance: 157.1
click at [126, 314] on div "Outro" at bounding box center [273, 310] width 365 height 13
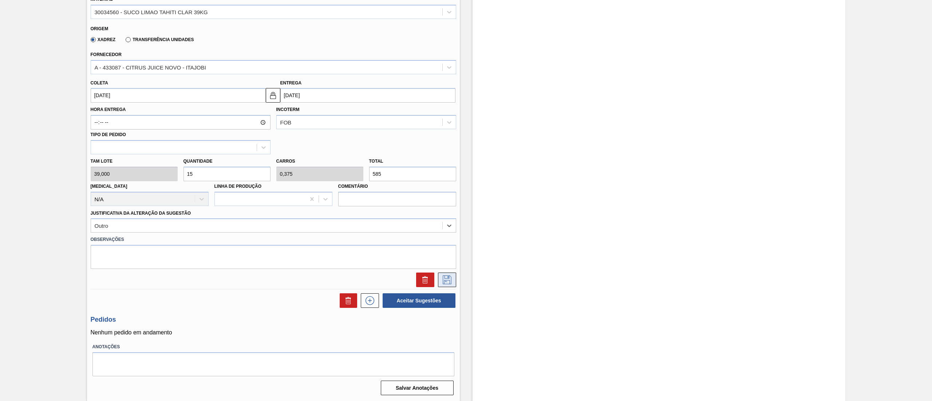
click at [447, 279] on icon at bounding box center [447, 279] width 12 height 9
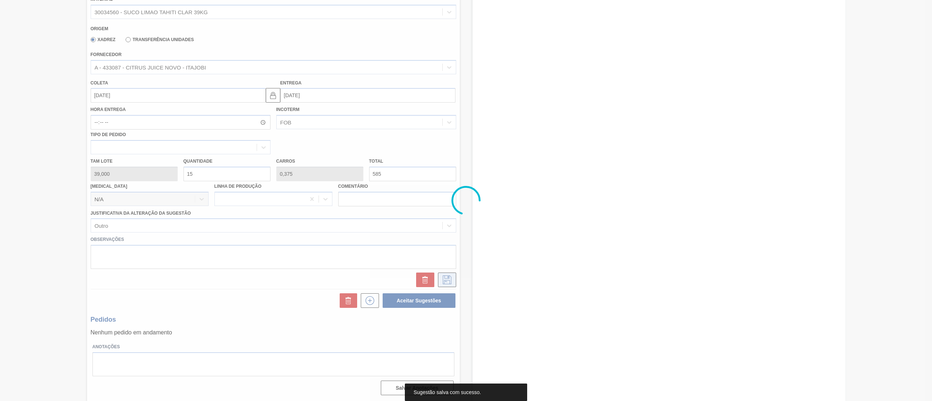
scroll to position [0, 0]
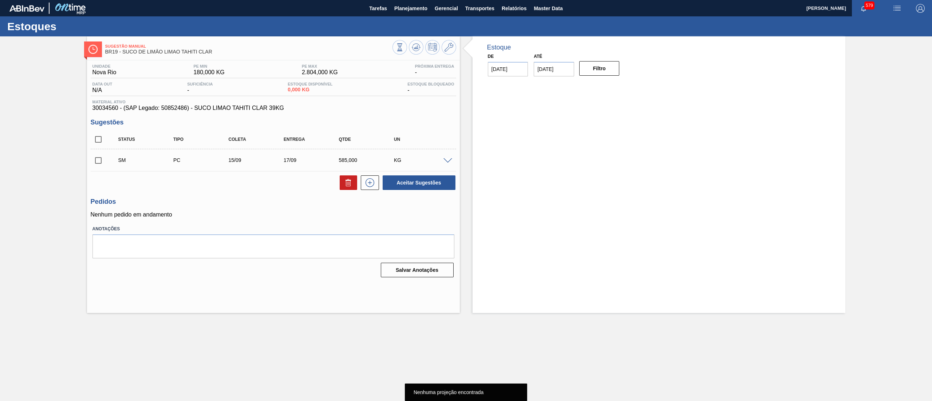
click at [98, 157] on input "checkbox" at bounding box center [98, 160] width 15 height 15
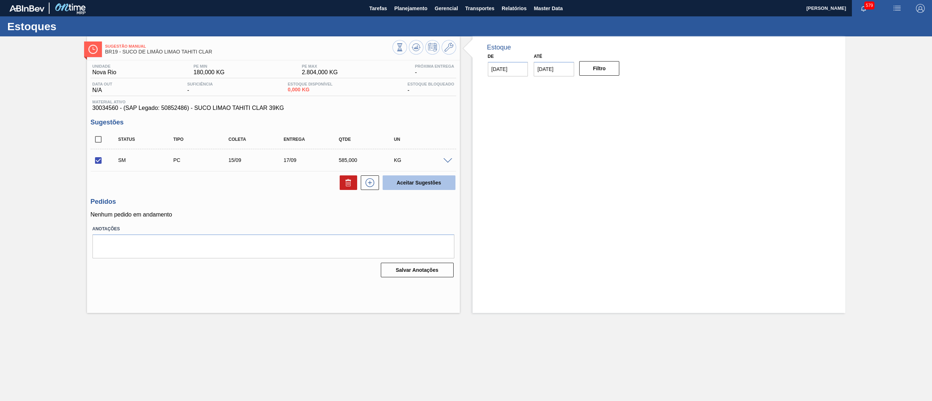
click at [428, 183] on button "Aceitar Sugestões" at bounding box center [418, 182] width 73 height 15
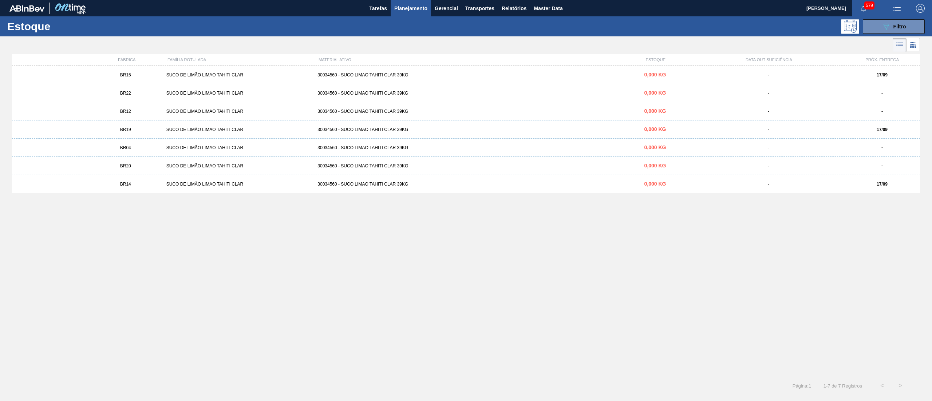
click at [468, 146] on div "30034560 - SUCO LIMAO TAHITI CLAR 39KG" at bounding box center [465, 147] width 302 height 5
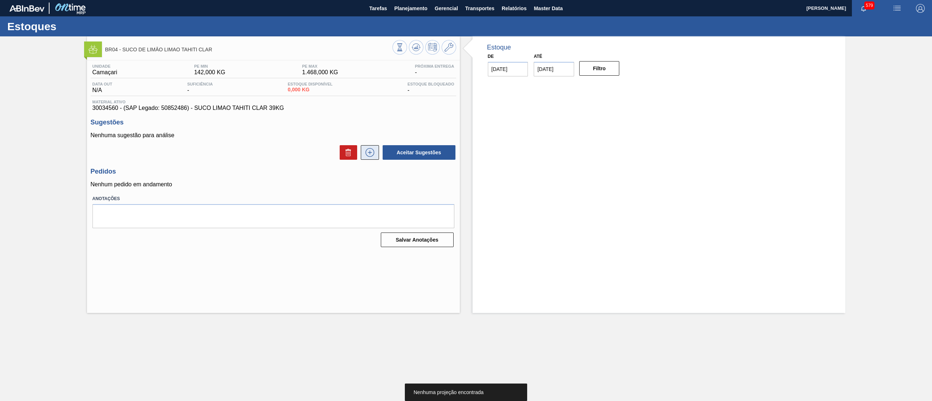
click at [369, 154] on icon at bounding box center [370, 152] width 12 height 9
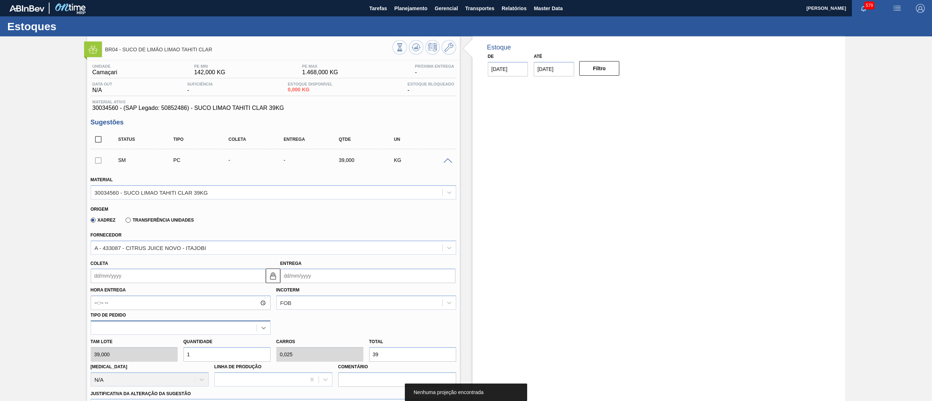
scroll to position [181, 0]
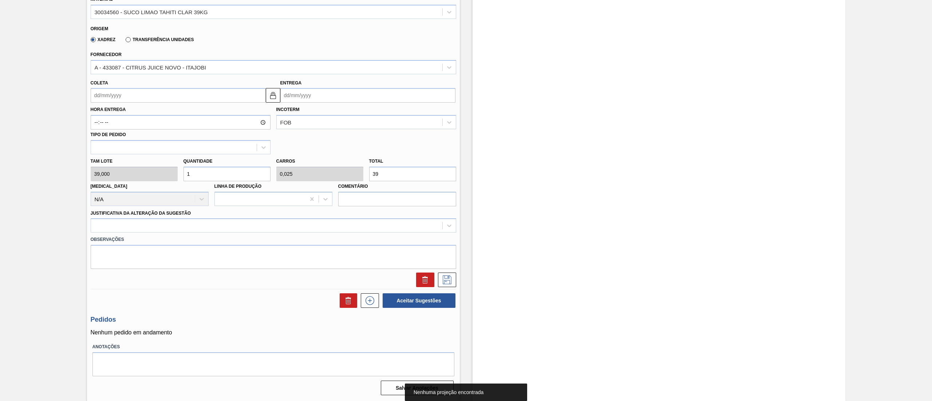
click at [121, 97] on input "Coleta" at bounding box center [178, 95] width 175 height 15
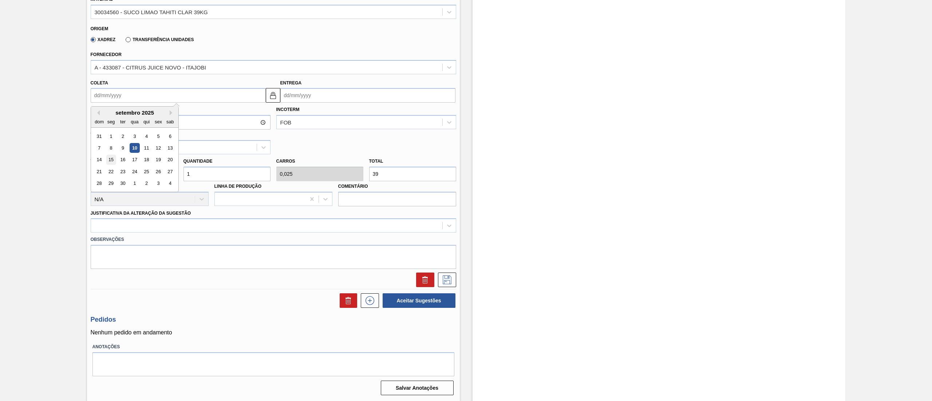
click at [107, 162] on div "15" at bounding box center [111, 160] width 10 height 10
click at [143, 172] on div "[PERSON_NAME] 39,000 Quantidade 1 Carros 0,025 Total 39 [MEDICAL_DATA] N/A Linh…" at bounding box center [273, 180] width 371 height 52
drag, startPoint x: 155, startPoint y: 229, endPoint x: 155, endPoint y: 234, distance: 5.1
click at [155, 229] on div at bounding box center [266, 226] width 351 height 11
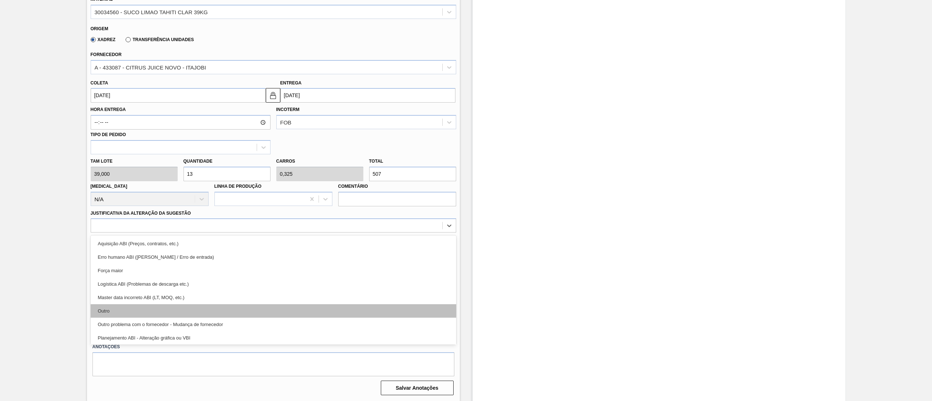
click at [152, 306] on div "Outro" at bounding box center [273, 310] width 365 height 13
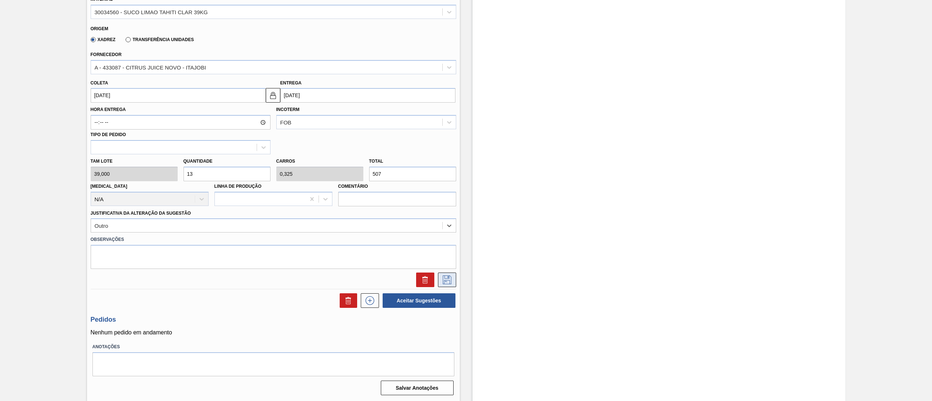
click at [445, 280] on icon at bounding box center [447, 279] width 12 height 9
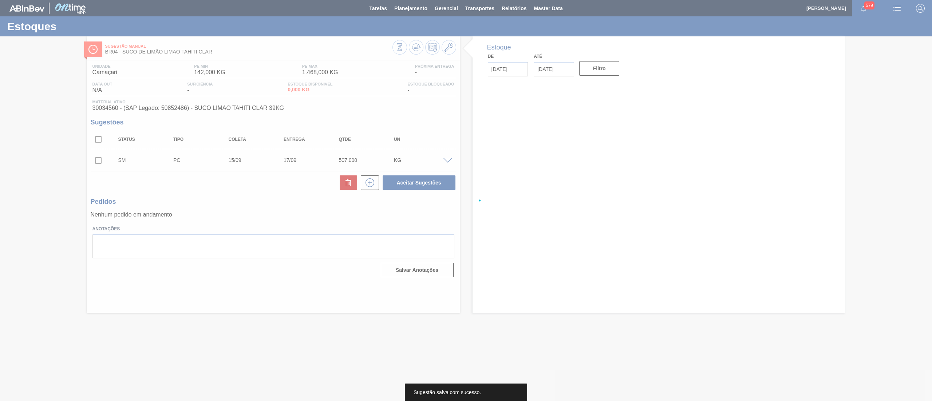
scroll to position [0, 0]
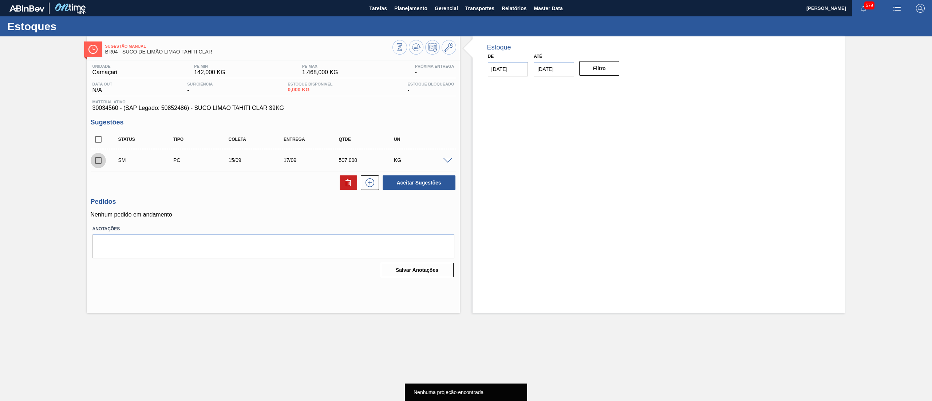
click at [102, 159] on input "checkbox" at bounding box center [98, 160] width 15 height 15
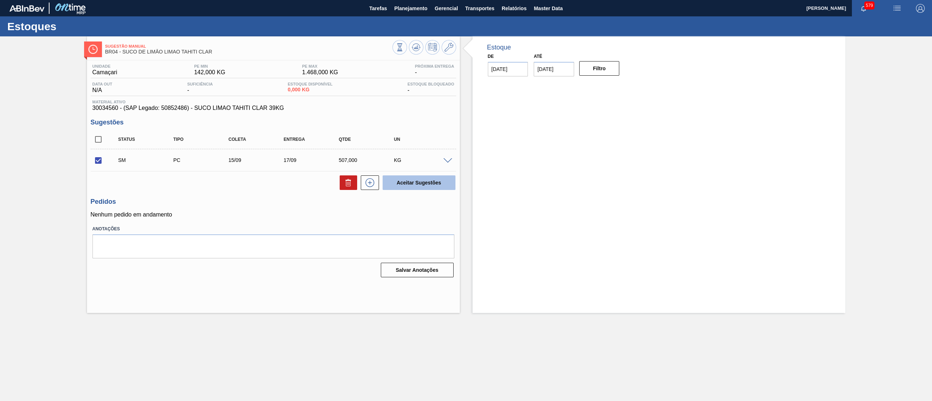
click at [448, 186] on button "Aceitar Sugestões" at bounding box center [418, 182] width 73 height 15
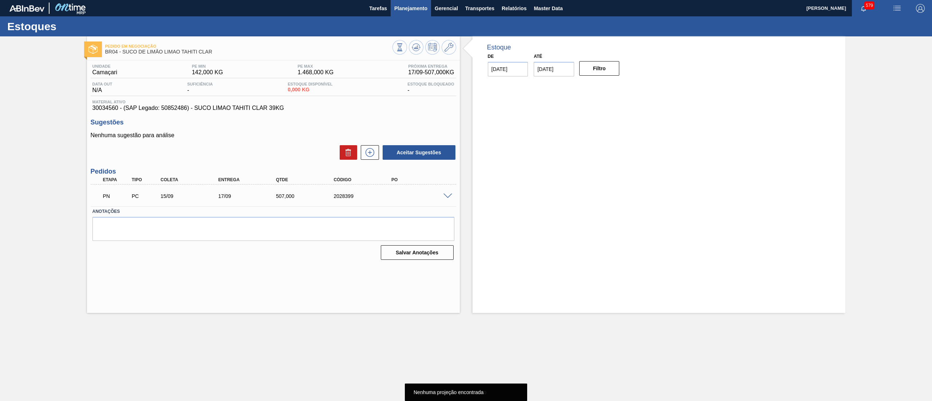
click at [405, 11] on span "Planejamento" at bounding box center [410, 8] width 33 height 9
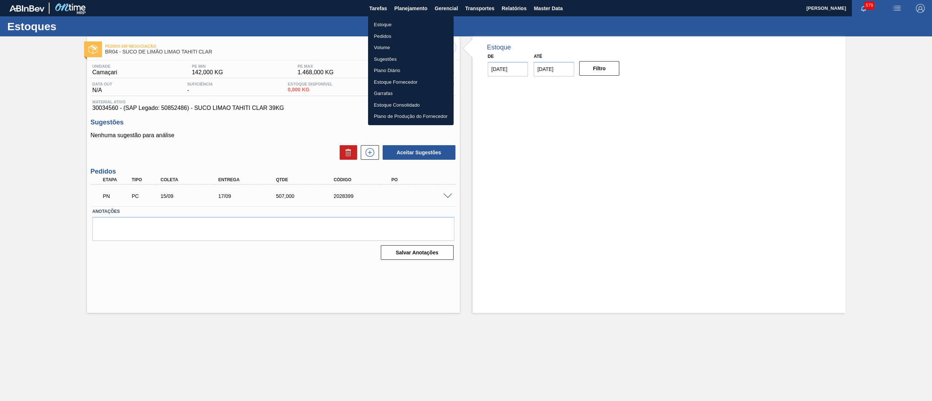
click at [390, 27] on li "Estoque" at bounding box center [411, 25] width 86 height 12
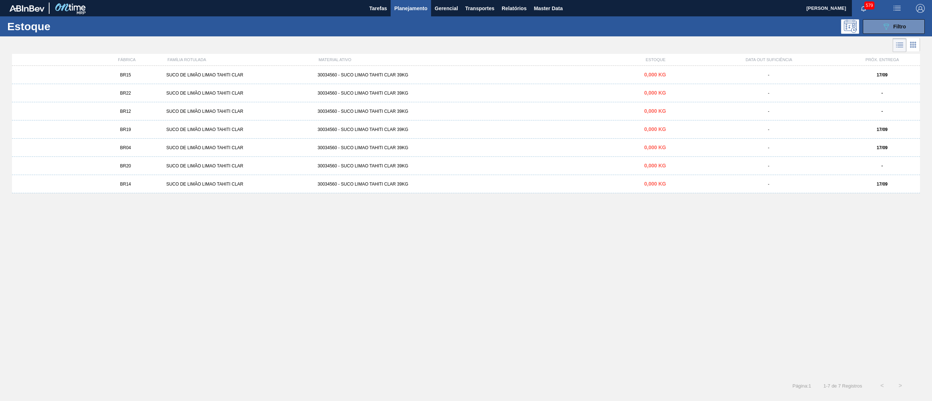
click at [304, 71] on div "BR15 SUCO DE LIMÃO LIMAO TAHITI CLAR 30034560 - SUCO LIMAO TAHITI CLAR 39KG 0,0…" at bounding box center [466, 75] width 908 height 18
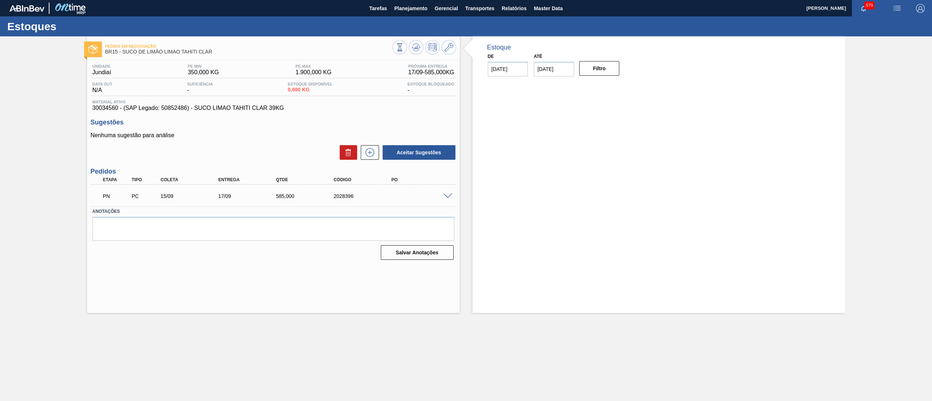
click at [446, 198] on span at bounding box center [447, 196] width 9 height 5
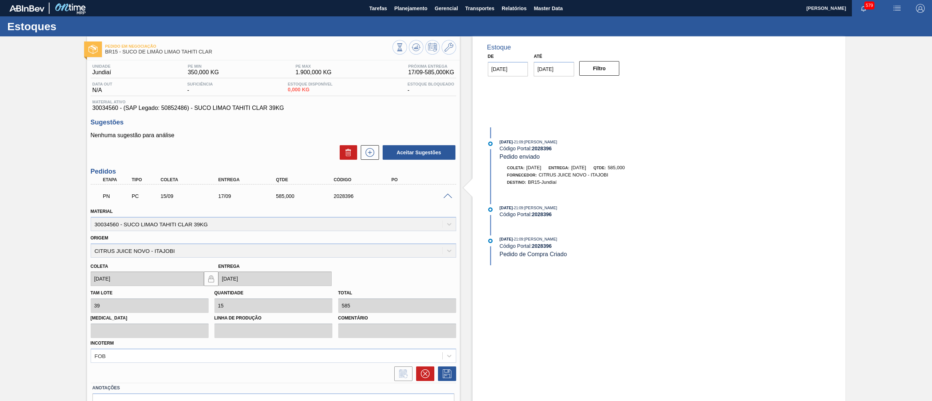
click at [446, 198] on span at bounding box center [447, 196] width 9 height 5
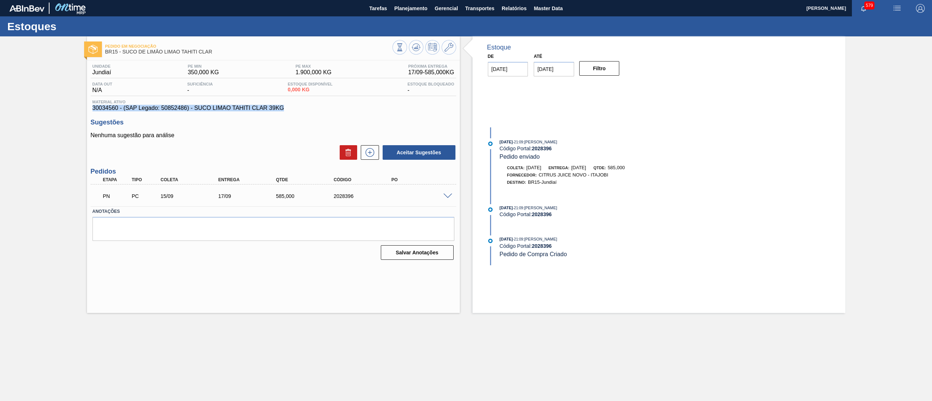
drag, startPoint x: 252, startPoint y: 110, endPoint x: 82, endPoint y: 109, distance: 170.0
click at [82, 109] on div "Pedido em Negociação BR15 - SUCO DE LIMÃO LIMAO TAHITI CLAR Unidade Jundiaí PE …" at bounding box center [466, 174] width 932 height 277
copy span "30034560 - (SAP Legado: 50852486) - SUCO LIMAO TAHITI CLAR 39KG"
click at [551, 7] on span "Master Data" at bounding box center [548, 8] width 29 height 9
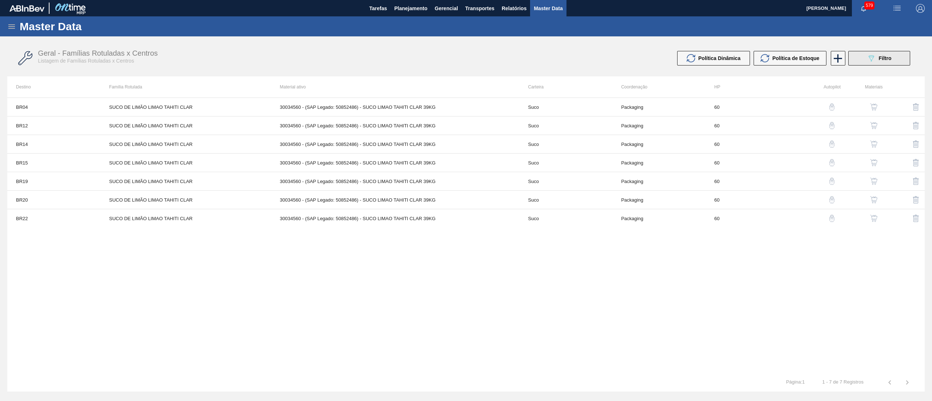
click at [890, 57] on span "Filtro" at bounding box center [884, 58] width 13 height 6
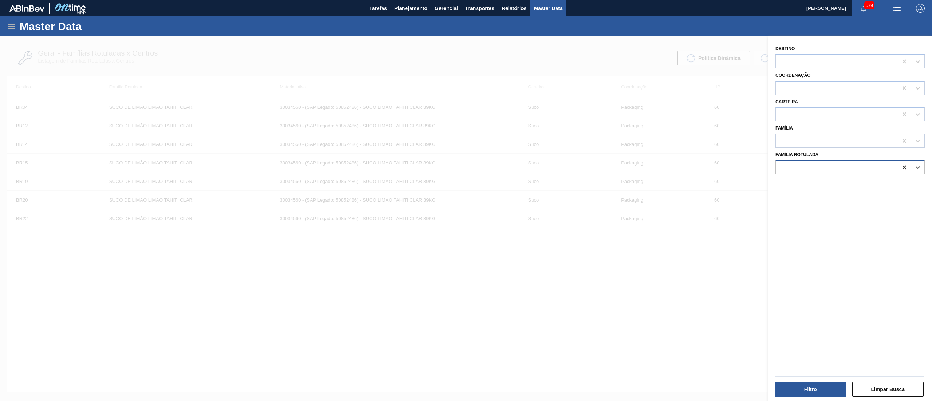
click at [902, 167] on icon at bounding box center [903, 168] width 3 height 4
paste Rotulada "[PERSON_NAME] CONC PRESV 51KG"
click at [865, 165] on Rotulada "[PERSON_NAME] CONC PRESV 51KG" at bounding box center [826, 167] width 95 height 6
click at [872, 167] on Rotulada "[PERSON_NAME] CONC PRESV 51KG" at bounding box center [826, 167] width 95 height 6
click at [824, 152] on div "Família Rotulada Use Up and Down to choose options, press Enter to select the c…" at bounding box center [849, 162] width 149 height 25
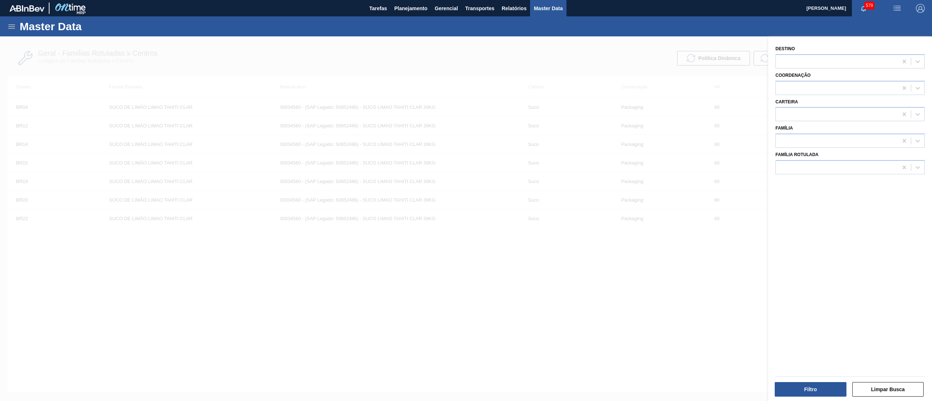
click at [616, 74] on div at bounding box center [466, 236] width 932 height 401
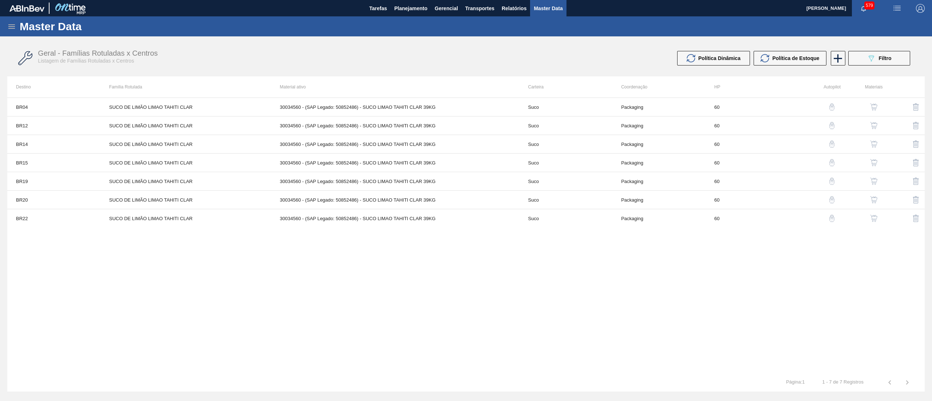
click at [15, 30] on icon at bounding box center [11, 26] width 9 height 9
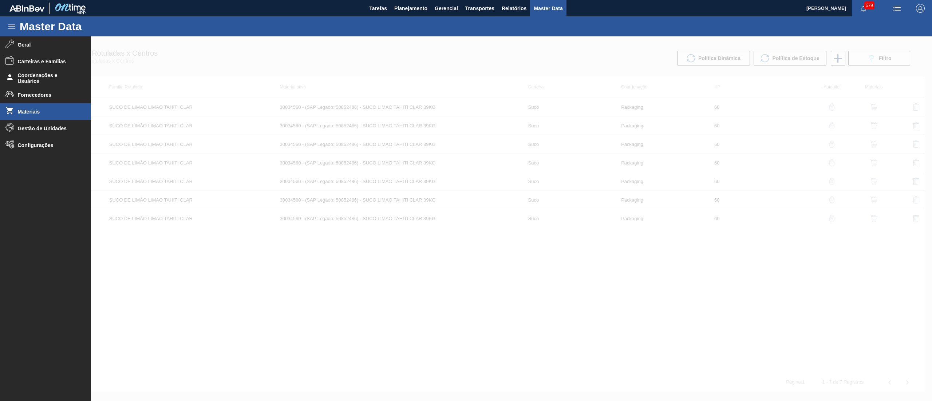
click at [41, 107] on li "Materiais" at bounding box center [45, 111] width 91 height 17
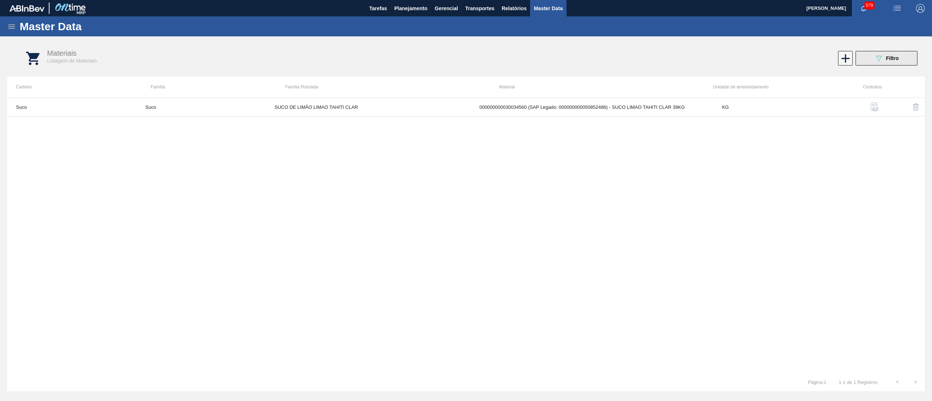
click at [881, 60] on icon "089F7B8B-B2A5-4AFE-B5C0-19BA573D28AC" at bounding box center [878, 58] width 9 height 9
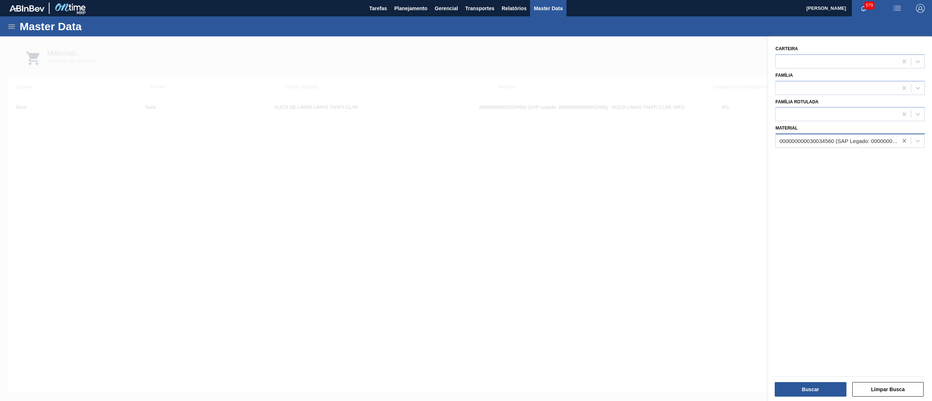
click at [905, 140] on icon at bounding box center [903, 140] width 7 height 7
paste input "[PERSON_NAME] CONC PRESV 51KG"
click at [887, 161] on div "000000000030034561 (SAP Legado: 000000000050852487) - [PERSON_NAME] CONC PRESV …" at bounding box center [849, 158] width 149 height 13
click at [797, 381] on div "Buscar" at bounding box center [811, 389] width 78 height 16
click at [798, 389] on button "Buscar" at bounding box center [810, 389] width 72 height 15
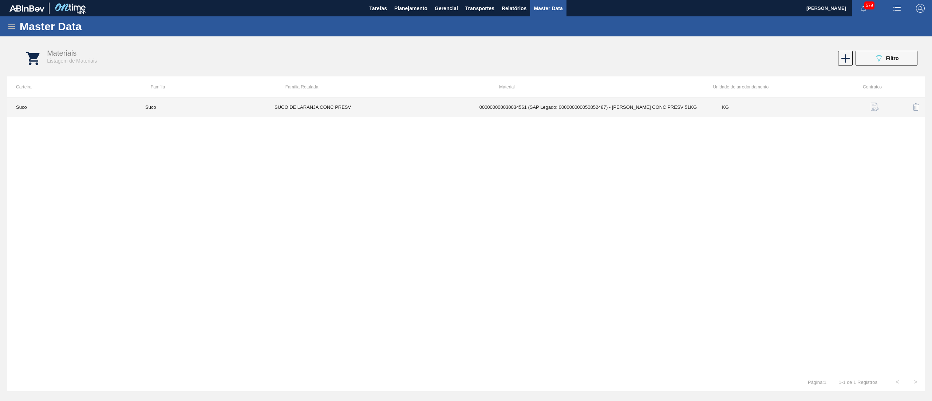
click at [611, 106] on td "000000000030034561 (SAP Legado: 000000000050852487) - [PERSON_NAME] CONC PRESV …" at bounding box center [592, 107] width 243 height 19
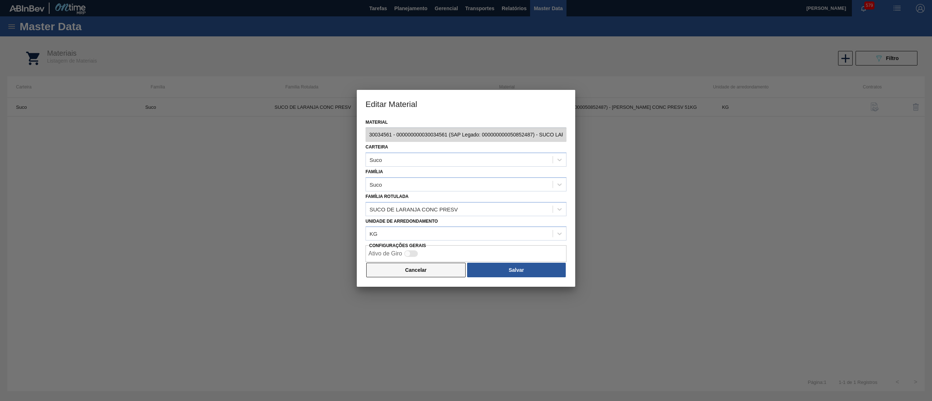
click at [417, 272] on button "Cancelar" at bounding box center [415, 270] width 99 height 15
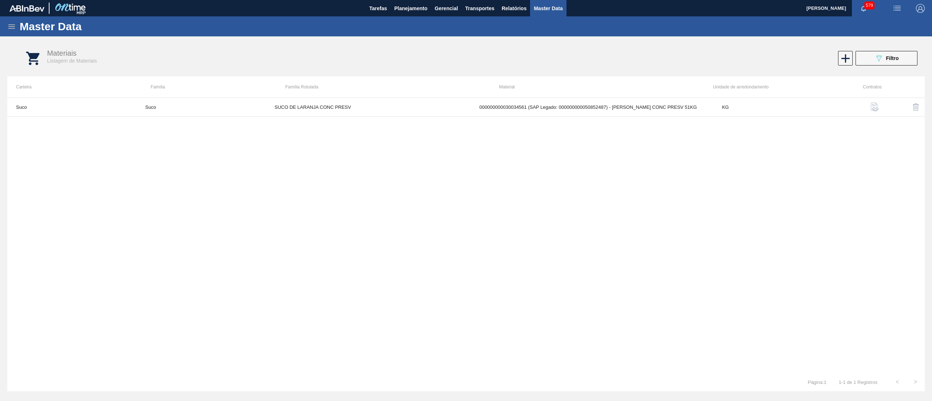
click at [11, 20] on div "Master Data" at bounding box center [466, 26] width 932 height 20
click at [11, 26] on icon at bounding box center [11, 26] width 9 height 9
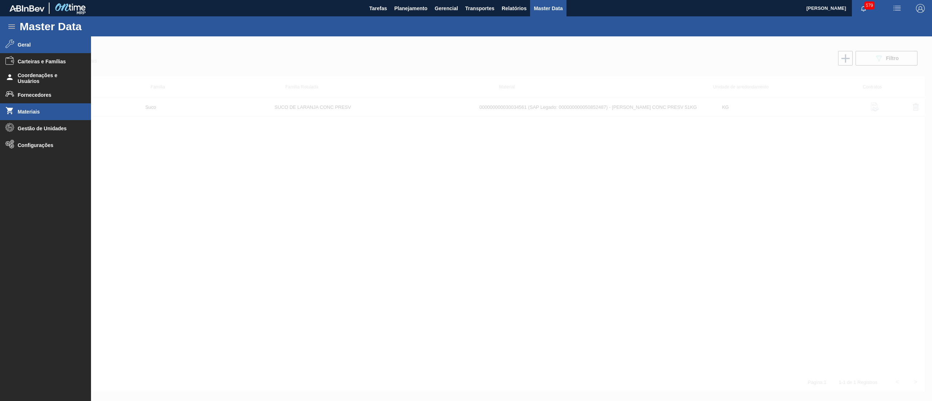
click at [25, 44] on span "Geral" at bounding box center [48, 45] width 60 height 6
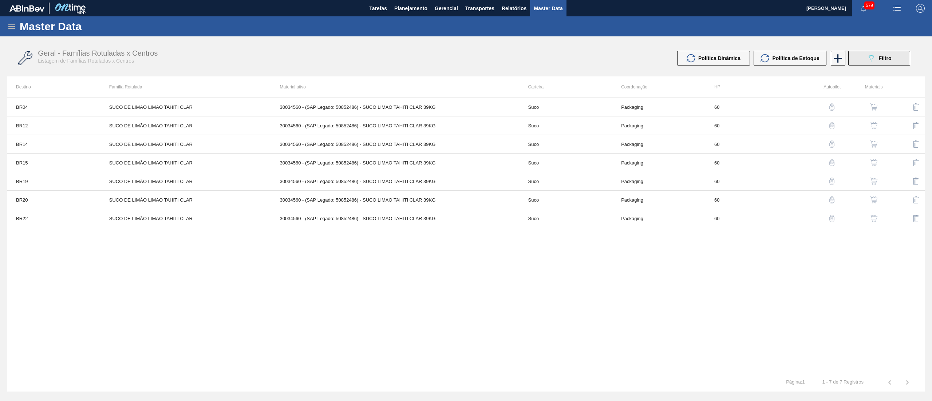
click at [887, 55] on span "Filtro" at bounding box center [884, 58] width 13 height 6
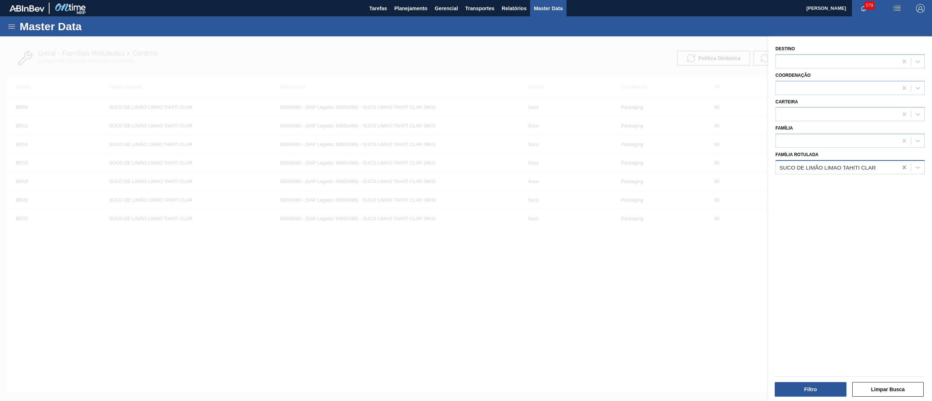
click at [903, 164] on icon at bounding box center [903, 167] width 7 height 7
click at [893, 183] on div "SUCO DE LARANJA CONCENTRADO CONGELADO" at bounding box center [849, 185] width 149 height 13
click at [801, 387] on button "Filtro" at bounding box center [810, 389] width 72 height 15
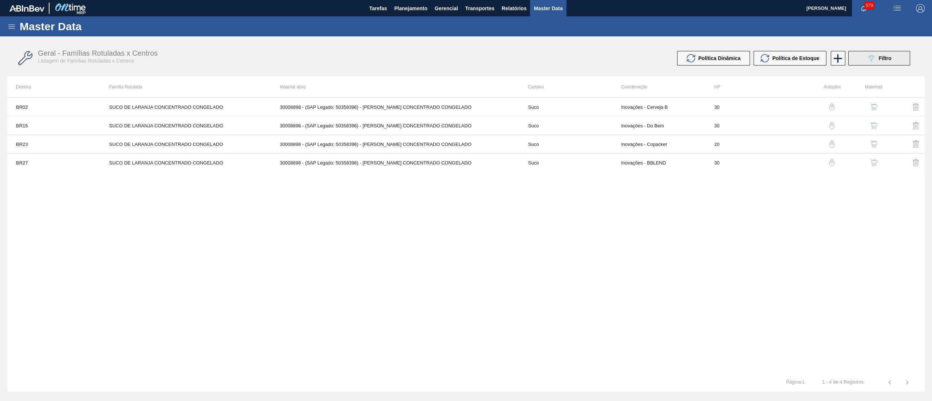
click at [891, 62] on div "089F7B8B-B2A5-4AFE-B5C0-19BA573D28AC Filtro" at bounding box center [878, 58] width 24 height 9
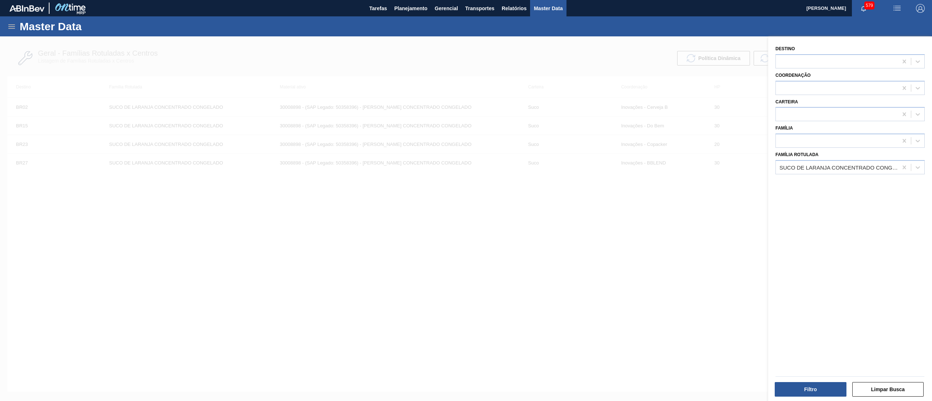
click at [364, 41] on div at bounding box center [466, 236] width 932 height 401
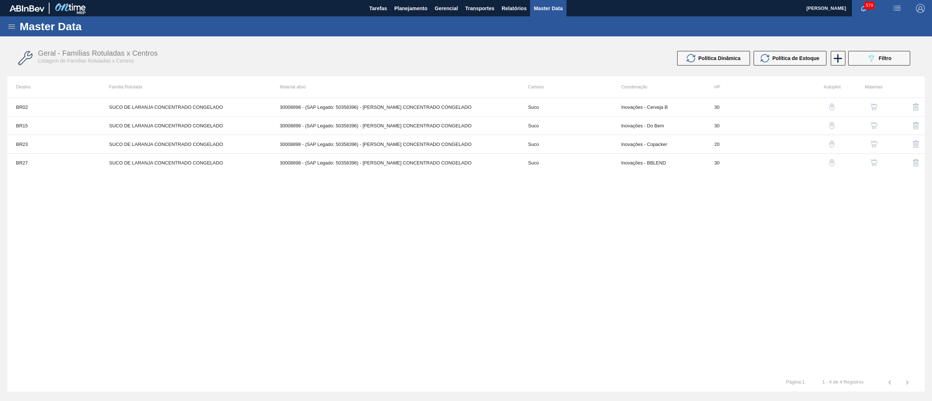
click at [12, 23] on icon at bounding box center [11, 26] width 9 height 9
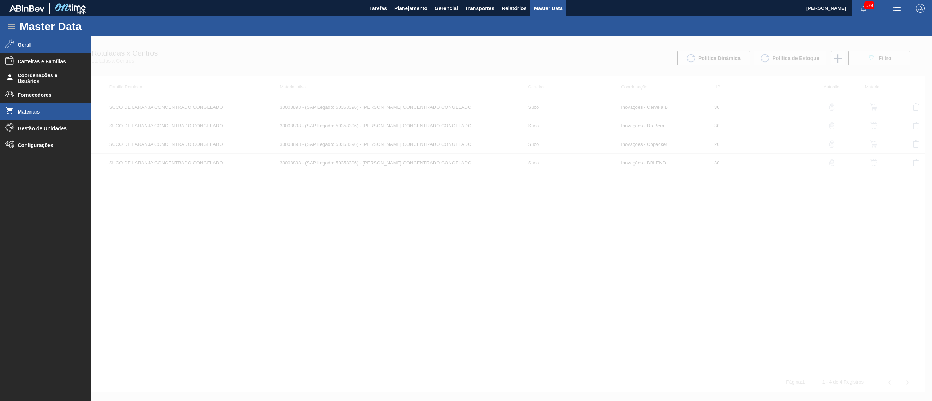
click at [20, 106] on li "Materiais" at bounding box center [45, 111] width 91 height 17
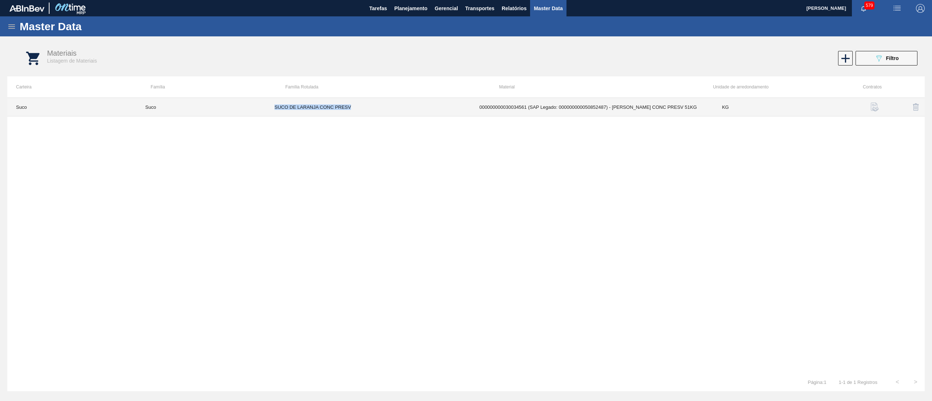
drag, startPoint x: 353, startPoint y: 107, endPoint x: 271, endPoint y: 102, distance: 82.1
click at [271, 102] on td "SUCO DE LARANJA CONC PRESV" at bounding box center [368, 107] width 205 height 19
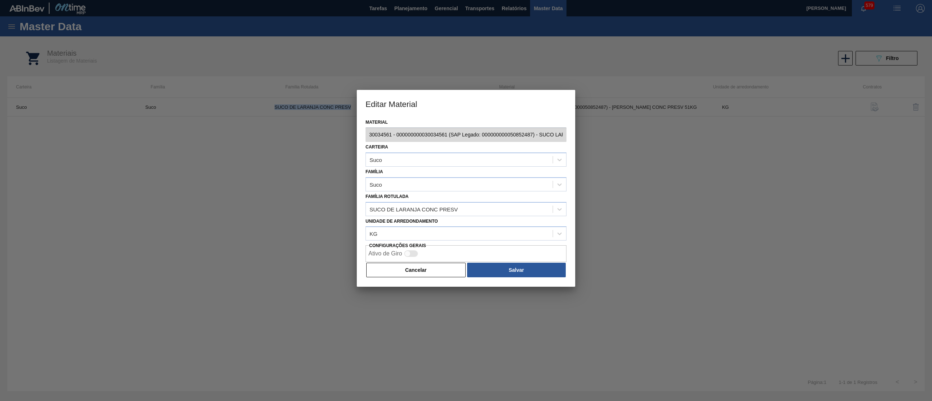
copy td "SUCO DE LARANJA CONC PRESV"
click at [422, 267] on button "Cancelar" at bounding box center [415, 270] width 99 height 15
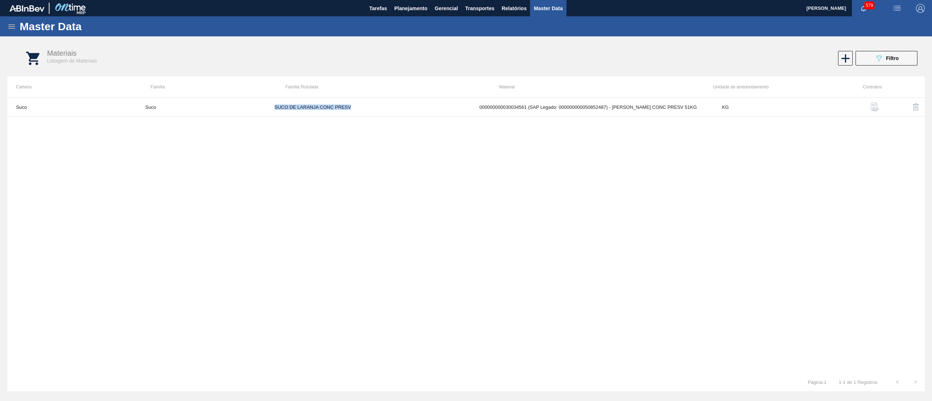
click at [7, 23] on icon at bounding box center [11, 26] width 9 height 9
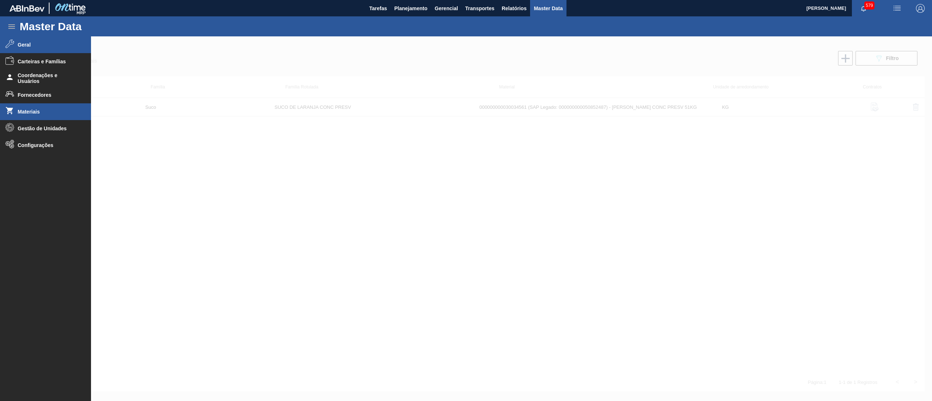
click at [38, 47] on span "Geral" at bounding box center [48, 45] width 60 height 6
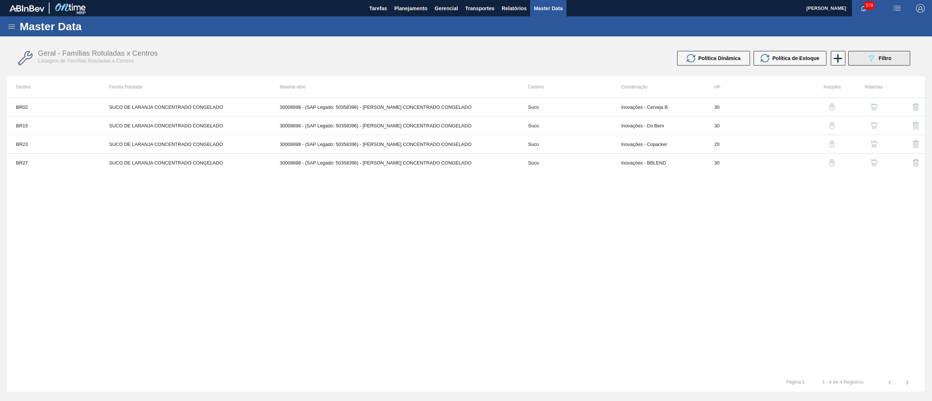
click at [881, 57] on span "Filtro" at bounding box center [884, 58] width 13 height 6
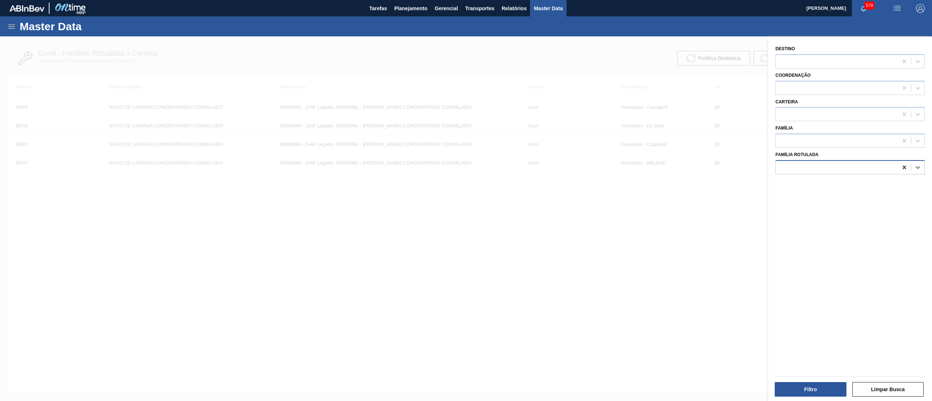
click at [903, 164] on icon at bounding box center [903, 167] width 7 height 7
paste Rotulada "SUCO DE LARANJA CONC PRESV"
click at [659, 223] on div at bounding box center [466, 236] width 932 height 401
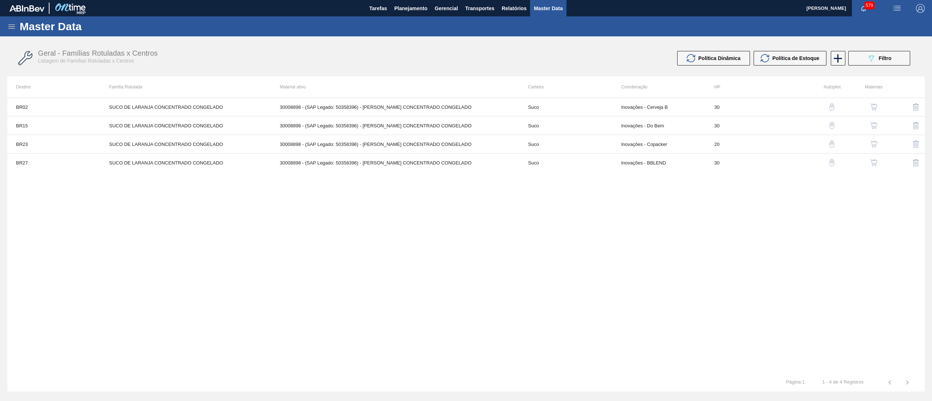
click at [11, 26] on icon at bounding box center [11, 26] width 7 height 4
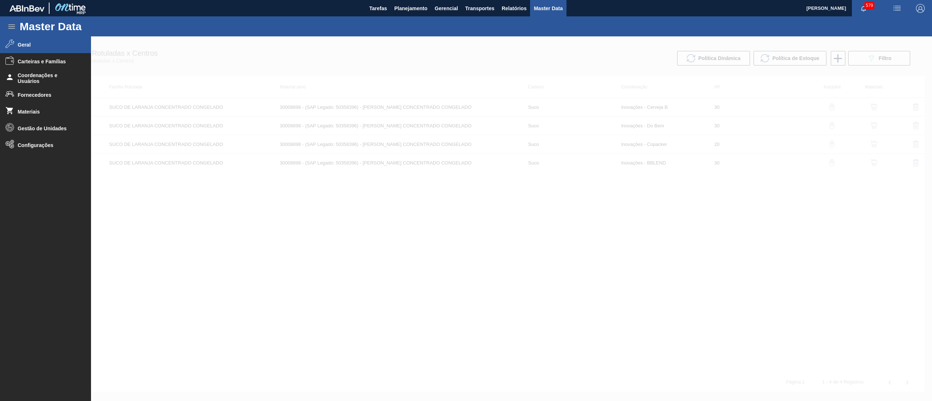
click at [39, 42] on span "Geral" at bounding box center [48, 45] width 60 height 6
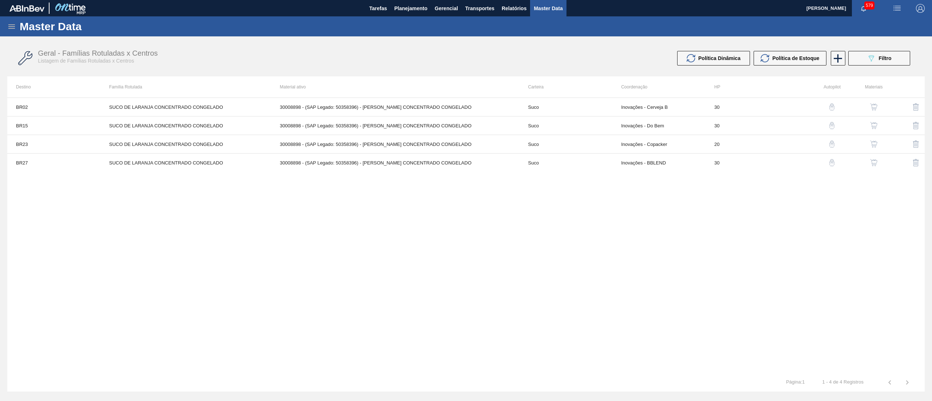
click at [9, 26] on icon at bounding box center [11, 26] width 9 height 9
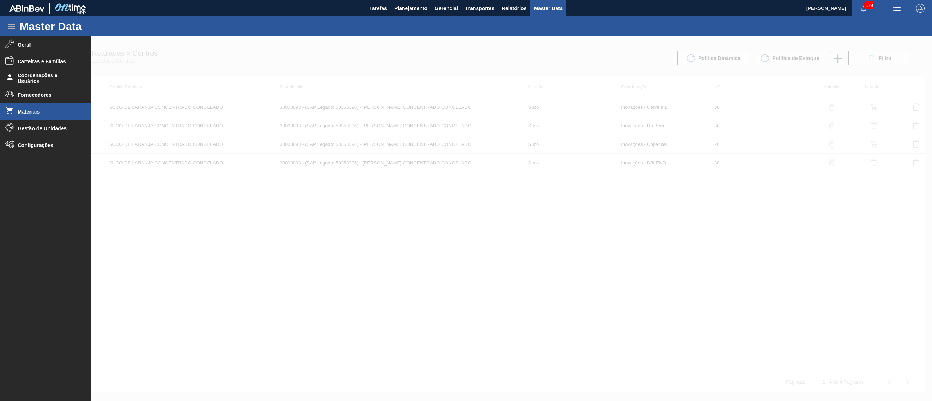
click at [27, 106] on li "Materiais" at bounding box center [45, 111] width 91 height 17
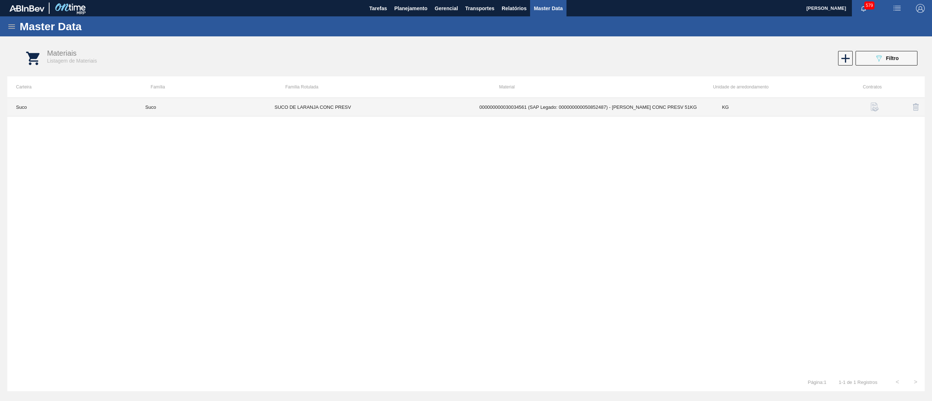
click at [800, 111] on td "KG" at bounding box center [777, 107] width 129 height 19
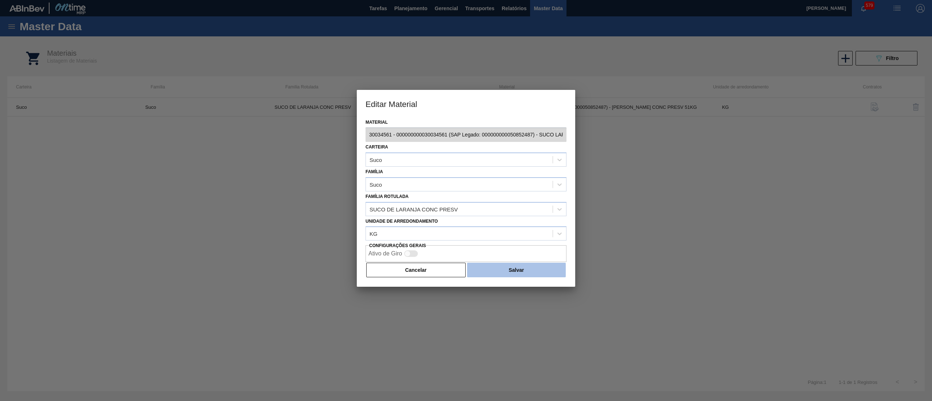
click at [536, 270] on button "Salvar" at bounding box center [516, 270] width 99 height 15
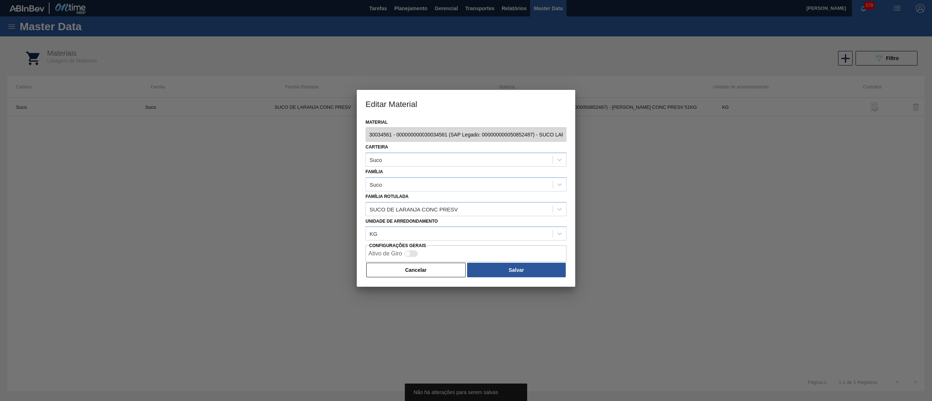
click at [428, 275] on button "Cancelar" at bounding box center [415, 270] width 99 height 15
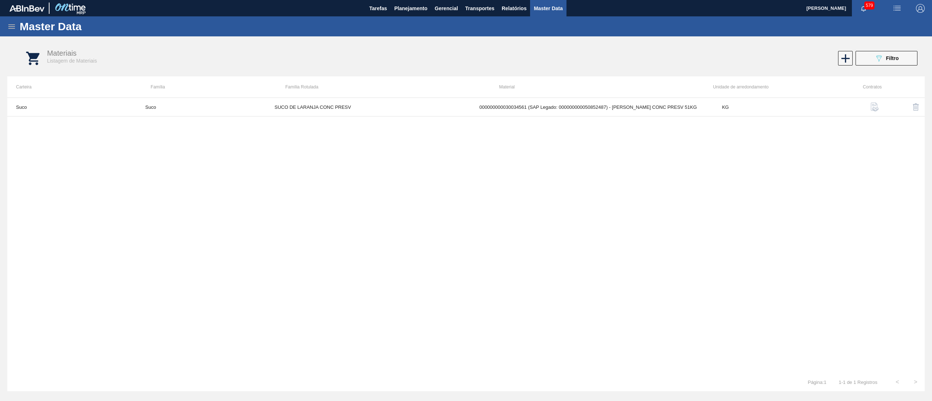
click at [12, 20] on div "Master Data" at bounding box center [466, 26] width 932 height 20
click at [4, 31] on div "Master Data" at bounding box center [466, 26] width 932 height 20
click at [11, 28] on icon at bounding box center [11, 26] width 7 height 4
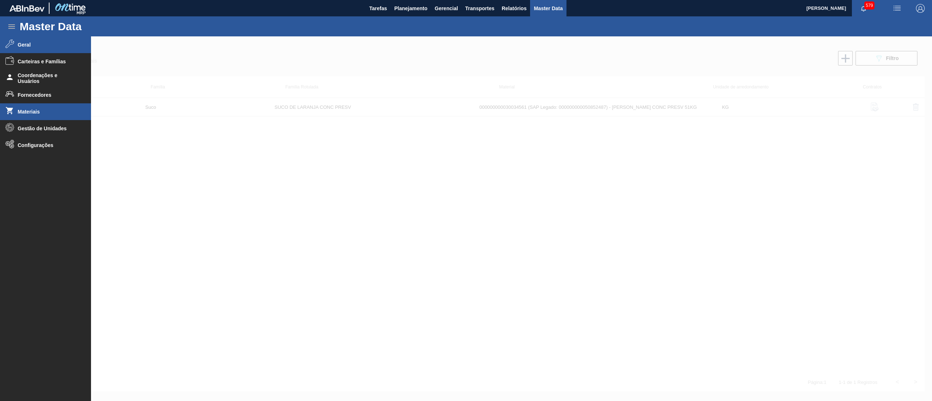
click at [40, 47] on span "Geral" at bounding box center [48, 45] width 60 height 6
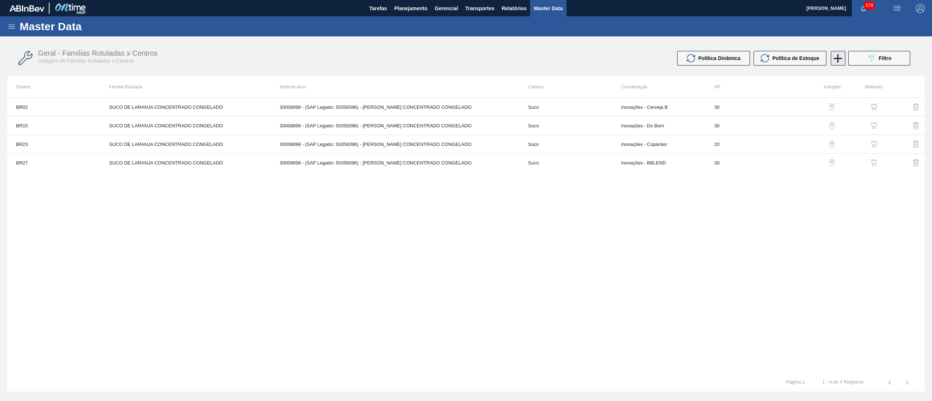
click at [836, 64] on icon at bounding box center [837, 58] width 14 height 14
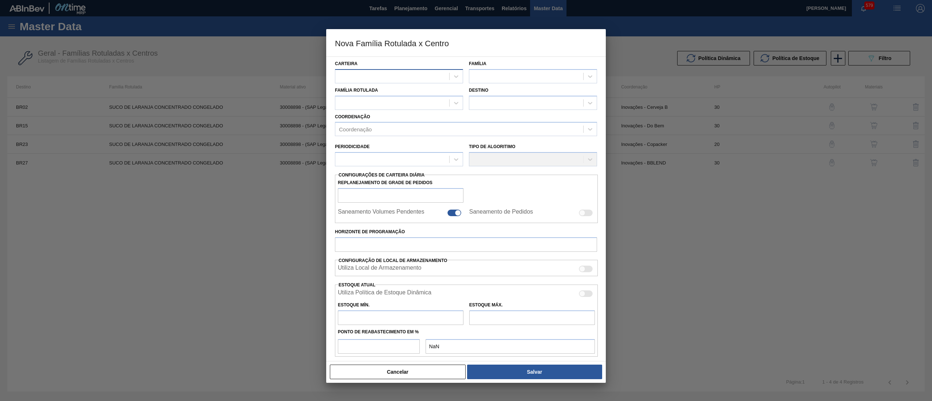
click at [400, 75] on div at bounding box center [392, 76] width 114 height 11
paste input "SUCO DE LARANJA CONC PRESV"
click at [404, 77] on input "SUCO DE LARANJA CONC PRESV" at bounding box center [383, 76] width 89 height 6
drag, startPoint x: 438, startPoint y: 59, endPoint x: 421, endPoint y: 72, distance: 21.6
click at [437, 59] on div "Carteira Use Up and Down to choose options, press Enter to select the currently…" at bounding box center [399, 71] width 128 height 25
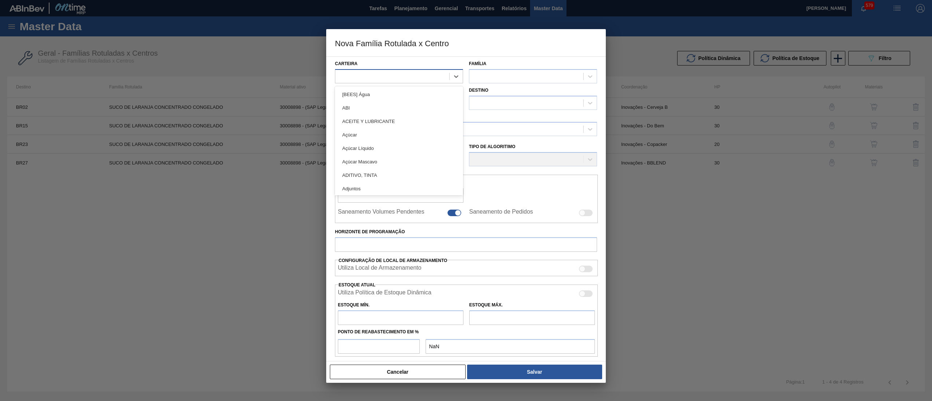
click at [408, 80] on div at bounding box center [392, 76] width 114 height 11
drag, startPoint x: 396, startPoint y: 106, endPoint x: 516, endPoint y: 85, distance: 121.9
click at [397, 107] on div "Suco" at bounding box center [399, 107] width 128 height 13
drag, startPoint x: 515, startPoint y: 79, endPoint x: 511, endPoint y: 83, distance: 5.7
click at [515, 78] on div at bounding box center [526, 76] width 114 height 11
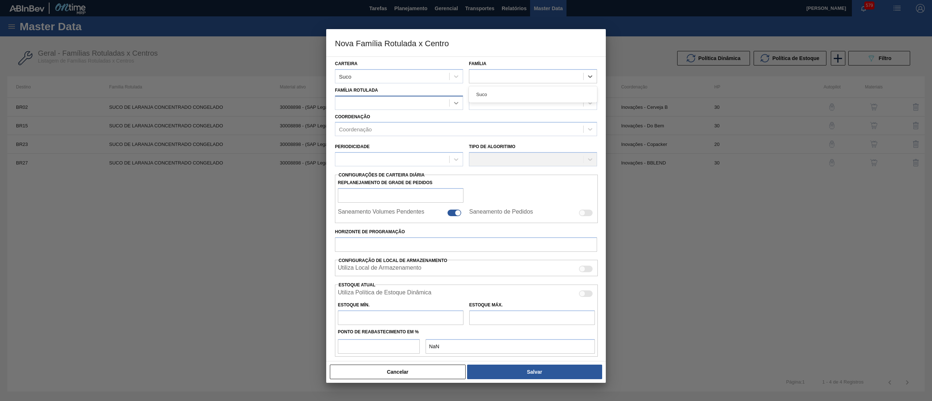
drag, startPoint x: 501, startPoint y: 100, endPoint x: 449, endPoint y: 98, distance: 52.1
click at [499, 100] on div "Suco" at bounding box center [533, 94] width 128 height 13
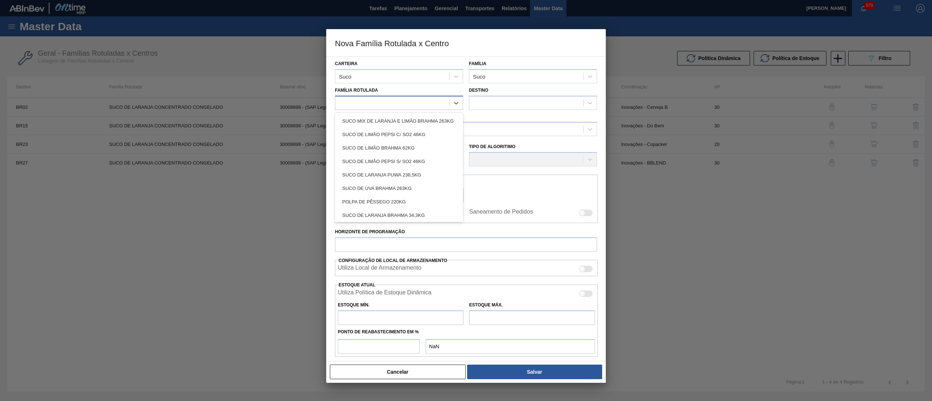
click at [416, 100] on div at bounding box center [392, 103] width 114 height 11
paste Rotulada "SUCO DE LARANJA CONC PRESV"
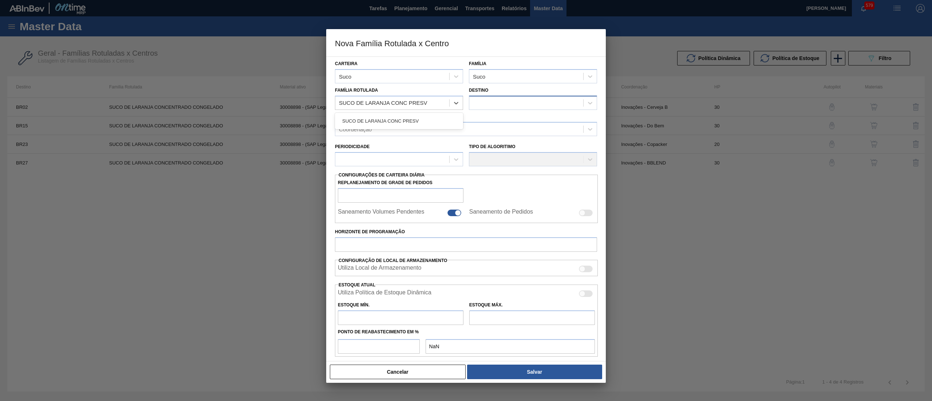
drag, startPoint x: 416, startPoint y: 119, endPoint x: 538, endPoint y: 109, distance: 122.3
click at [416, 120] on div "SUCO DE LARANJA CONC PRESV" at bounding box center [399, 120] width 128 height 13
click at [539, 108] on div at bounding box center [533, 103] width 128 height 14
click at [530, 119] on div "BR15 - Jundiaí" at bounding box center [533, 120] width 128 height 13
click at [412, 129] on div "Coordenação" at bounding box center [459, 129] width 248 height 11
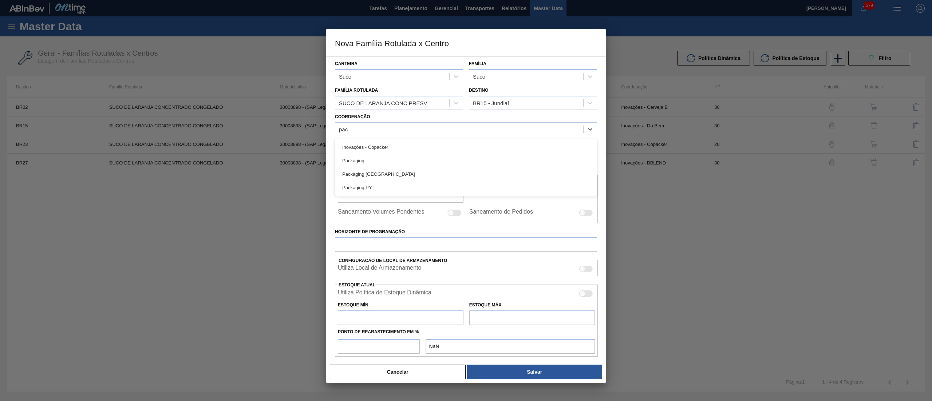
click at [377, 156] on div "Packaging" at bounding box center [466, 160] width 262 height 13
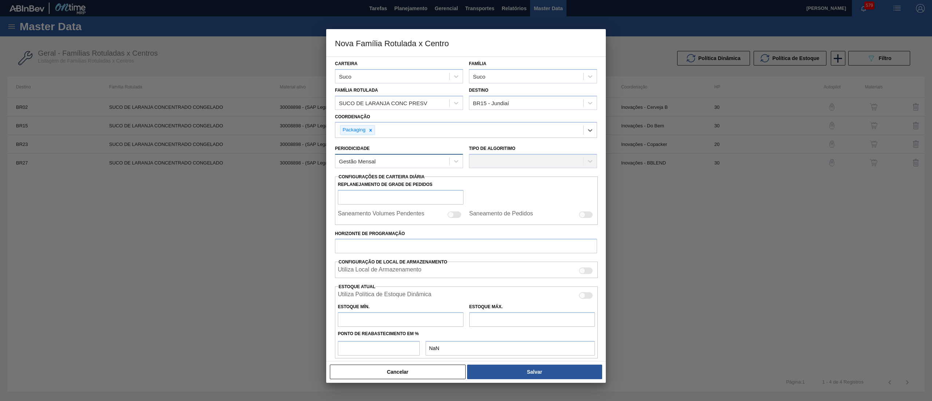
click at [389, 161] on div "Gestão Mensal" at bounding box center [392, 161] width 114 height 11
click at [376, 182] on div "Gestão Mensal" at bounding box center [399, 178] width 128 height 13
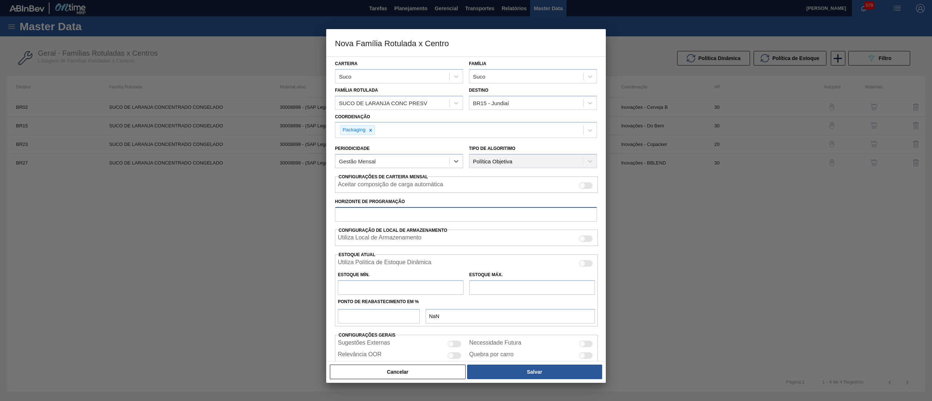
click at [369, 211] on input "Horizonte de Programação" at bounding box center [466, 214] width 262 height 15
click at [395, 287] on input "text" at bounding box center [401, 287] width 126 height 15
click at [363, 288] on input "text" at bounding box center [401, 287] width 126 height 15
click at [514, 288] on input "text" at bounding box center [532, 287] width 126 height 15
click at [379, 320] on input "number" at bounding box center [379, 316] width 82 height 15
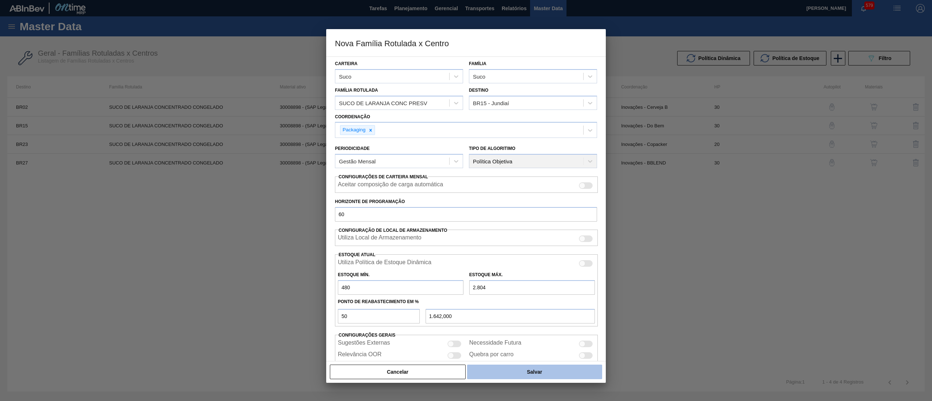
click at [533, 369] on button "Salvar" at bounding box center [534, 372] width 135 height 15
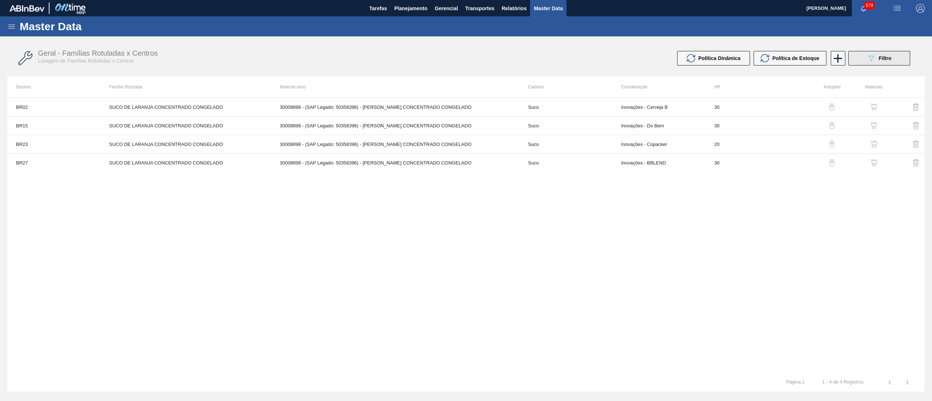
click at [884, 60] on span "Filtro" at bounding box center [884, 58] width 13 height 6
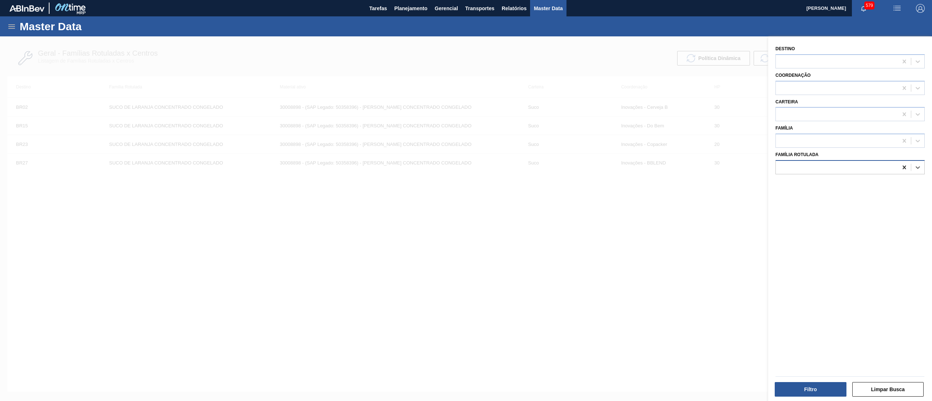
click at [901, 164] on icon at bounding box center [903, 167] width 7 height 7
paste Rotulada "SUCO DE LARANJA CONC PRESV"
click at [856, 179] on div "SUCO DE LARANJA CONC PRESV" at bounding box center [849, 185] width 149 height 13
click at [804, 393] on button "Filtro" at bounding box center [810, 389] width 72 height 15
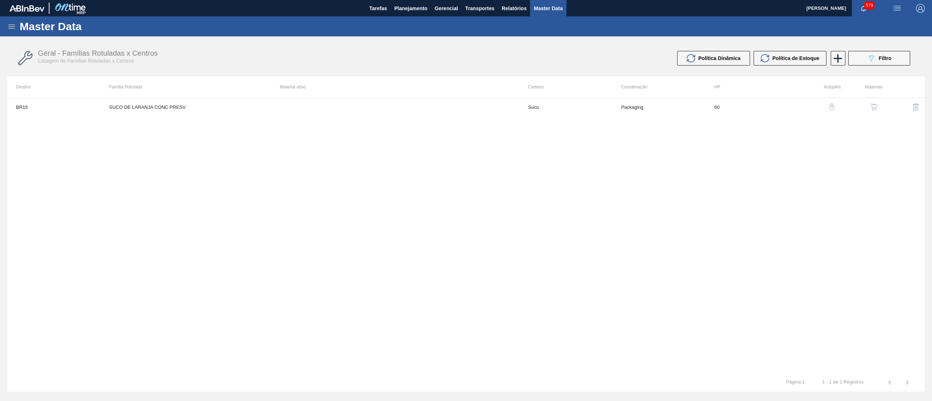
click at [874, 104] on img "button" at bounding box center [873, 106] width 7 height 7
click at [842, 59] on icon at bounding box center [841, 58] width 14 height 14
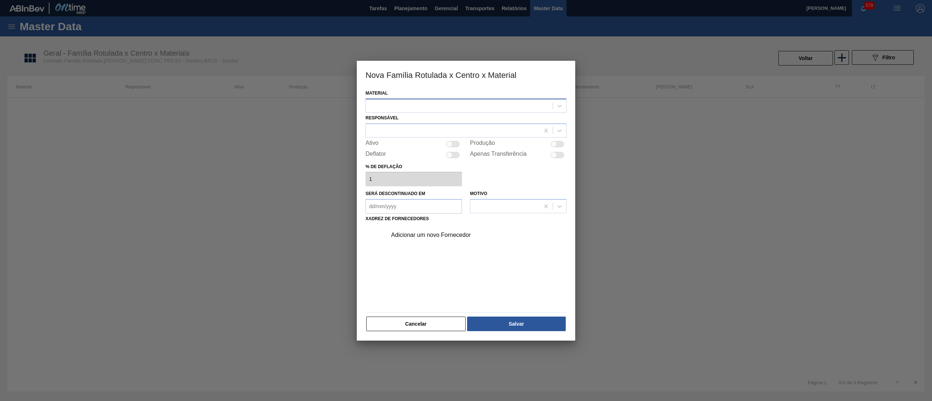
click at [417, 105] on div at bounding box center [459, 105] width 187 height 11
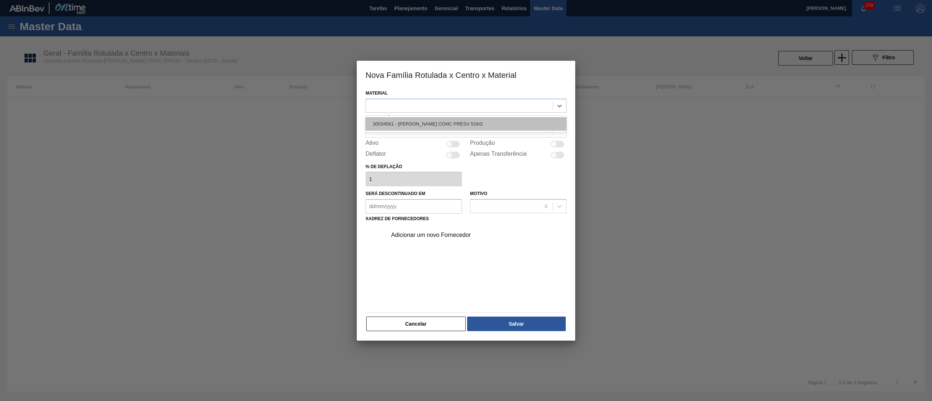
click at [416, 118] on div "30034561 - [PERSON_NAME] CONC PRESV 51KG" at bounding box center [465, 123] width 201 height 13
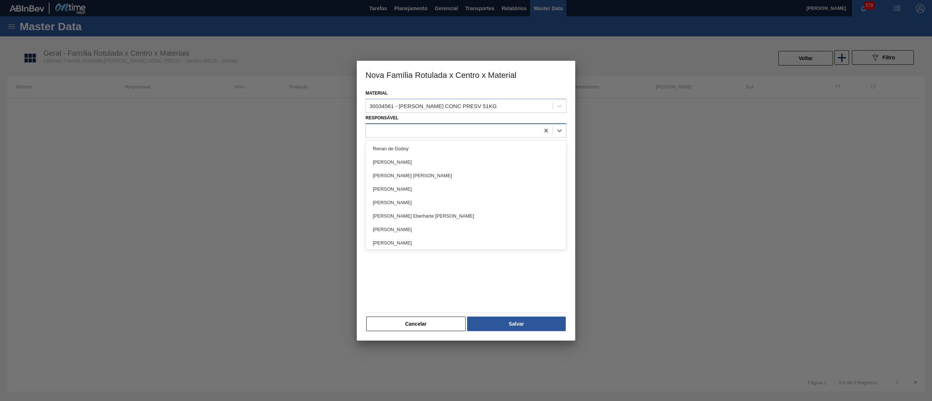
click at [412, 131] on div at bounding box center [453, 130] width 174 height 11
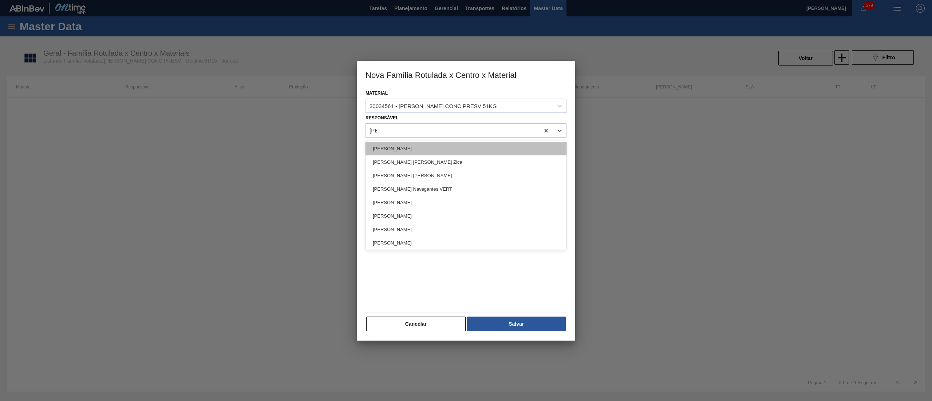
click at [418, 149] on div "[PERSON_NAME]" at bounding box center [465, 148] width 201 height 13
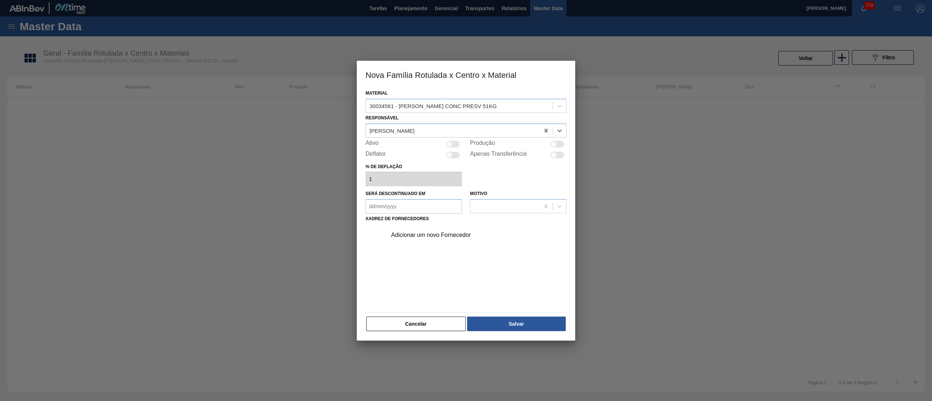
click at [454, 143] on div at bounding box center [453, 144] width 14 height 7
click at [447, 236] on div "Adicionar um novo Fornecedor" at bounding box center [462, 235] width 143 height 7
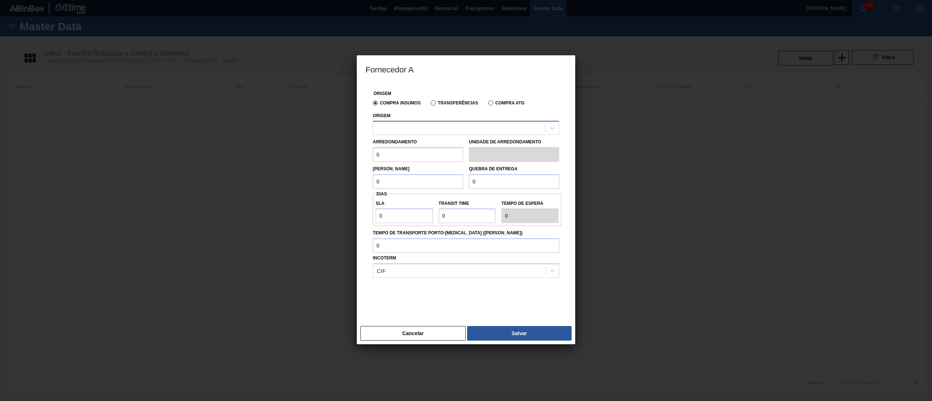
click at [414, 131] on div at bounding box center [459, 128] width 172 height 11
click at [410, 148] on div "10281666 - CITRUS JUICE NOVO - ITAJOBI" at bounding box center [466, 145] width 186 height 13
drag, startPoint x: 406, startPoint y: 158, endPoint x: 332, endPoint y: 150, distance: 74.7
click at [332, 150] on div "Fornecedor A Origem Compra Insumos Transferências Compra ATG Origem 10281666 - …" at bounding box center [466, 200] width 932 height 401
drag, startPoint x: 410, startPoint y: 184, endPoint x: 333, endPoint y: 181, distance: 76.5
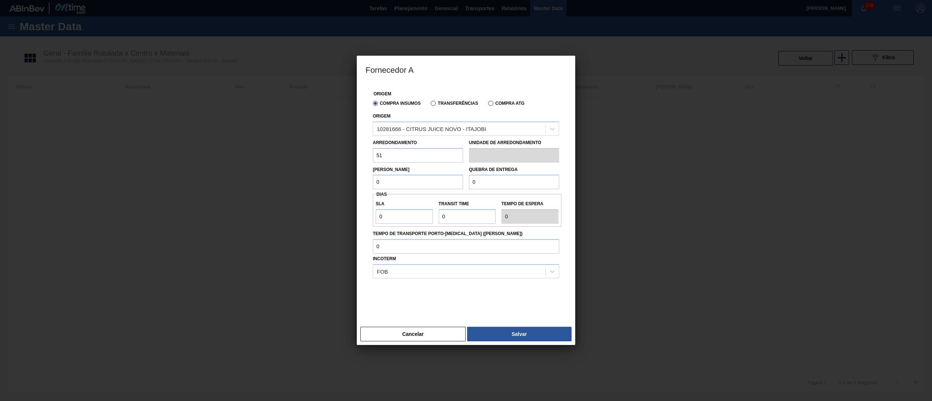
click at [333, 181] on div "Fornecedor A Origem Compra Insumos Transferências Compra ATG Origem 10281666 - …" at bounding box center [466, 200] width 932 height 401
drag, startPoint x: 499, startPoint y: 183, endPoint x: 418, endPoint y: 179, distance: 81.3
click at [418, 179] on div "[PERSON_NAME] 51 Quebra de entrega 0" at bounding box center [466, 176] width 192 height 27
paste input "1.53"
drag, startPoint x: 397, startPoint y: 221, endPoint x: 345, endPoint y: 214, distance: 52.5
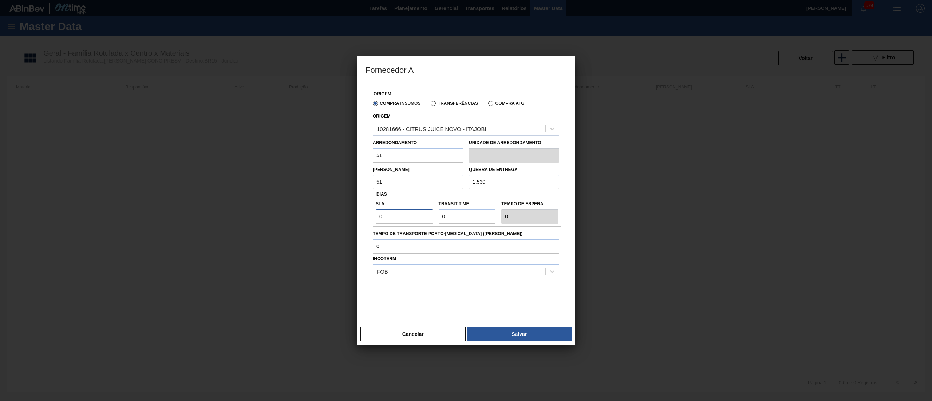
click at [345, 214] on div "Fornecedor A Origem Compra Insumos Transferências Compra ATG Origem 10281666 - …" at bounding box center [466, 200] width 932 height 401
drag, startPoint x: 457, startPoint y: 218, endPoint x: 402, endPoint y: 216, distance: 54.6
click at [402, 216] on div "SLA 30 Transit Time Tempo de espera 30" at bounding box center [467, 210] width 189 height 27
click at [491, 335] on button "Salvar" at bounding box center [519, 334] width 104 height 15
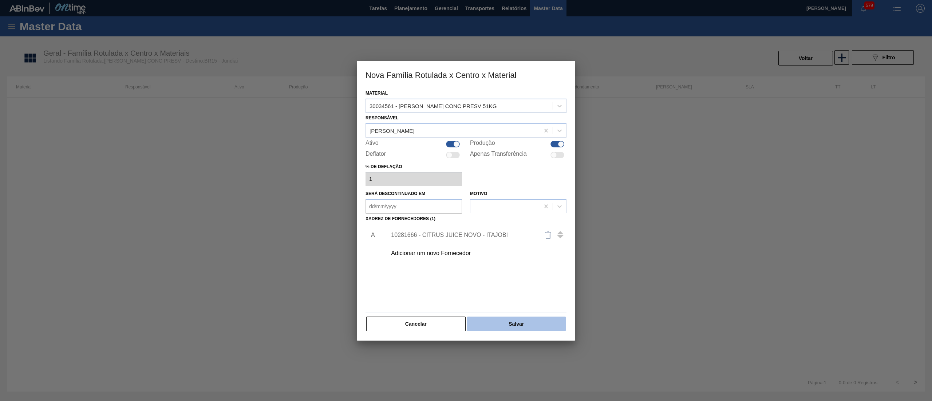
click at [515, 329] on button "Salvar" at bounding box center [516, 324] width 99 height 15
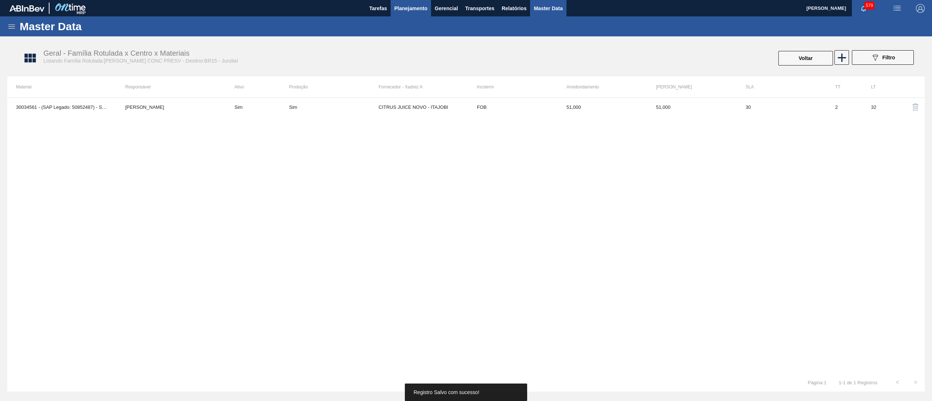
click at [404, 12] on span "Planejamento" at bounding box center [410, 8] width 33 height 9
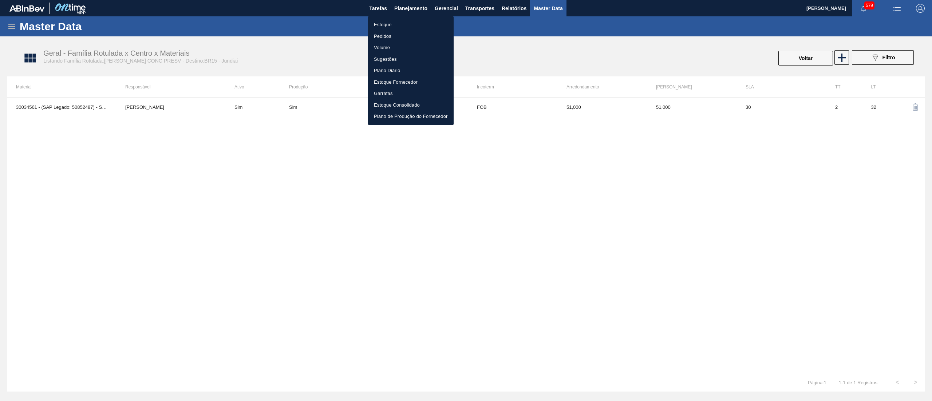
click at [402, 20] on li "Estoque" at bounding box center [411, 25] width 86 height 12
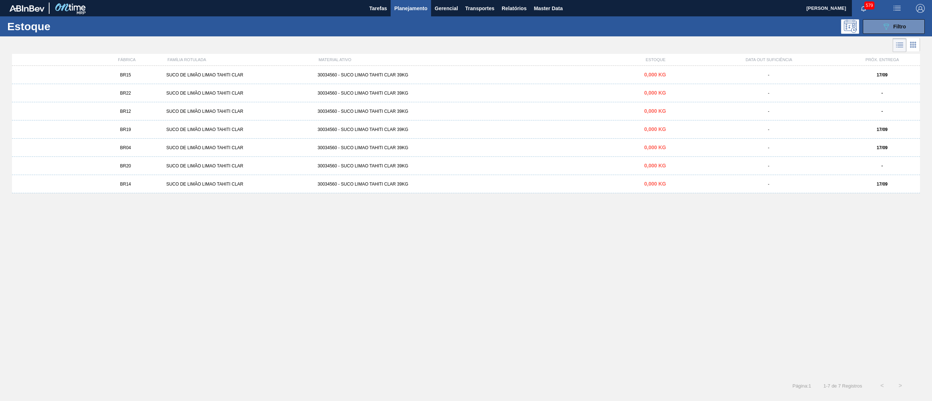
click at [402, 13] on button "Planejamento" at bounding box center [410, 8] width 40 height 16
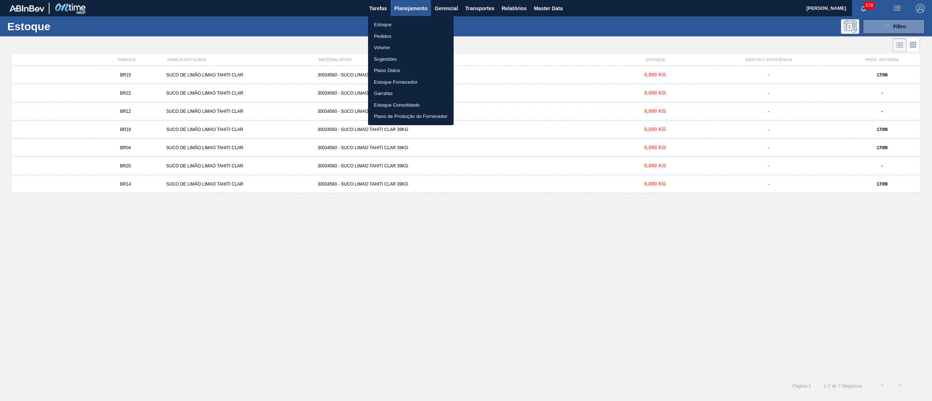
click at [258, 193] on div at bounding box center [466, 200] width 932 height 401
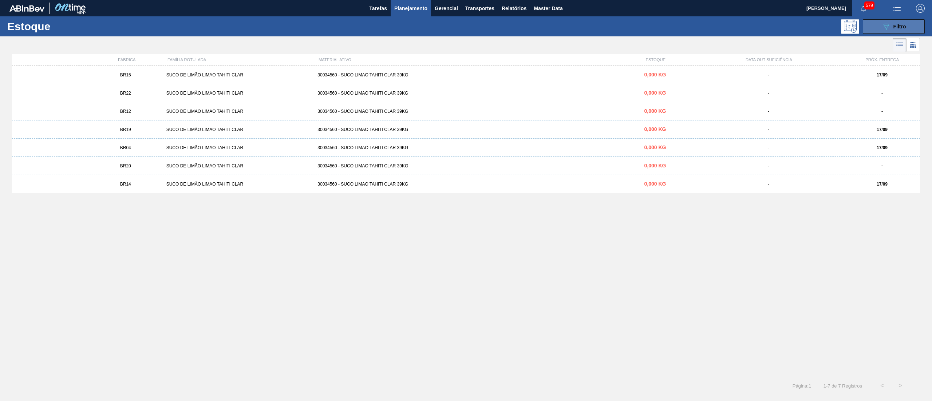
click at [888, 25] on icon "089F7B8B-B2A5-4AFE-B5C0-19BA573D28AC" at bounding box center [885, 26] width 9 height 9
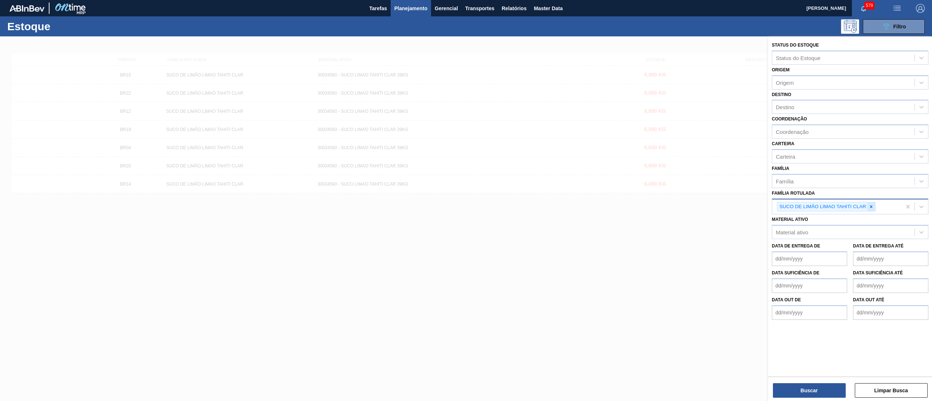
click at [870, 204] on icon at bounding box center [870, 206] width 5 height 5
paste Rotulada "1530"
click at [801, 196] on div "Família Rotulada option SUCO DE LIMÃO LIMAO TAHITI CLAR, deselected. Use Up and…" at bounding box center [850, 200] width 156 height 25
click at [804, 211] on div "Família Rotulada" at bounding box center [850, 206] width 156 height 14
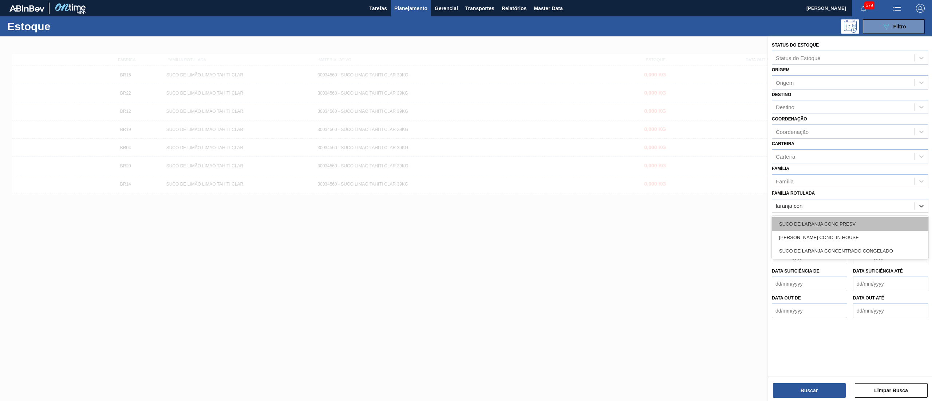
drag, startPoint x: 818, startPoint y: 222, endPoint x: 813, endPoint y: 257, distance: 35.7
click at [818, 223] on div "SUCO DE LARANJA CONC PRESV" at bounding box center [850, 223] width 156 height 13
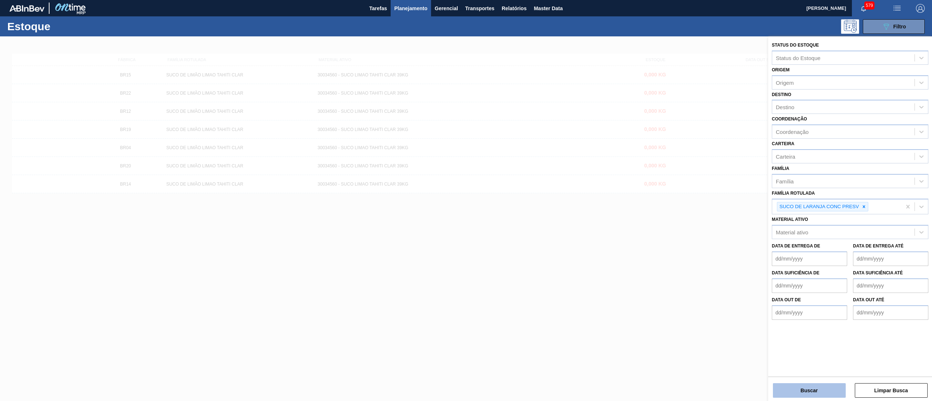
click at [791, 396] on button "Buscar" at bounding box center [809, 390] width 73 height 15
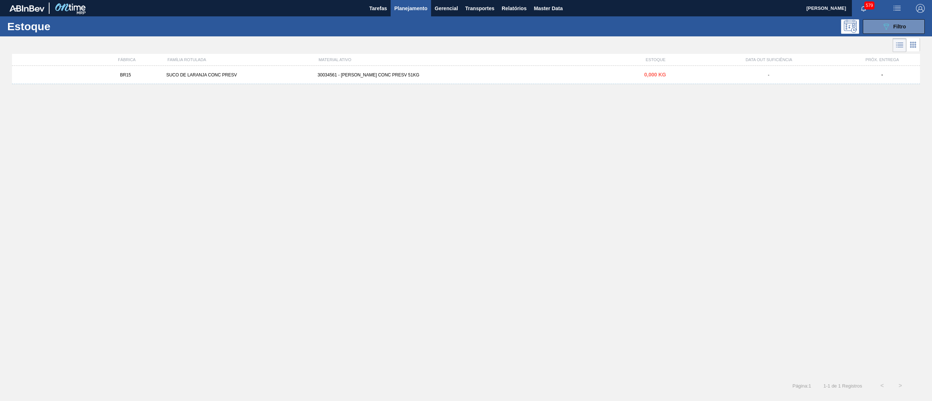
click at [428, 75] on div "30034561 - [PERSON_NAME] CONC PRESV 51KG" at bounding box center [465, 74] width 302 height 5
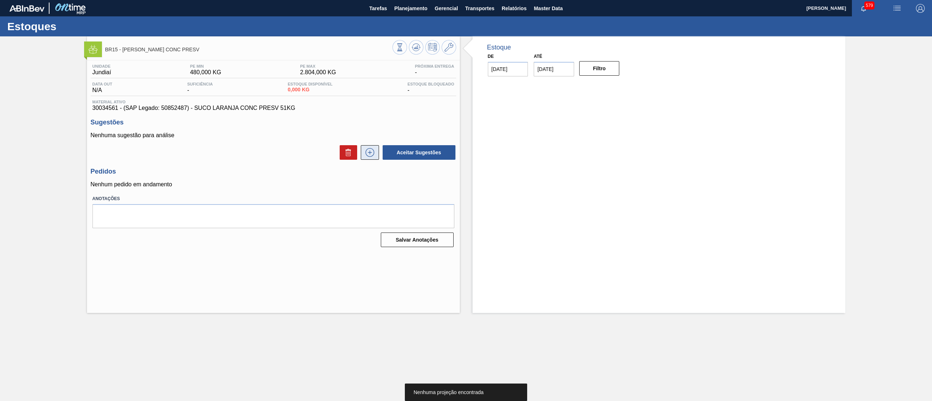
click at [366, 157] on icon at bounding box center [370, 152] width 12 height 9
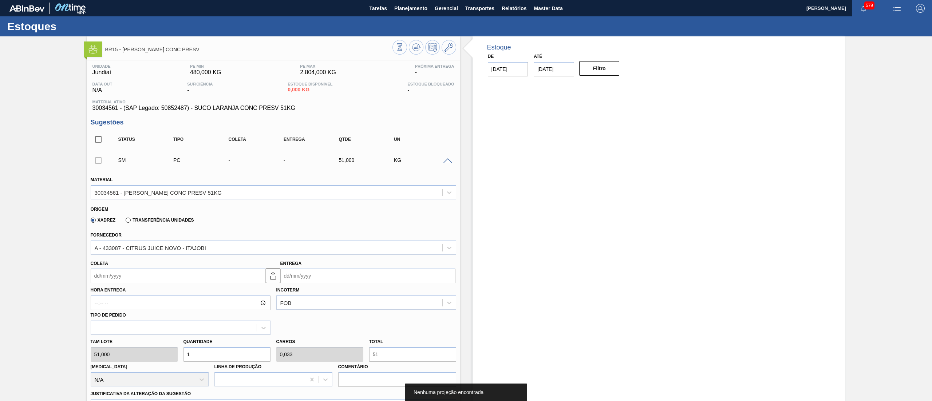
click at [132, 276] on input "Coleta" at bounding box center [178, 276] width 175 height 15
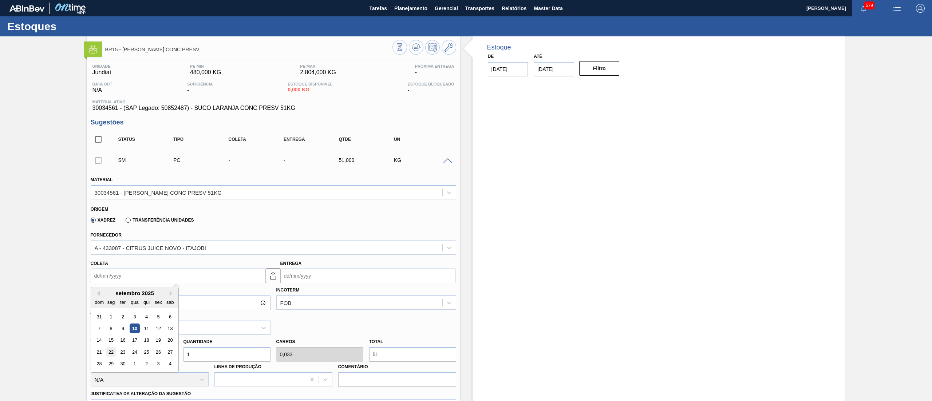
click at [108, 354] on div "22" at bounding box center [111, 352] width 10 height 10
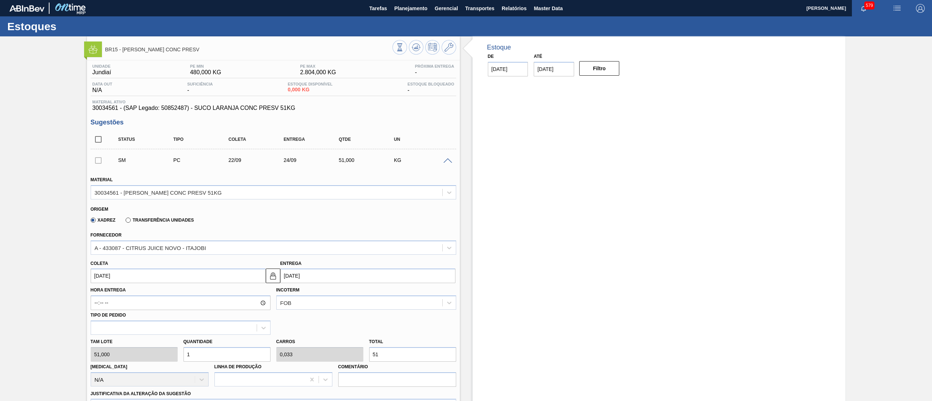
click at [140, 352] on div "[PERSON_NAME] 51,000 Quantidade 1 Carros 0,033 Total 51 [MEDICAL_DATA] N/A Linh…" at bounding box center [273, 361] width 371 height 52
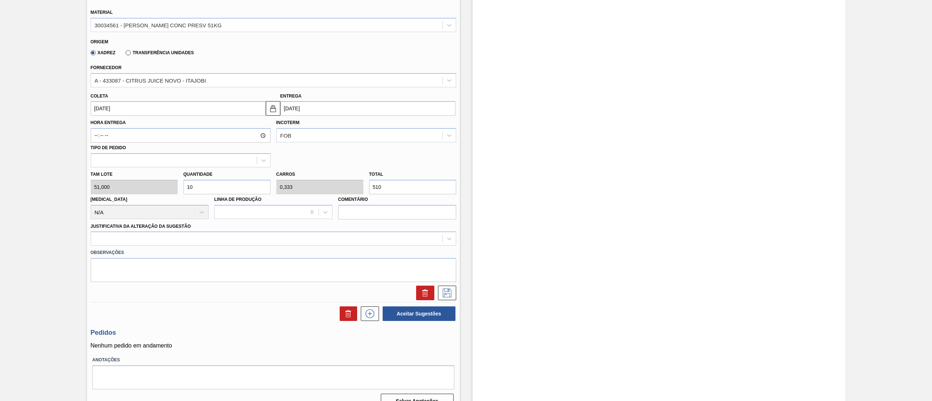
scroll to position [181, 0]
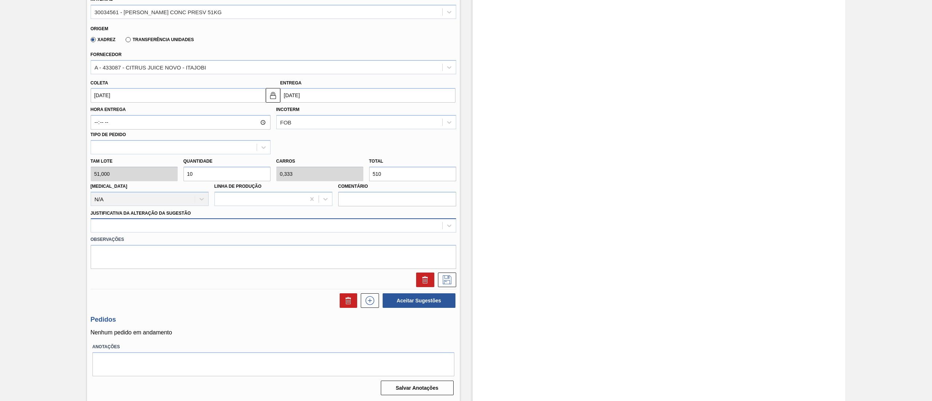
click at [157, 222] on div at bounding box center [266, 226] width 351 height 11
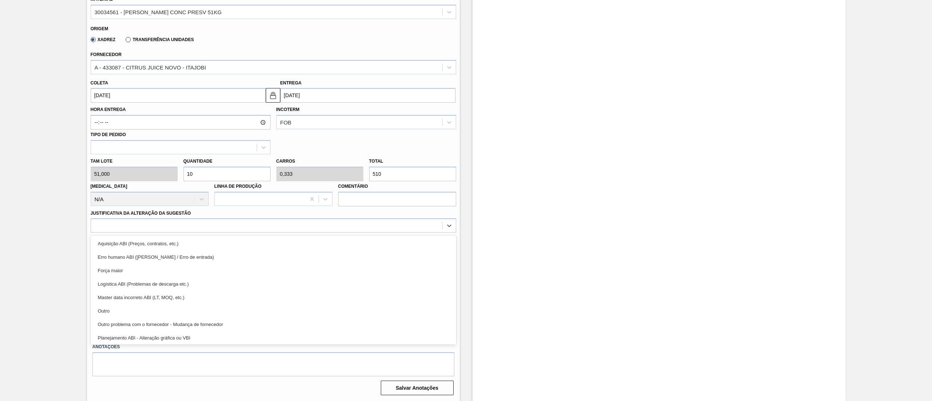
drag, startPoint x: 123, startPoint y: 310, endPoint x: 140, endPoint y: 311, distance: 17.1
click at [123, 311] on div "Outro" at bounding box center [273, 310] width 365 height 13
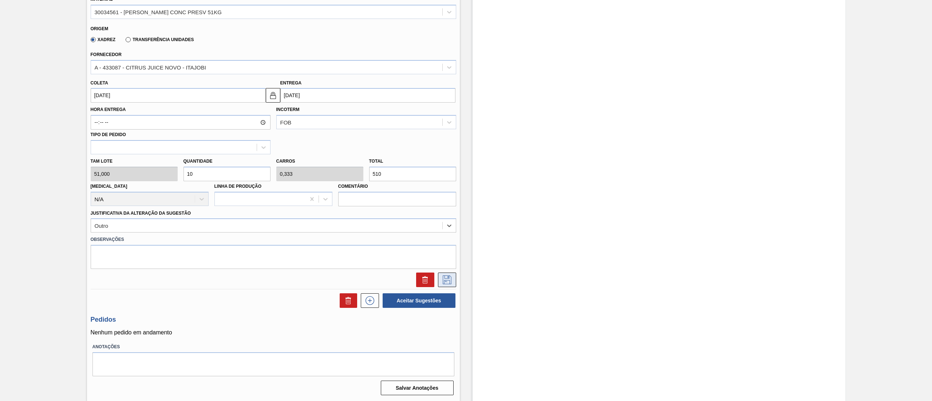
click at [446, 282] on icon at bounding box center [447, 279] width 12 height 9
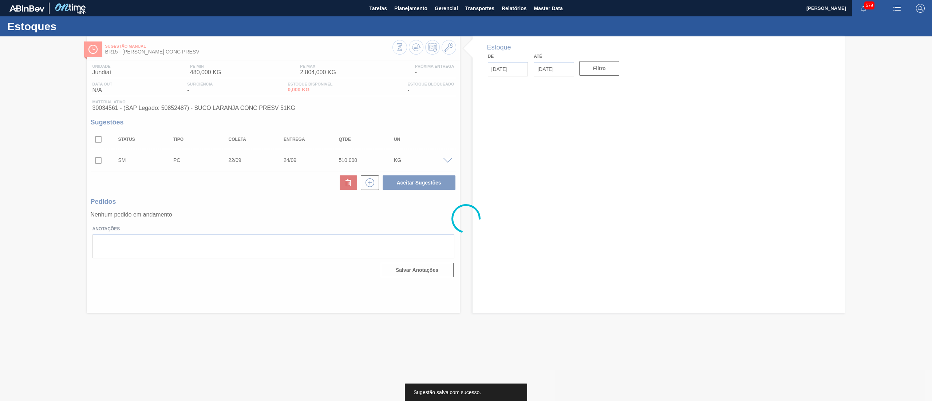
scroll to position [0, 0]
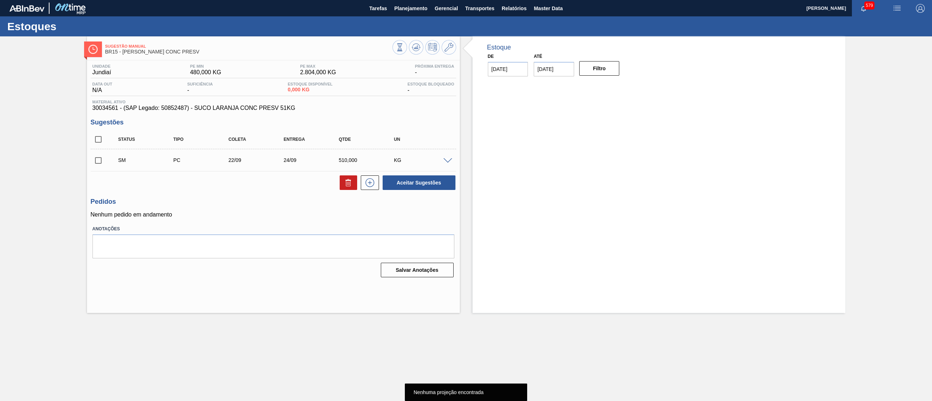
click at [95, 161] on input "checkbox" at bounding box center [98, 160] width 15 height 15
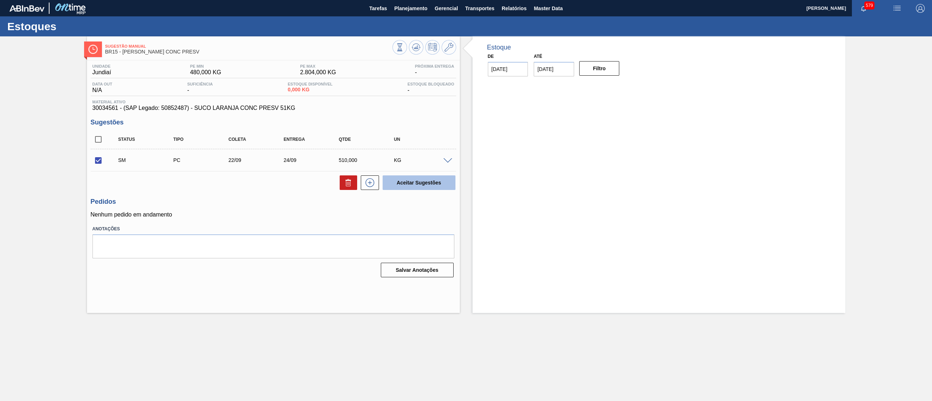
click at [416, 180] on button "Aceitar Sugestões" at bounding box center [418, 182] width 73 height 15
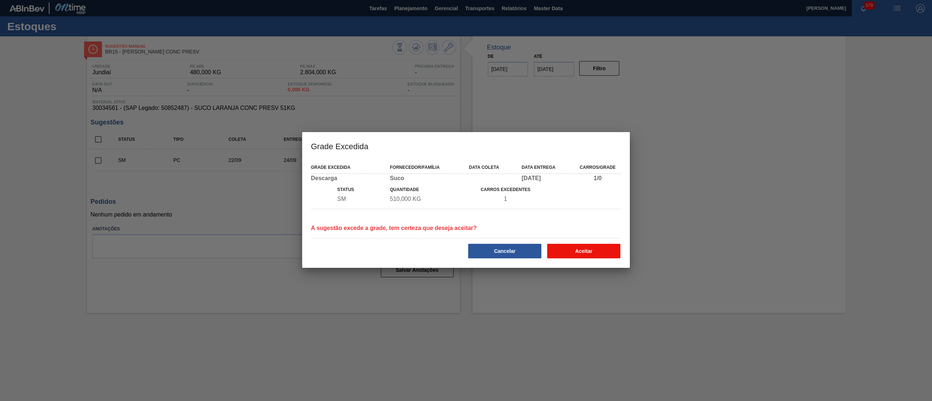
click at [597, 249] on button "Aceitar" at bounding box center [583, 251] width 73 height 15
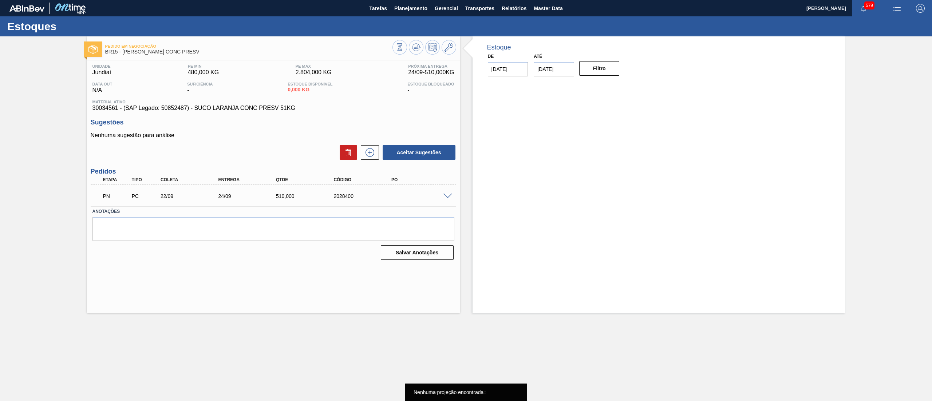
drag, startPoint x: 406, startPoint y: 10, endPoint x: 397, endPoint y: 31, distance: 22.8
click at [405, 10] on span "Planejamento" at bounding box center [410, 8] width 33 height 9
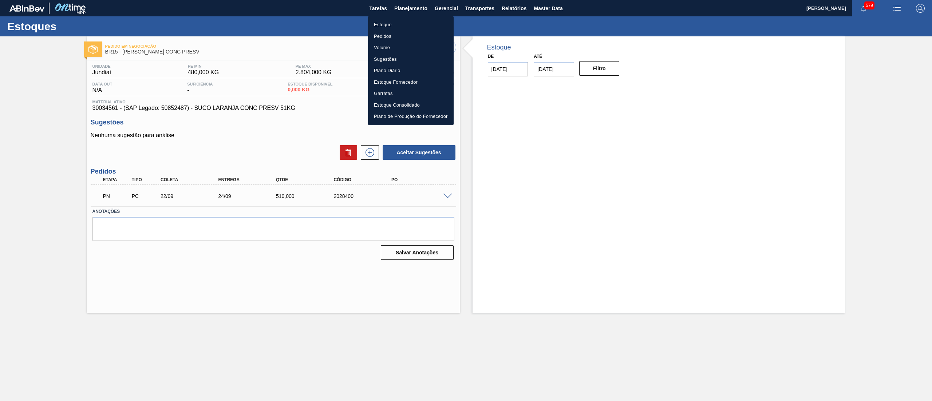
click at [393, 27] on li "Estoque" at bounding box center [411, 25] width 86 height 12
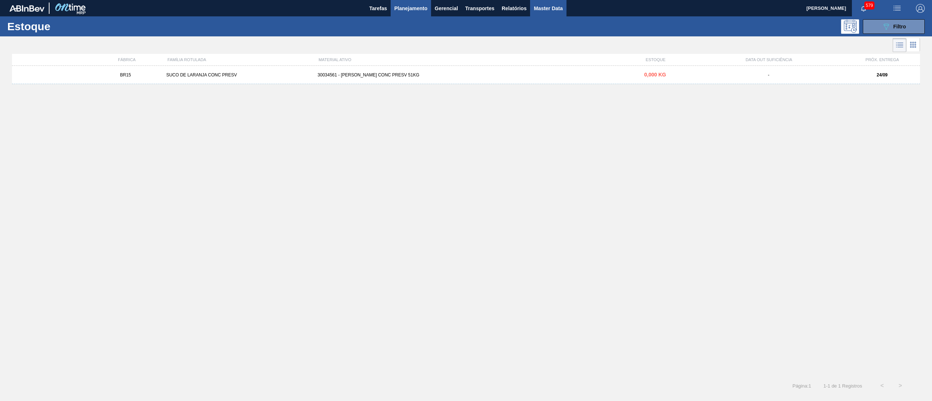
click at [538, 7] on span "Master Data" at bounding box center [548, 8] width 29 height 9
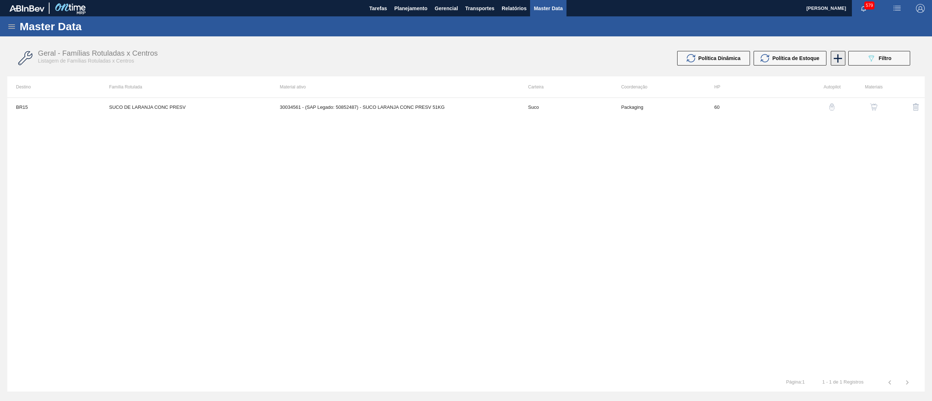
click at [832, 59] on icon at bounding box center [837, 58] width 14 height 14
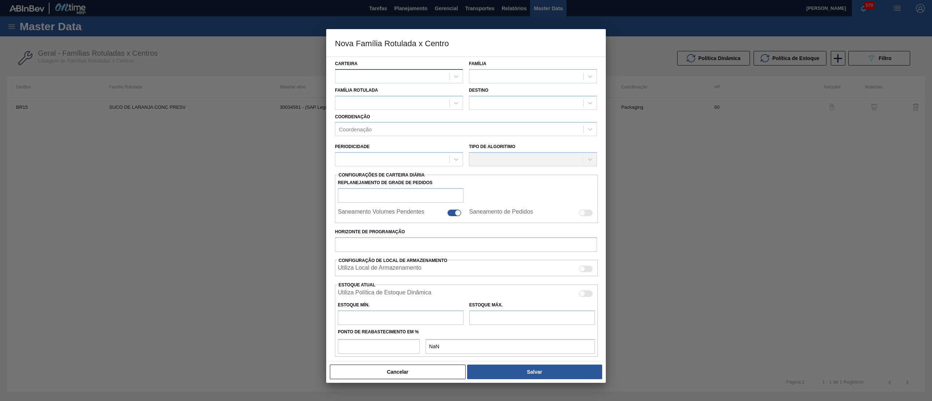
click at [374, 75] on div at bounding box center [392, 76] width 114 height 11
click at [385, 108] on div "Suco" at bounding box center [399, 107] width 128 height 13
click at [521, 77] on div at bounding box center [526, 76] width 114 height 11
drag, startPoint x: 512, startPoint y: 90, endPoint x: 464, endPoint y: 95, distance: 48.2
click at [512, 91] on div "Suco" at bounding box center [533, 94] width 128 height 13
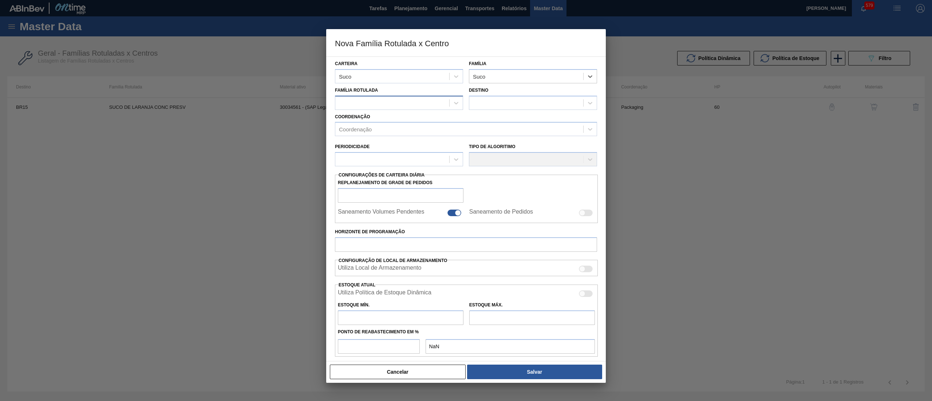
click at [395, 98] on div at bounding box center [392, 103] width 114 height 11
click at [392, 147] on div "SUCO DE LARANJA CONC PRESV" at bounding box center [399, 147] width 128 height 13
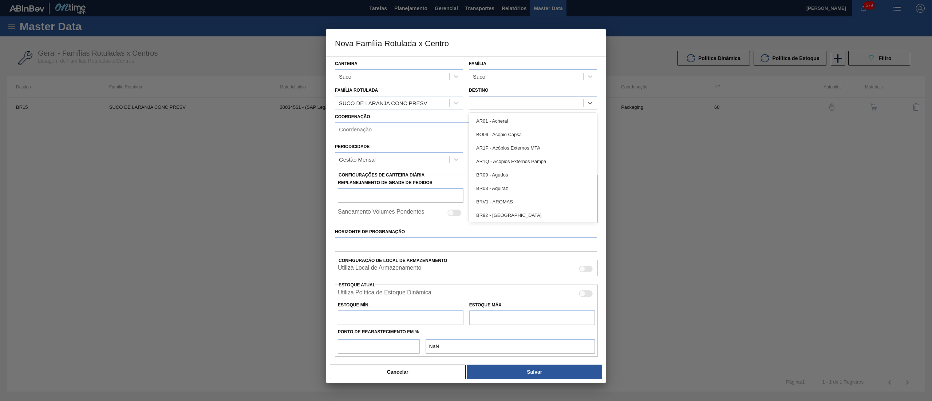
click at [483, 98] on div at bounding box center [526, 103] width 114 height 11
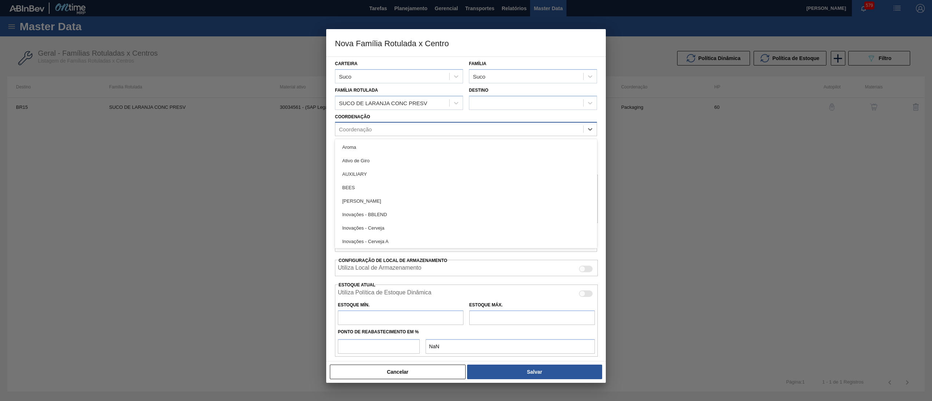
click at [378, 123] on div "Coordenação" at bounding box center [466, 129] width 262 height 14
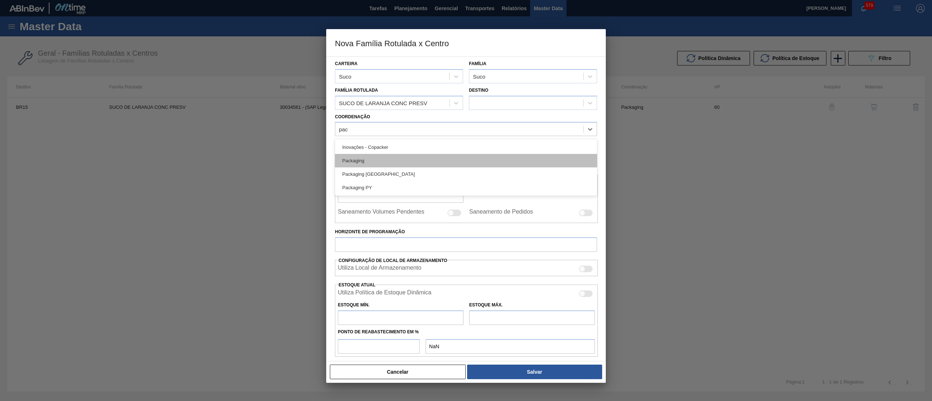
click at [381, 160] on div "Packaging" at bounding box center [466, 160] width 262 height 13
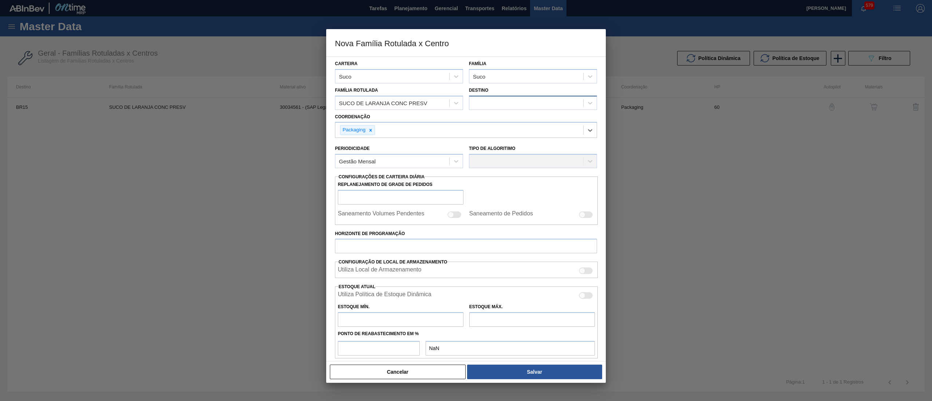
click at [528, 101] on div at bounding box center [526, 103] width 114 height 11
drag, startPoint x: 407, startPoint y: 157, endPoint x: 379, endPoint y: 179, distance: 35.2
click at [406, 158] on div "Gestão Mensal" at bounding box center [392, 161] width 114 height 11
click at [364, 179] on div "Gestão Mensal" at bounding box center [399, 178] width 128 height 13
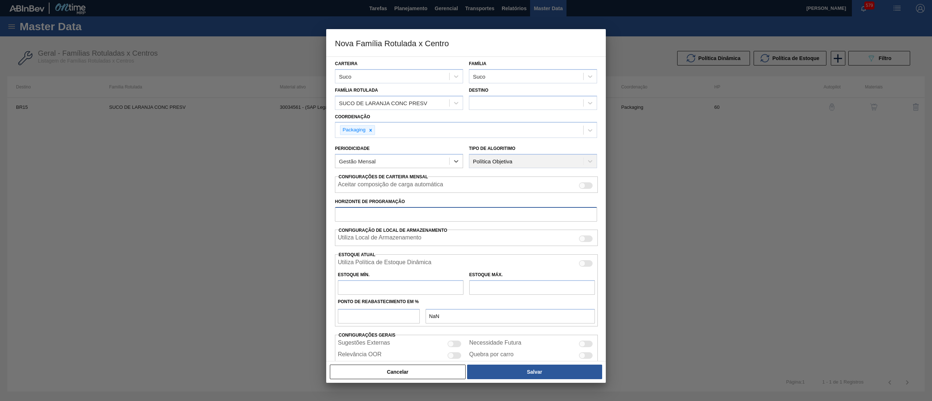
click at [376, 211] on input "Horizonte de Programação" at bounding box center [466, 214] width 262 height 15
click at [405, 289] on input "text" at bounding box center [401, 287] width 126 height 15
click at [484, 283] on input "text" at bounding box center [532, 287] width 126 height 15
click at [386, 320] on input "number" at bounding box center [379, 316] width 82 height 15
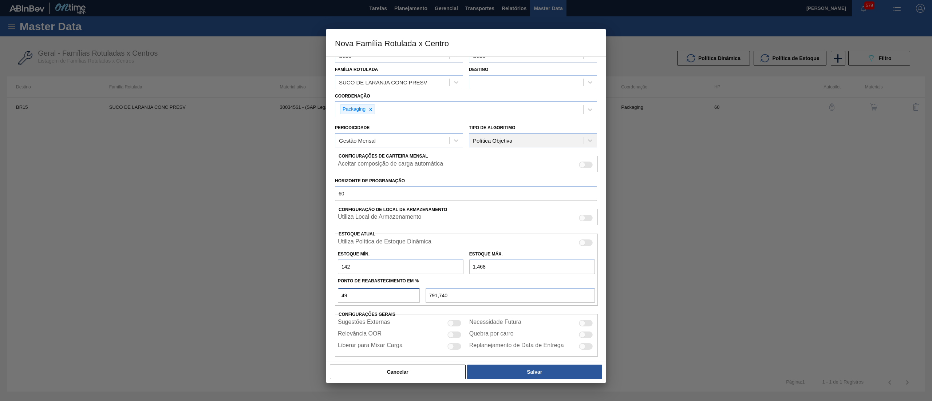
scroll to position [29, 0]
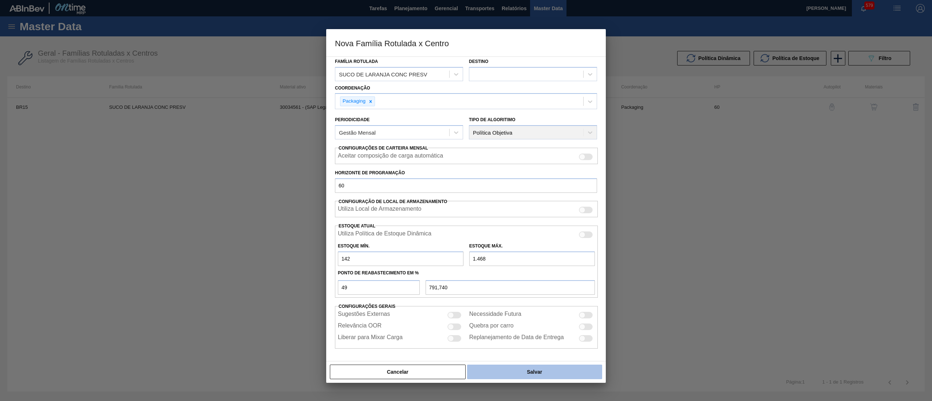
click at [538, 367] on button "Salvar" at bounding box center [534, 372] width 135 height 15
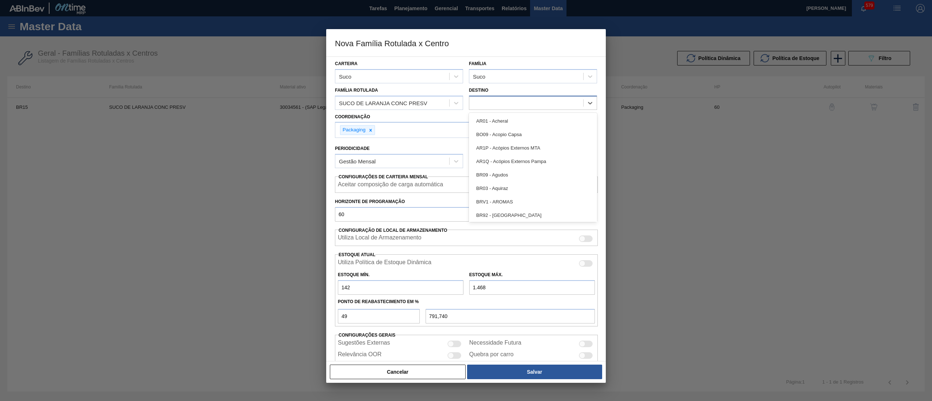
click at [504, 103] on div at bounding box center [526, 103] width 114 height 11
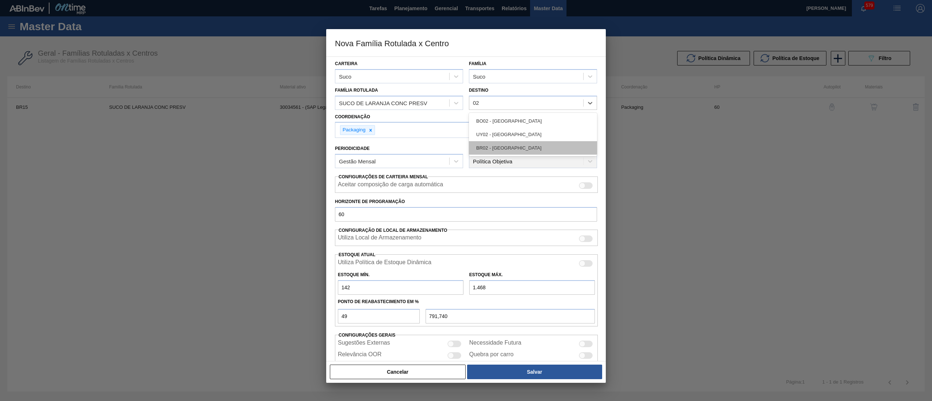
click at [513, 146] on div "BR02 - [GEOGRAPHIC_DATA]" at bounding box center [533, 147] width 128 height 13
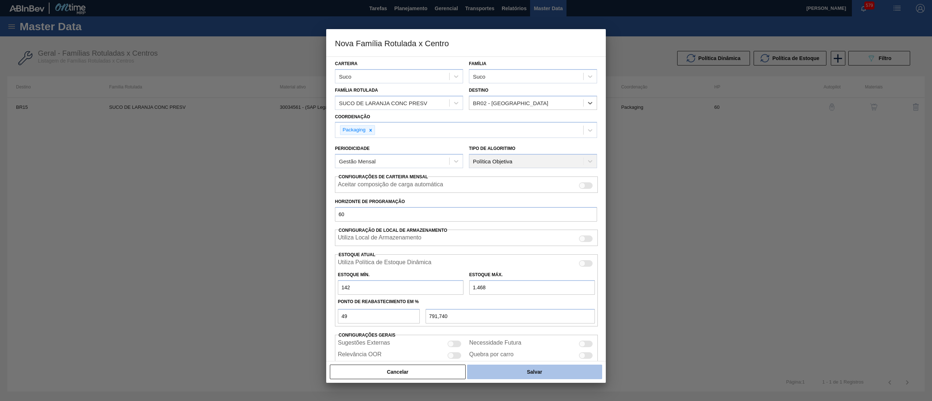
click at [558, 368] on button "Salvar" at bounding box center [534, 372] width 135 height 15
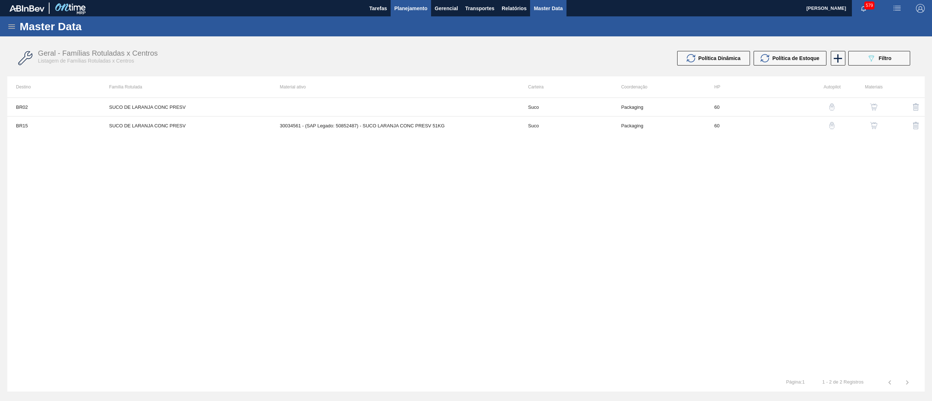
click at [408, 8] on span "Planejamento" at bounding box center [410, 8] width 33 height 9
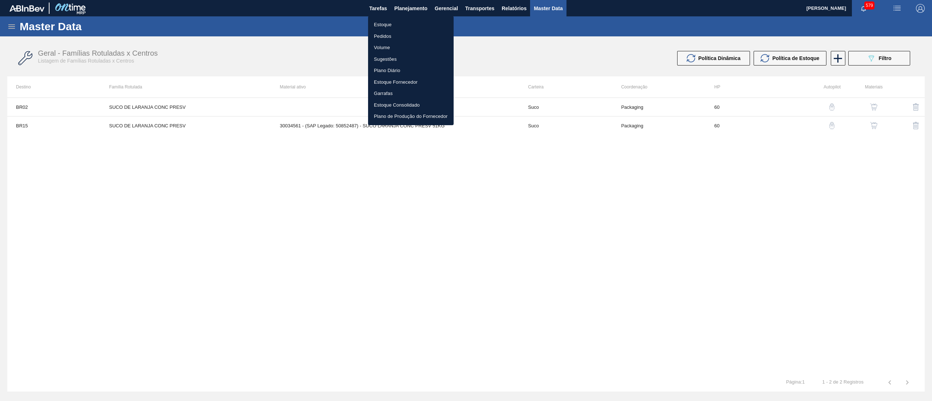
click at [398, 26] on li "Estoque" at bounding box center [411, 25] width 86 height 12
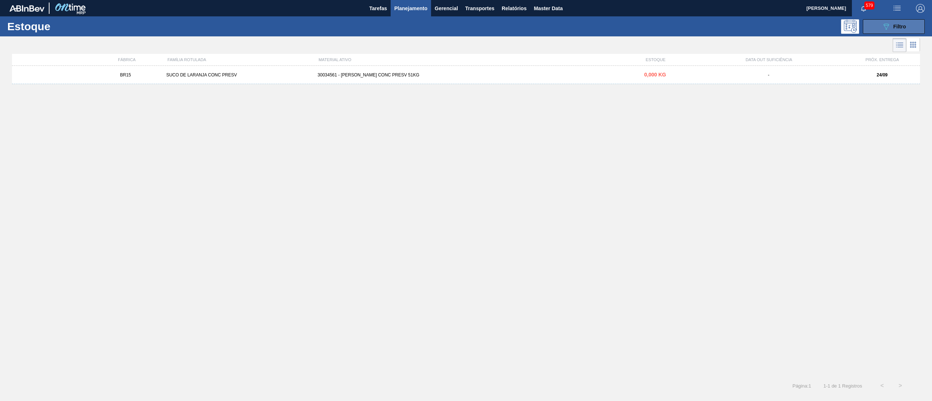
click at [890, 28] on div "089F7B8B-B2A5-4AFE-B5C0-19BA573D28AC Filtro" at bounding box center [893, 26] width 24 height 9
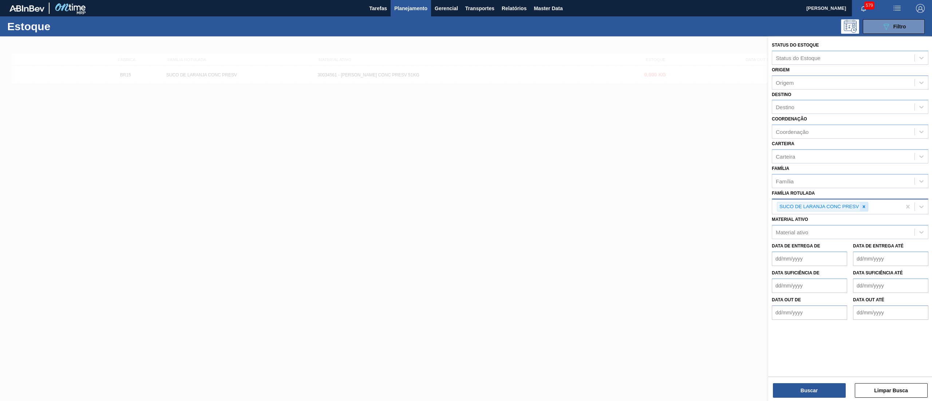
click at [863, 208] on div at bounding box center [864, 206] width 8 height 9
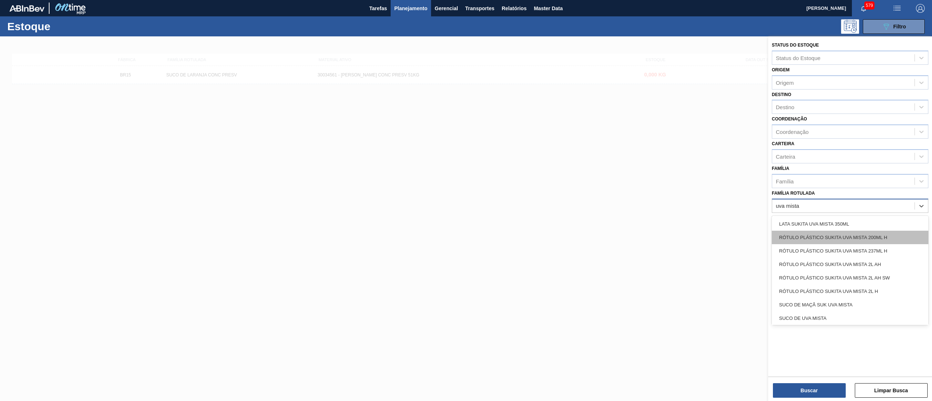
click at [891, 237] on div "RÓTULO PLÁSTICO SUKITA UVA MISTA 200ML H" at bounding box center [850, 237] width 156 height 13
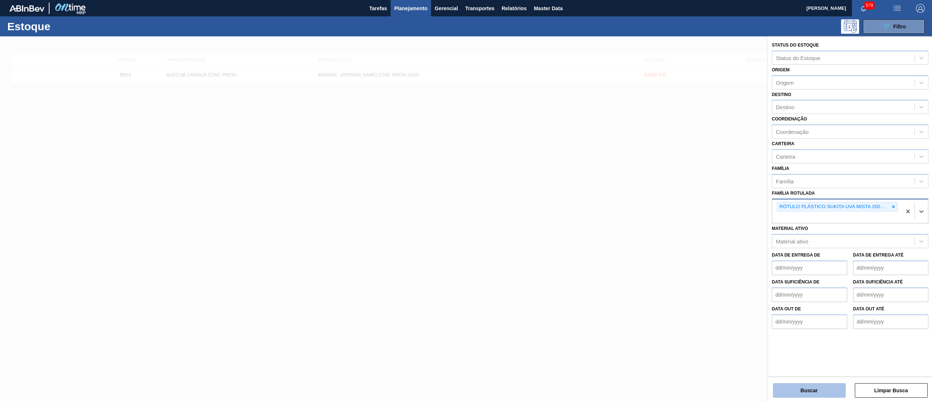
click at [817, 396] on button "Buscar" at bounding box center [809, 390] width 73 height 15
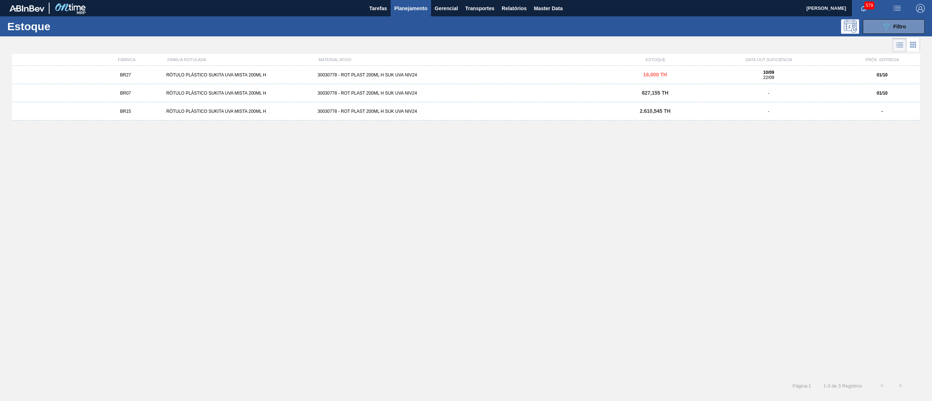
click at [453, 90] on div "BR07 RÓTULO PLÁSTICO SUKITA UVA MISTA 200ML H 30030778 - ROT PLAST 200ML H SUK …" at bounding box center [466, 93] width 908 height 18
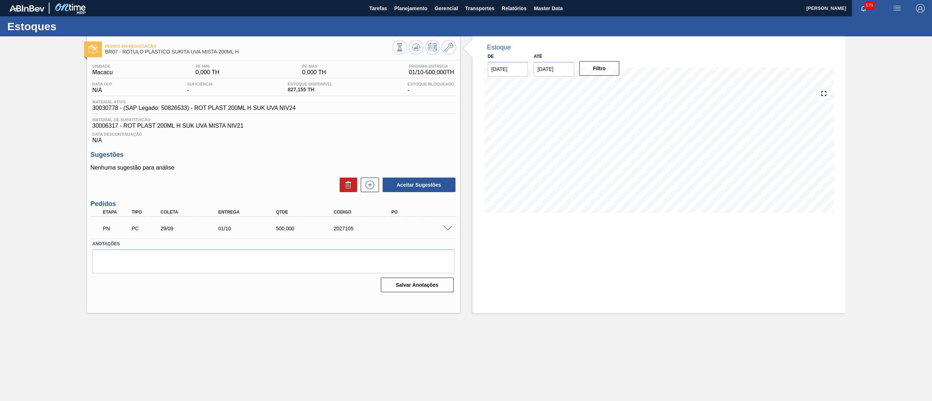
click at [451, 231] on span at bounding box center [447, 228] width 9 height 5
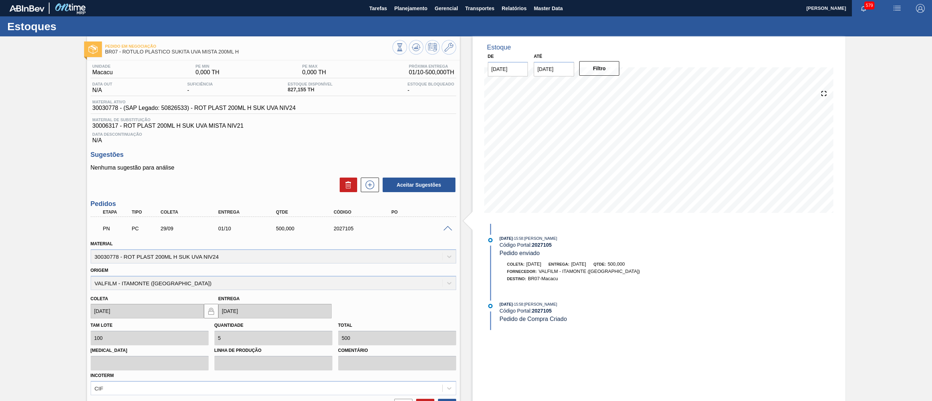
click at [451, 231] on span at bounding box center [447, 228] width 9 height 5
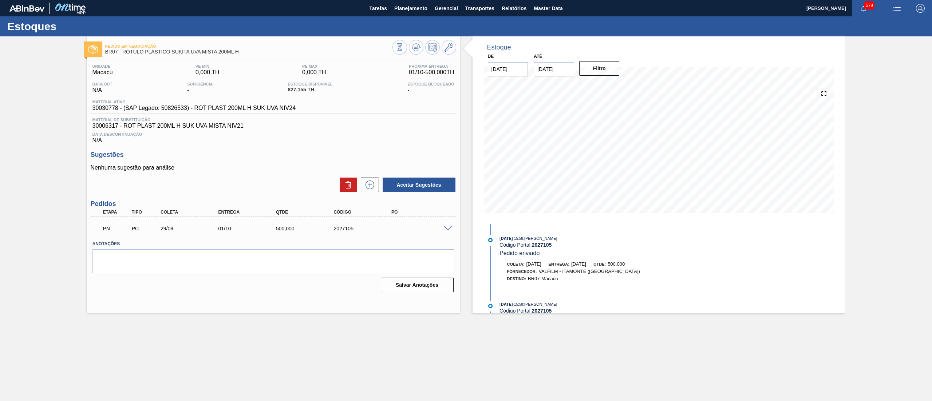
click at [450, 225] on div "PN PC 29/09 01/10 500,000 2027105" at bounding box center [273, 228] width 365 height 18
click at [558, 75] on input "[DATE]" at bounding box center [554, 69] width 40 height 15
click at [612, 90] on div "dom seg ter qua qui sex sab" at bounding box center [577, 96] width 87 height 12
click at [613, 85] on button "Next Month" at bounding box center [614, 86] width 5 height 5
drag, startPoint x: 613, startPoint y: 85, endPoint x: 613, endPoint y: 97, distance: 12.0
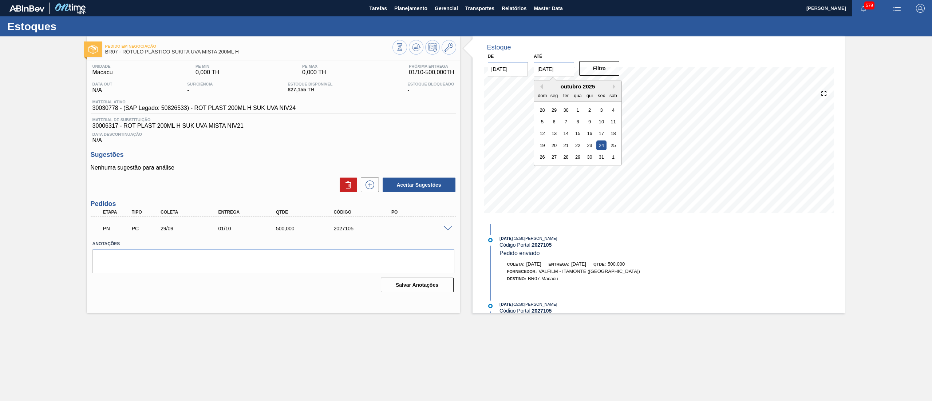
click at [613, 84] on button "Next Month" at bounding box center [614, 86] width 5 height 5
click at [611, 141] on div "22" at bounding box center [613, 145] width 10 height 10
click at [606, 71] on button "Filtro" at bounding box center [599, 68] width 40 height 15
click at [444, 228] on span at bounding box center [447, 228] width 9 height 5
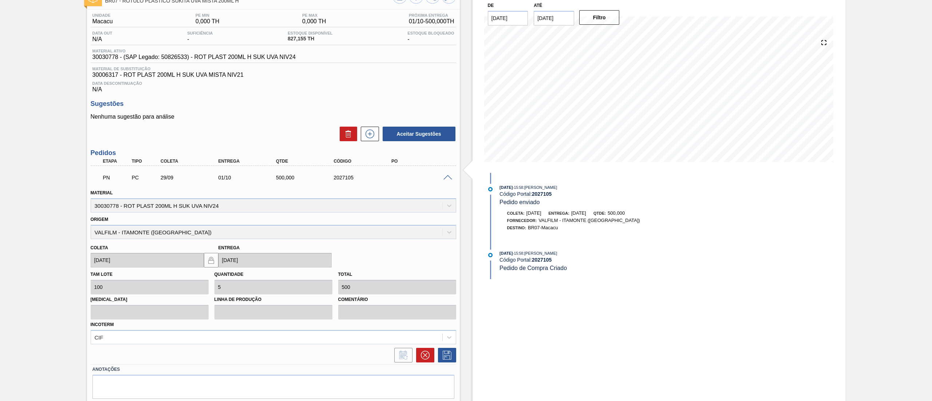
scroll to position [74, 0]
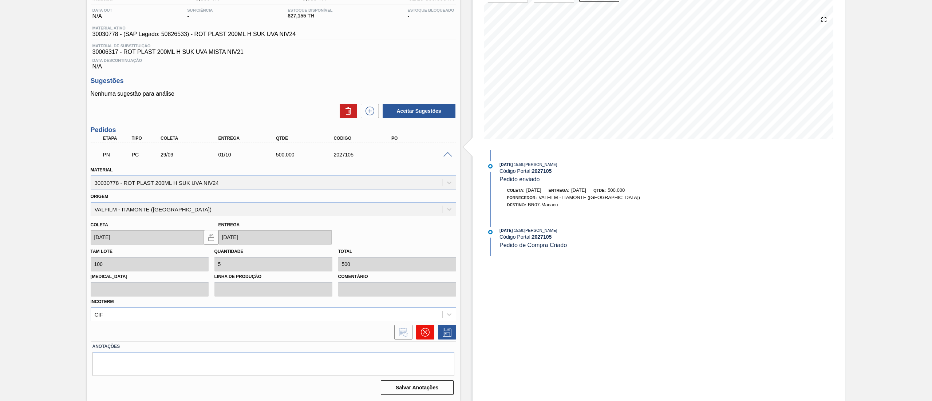
click at [424, 334] on icon at bounding box center [425, 332] width 9 height 9
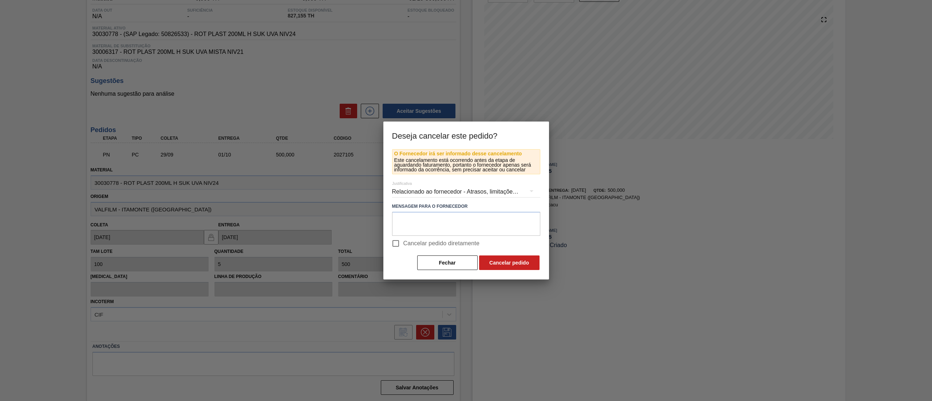
click at [455, 187] on div "Relacionado ao fornecedor - Atrasos, limitações de capacidade, etc." at bounding box center [466, 192] width 148 height 20
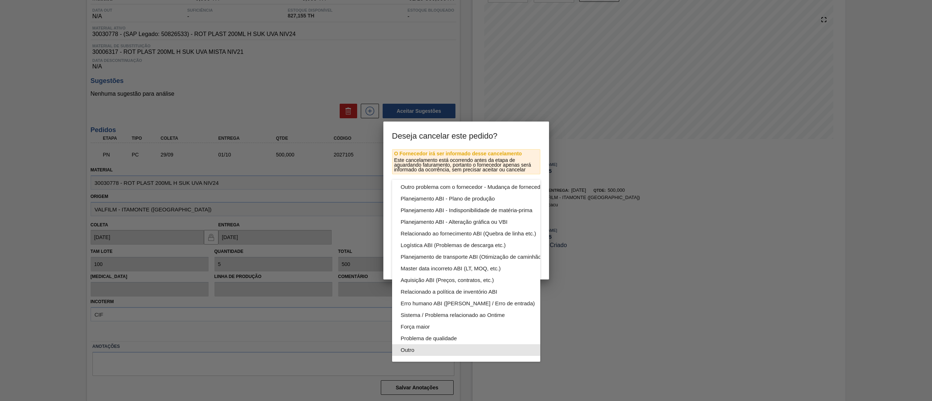
click at [442, 344] on div "Outro" at bounding box center [483, 350] width 165 height 12
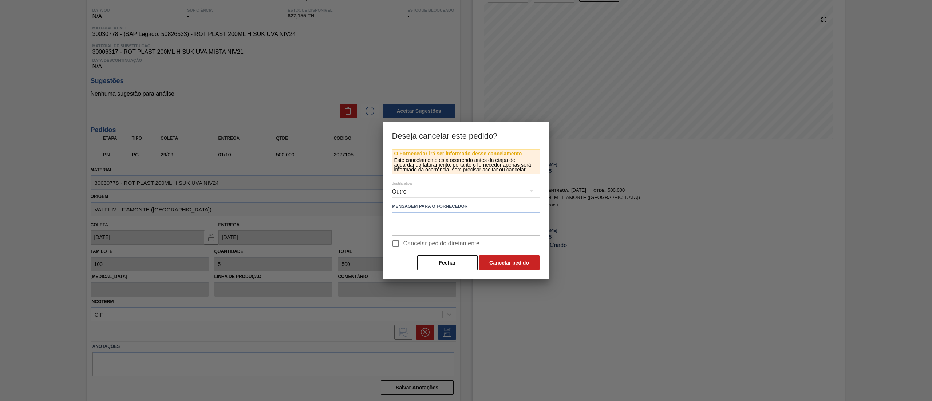
scroll to position [50, 0]
click at [518, 259] on button "Cancelar pedido" at bounding box center [509, 262] width 60 height 15
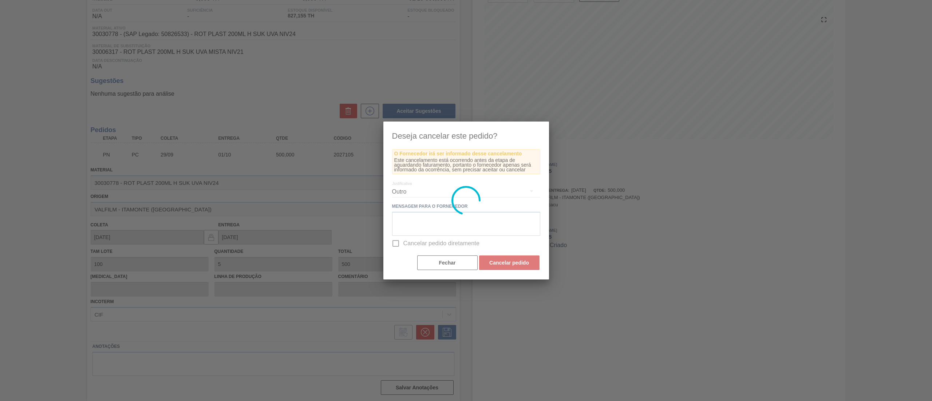
scroll to position [0, 0]
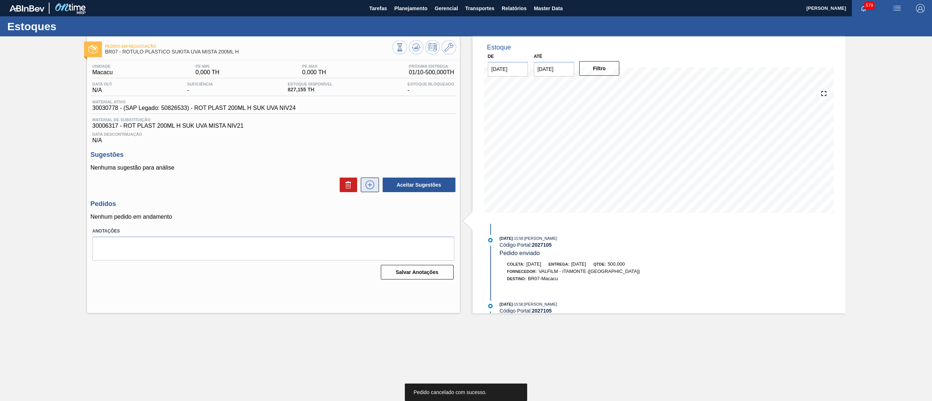
click at [372, 185] on icon at bounding box center [370, 185] width 12 height 9
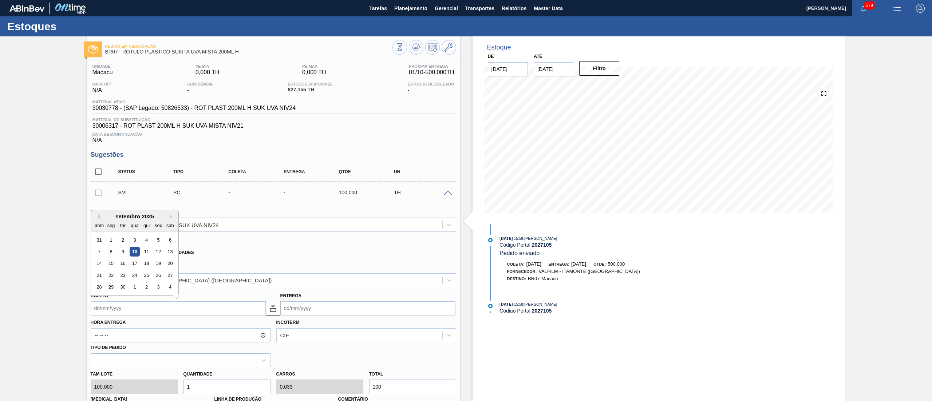
click at [182, 311] on input "Coleta" at bounding box center [178, 308] width 175 height 15
click at [123, 276] on div "23" at bounding box center [123, 275] width 10 height 10
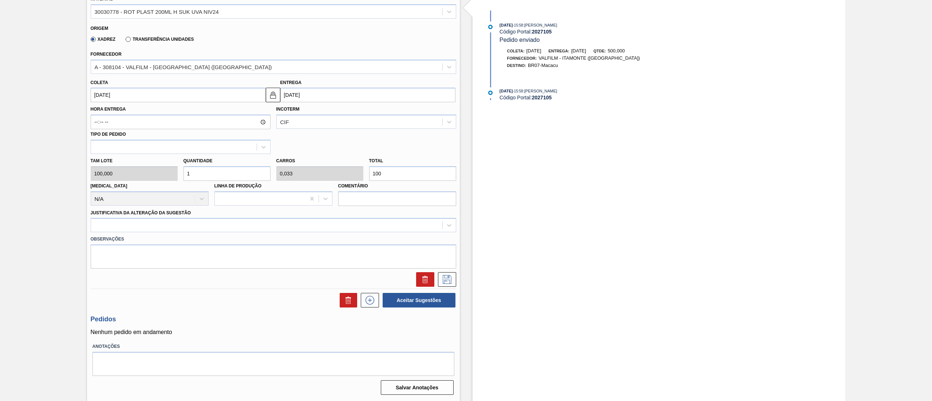
click at [176, 176] on div "[PERSON_NAME] 100,000 Quantidade 1 Carros 0,033 Total 100 [MEDICAL_DATA] N/A Li…" at bounding box center [273, 180] width 371 height 52
click at [164, 223] on div at bounding box center [266, 225] width 351 height 11
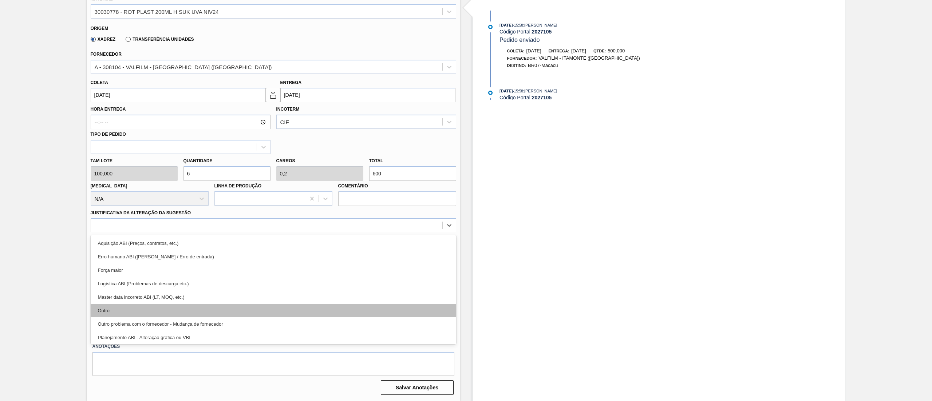
click at [144, 309] on div "Outro" at bounding box center [273, 310] width 365 height 13
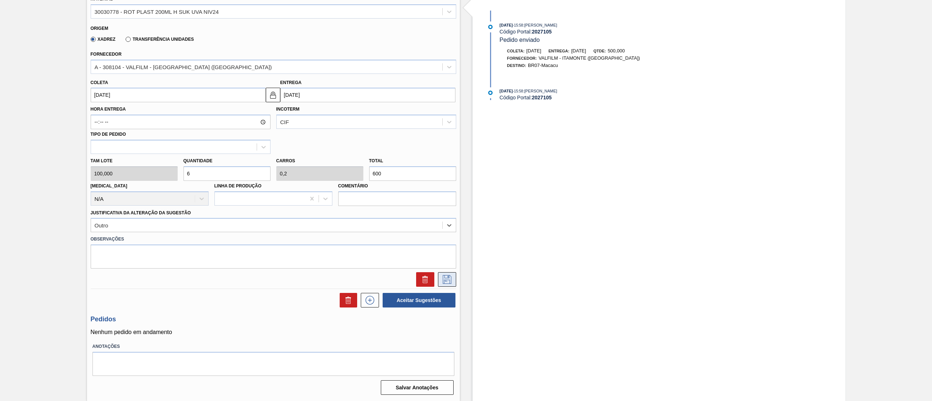
click at [443, 280] on icon at bounding box center [447, 279] width 9 height 9
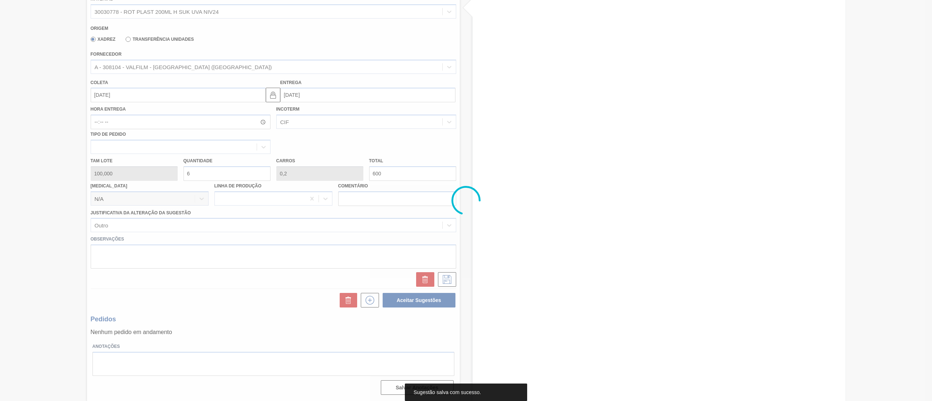
scroll to position [0, 0]
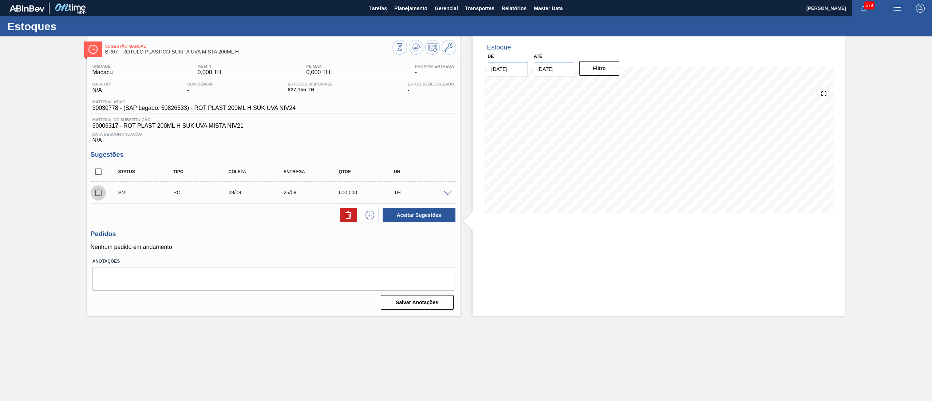
click at [97, 195] on input "checkbox" at bounding box center [98, 192] width 15 height 15
click at [408, 218] on button "Aceitar Sugestões" at bounding box center [418, 215] width 73 height 15
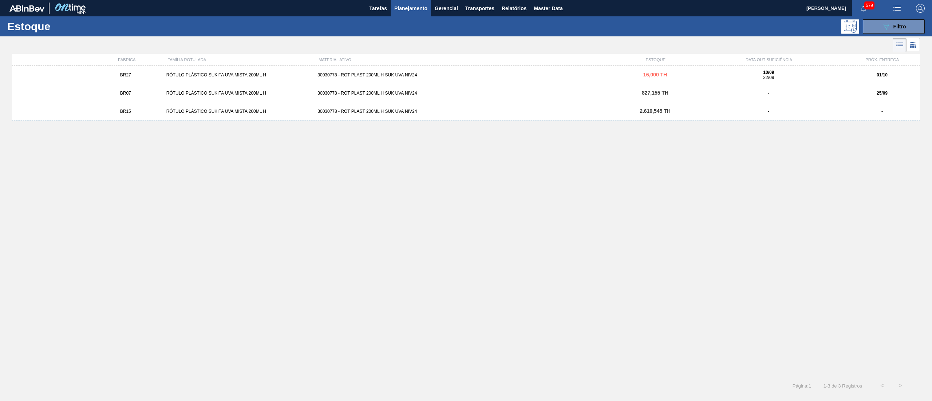
click at [243, 116] on div "BR15 RÓTULO PLÁSTICO SUKITA UVA MISTA 200ML H 30030778 - ROT PLAST 200ML H SUK …" at bounding box center [466, 111] width 908 height 18
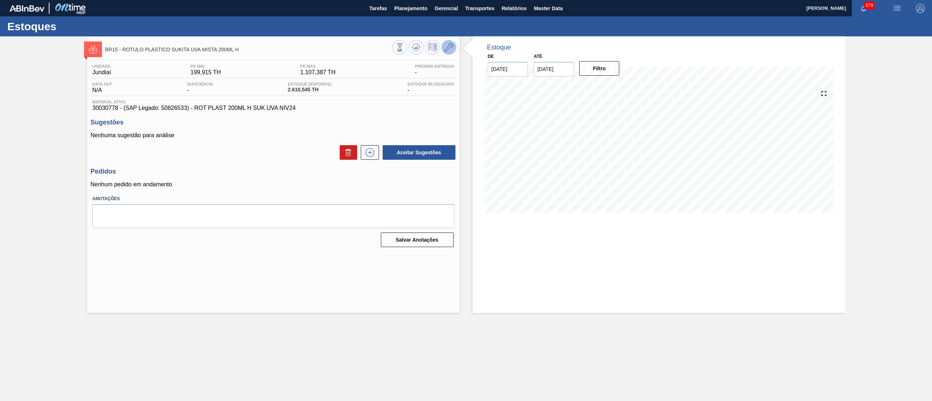
click at [451, 47] on icon at bounding box center [448, 47] width 9 height 9
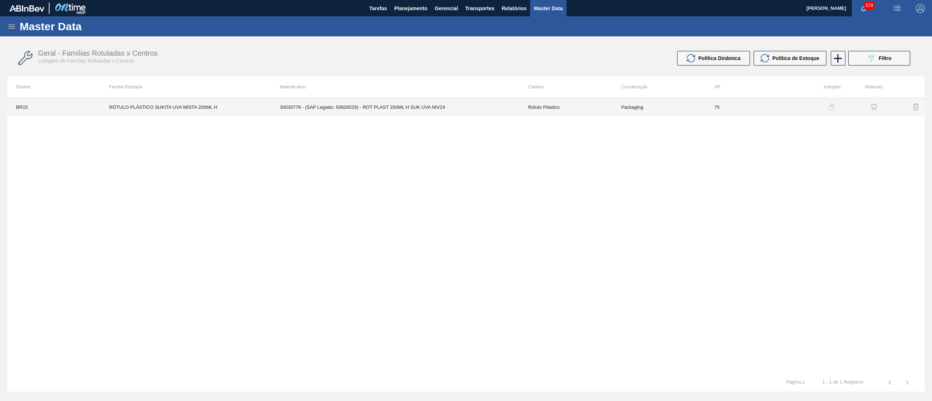
click at [483, 103] on td "30030778 - (SAP Legado: 50826533) - ROT PLAST 200ML H SUK UVA NIV24" at bounding box center [395, 107] width 248 height 18
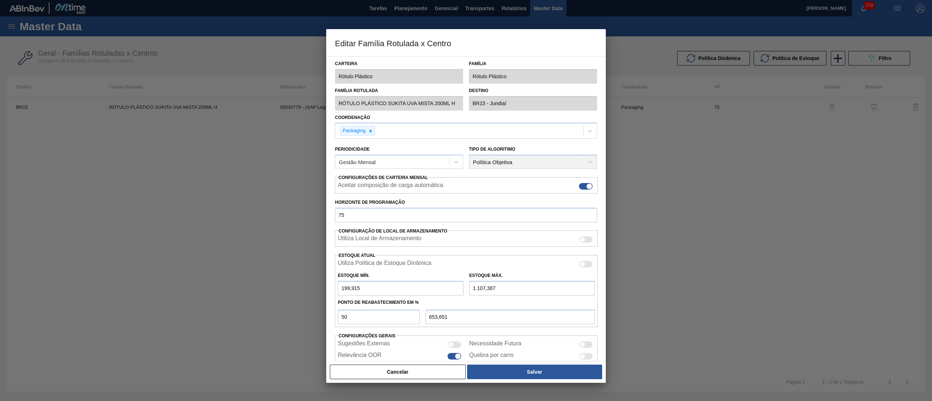
drag, startPoint x: 390, startPoint y: 289, endPoint x: 226, endPoint y: 288, distance: 164.9
click at [226, 288] on div "Editar Família Rotulada x Centro Carteira Rótulo Plástico Família Rótulo Plásti…" at bounding box center [466, 200] width 932 height 401
drag, startPoint x: 507, startPoint y: 290, endPoint x: 404, endPoint y: 289, distance: 103.0
click at [404, 289] on div "Estoque Mín. 0 Estoque Máx. 1.107,387" at bounding box center [466, 282] width 263 height 27
click at [499, 370] on button "Salvar" at bounding box center [534, 372] width 135 height 15
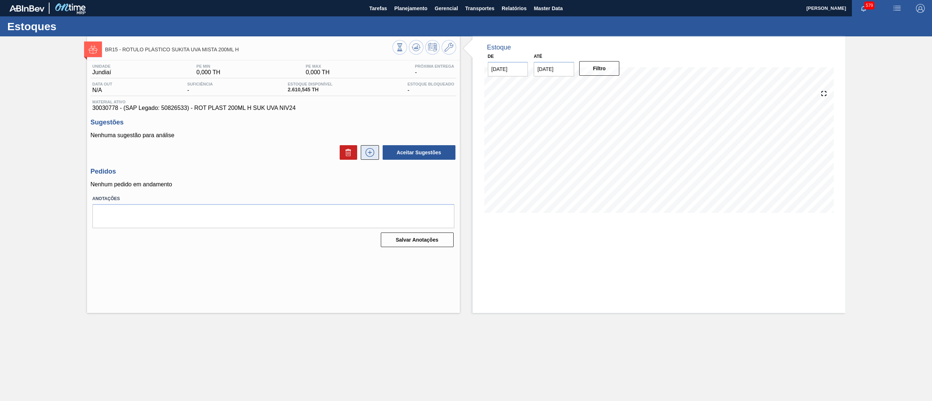
click at [370, 151] on icon at bounding box center [369, 153] width 0 height 4
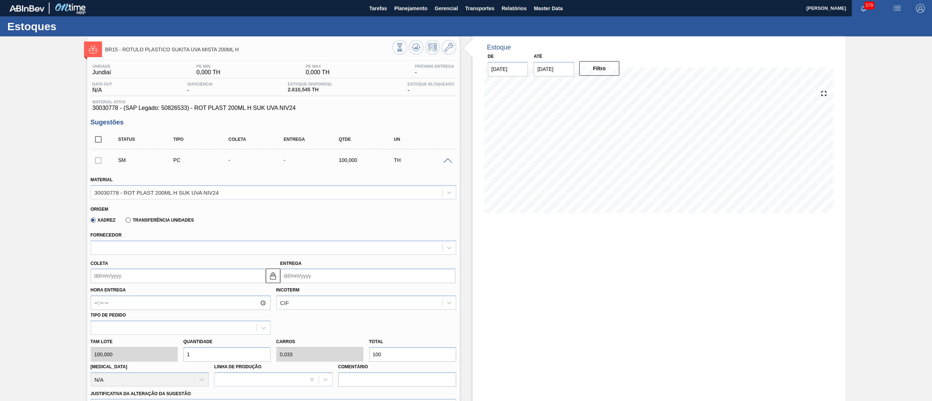
click at [166, 352] on div "[PERSON_NAME] 100,000 Quantidade 1 Carros 0,033 Total 100 [MEDICAL_DATA] N/A Li…" at bounding box center [273, 361] width 371 height 52
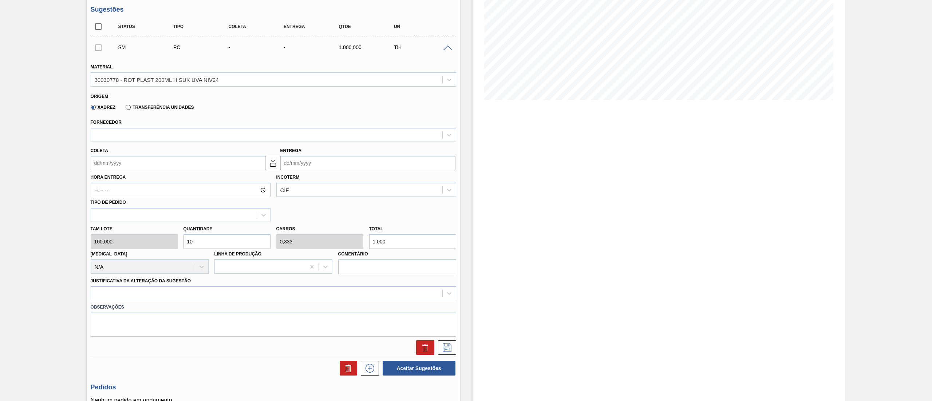
scroll to position [124, 0]
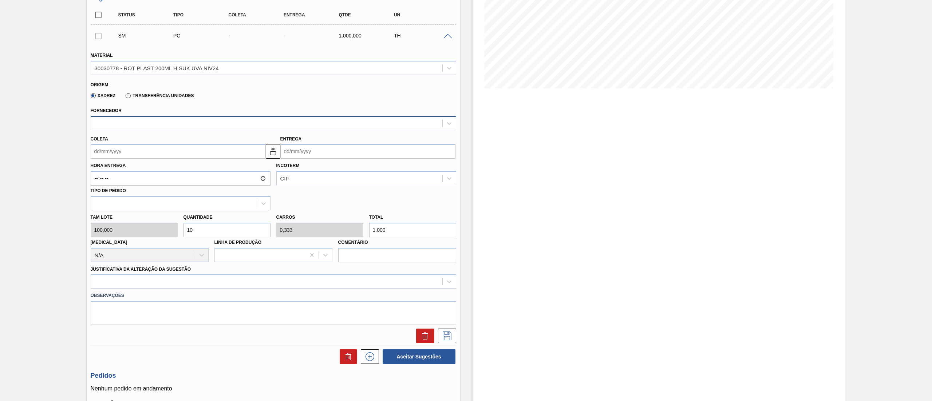
click at [112, 119] on div at bounding box center [266, 123] width 351 height 11
click at [120, 123] on div at bounding box center [266, 123] width 351 height 11
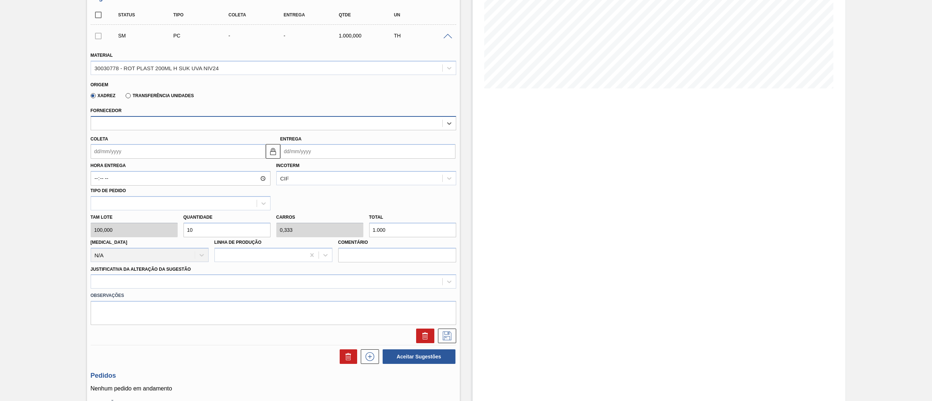
click at [120, 123] on div at bounding box center [266, 123] width 351 height 11
click at [120, 122] on div at bounding box center [266, 123] width 351 height 11
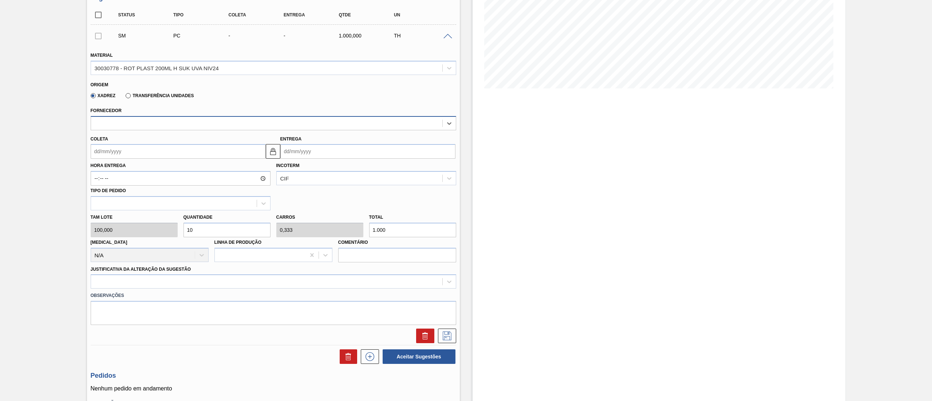
click at [120, 122] on div at bounding box center [266, 123] width 351 height 11
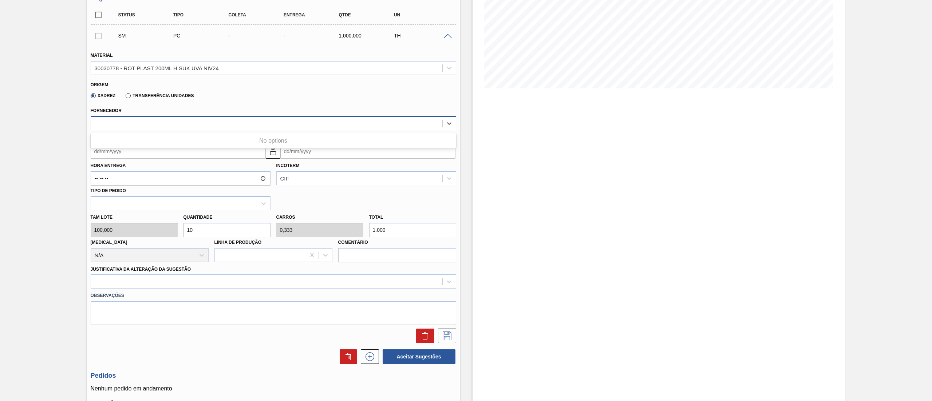
click at [120, 122] on div at bounding box center [266, 123] width 351 height 11
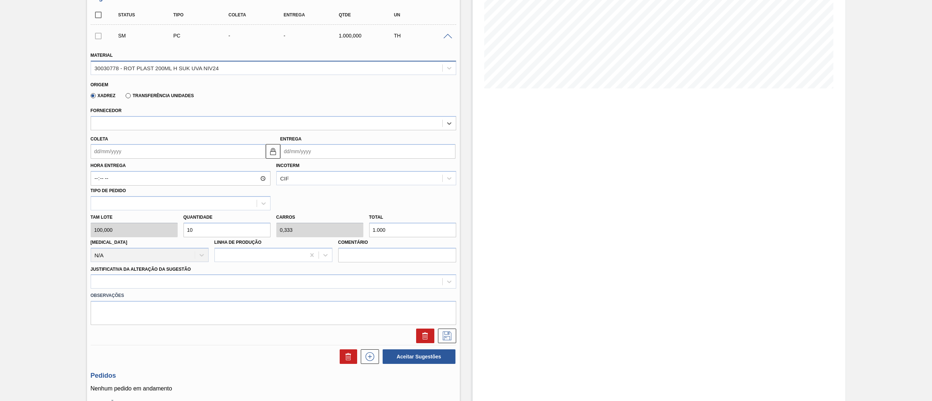
click at [146, 64] on div "30030778 - ROT PLAST 200ML H SUK UVA NIV24" at bounding box center [266, 68] width 351 height 11
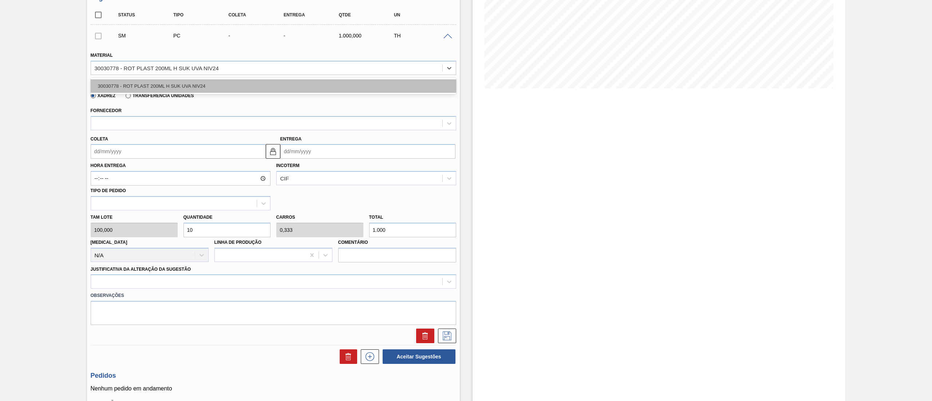
click at [146, 86] on div "30030778 - ROT PLAST 200ML H SUK UVA NIV24" at bounding box center [273, 85] width 365 height 13
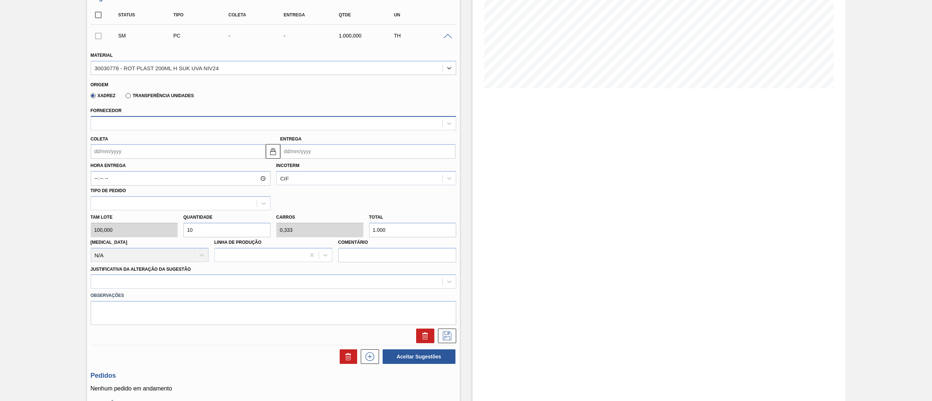
click at [138, 123] on div at bounding box center [266, 123] width 351 height 11
click at [133, 165] on label "Hora Entrega" at bounding box center [181, 165] width 180 height 11
click at [133, 171] on input "Hora Entrega" at bounding box center [181, 178] width 180 height 15
click at [124, 111] on div "Fornecedor" at bounding box center [273, 118] width 365 height 25
click at [124, 125] on div at bounding box center [266, 123] width 351 height 11
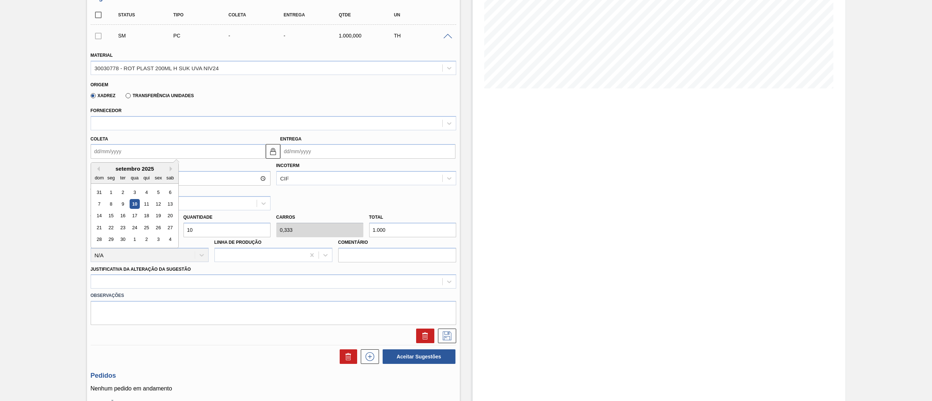
click at [117, 152] on input "Coleta" at bounding box center [178, 151] width 175 height 15
click at [120, 123] on div at bounding box center [266, 123] width 351 height 11
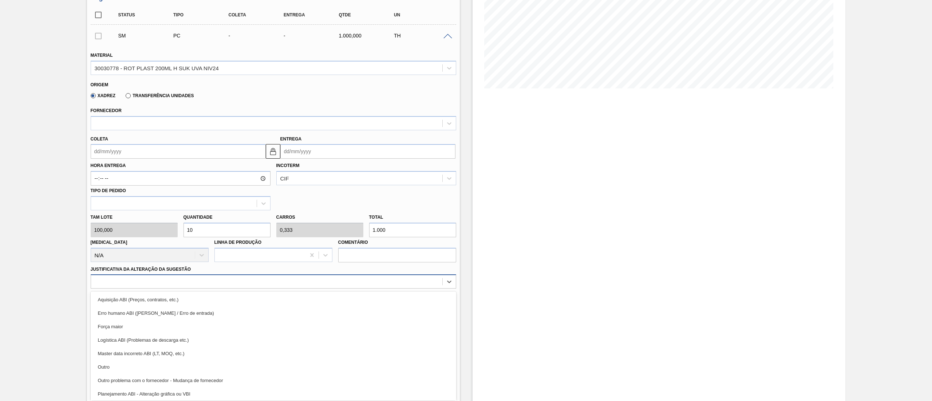
click at [130, 282] on div at bounding box center [266, 282] width 351 height 11
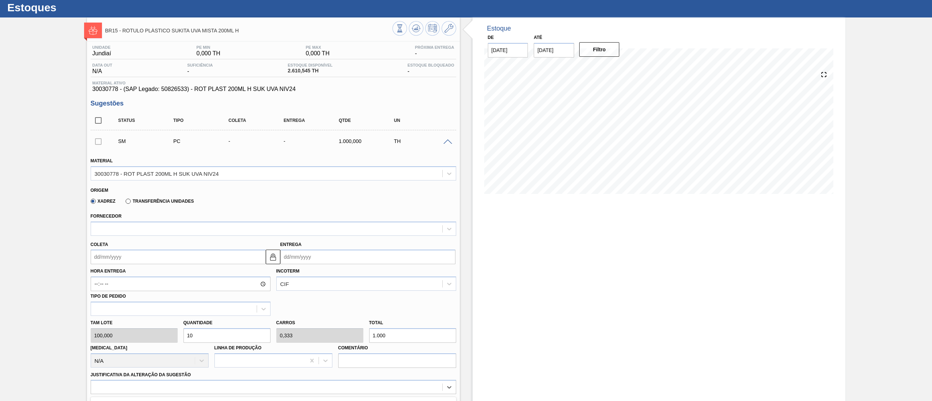
scroll to position [0, 0]
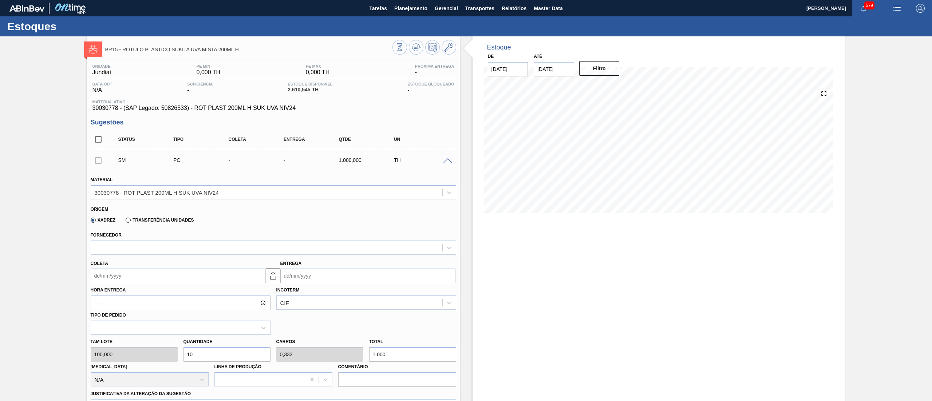
click at [316, 114] on div "Unidade Jundiaí PE MIN 0,000 TH PE MAX 0,000 TH Próxima Entrega - Data out N/A …" at bounding box center [273, 319] width 373 height 518
